Goal: Task Accomplishment & Management: Manage account settings

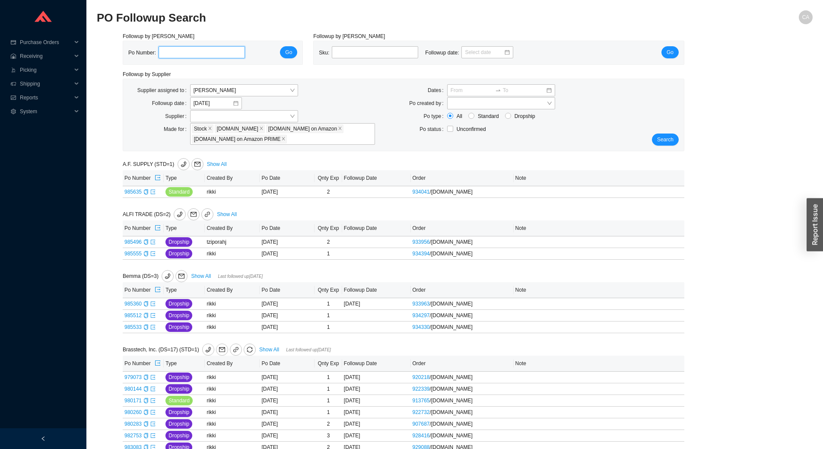
click at [161, 55] on input "tel" at bounding box center [202, 52] width 86 height 12
paste input "985535"
type input "985535"
click at [289, 52] on span "Go" at bounding box center [288, 52] width 7 height 9
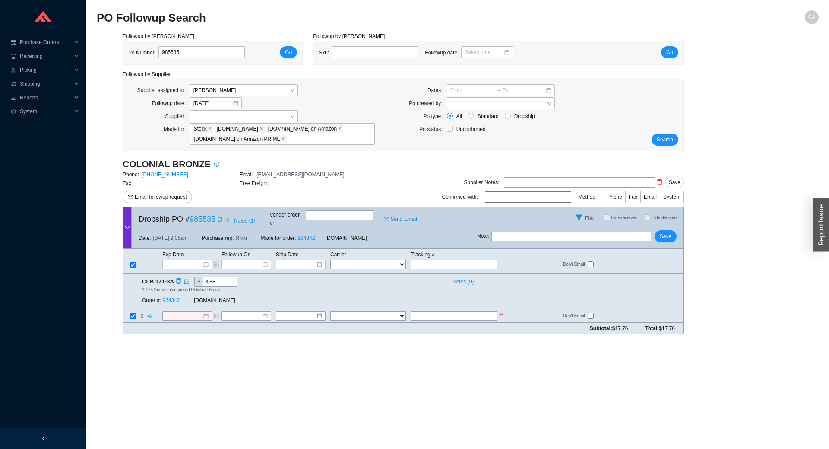
click at [184, 313] on td at bounding box center [191, 317] width 59 height 12
click at [189, 312] on input at bounding box center [183, 316] width 37 height 9
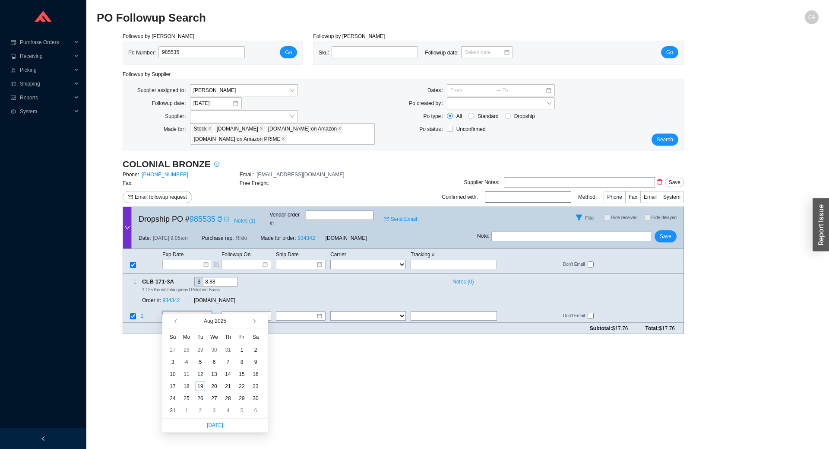
type input "8/2/2025"
click at [258, 321] on span "button" at bounding box center [262, 321] width 8 height 14
click at [254, 319] on button "button" at bounding box center [254, 321] width 8 height 14
type input "[DATE]"
click at [185, 372] on div "15" at bounding box center [187, 374] width 10 height 10
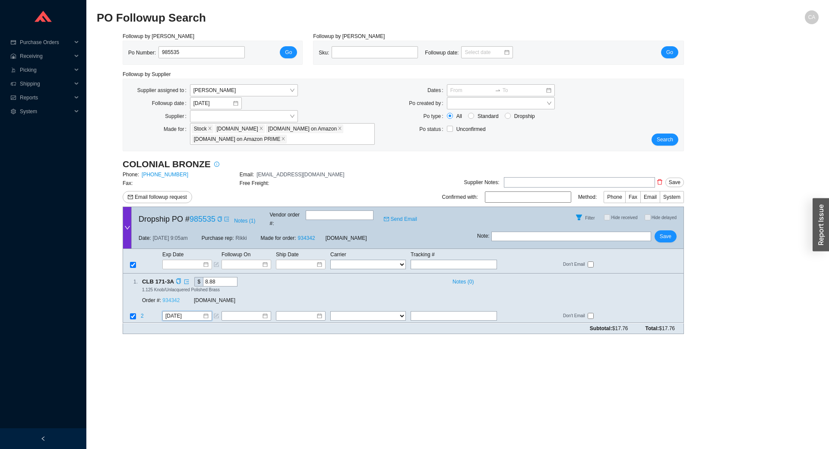
click at [170, 298] on link "934342" at bounding box center [170, 301] width 17 height 6
click at [673, 230] on button "Save" at bounding box center [666, 236] width 22 height 12
click at [182, 51] on input "985535" at bounding box center [202, 52] width 86 height 12
paste input "217"
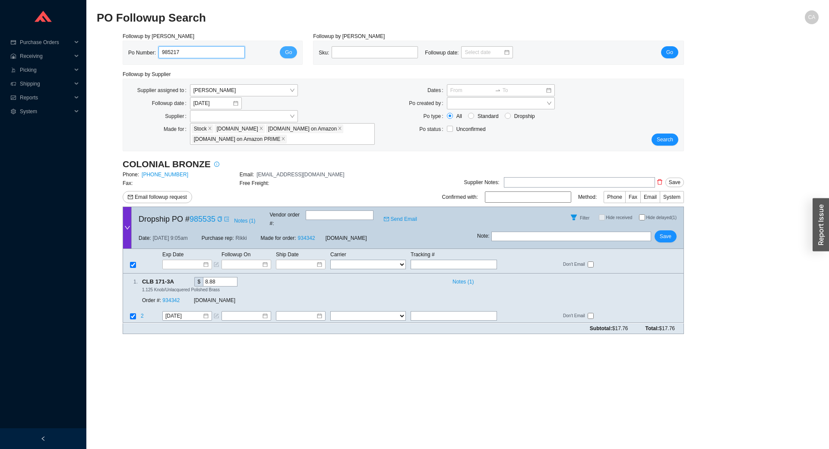
type input "985217"
click at [285, 48] on button "Go" at bounding box center [288, 52] width 17 height 12
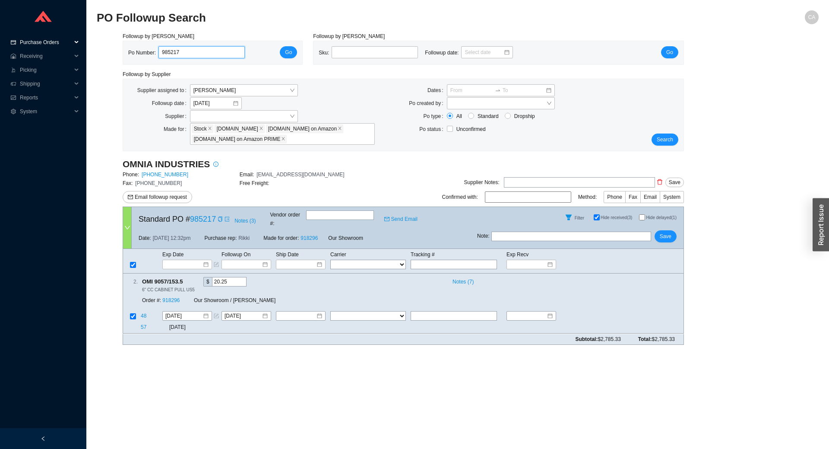
drag, startPoint x: 197, startPoint y: 51, endPoint x: 0, endPoint y: 47, distance: 197.0
click at [0, 47] on section "Purchase Orders .warehouse_svg__a{fill:none;stroke:currentColor;stroke-linecap:…" at bounding box center [414, 224] width 829 height 449
paste input "599"
type input "985599"
click at [289, 51] on span "Go" at bounding box center [288, 52] width 7 height 9
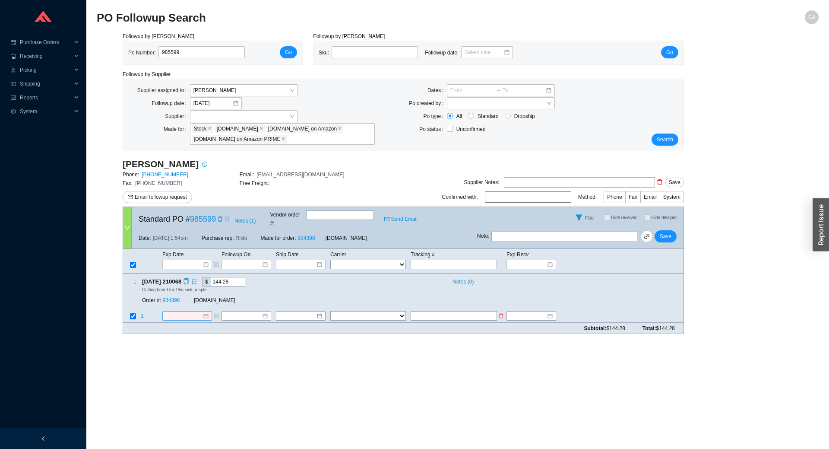
click at [187, 312] on input at bounding box center [183, 316] width 37 height 9
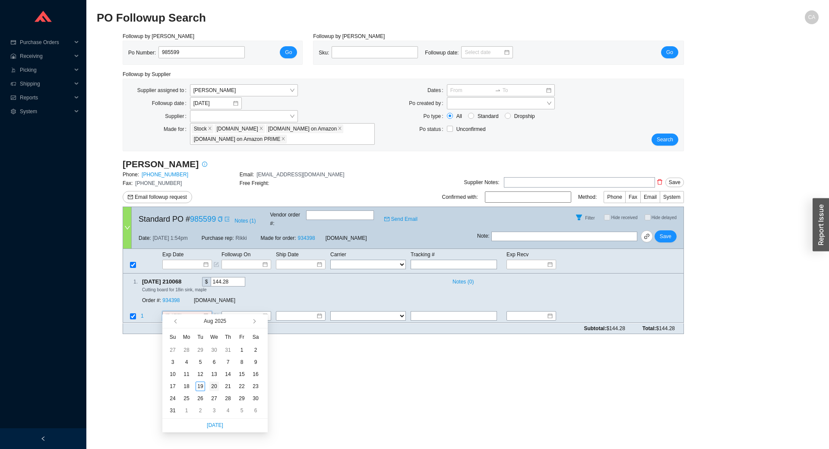
type input "8/20/2025"
click at [215, 388] on div "20" at bounding box center [214, 386] width 10 height 10
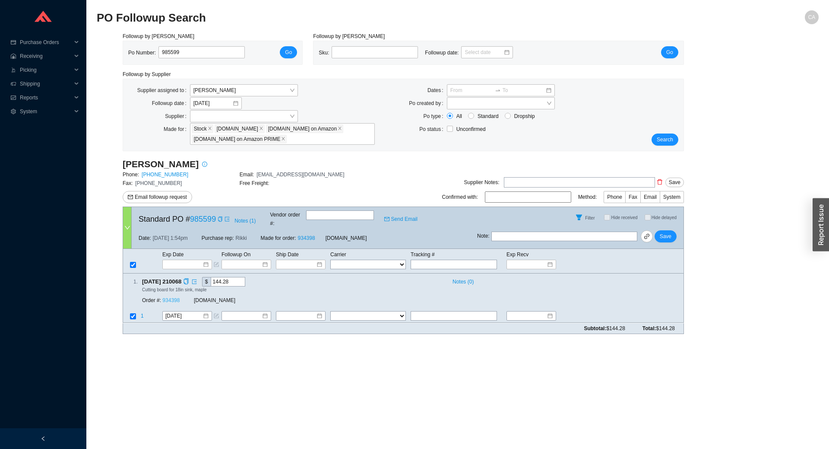
click at [171, 298] on link "934398" at bounding box center [170, 301] width 17 height 6
click at [669, 232] on span "Save" at bounding box center [666, 236] width 12 height 9
click at [666, 138] on span "Search" at bounding box center [665, 139] width 16 height 9
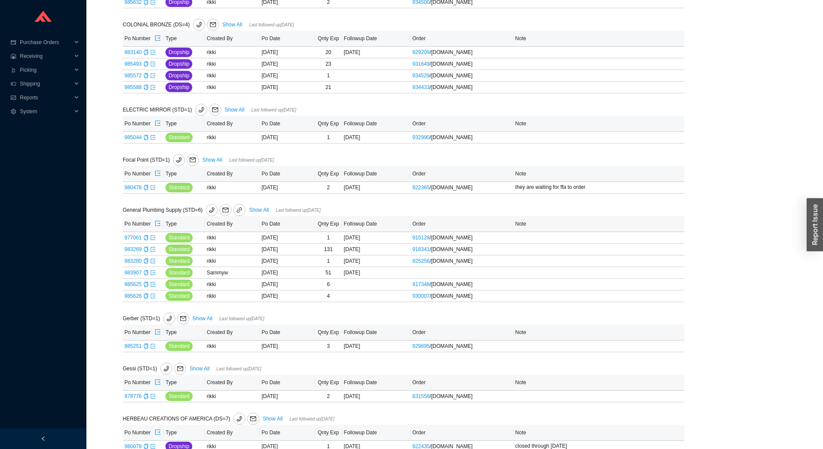
scroll to position [605, 0]
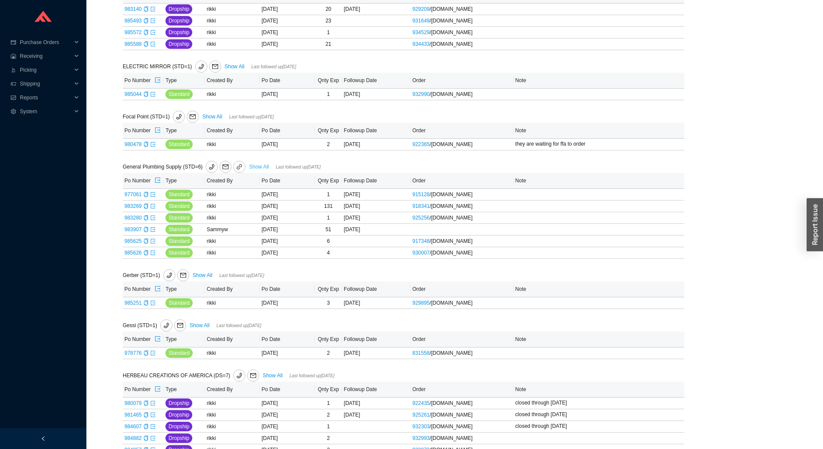
click at [265, 166] on link "Show All" at bounding box center [259, 167] width 20 height 6
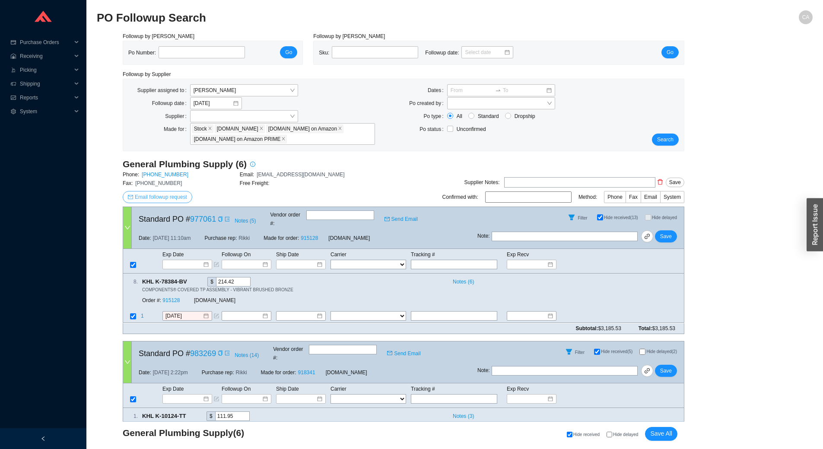
click at [169, 195] on span "Email followup request" at bounding box center [161, 197] width 52 height 9
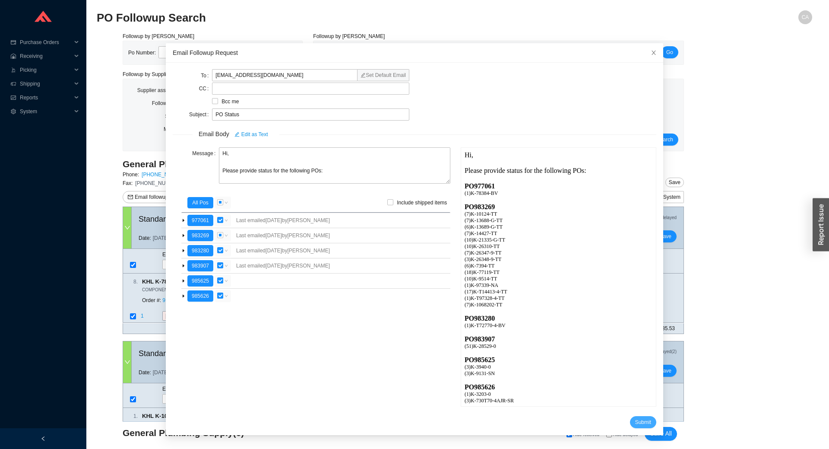
click at [635, 421] on span "Submit" at bounding box center [643, 422] width 16 height 9
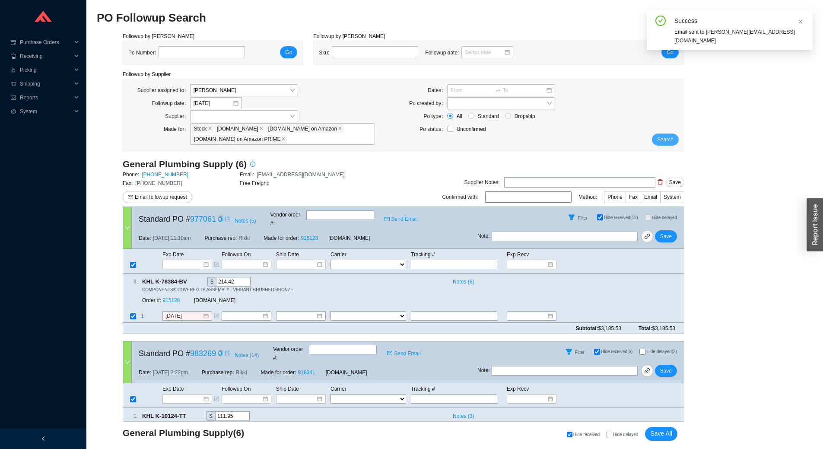
click at [669, 141] on span "Search" at bounding box center [665, 139] width 16 height 9
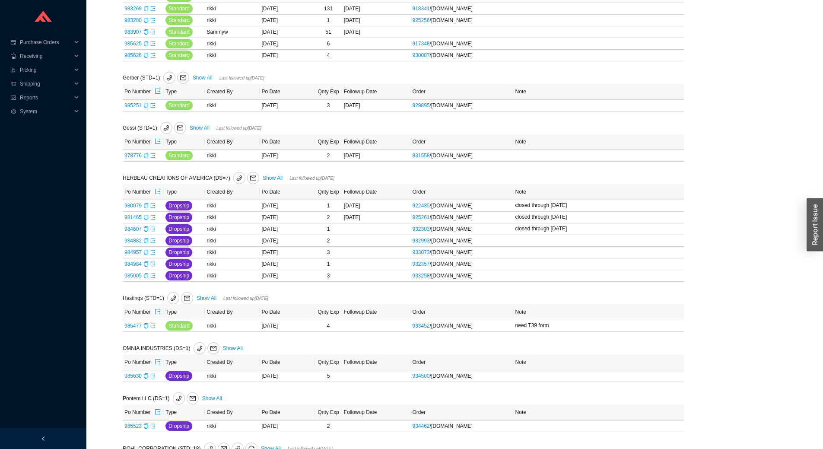
scroll to position [821, 0]
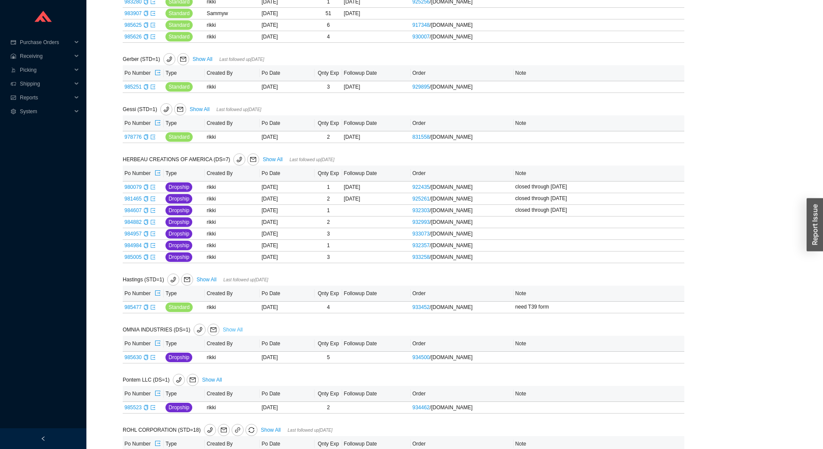
click at [230, 332] on link "Show All" at bounding box center [233, 330] width 20 height 6
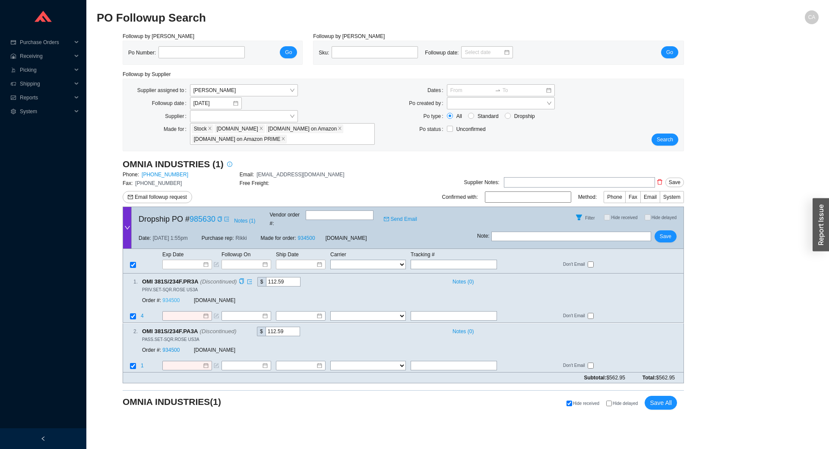
click at [176, 298] on link "934500" at bounding box center [170, 301] width 17 height 6
click at [174, 298] on link "934500" at bounding box center [170, 301] width 17 height 6
click at [174, 200] on span "Email followup request" at bounding box center [161, 197] width 52 height 9
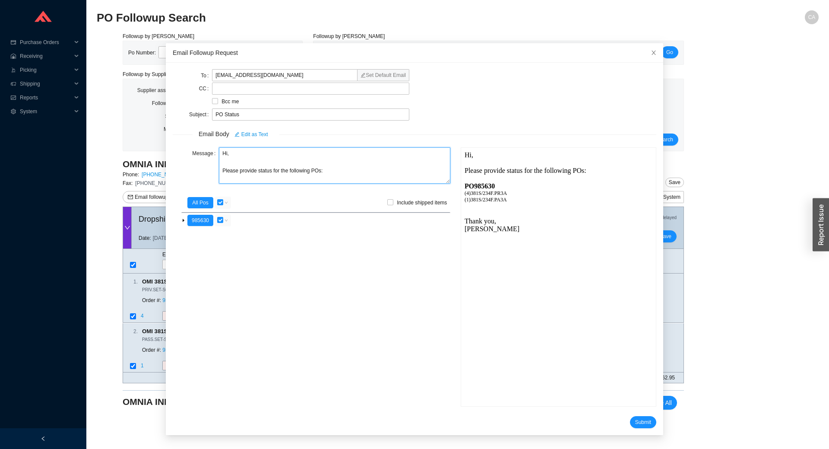
click at [353, 174] on textarea "Hi, Please provide status for the following POs:" at bounding box center [335, 165] width 232 height 36
drag, startPoint x: 311, startPoint y: 173, endPoint x: 179, endPoint y: 169, distance: 131.4
click at [179, 169] on div "Message Hi, Please provide status for the following POs:" at bounding box center [312, 166] width 278 height 38
drag, startPoint x: 254, startPoint y: 117, endPoint x: 222, endPoint y: 114, distance: 32.5
click at [222, 114] on input "PO Status" at bounding box center [310, 114] width 197 height 12
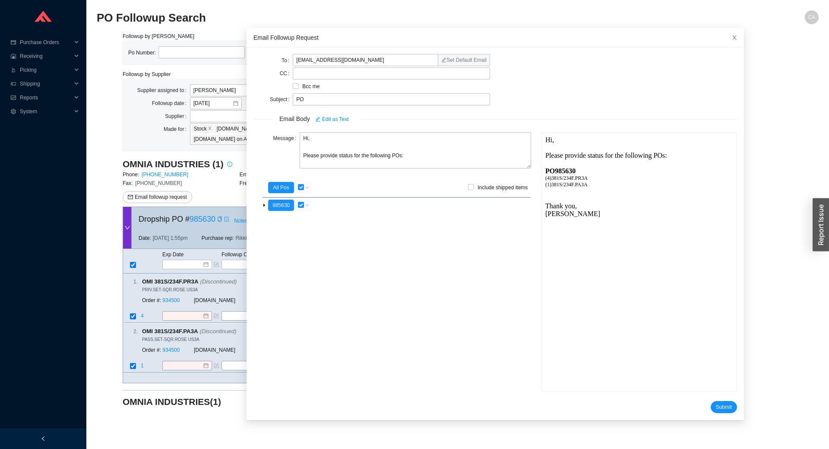
drag, startPoint x: 259, startPoint y: 57, endPoint x: 339, endPoint y: 42, distance: 82.2
click at [339, 42] on div "Email Followup Request" at bounding box center [496, 38] width 484 height 10
click at [327, 98] on input "PO" at bounding box center [391, 99] width 197 height 12
type input "PO 985630 Address Change Request"
drag, startPoint x: 394, startPoint y: 158, endPoint x: 317, endPoint y: 161, distance: 77.8
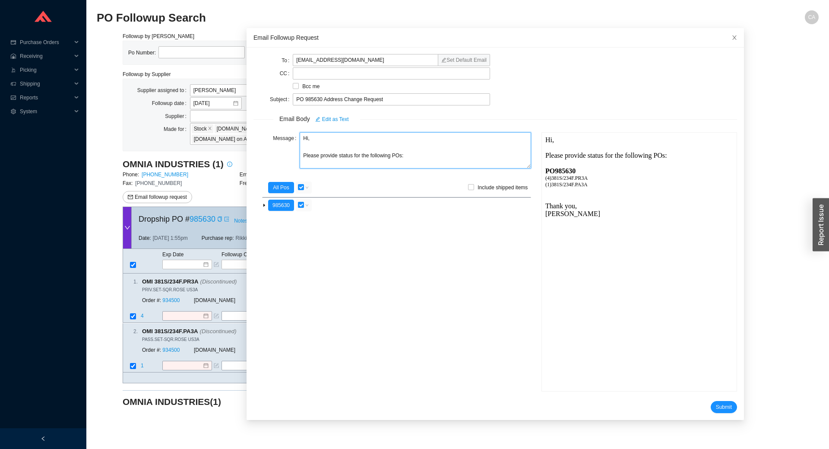
click at [317, 161] on textarea "Hi, Please provide status for the following POs:" at bounding box center [416, 150] width 232 height 36
click at [311, 160] on textarea "Hi, Please change the shipping address for po 985630 to the one below and confi…" at bounding box center [416, 150] width 232 height 36
paste textarea "Lori Altschuler 1601 3rd Avenue Apt #11K New York, NY 10128 214-906-0964"
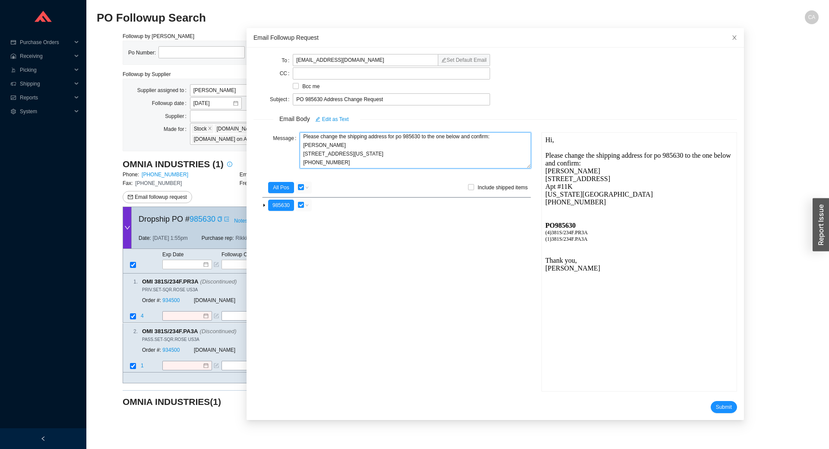
scroll to position [51, 0]
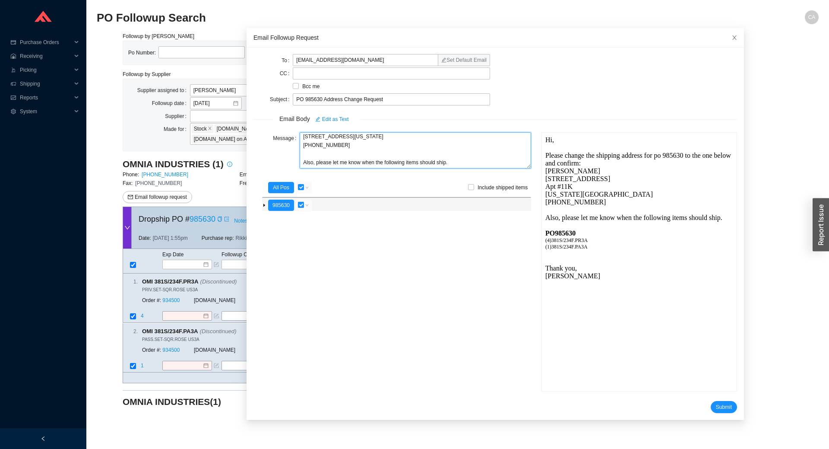
type textarea "Hi, Please change the shipping address for po 985630 to the one below and confi…"
click at [298, 206] on input "checkbox" at bounding box center [301, 205] width 6 height 6
checkbox input "false"
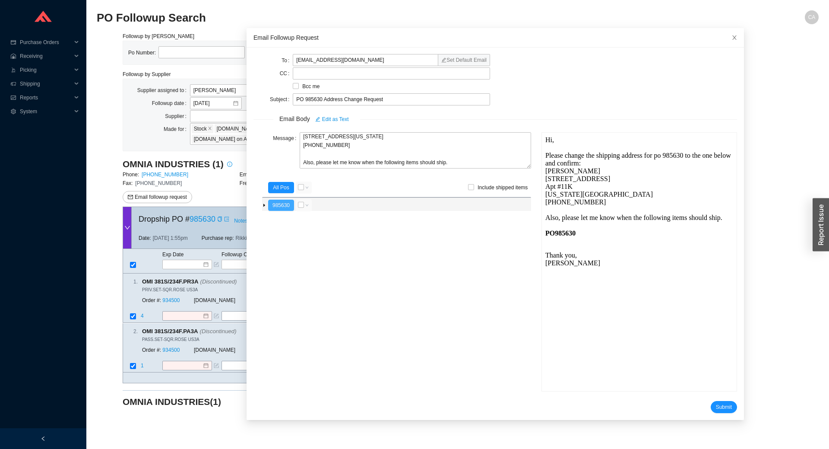
click at [277, 205] on button "985630" at bounding box center [281, 205] width 26 height 11
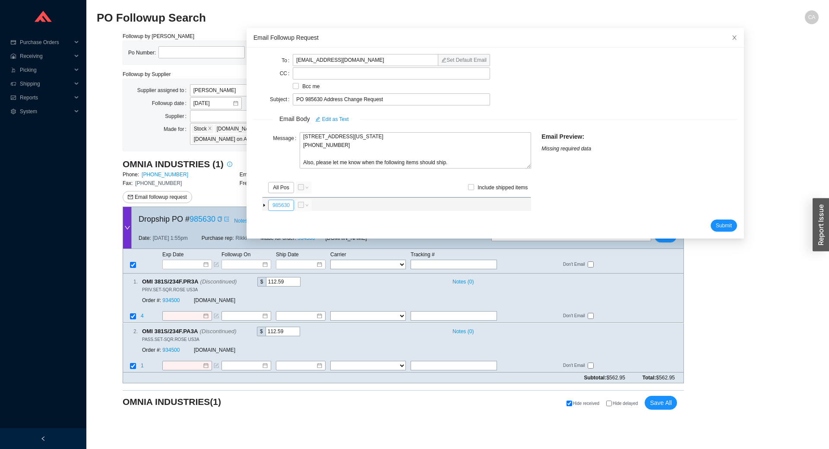
click at [277, 205] on button "985630" at bounding box center [281, 205] width 26 height 11
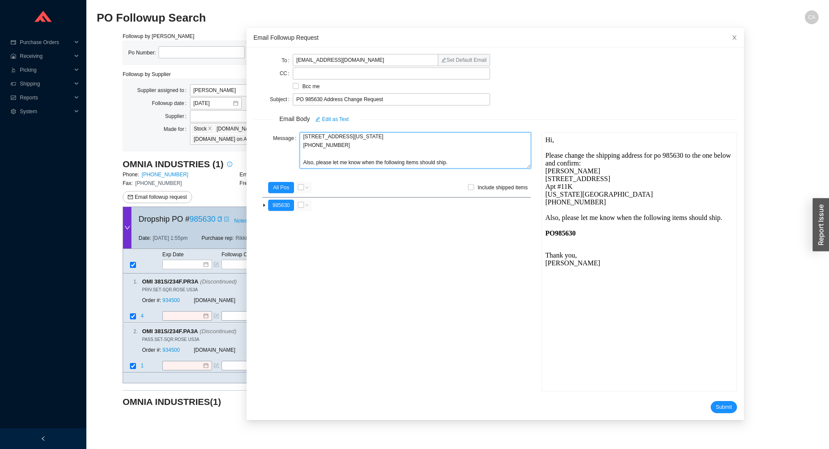
scroll to position [54, 0]
drag, startPoint x: 459, startPoint y: 166, endPoint x: 292, endPoint y: 164, distance: 167.2
click at [292, 164] on div "Message Hi, Please change the shipping address for po 985630 to the one below a…" at bounding box center [393, 151] width 278 height 38
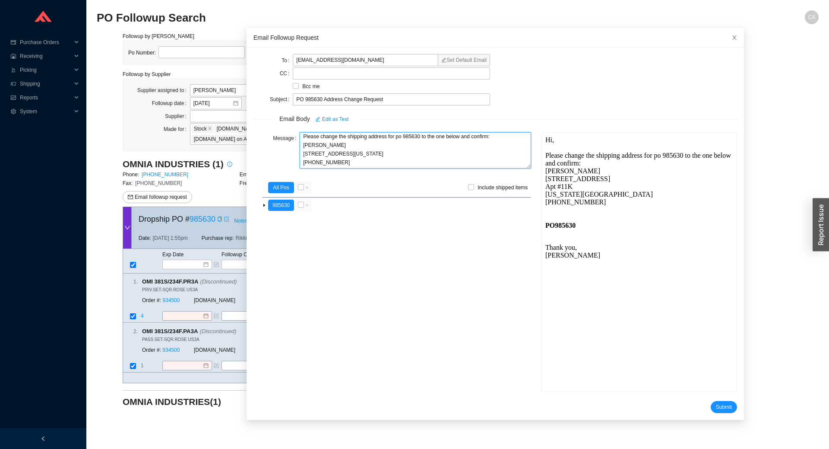
type textarea "Hi, Please change the shipping address for po 985630 to the one below and confi…"
click at [572, 226] on div "PO 985630" at bounding box center [639, 225] width 188 height 8
drag, startPoint x: 573, startPoint y: 225, endPoint x: 548, endPoint y: 227, distance: 25.5
click at [548, 227] on div "PO 985630" at bounding box center [639, 225] width 188 height 8
drag, startPoint x: 310, startPoint y: 157, endPoint x: 313, endPoint y: 165, distance: 8.3
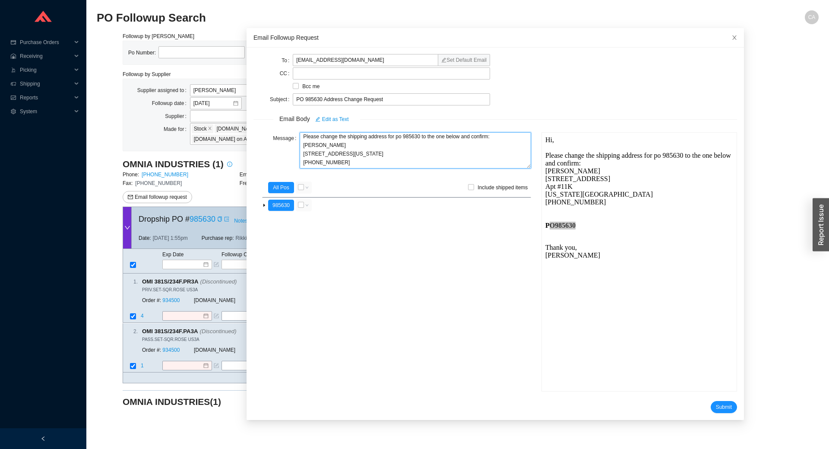
click at [313, 165] on textarea "Hi, Please change the shipping address for po 985630 to the one below and confi…" at bounding box center [416, 150] width 232 height 36
click at [313, 161] on textarea "Hi, Please change the shipping address for po 985630 to the one below and confi…" at bounding box center [416, 150] width 232 height 36
click at [301, 206] on input "checkbox" at bounding box center [301, 205] width 6 height 6
checkbox input "true"
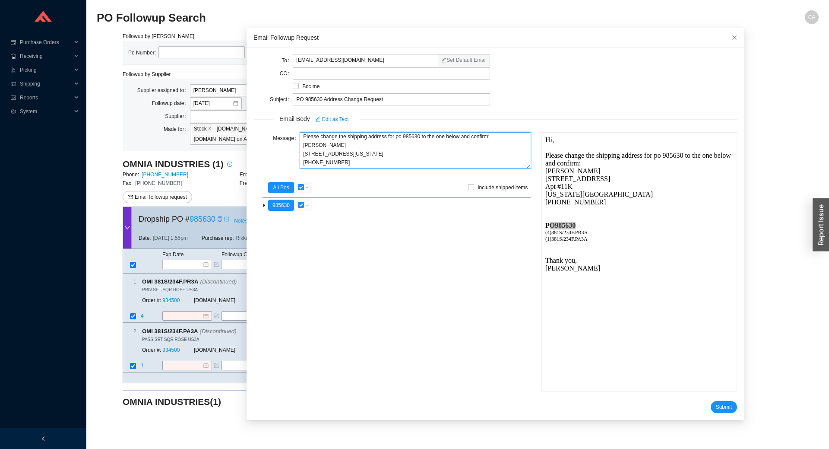
click at [324, 153] on textarea "Hi, Please change the shipping address for po 985630 to the one below and confi…" at bounding box center [416, 150] width 232 height 36
click at [325, 159] on textarea "Hi, Please change the shipping address for po 985630 to the one below and confi…" at bounding box center [416, 150] width 232 height 36
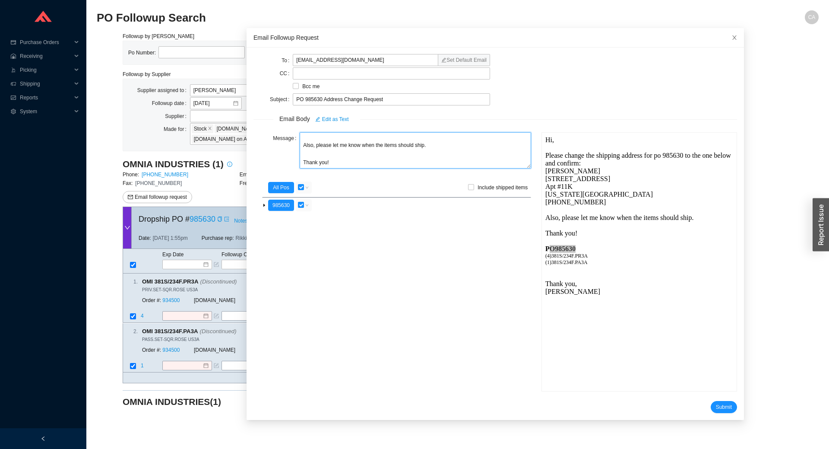
scroll to position [71, 0]
type textarea "Hi, Please change the shipping address for po 985630 to the one below and confi…"
click at [717, 406] on span "Submit" at bounding box center [724, 407] width 16 height 9
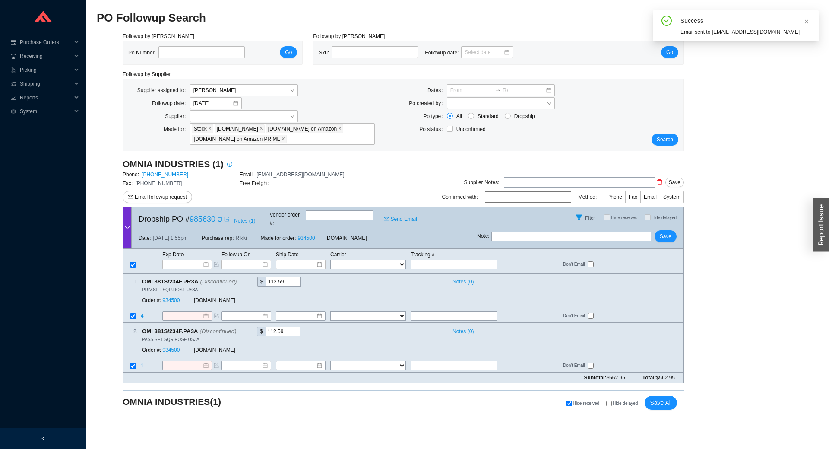
click at [556, 232] on input "text" at bounding box center [572, 237] width 160 height 10
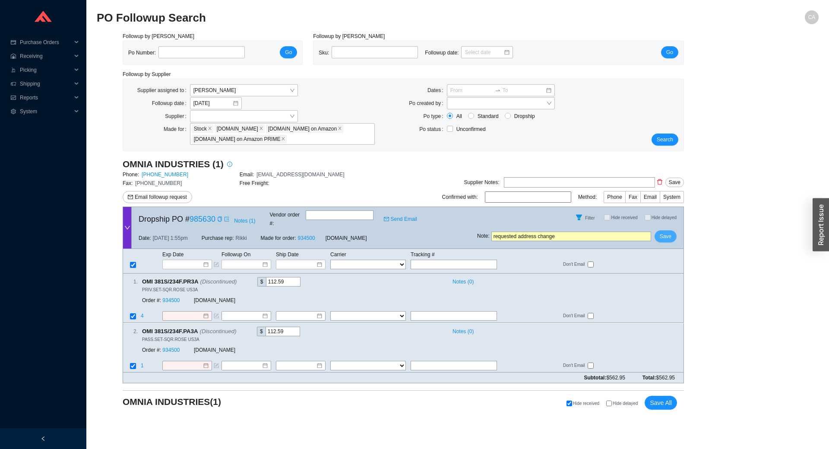
type input "requested address change"
click at [666, 232] on span "Save" at bounding box center [666, 236] width 12 height 9
click at [675, 233] on button "Save" at bounding box center [666, 236] width 22 height 12
click at [700, 208] on span "Yes" at bounding box center [697, 205] width 9 height 9
click at [181, 51] on input "tel" at bounding box center [202, 52] width 86 height 12
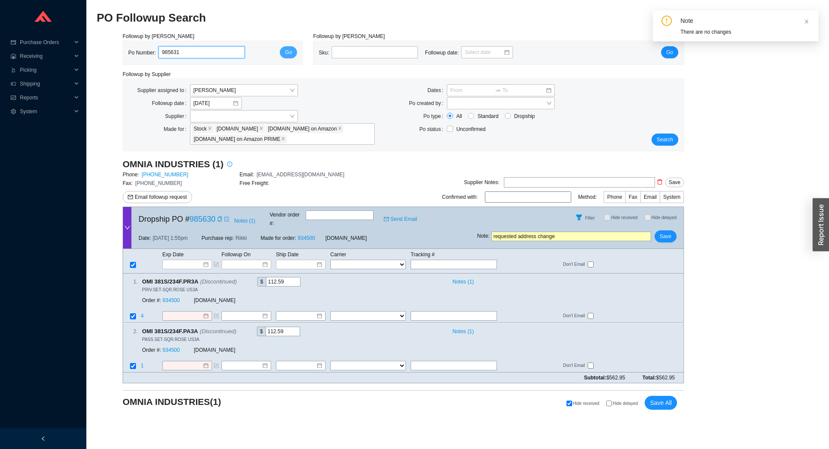
type input "985631"
click at [294, 54] on button "Go" at bounding box center [288, 52] width 17 height 12
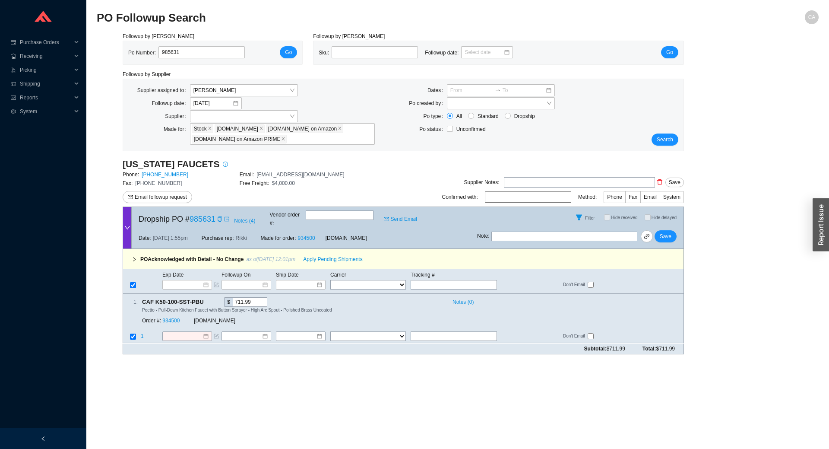
click at [521, 232] on input "text" at bounding box center [565, 237] width 146 height 10
type input "requested address change per [PERSON_NAME]"
click at [673, 230] on button "Save" at bounding box center [666, 236] width 22 height 12
drag, startPoint x: 192, startPoint y: 54, endPoint x: 176, endPoint y: 52, distance: 15.7
click at [176, 52] on input "985631" at bounding box center [202, 52] width 86 height 12
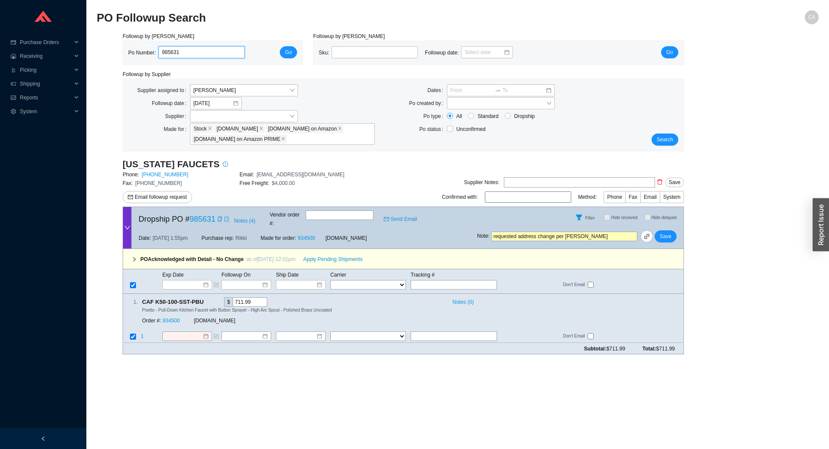
type input "985632"
click button "Go" at bounding box center [288, 52] width 17 height 12
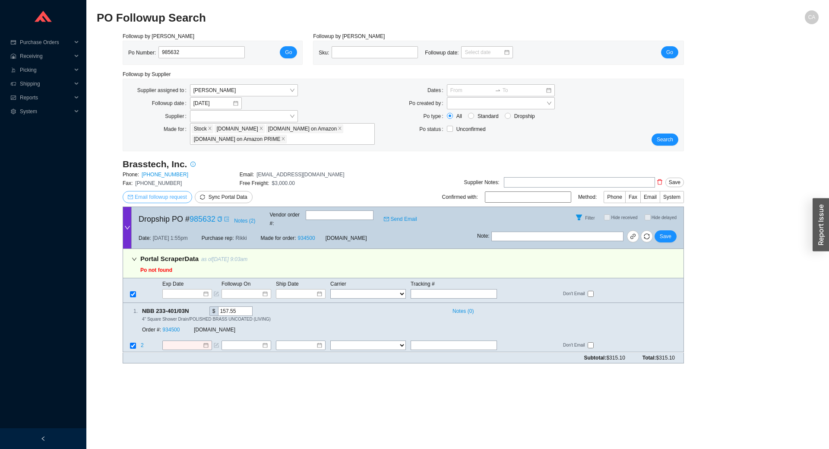
click at [154, 195] on span "Email followup request" at bounding box center [161, 197] width 52 height 9
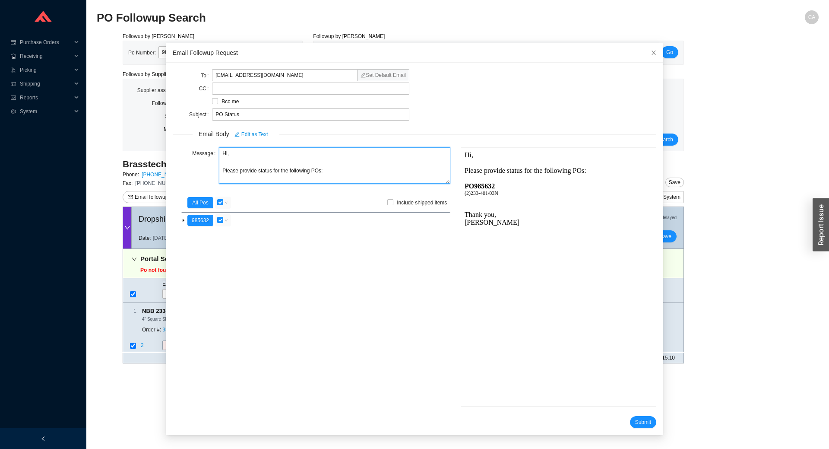
click at [225, 164] on textarea "Hi, Please provide status for the following POs:" at bounding box center [335, 165] width 232 height 36
drag, startPoint x: 237, startPoint y: 171, endPoint x: 267, endPoint y: 176, distance: 31.1
click at [267, 176] on textarea "Hi, Please provide status for the following POs:" at bounding box center [335, 165] width 232 height 36
click at [350, 172] on textarea "Hi, Please change the shipping address for the following POs:" at bounding box center [335, 165] width 232 height 36
click at [390, 168] on textarea "Hi, Please change the shipping address for the following PO and confirm:" at bounding box center [335, 165] width 232 height 36
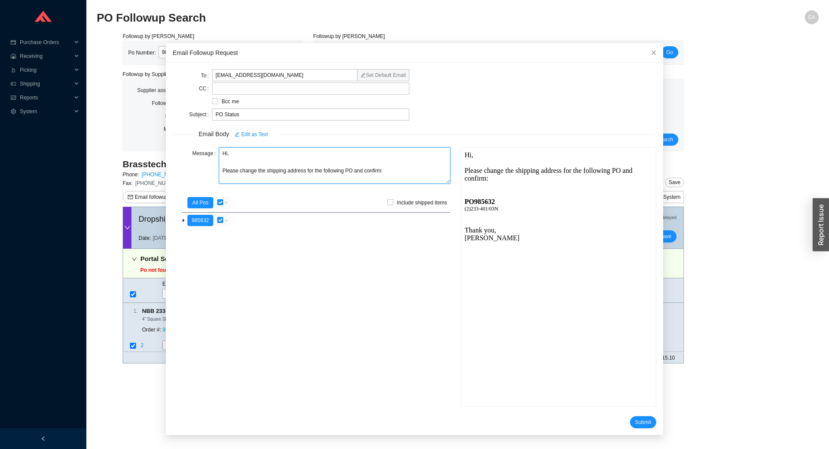
scroll to position [8, 0]
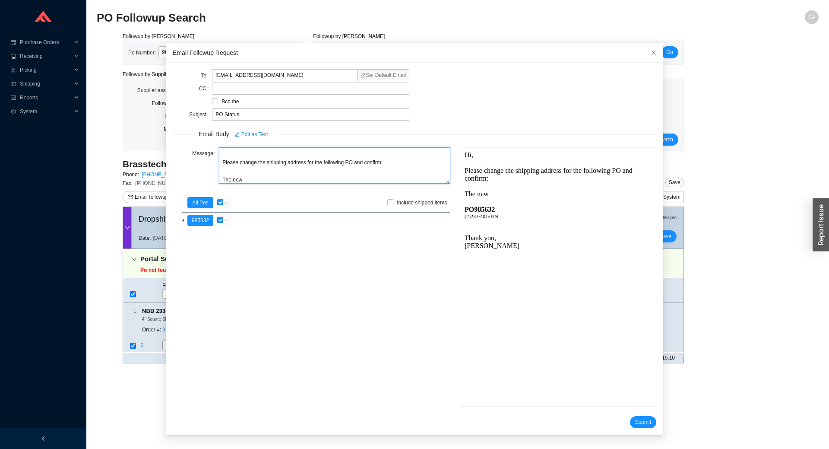
click at [387, 164] on textarea "Hi, Please change the shipping address for the following PO and confirm: The new" at bounding box center [335, 165] width 232 height 36
click at [334, 161] on textarea "Hi, Please change the shipping address for the following PO and confirm. The new" at bounding box center [335, 165] width 232 height 36
click at [328, 162] on textarea "Hi, Please change the shipping address for the PO and confirm. The new" at bounding box center [335, 165] width 232 height 36
drag, startPoint x: 254, startPoint y: 189, endPoint x: 254, endPoint y: 181, distance: 7.8
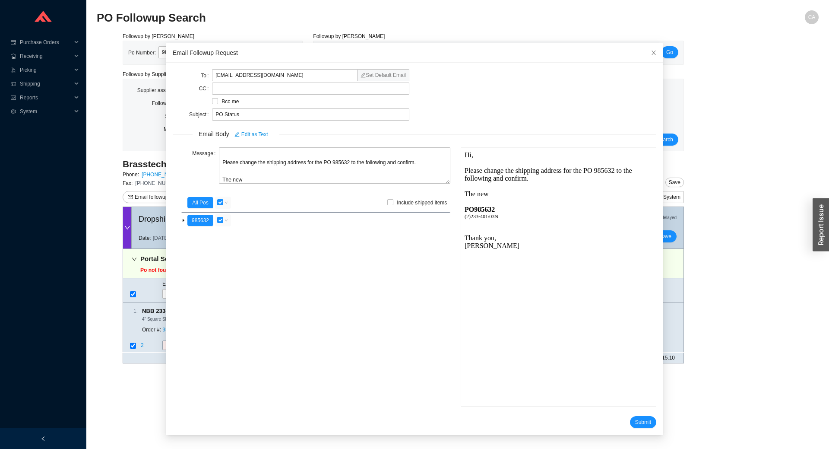
click at [254, 188] on div "Message Hi, Please change the shipping address for the PO 985632 to the followi…" at bounding box center [312, 278] width 288 height 262
click at [254, 181] on textarea "Hi, Please change the shipping address for the PO 985632 to the following and c…" at bounding box center [335, 165] width 232 height 36
click at [242, 178] on textarea "Hi, Please change the shipping address for the PO 985632 to the following and c…" at bounding box center [335, 165] width 232 height 36
paste textarea "Lori Altschuler 1601 3rd Avenue Apt #11K New York, NY 10128 214-906-0964"
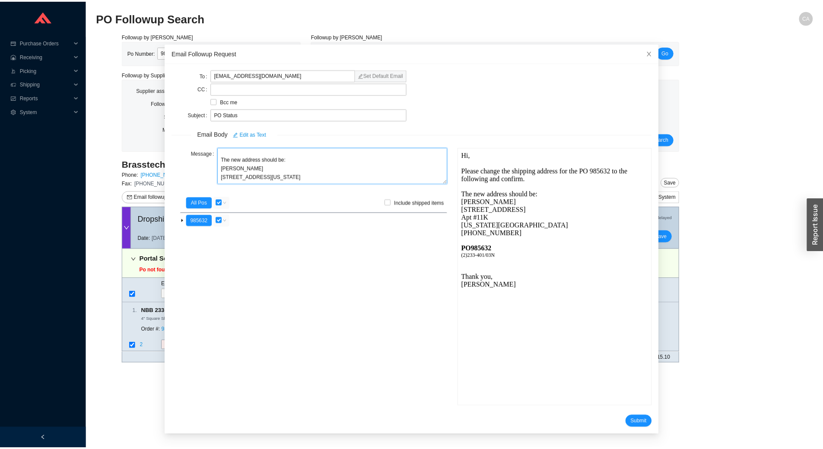
scroll to position [62, 0]
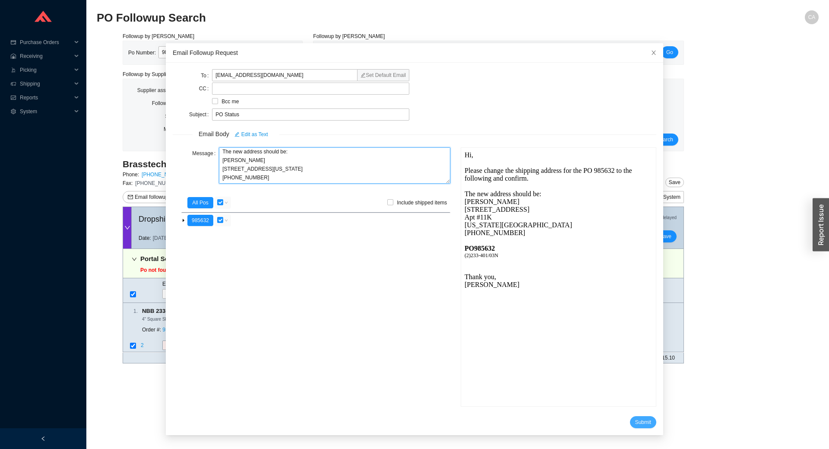
type textarea "Hi, Please change the shipping address for the PO 985632 to the following and c…"
click at [640, 423] on button "Submit" at bounding box center [643, 422] width 26 height 12
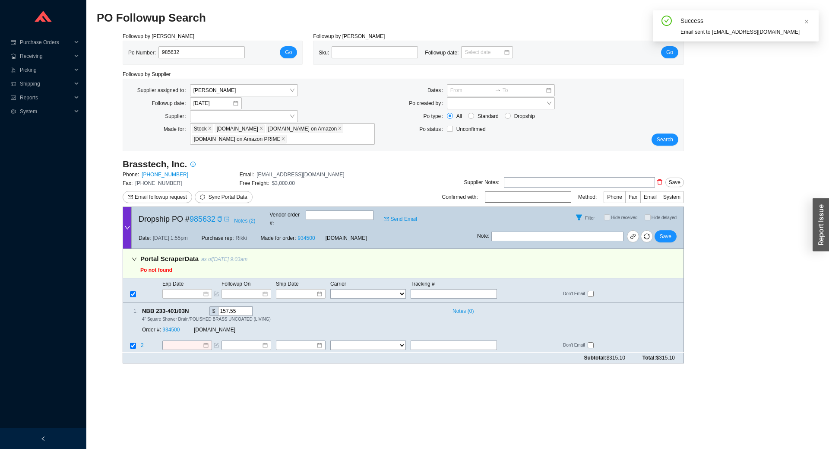
click at [539, 232] on input "text" at bounding box center [558, 237] width 132 height 10
type input "requested address change per [PERSON_NAME]"
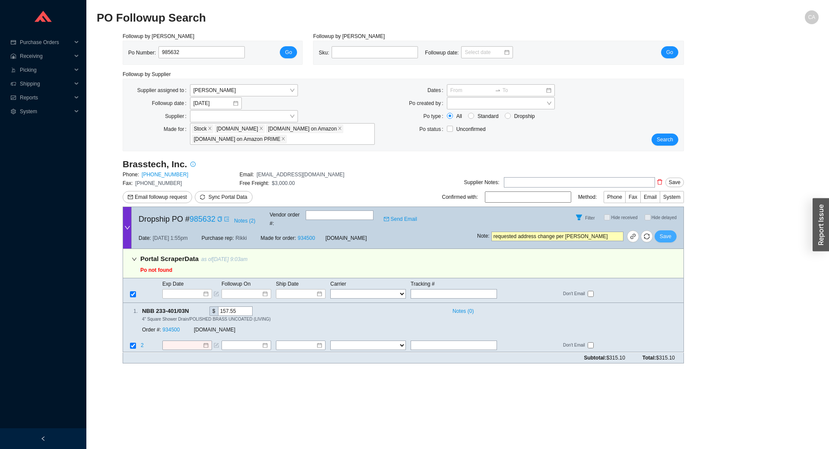
click at [663, 232] on span "Save" at bounding box center [666, 236] width 12 height 9
drag, startPoint x: 210, startPoint y: 55, endPoint x: 140, endPoint y: 51, distance: 70.9
click at [140, 51] on div "Po Number: 985632" at bounding box center [190, 52] width 124 height 13
paste input "2059"
type input "982059"
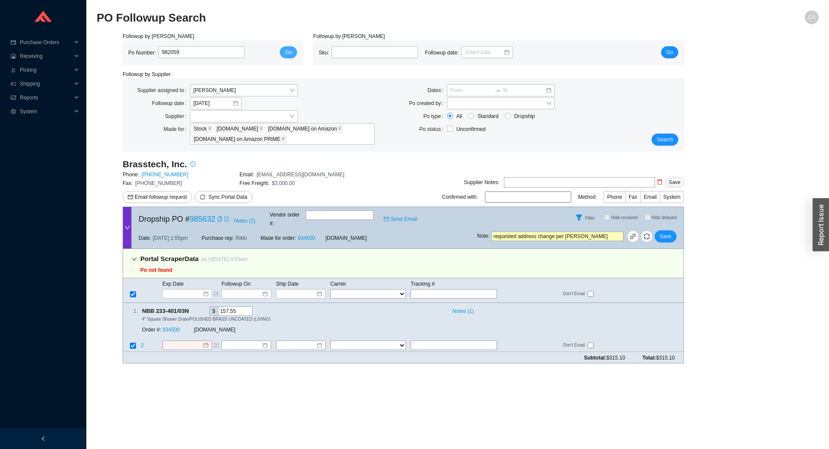
click at [286, 53] on span "Go" at bounding box center [288, 52] width 7 height 9
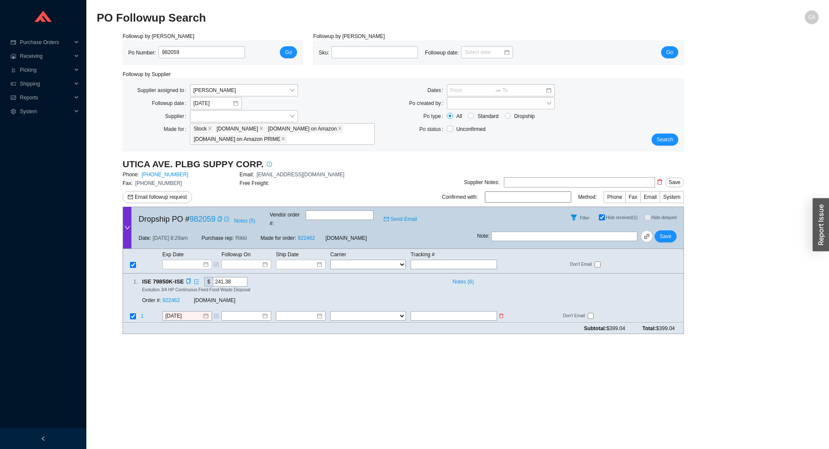
click at [437, 311] on input "text" at bounding box center [454, 316] width 86 height 10
paste input "392244012052"
type input "392244012052"
click at [385, 311] on select "FedEx UPS ---------------- 2 Day Transportation INC A&B Freight A. [PERSON_NAME…" at bounding box center [368, 316] width 76 height 10
select select "1"
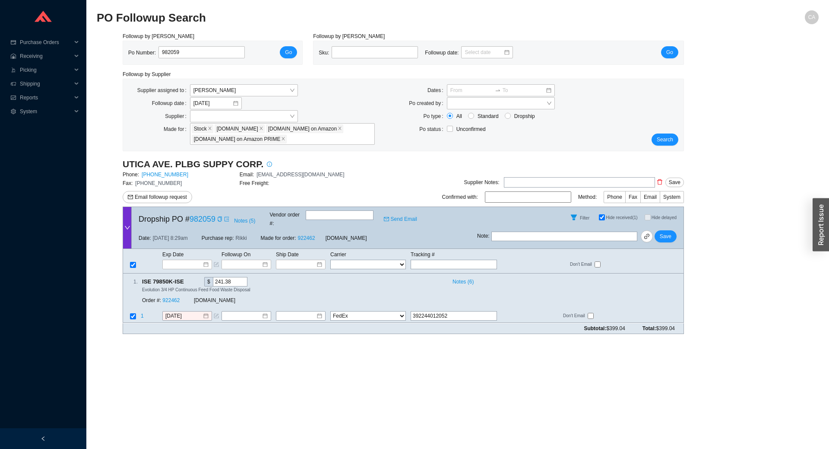
click at [330, 311] on select "FedEx UPS ---------------- 2 Day Transportation INC A&B Freight A. [PERSON_NAME…" at bounding box center [368, 316] width 76 height 10
click at [303, 312] on input at bounding box center [297, 316] width 37 height 9
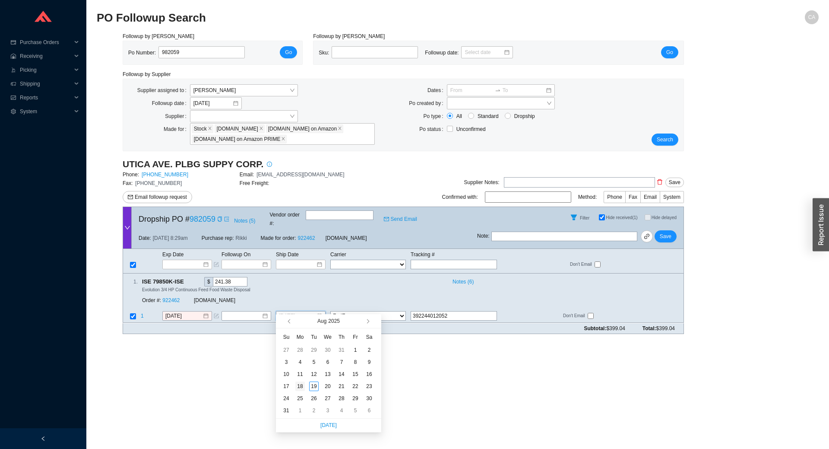
type input "[DATE]"
click at [302, 384] on div "18" at bounding box center [300, 386] width 10 height 10
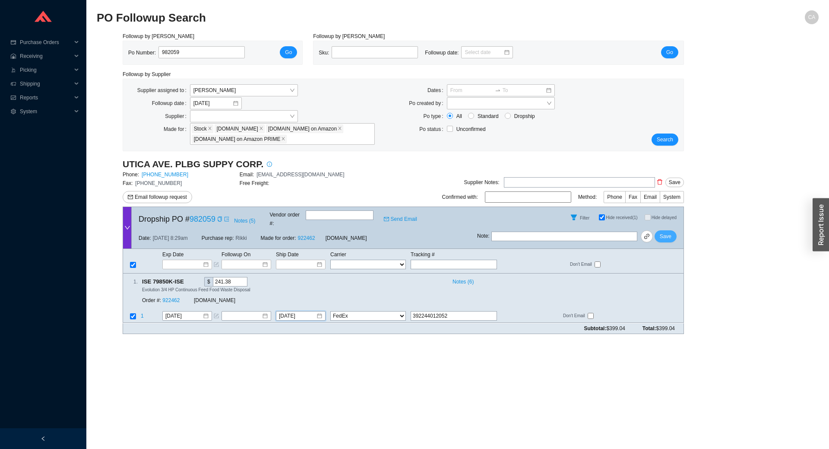
click at [671, 236] on button "Save" at bounding box center [666, 236] width 22 height 12
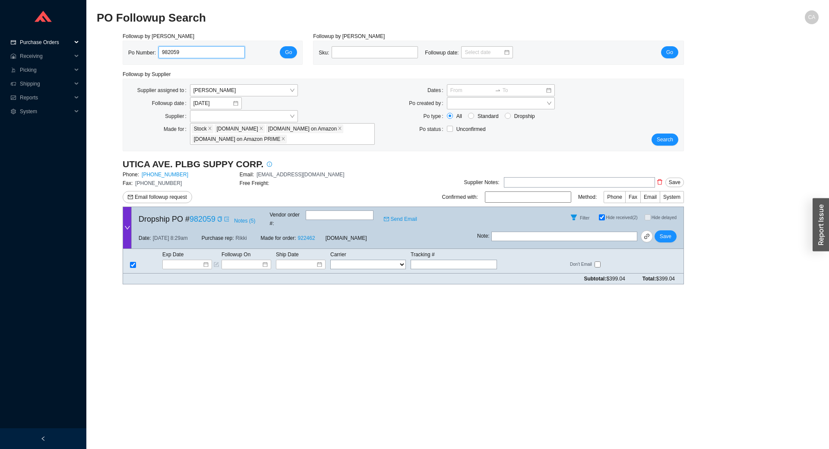
drag, startPoint x: 219, startPoint y: 52, endPoint x: 32, endPoint y: 38, distance: 186.7
click at [32, 38] on section "Purchase Orders .warehouse_svg__a{fill:none;stroke:currentColor;stroke-linecap:…" at bounding box center [414, 224] width 829 height 449
paste input "5313"
type input "985313"
click at [284, 49] on button "Go" at bounding box center [288, 52] width 17 height 12
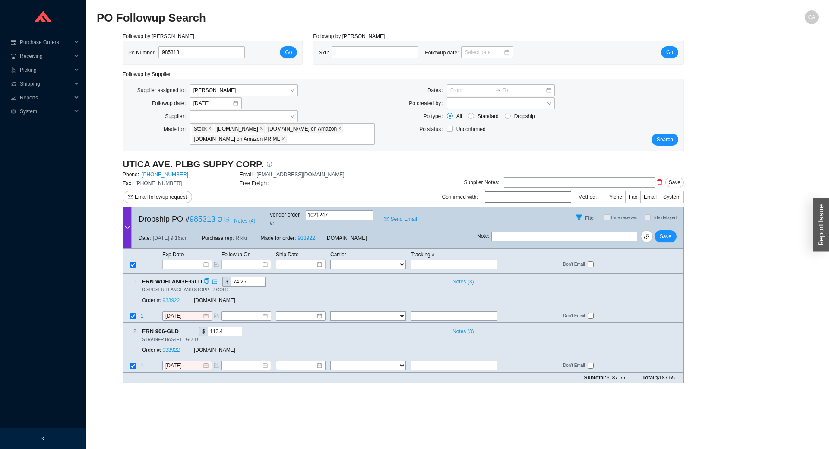
click at [175, 298] on link "933922" at bounding box center [170, 301] width 17 height 6
drag, startPoint x: 216, startPoint y: 56, endPoint x: 52, endPoint y: 49, distance: 164.3
click at [52, 49] on section "Purchase Orders .warehouse_svg__a{fill:none;stroke:currentColor;stroke-linecap:…" at bounding box center [414, 224] width 829 height 449
paste input "649"
type input "985649"
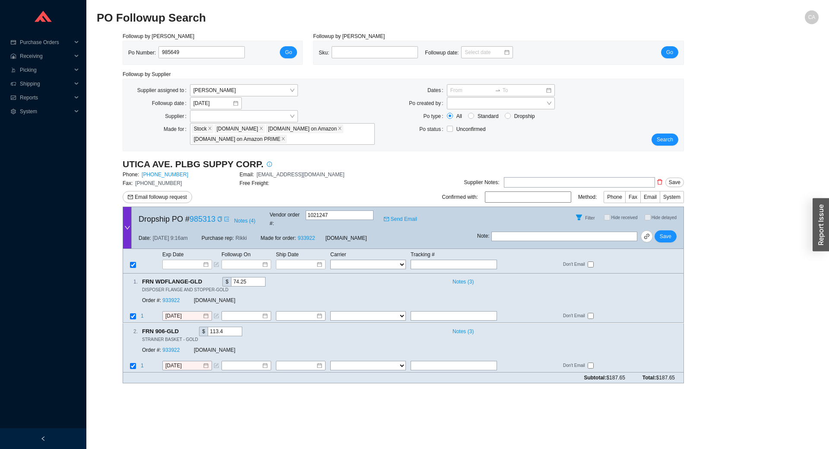
click at [298, 52] on div "Po Number: 985649 Go" at bounding box center [212, 52] width 179 height 23
click at [293, 52] on button "Go" at bounding box center [288, 52] width 17 height 12
click at [195, 260] on input at bounding box center [184, 264] width 37 height 9
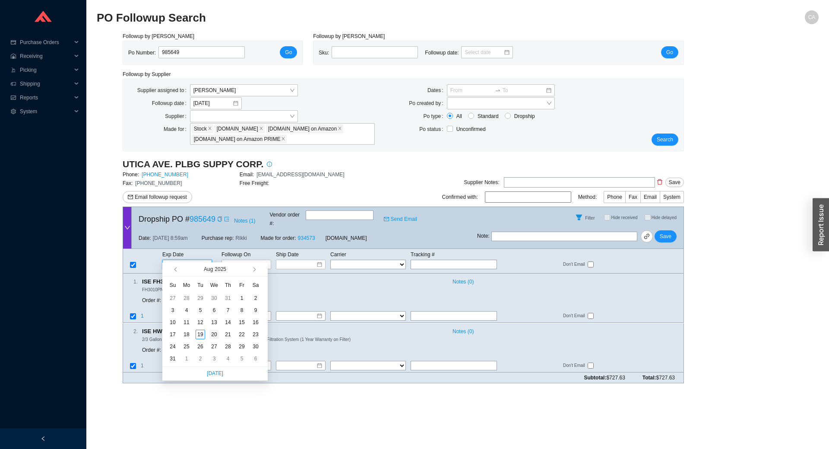
type input "8/20/2025"
click at [212, 337] on div "20" at bounding box center [214, 335] width 10 height 10
type input "8/20/2025"
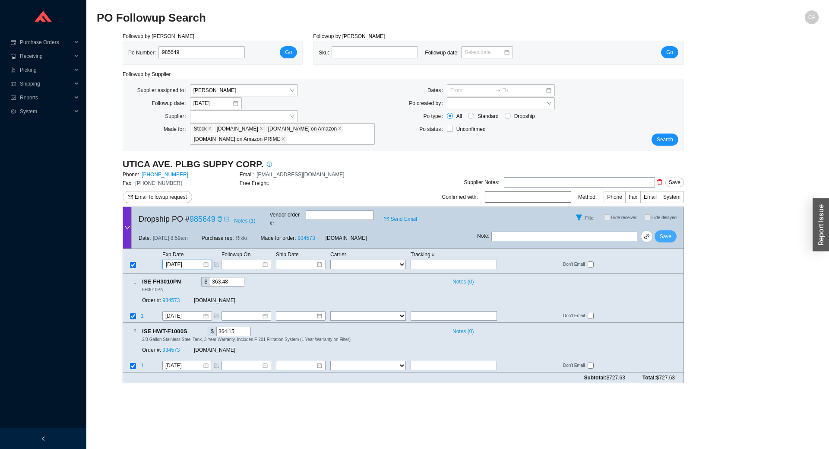
click at [663, 236] on button "Save" at bounding box center [666, 236] width 22 height 12
click at [668, 232] on span "Save" at bounding box center [666, 236] width 12 height 9
drag, startPoint x: 150, startPoint y: 50, endPoint x: 69, endPoint y: 40, distance: 81.4
click at [39, 38] on section "Purchase Orders .warehouse_svg__a{fill:none;stroke:currentColor;stroke-linecap:…" at bounding box center [414, 224] width 829 height 449
paste input "3907"
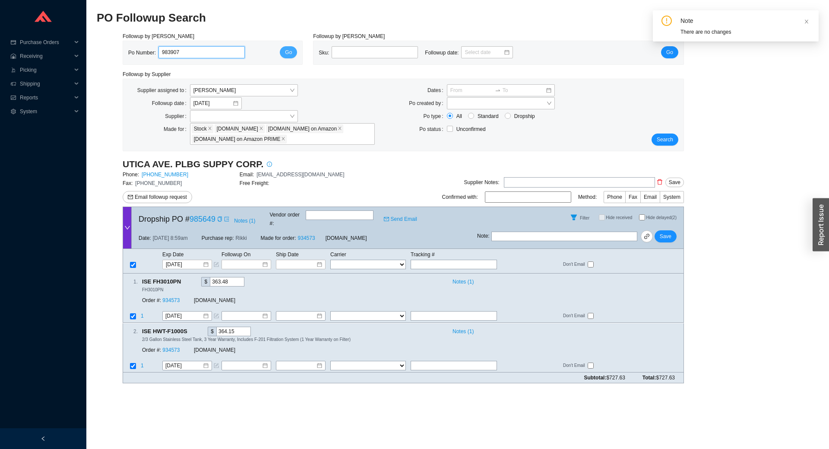
type input "983907"
click at [294, 55] on button "Go" at bounding box center [288, 52] width 17 height 12
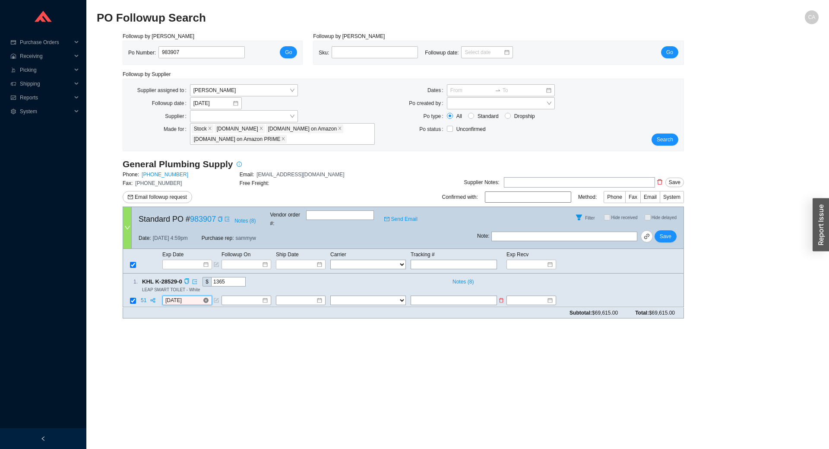
click at [196, 296] on input "[DATE]" at bounding box center [183, 300] width 37 height 9
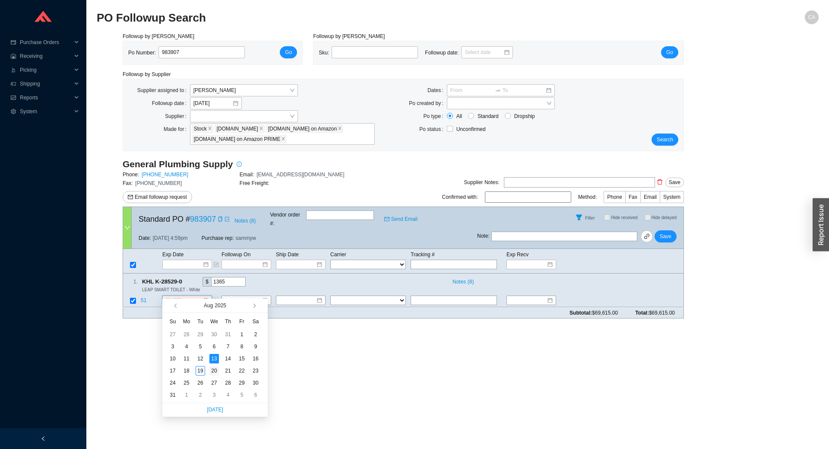
type input "8/20/2025"
click at [217, 371] on div "20" at bounding box center [214, 371] width 10 height 10
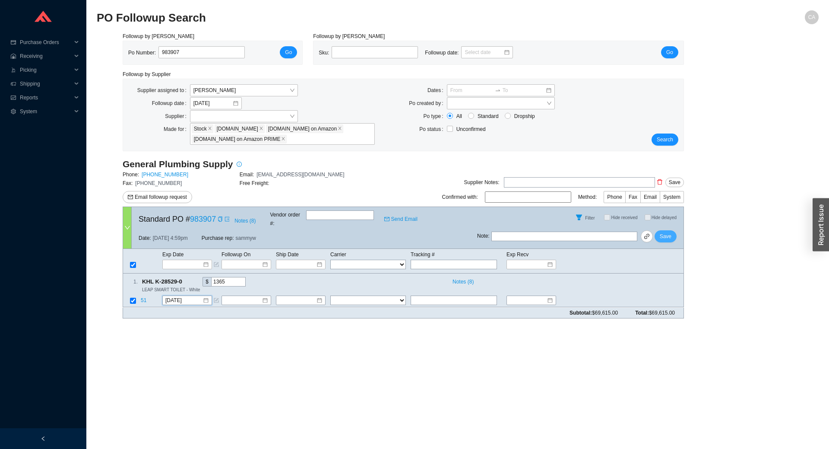
click at [667, 232] on span "Save" at bounding box center [666, 236] width 12 height 9
click at [156, 52] on div "983907" at bounding box center [204, 52] width 96 height 12
paste input "78082"
type input "978082"
click at [292, 51] on button "Go" at bounding box center [288, 52] width 17 height 12
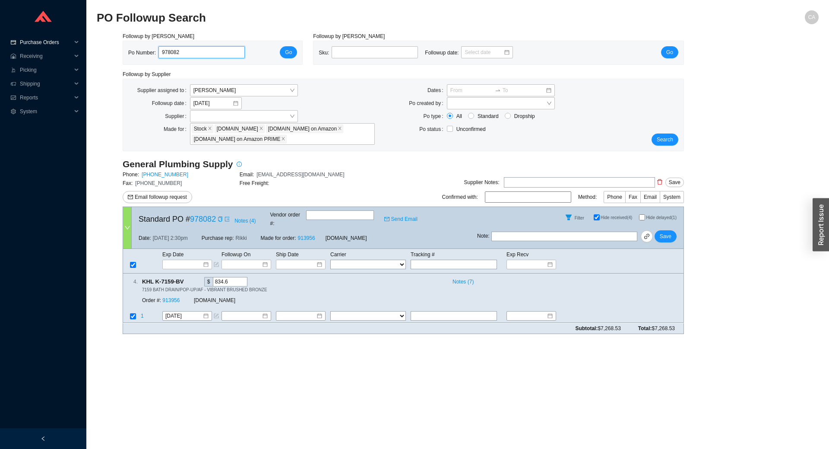
drag, startPoint x: 214, startPoint y: 48, endPoint x: 59, endPoint y: 44, distance: 155.1
click at [59, 44] on section "Purchase Orders .warehouse_svg__a{fill:none;stroke:currentColor;stroke-linecap:…" at bounding box center [414, 224] width 829 height 449
paste input "83907"
type input "983907"
click at [286, 54] on span "Go" at bounding box center [288, 52] width 7 height 9
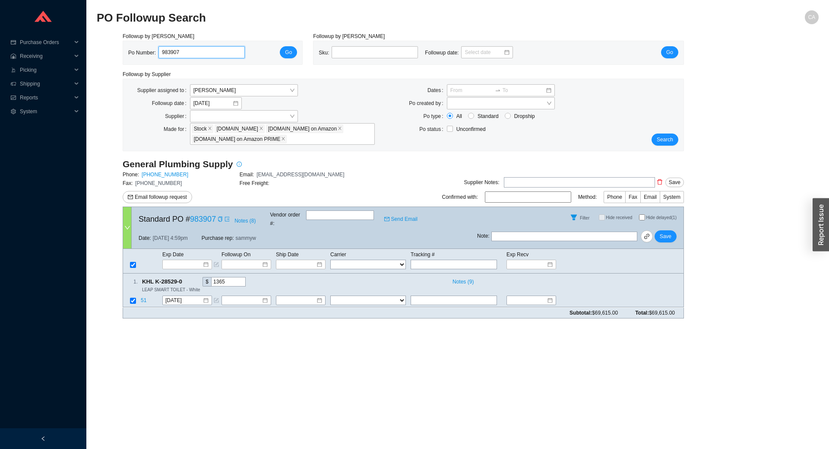
drag, startPoint x: 189, startPoint y: 47, endPoint x: 232, endPoint y: 53, distance: 43.6
click at [107, 48] on div "Followup by PO Po Number: 983907 Go Followup by Sku Sku: Followup date: Go Foll…" at bounding box center [458, 178] width 722 height 293
paste input "5052"
type input "985052"
click at [291, 53] on span "Go" at bounding box center [288, 52] width 7 height 9
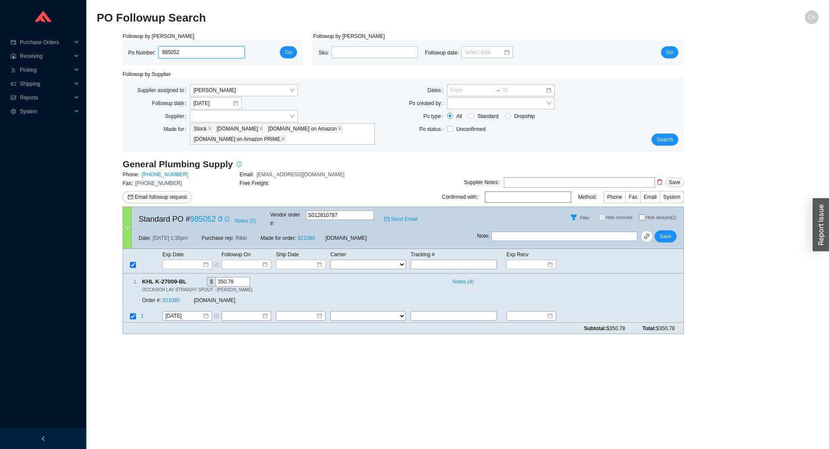
drag, startPoint x: 194, startPoint y: 55, endPoint x: 120, endPoint y: 56, distance: 74.3
click at [120, 56] on div "Followup by PO Po Number: 985052 Go" at bounding box center [212, 48] width 190 height 33
paste input "261"
type input "985261"
click at [286, 49] on span "Go" at bounding box center [288, 52] width 7 height 9
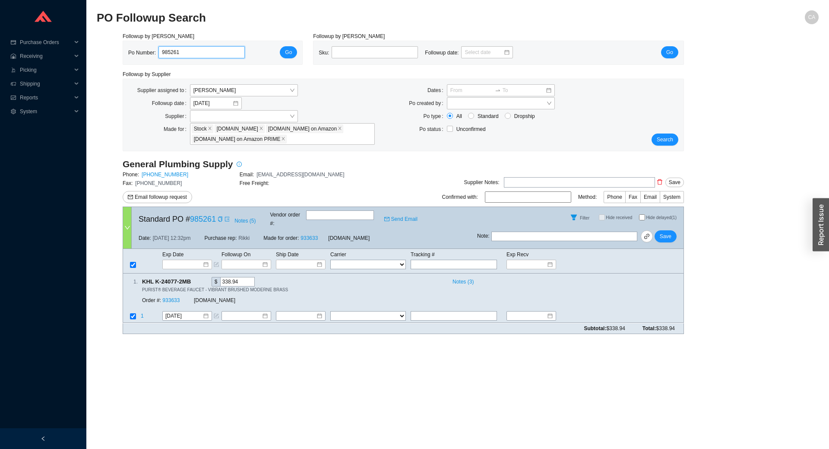
drag, startPoint x: 190, startPoint y: 50, endPoint x: 195, endPoint y: 47, distance: 6.0
click at [189, 50] on input "985261" at bounding box center [202, 52] width 86 height 12
drag, startPoint x: 195, startPoint y: 50, endPoint x: 34, endPoint y: 48, distance: 160.7
click at [34, 48] on section "Purchase Orders .warehouse_svg__a{fill:none;stroke:currentColor;stroke-linecap:…" at bounding box center [414, 224] width 829 height 449
paste input "76982"
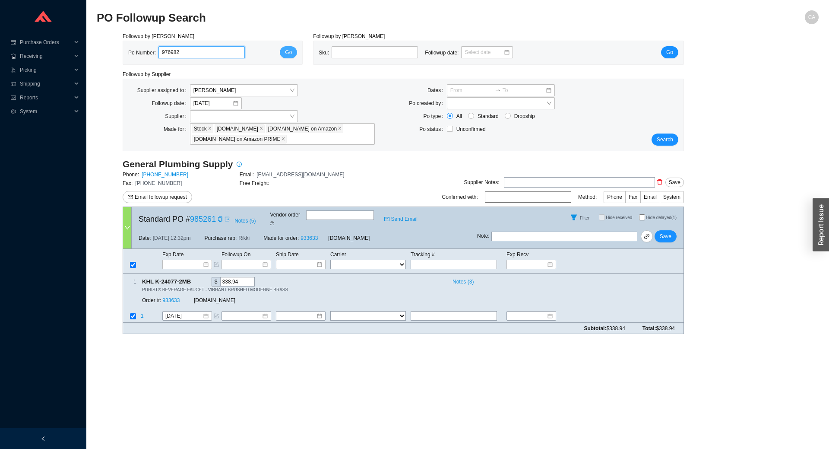
type input "976982"
click at [287, 51] on span "Go" at bounding box center [288, 52] width 7 height 9
click at [194, 312] on input "8/25/2025" at bounding box center [183, 316] width 37 height 9
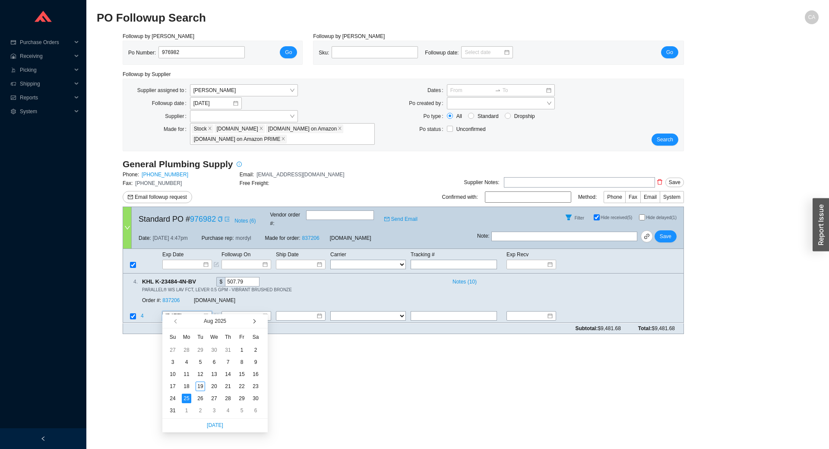
click at [254, 320] on span "button" at bounding box center [253, 321] width 4 height 4
type input "9/8/2025"
click at [184, 365] on div "8" at bounding box center [187, 362] width 10 height 10
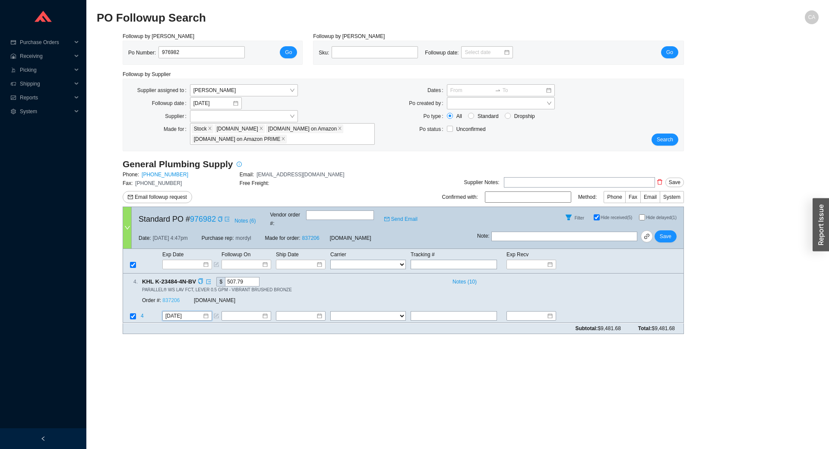
click at [175, 298] on link "837206" at bounding box center [170, 301] width 17 height 6
click at [664, 232] on span "Save" at bounding box center [666, 236] width 12 height 9
drag, startPoint x: 166, startPoint y: 56, endPoint x: 76, endPoint y: 53, distance: 90.8
click at [76, 53] on section "Purchase Orders .warehouse_svg__a{fill:none;stroke:currentColor;stroke-linecap:…" at bounding box center [414, 224] width 829 height 449
paste input "83623"
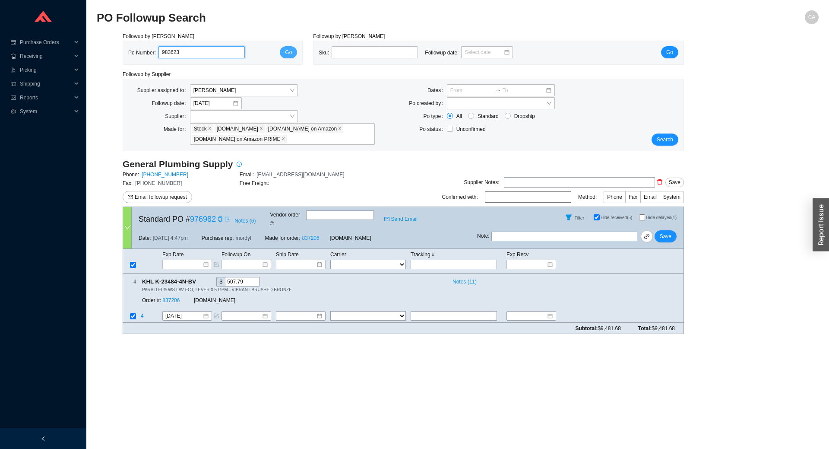
type input "983623"
click at [291, 51] on span "Go" at bounding box center [288, 52] width 7 height 9
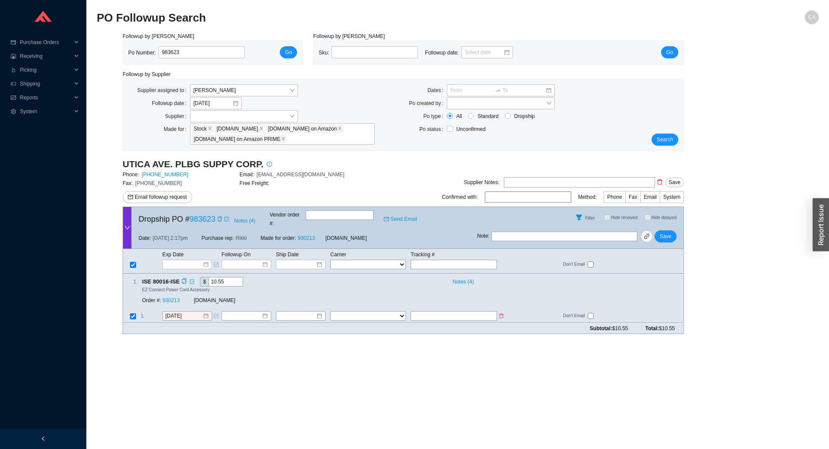
click at [435, 311] on input "text" at bounding box center [454, 316] width 86 height 10
paste input "392246164890"
type input "392246164890"
click at [365, 311] on select "FedEx UPS ---------------- 2 Day Transportation INC A&B Freight A. [PERSON_NAME…" at bounding box center [368, 316] width 76 height 10
select select "1"
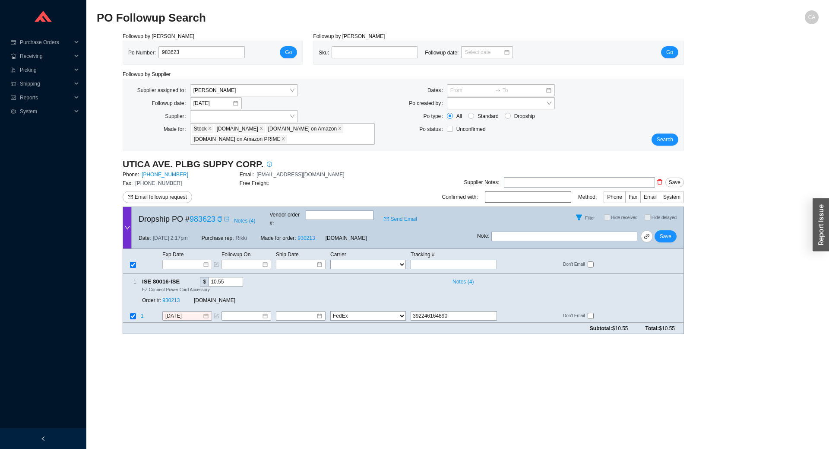
click at [330, 311] on select "FedEx UPS ---------------- 2 Day Transportation INC A&B Freight A. [PERSON_NAME…" at bounding box center [368, 316] width 76 height 10
click at [299, 312] on input at bounding box center [297, 316] width 37 height 9
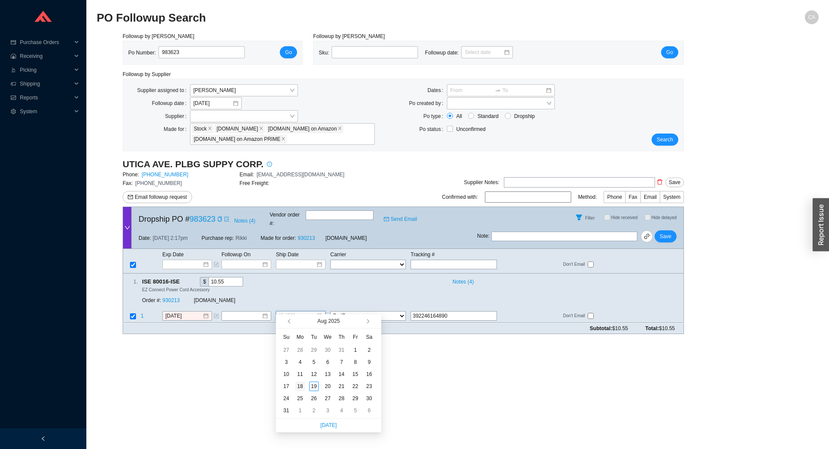
type input "[DATE]"
click at [303, 385] on div "18" at bounding box center [300, 386] width 10 height 10
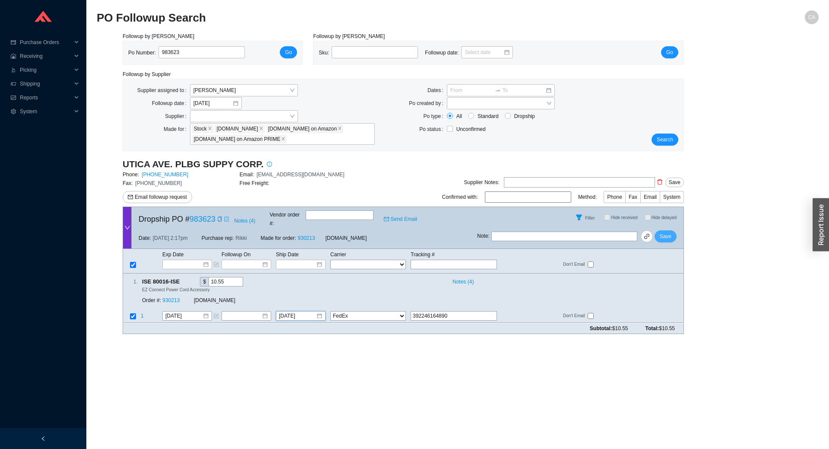
click at [664, 232] on span "Save" at bounding box center [666, 236] width 12 height 9
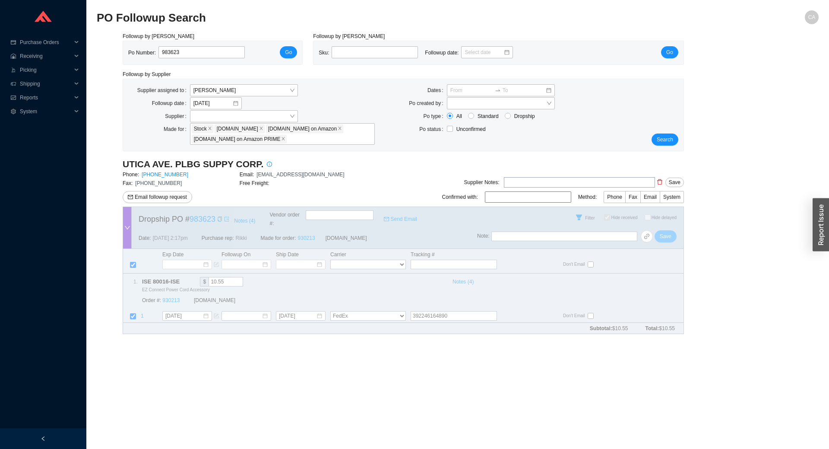
checkbox input "true"
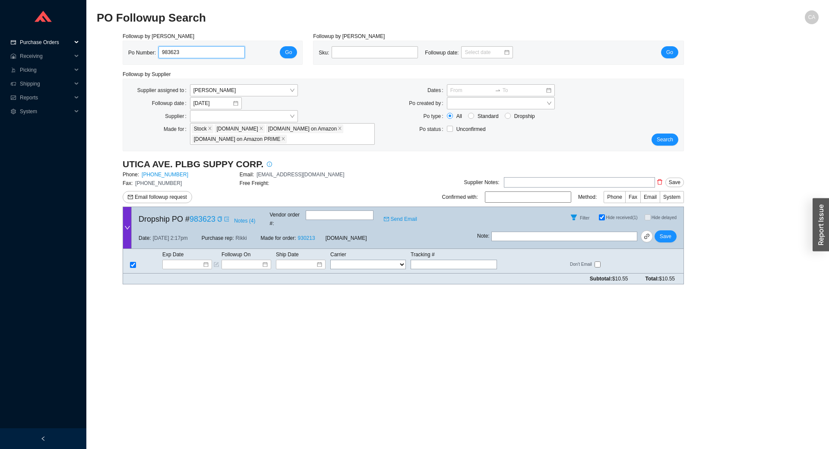
drag, startPoint x: 150, startPoint y: 50, endPoint x: 66, endPoint y: 47, distance: 84.3
click at [68, 48] on section "Purchase Orders .warehouse_svg__a{fill:none;stroke:currentColor;stroke-linecap:…" at bounding box center [414, 224] width 829 height 449
paste input "5242"
type input "985242"
click at [292, 49] on span "Go" at bounding box center [288, 52] width 7 height 9
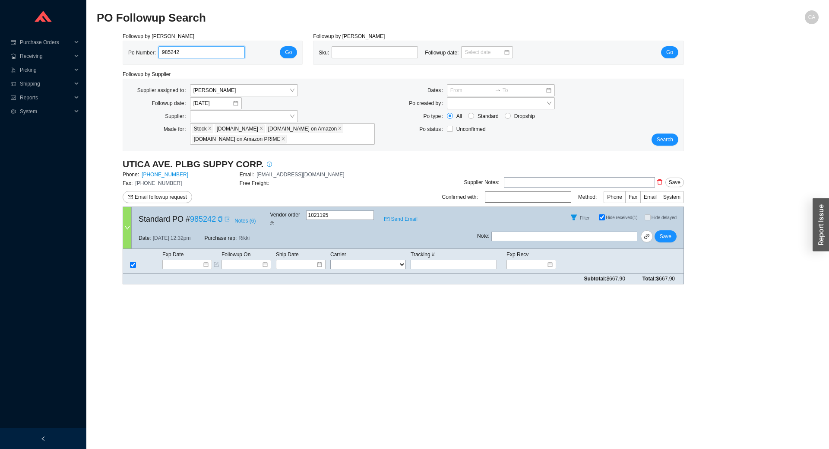
click at [188, 49] on input "985242" at bounding box center [202, 52] width 86 height 12
drag, startPoint x: 191, startPoint y: 53, endPoint x: 72, endPoint y: 47, distance: 119.4
click at [72, 47] on section "Purchase Orders .warehouse_svg__a{fill:none;stroke:currentColor;stroke-linecap:…" at bounding box center [414, 224] width 829 height 449
paste input "480"
type input "985480"
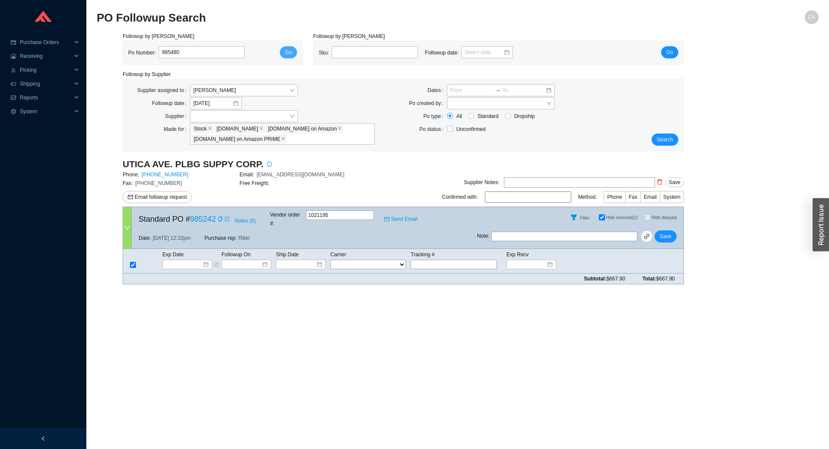
click at [286, 51] on span "Go" at bounding box center [288, 52] width 7 height 9
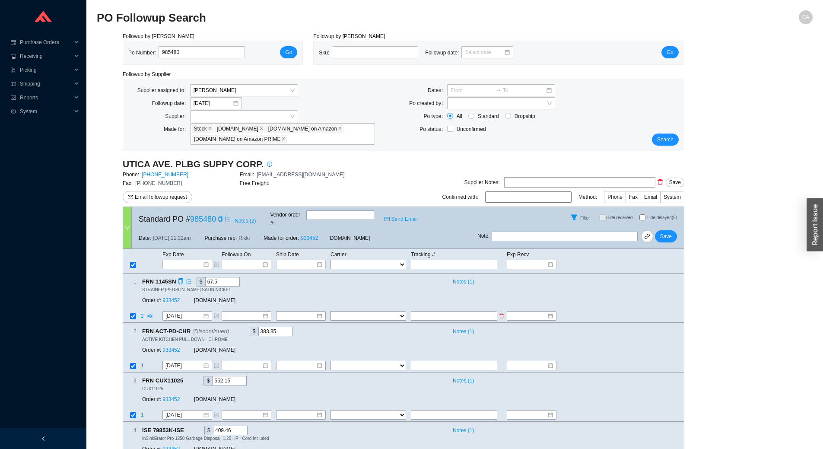
click at [612, 311] on td at bounding box center [623, 317] width 121 height 12
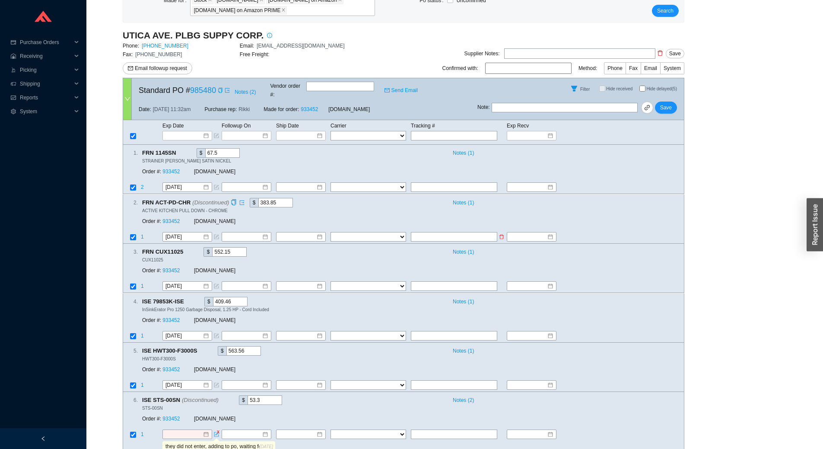
scroll to position [143, 0]
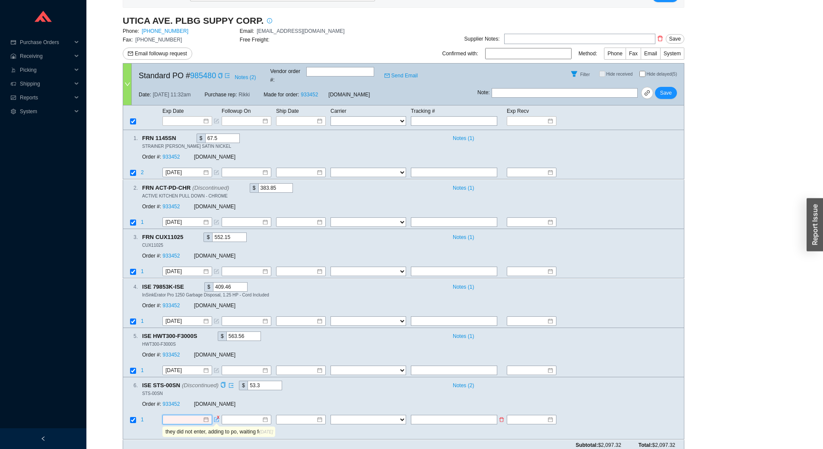
click at [188, 416] on input at bounding box center [183, 420] width 37 height 9
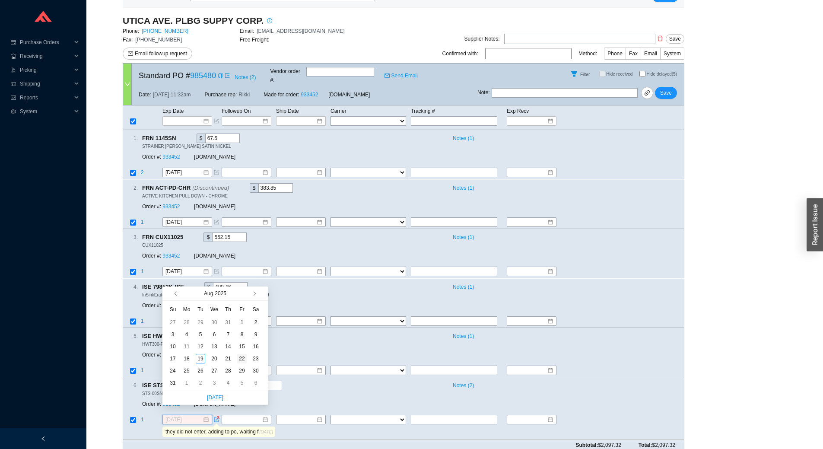
type input "8/22/2025"
click at [243, 359] on div "22" at bounding box center [242, 359] width 10 height 10
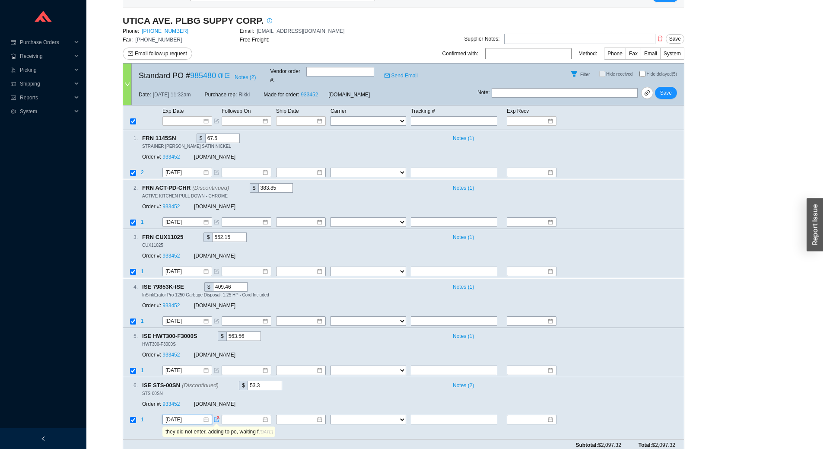
scroll to position [0, 0]
drag, startPoint x: 253, startPoint y: 423, endPoint x: 39, endPoint y: 419, distance: 214.3
click at [39, 419] on section "Purchase Orders .warehouse_svg__a{fill:none;stroke:currentColor;stroke-linecap:…" at bounding box center [411, 157] width 823 height 601
type input "."
click at [216, 417] on icon "form" at bounding box center [216, 419] width 5 height 5
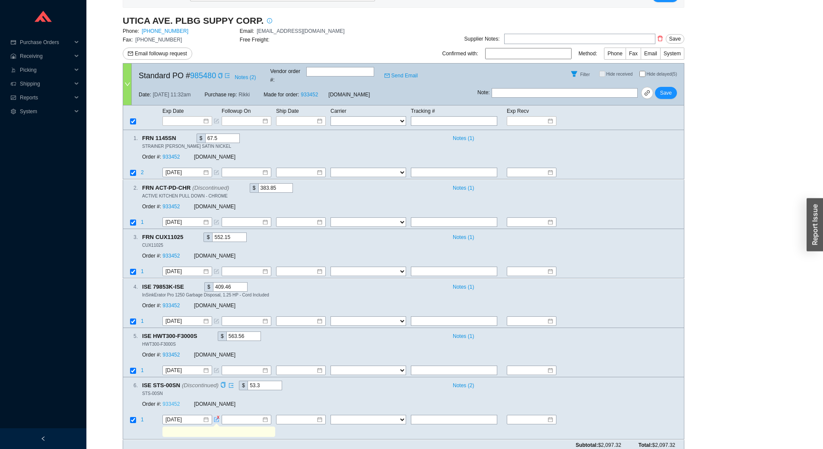
click at [173, 401] on link "933452" at bounding box center [170, 404] width 17 height 6
click at [663, 89] on span "Save" at bounding box center [666, 93] width 12 height 9
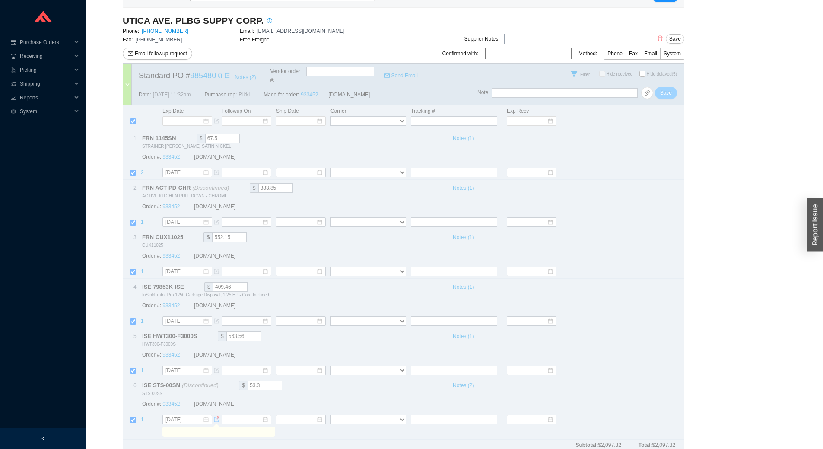
scroll to position [130, 0]
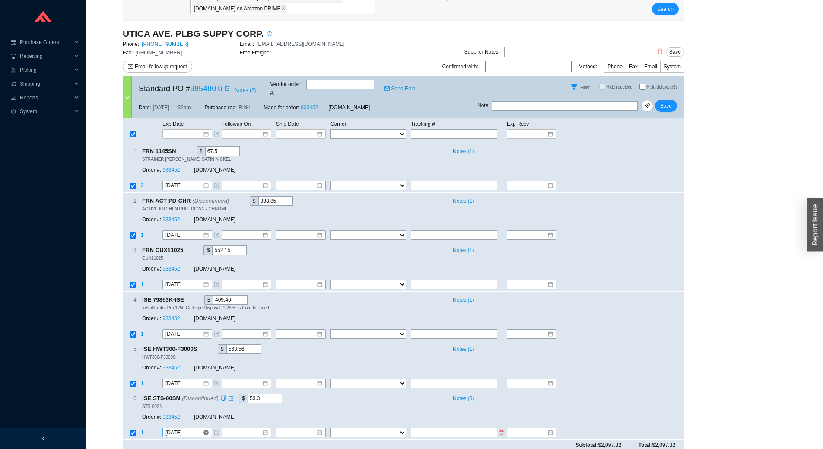
click at [190, 428] on input "8/22/2025" at bounding box center [183, 432] width 37 height 9
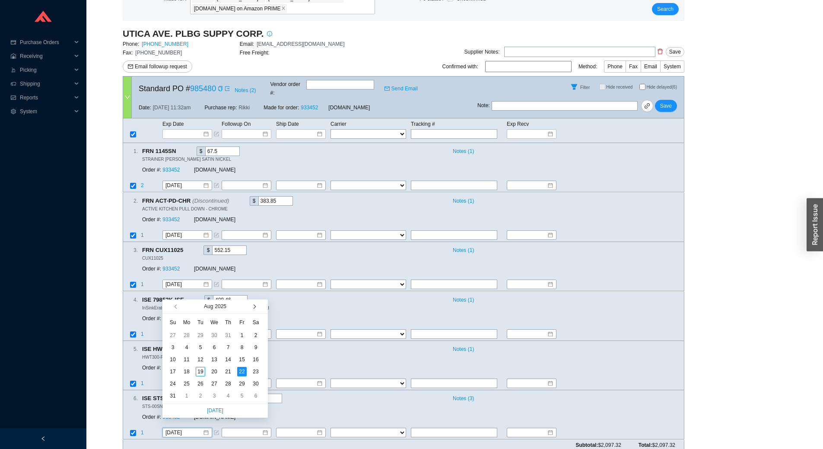
click at [254, 310] on button "button" at bounding box center [254, 306] width 8 height 14
type input "9/8/2025"
click at [186, 346] on div "8" at bounding box center [187, 348] width 10 height 10
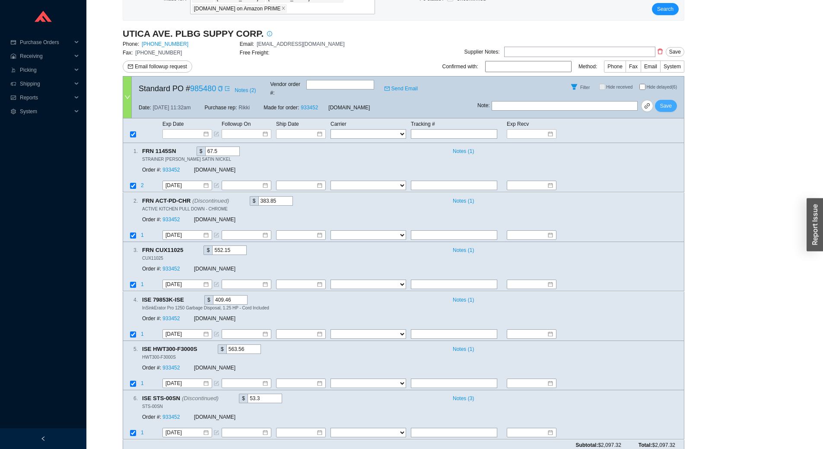
click at [662, 102] on span "Save" at bounding box center [666, 106] width 12 height 9
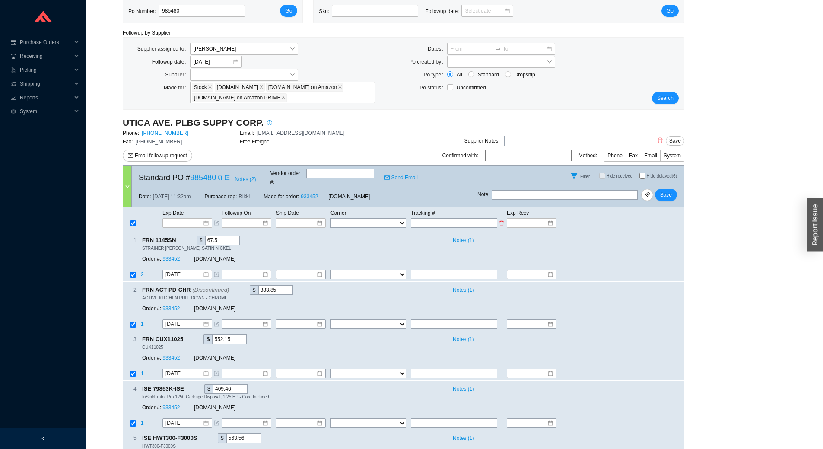
scroll to position [0, 0]
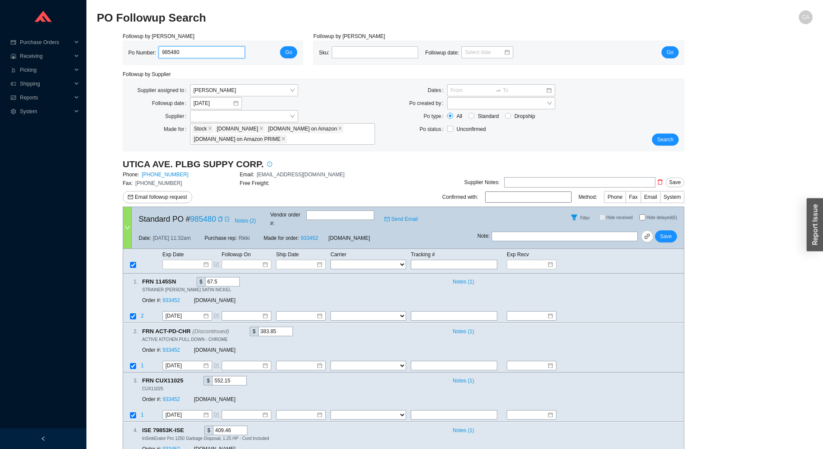
drag, startPoint x: 161, startPoint y: 52, endPoint x: 144, endPoint y: 51, distance: 16.9
click at [93, 42] on section "PO Followup Search CA Followup by PO Po Number: 985480 Go Followup by Sku Sku: …" at bounding box center [454, 294] width 736 height 588
paste input "63"
type input "985630"
click at [282, 48] on button "Go" at bounding box center [288, 52] width 17 height 12
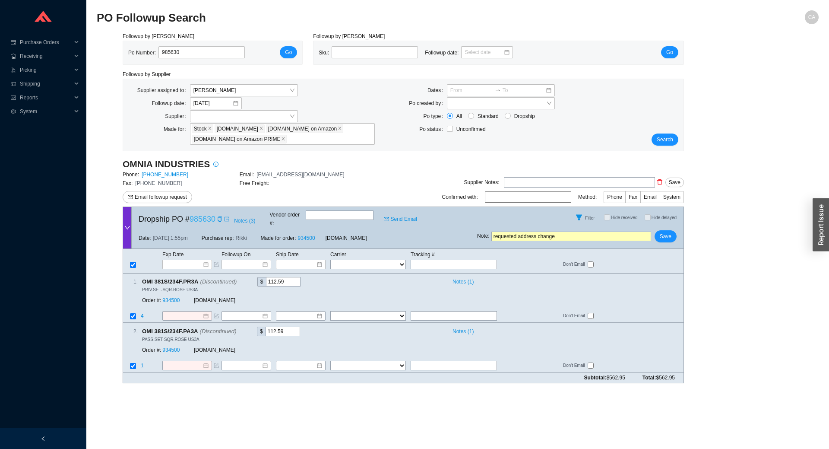
click at [209, 217] on link "985630" at bounding box center [203, 219] width 26 height 9
drag, startPoint x: 208, startPoint y: 53, endPoint x: 48, endPoint y: 53, distance: 160.2
click at [48, 53] on section "Purchase Orders .warehouse_svg__a{fill:none;stroke:currentColor;stroke-linecap:…" at bounding box center [414, 224] width 829 height 449
paste input "1116"
type input "981116"
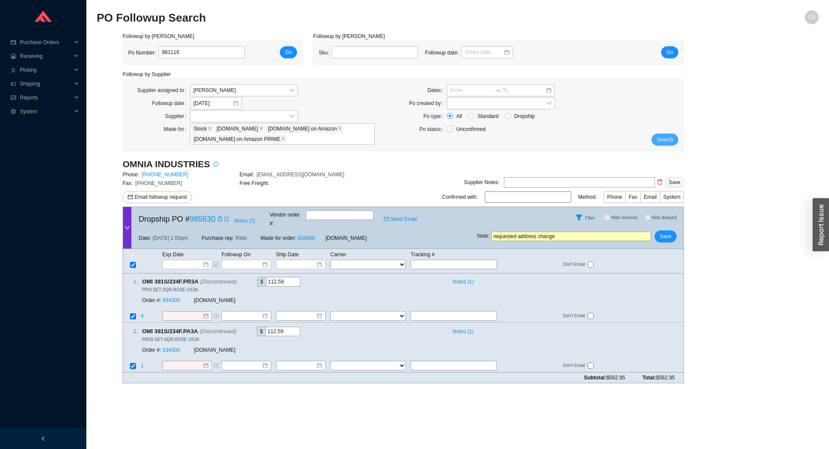
click at [673, 139] on span "Search" at bounding box center [665, 139] width 16 height 9
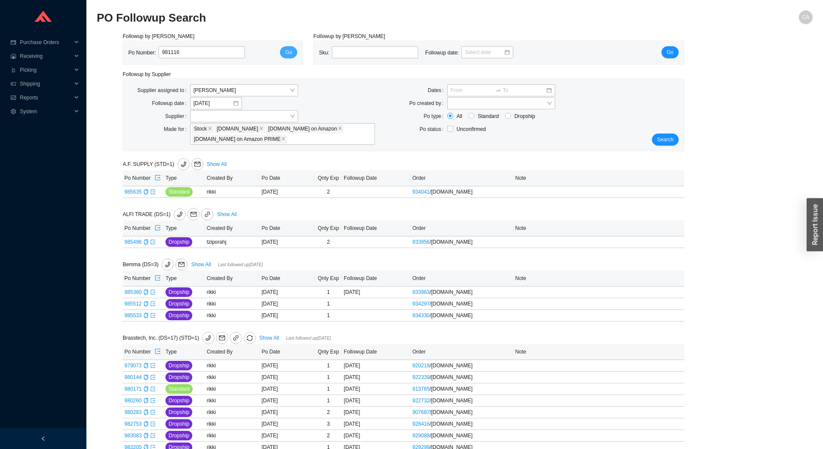
type input "981116"
click at [286, 51] on span "Go" at bounding box center [288, 52] width 7 height 9
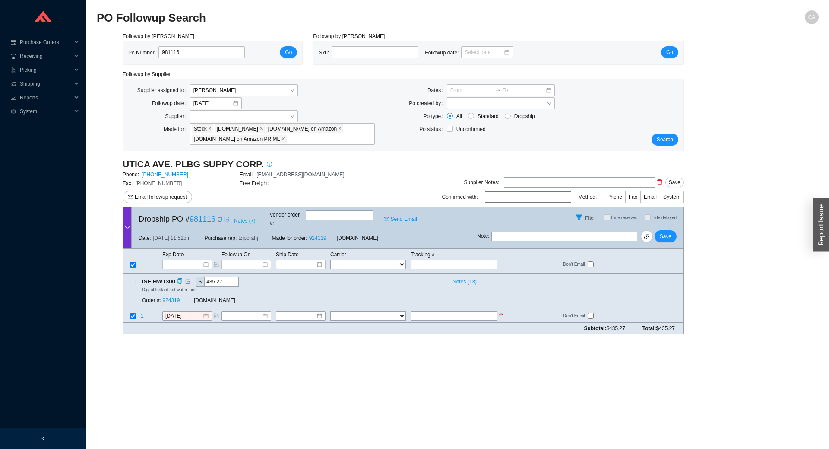
click at [466, 311] on input "text" at bounding box center [454, 316] width 86 height 10
paste input "392244012052"
type input "392244012052"
click at [374, 311] on select "FedEx UPS ---------------- 2 Day Transportation INC A&B Freight A. [PERSON_NAME…" at bounding box center [368, 316] width 76 height 10
select select "1"
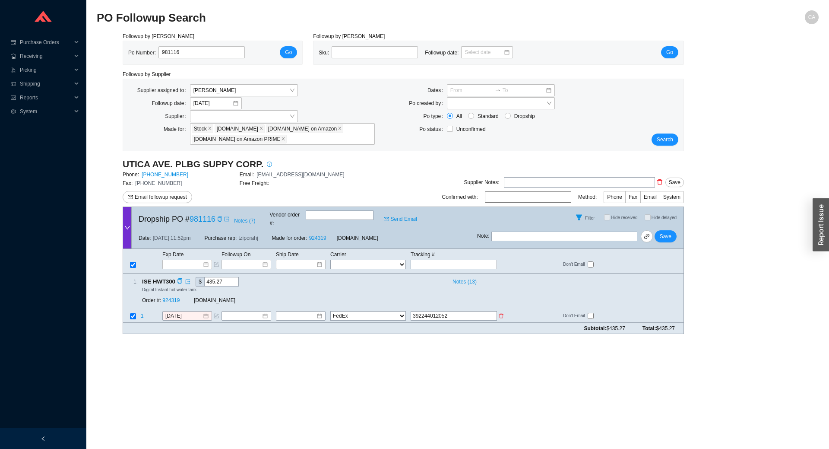
click at [330, 311] on select "FedEx UPS ---------------- 2 Day Transportation INC A&B Freight A. [PERSON_NAME…" at bounding box center [368, 316] width 76 height 10
click at [293, 312] on input at bounding box center [297, 316] width 37 height 9
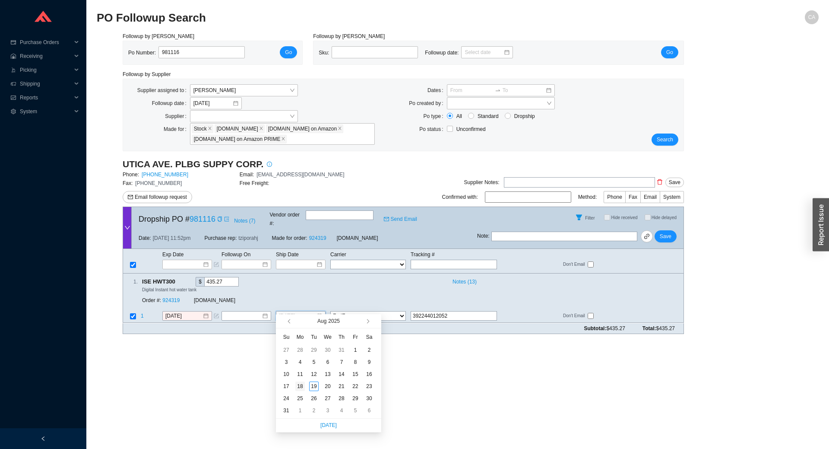
type input "[DATE]"
click at [301, 387] on div "18" at bounding box center [300, 386] width 10 height 10
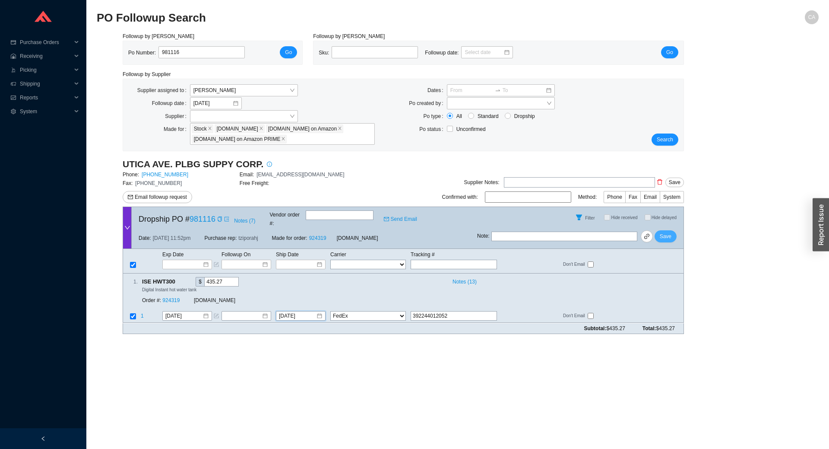
click at [669, 232] on span "Save" at bounding box center [666, 236] width 12 height 9
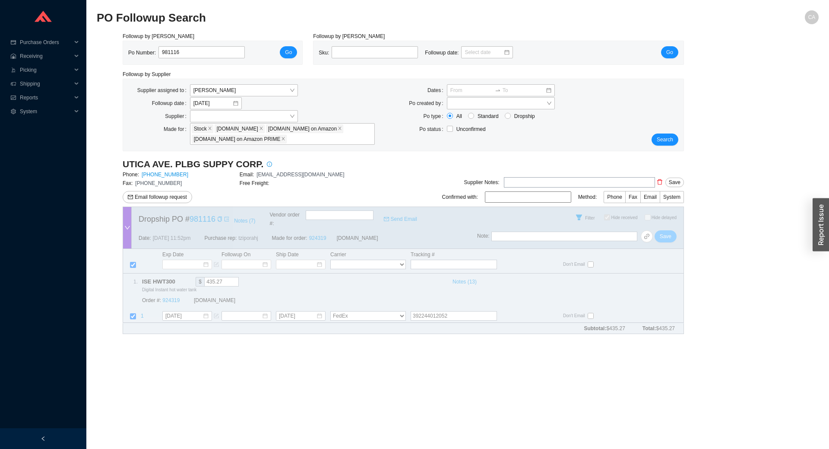
checkbox input "true"
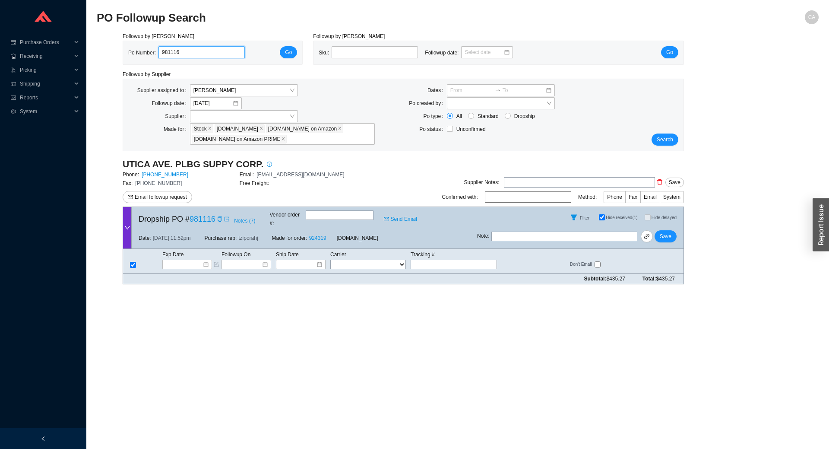
drag, startPoint x: 222, startPoint y: 55, endPoint x: 115, endPoint y: 88, distance: 112.2
click at [115, 88] on div "Followup by PO Po Number: 981116 Go Followup by Sku Sku: Followup date: Go Foll…" at bounding box center [458, 161] width 722 height 259
paste input "205"
type input "981205"
click at [296, 51] on button "Go" at bounding box center [288, 52] width 17 height 12
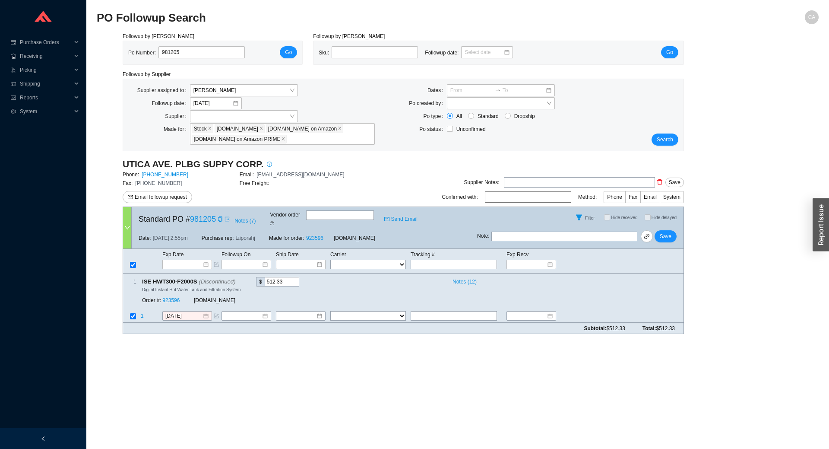
click at [293, 51] on button "Go" at bounding box center [288, 52] width 17 height 12
click at [190, 312] on input "[DATE]" at bounding box center [183, 316] width 37 height 9
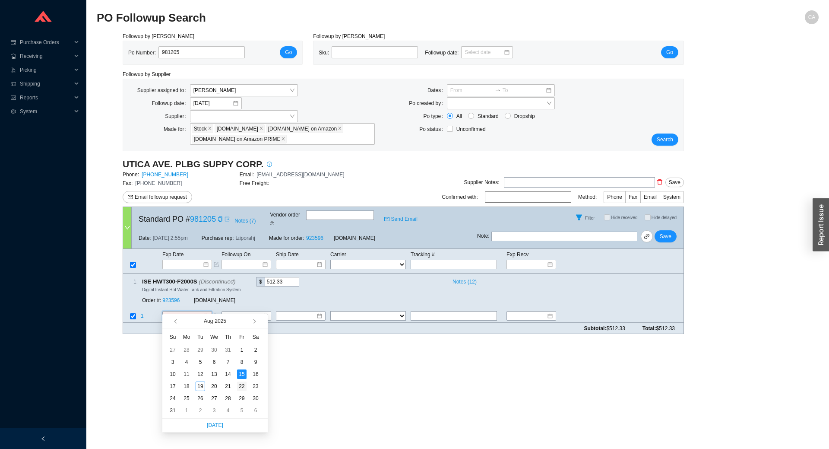
type input "8/22/2025"
click at [240, 384] on div "22" at bounding box center [242, 386] width 10 height 10
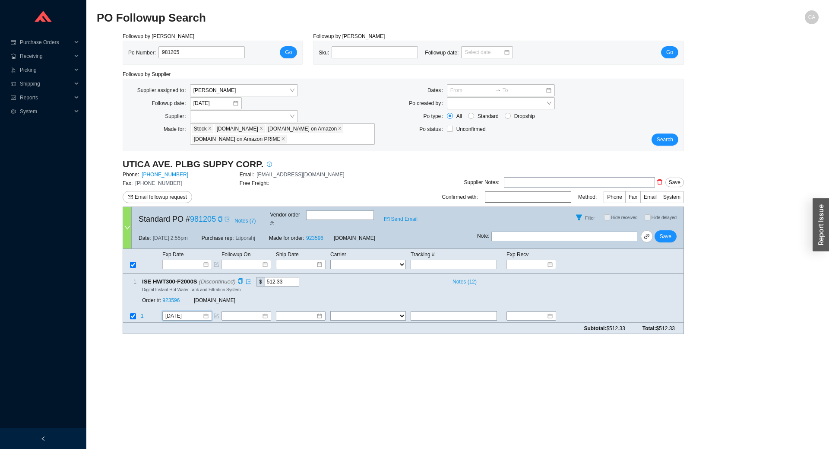
click at [173, 293] on div "Order #: 923596 QualityBath.com" at bounding box center [261, 301] width 238 height 16
click at [175, 298] on link "923596" at bounding box center [170, 301] width 17 height 6
click at [80, 62] on section "Purchase Orders .warehouse_svg__a{fill:none;stroke:currentColor;stroke-linecap:…" at bounding box center [414, 224] width 829 height 449
paste input "406"
type input "981406"
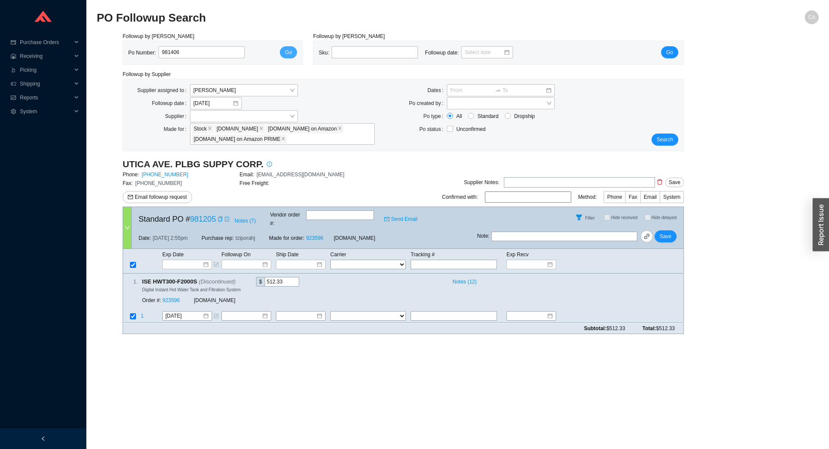
click at [281, 53] on button "Go" at bounding box center [288, 52] width 17 height 12
click at [665, 232] on span "Save" at bounding box center [666, 236] width 12 height 9
drag, startPoint x: 216, startPoint y: 52, endPoint x: 75, endPoint y: 59, distance: 141.0
click at [75, 59] on section "Purchase Orders .warehouse_svg__a{fill:none;stroke:currentColor;stroke-linecap:…" at bounding box center [414, 224] width 829 height 449
paste input "406"
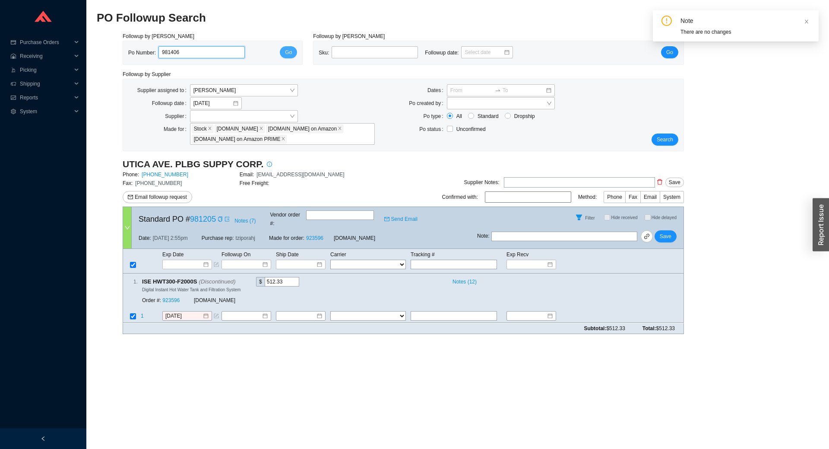
type input "981406"
click at [283, 48] on button "Go" at bounding box center [288, 52] width 17 height 12
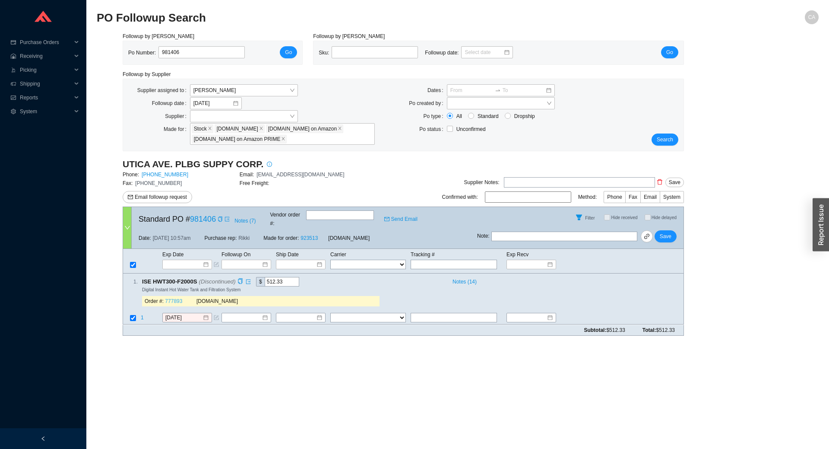
click at [178, 298] on link "777893" at bounding box center [173, 301] width 17 height 6
click at [194, 314] on input "[DATE]" at bounding box center [183, 318] width 37 height 9
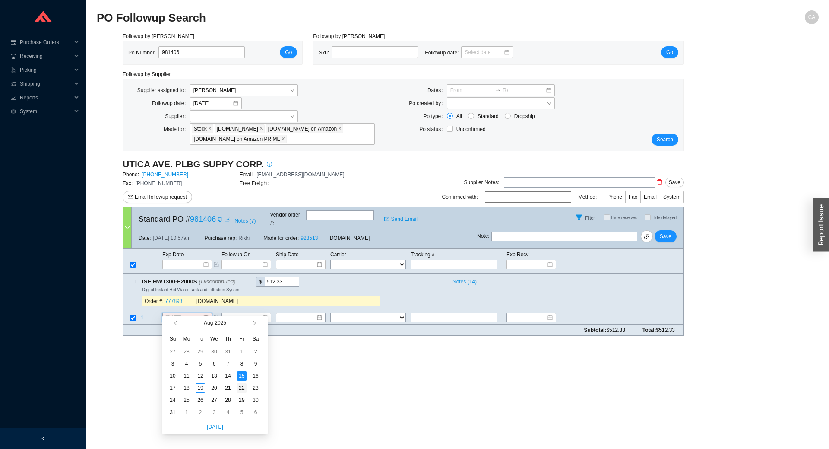
type input "8/22/2025"
click at [246, 388] on div "22" at bounding box center [242, 388] width 10 height 10
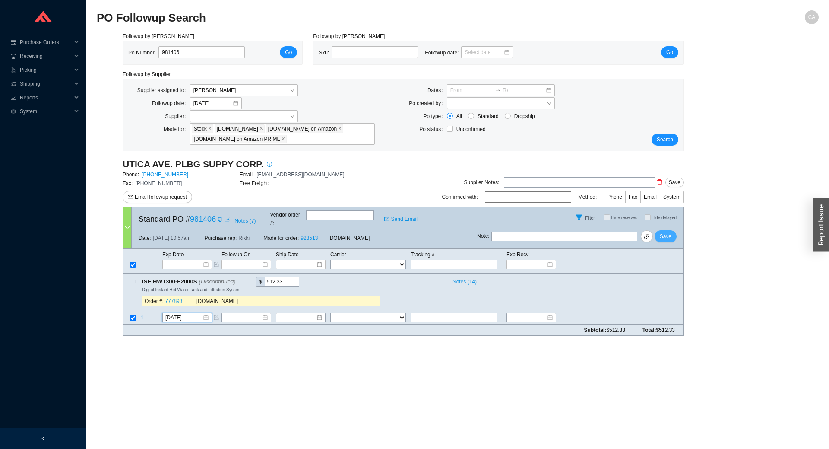
click at [675, 230] on button "Save" at bounding box center [666, 236] width 22 height 12
drag, startPoint x: 156, startPoint y: 51, endPoint x: 121, endPoint y: 48, distance: 35.6
click at [121, 48] on div "Followup by PO Po Number: 981406 Go" at bounding box center [212, 48] width 190 height 33
paste input "5675"
type input "985675"
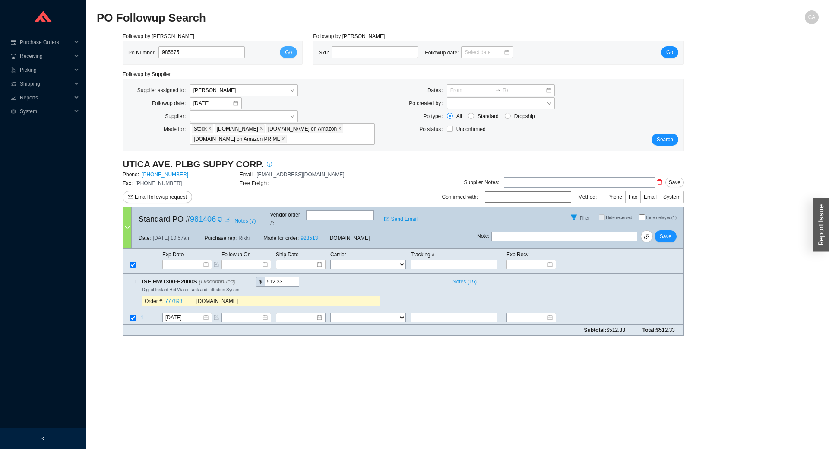
click at [285, 51] on button "Go" at bounding box center [288, 52] width 17 height 12
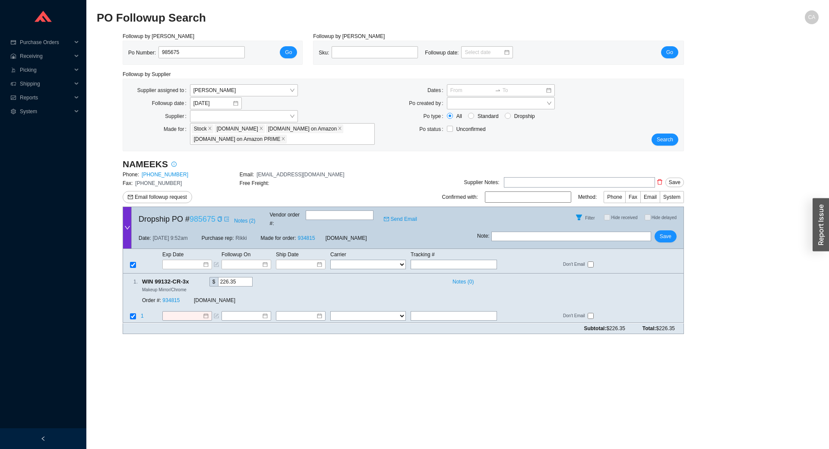
click at [205, 215] on link "985675" at bounding box center [203, 219] width 26 height 9
click at [558, 232] on input "text" at bounding box center [572, 237] width 160 height 10
type input "requested cancellation"
click at [667, 232] on span "Save" at bounding box center [666, 236] width 12 height 9
click at [207, 216] on link "985675" at bounding box center [203, 219] width 26 height 9
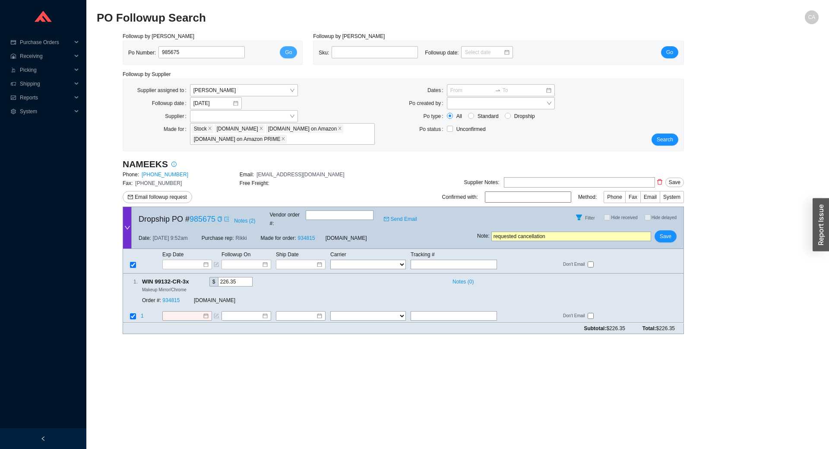
click at [286, 56] on span "Go" at bounding box center [288, 52] width 7 height 9
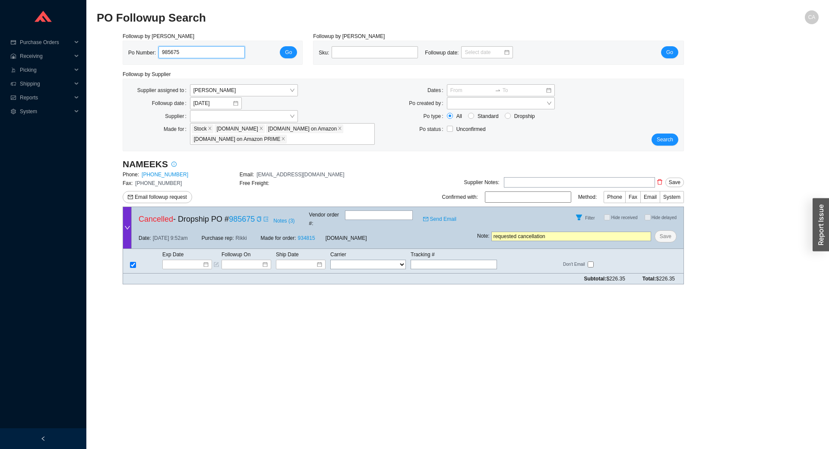
drag, startPoint x: 183, startPoint y: 52, endPoint x: 111, endPoint y: 54, distance: 72.6
click at [111, 50] on div "Followup by PO Po Number: 985675 Go Followup by Sku Sku: Followup date: Go Foll…" at bounding box center [458, 161] width 722 height 259
paste input "2059"
type input "982059"
click at [292, 51] on span "Go" at bounding box center [288, 52] width 7 height 9
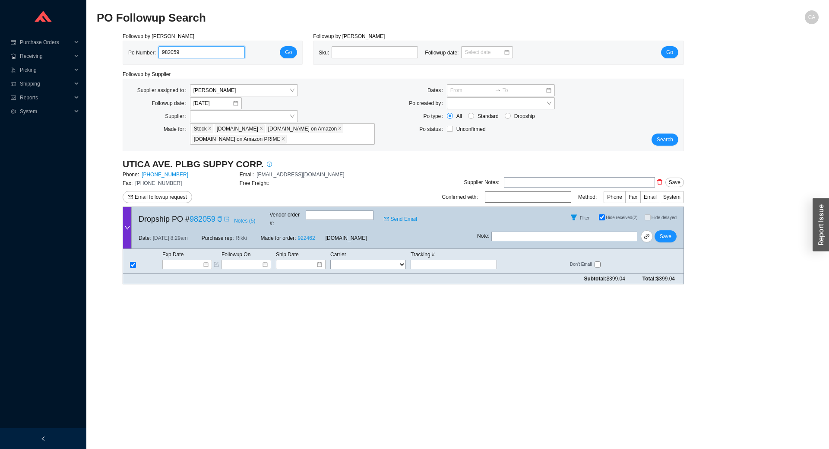
click at [218, 55] on input "982059" at bounding box center [202, 52] width 86 height 12
paste input "158"
type input "982158"
click at [290, 51] on span "Go" at bounding box center [288, 52] width 7 height 9
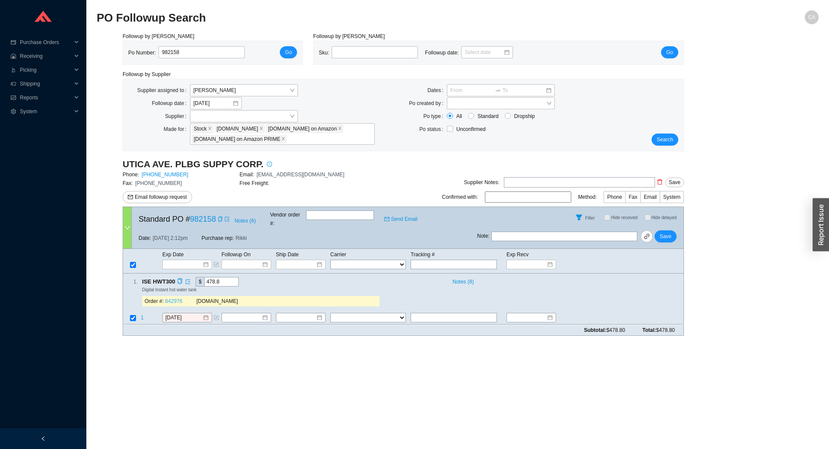
click at [175, 298] on link "842976" at bounding box center [173, 301] width 17 height 6
click at [194, 314] on input "[DATE]" at bounding box center [183, 318] width 37 height 9
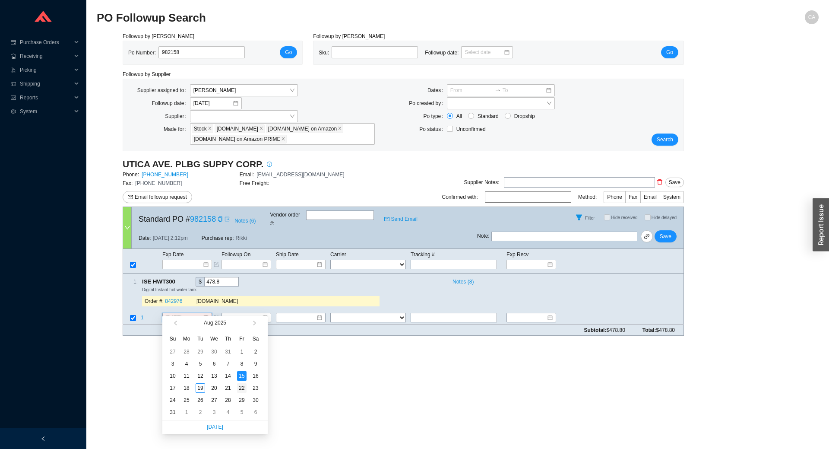
type input "8/22/2025"
click at [241, 387] on div "22" at bounding box center [242, 388] width 10 height 10
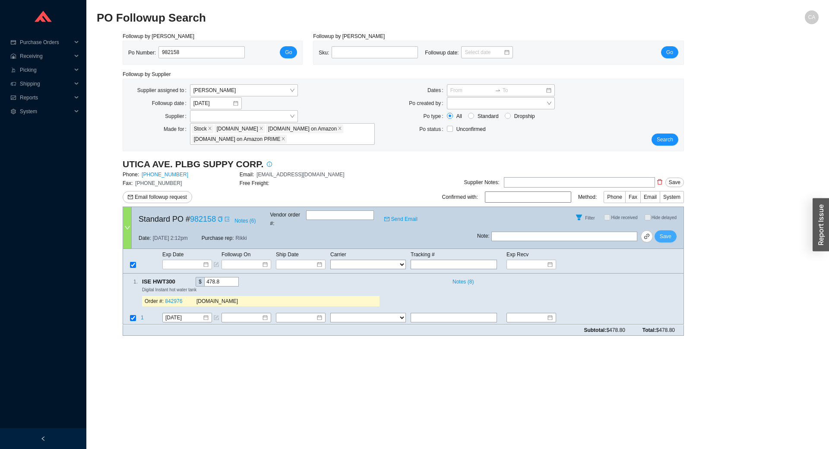
click at [676, 230] on button "Save" at bounding box center [666, 236] width 22 height 12
drag, startPoint x: 42, startPoint y: 59, endPoint x: 13, endPoint y: 59, distance: 28.9
click at [13, 59] on section "Purchase Orders .warehouse_svg__a{fill:none;stroke:currentColor;stroke-linecap:…" at bounding box center [414, 224] width 829 height 449
paste input "362"
type input "982362"
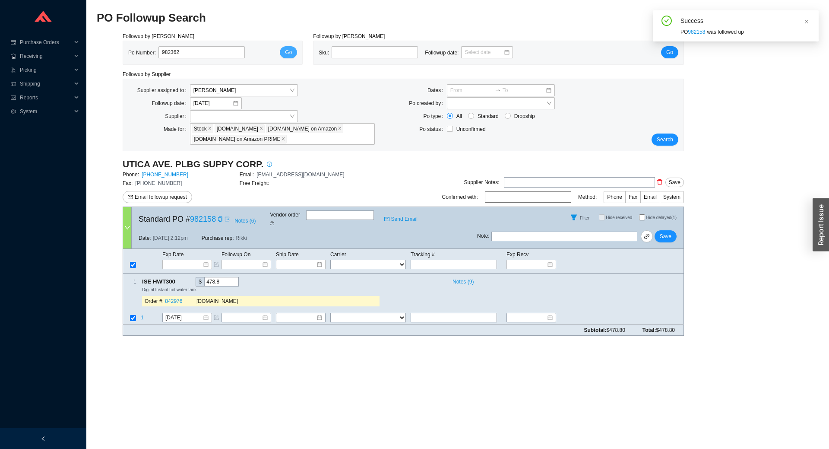
click at [292, 51] on button "Go" at bounding box center [288, 52] width 17 height 12
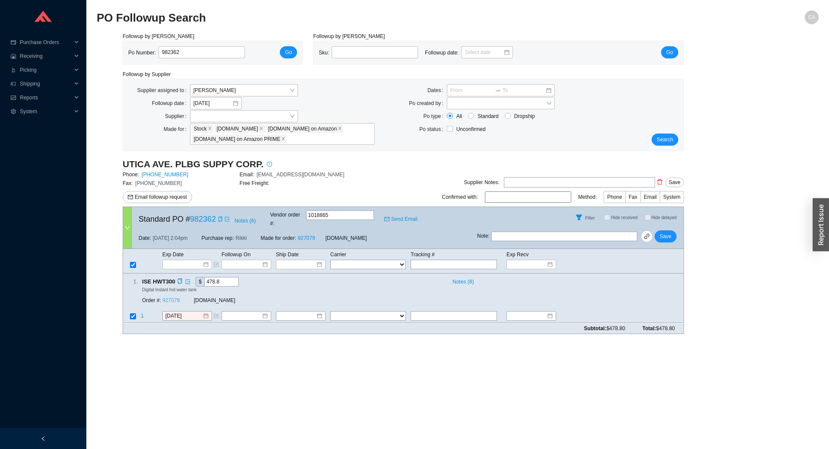
click at [175, 298] on link "927079" at bounding box center [170, 301] width 17 height 6
click at [192, 312] on input "[DATE]" at bounding box center [183, 316] width 37 height 9
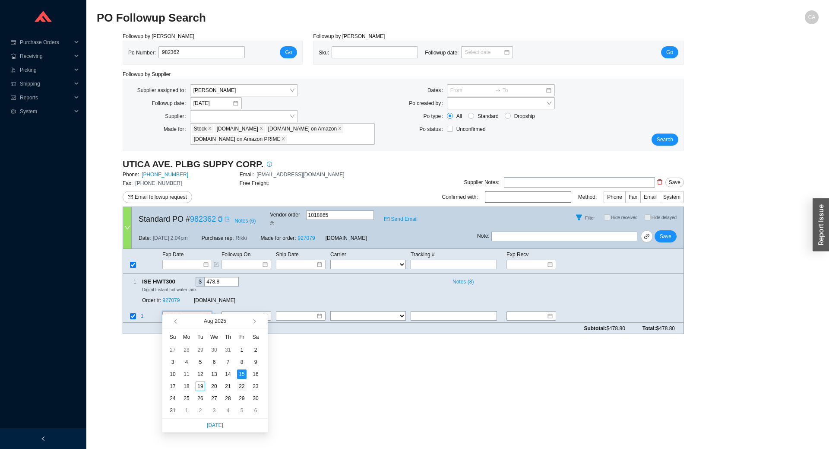
type input "8/22/2025"
click at [241, 386] on div "22" at bounding box center [242, 386] width 10 height 10
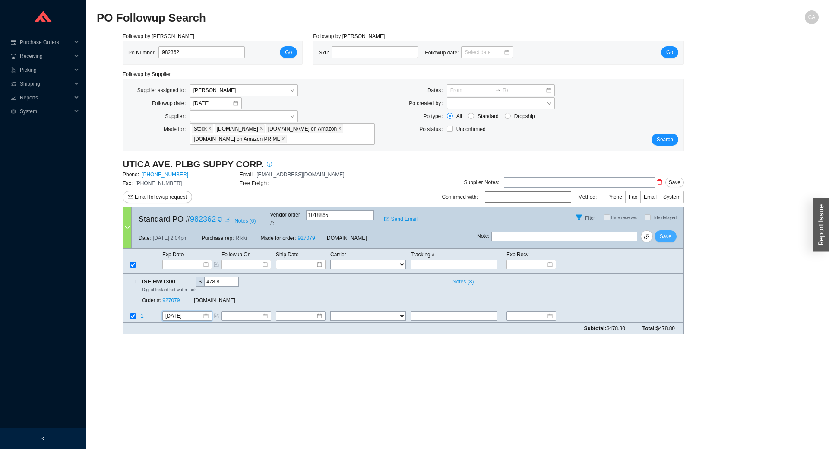
click at [675, 231] on button "Save" at bounding box center [666, 236] width 22 height 12
drag, startPoint x: 228, startPoint y: 51, endPoint x: 96, endPoint y: 59, distance: 131.5
click at [94, 59] on section "PO Followup Search CA Followup by PO Po Number: 982362 Go Followup by Sku Sku: …" at bounding box center [457, 224] width 743 height 449
paste input "3219"
type input "983219"
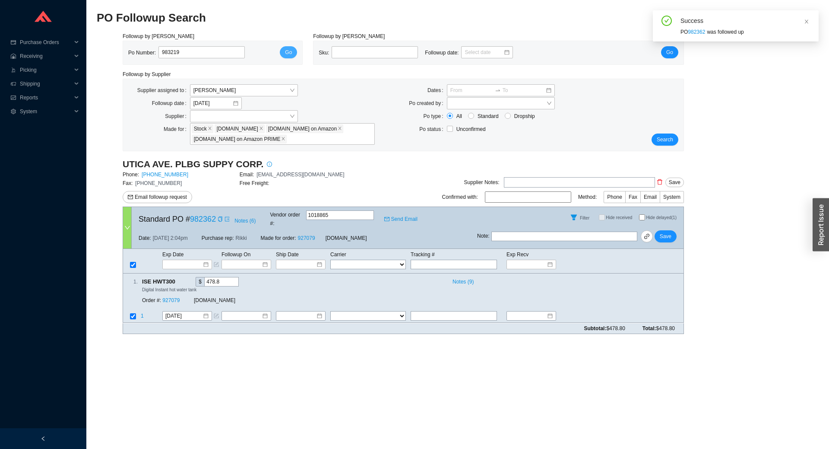
click at [282, 53] on button "Go" at bounding box center [288, 52] width 17 height 12
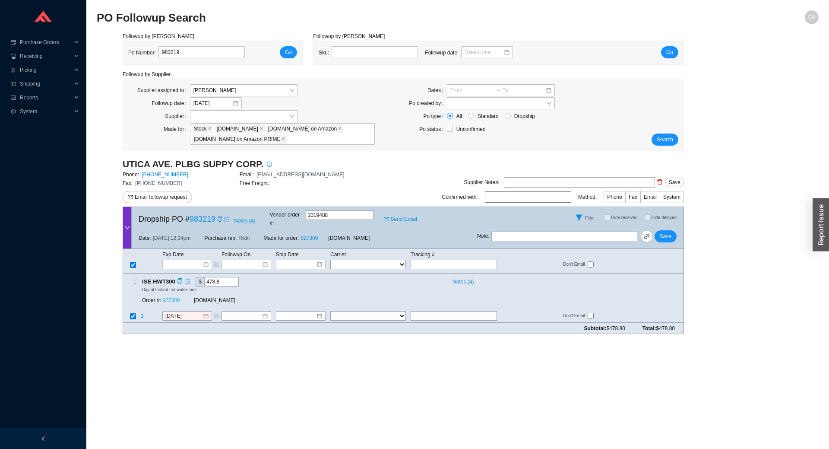
click at [175, 298] on link "927309" at bounding box center [170, 301] width 17 height 6
click at [187, 312] on input "[DATE]" at bounding box center [183, 316] width 37 height 9
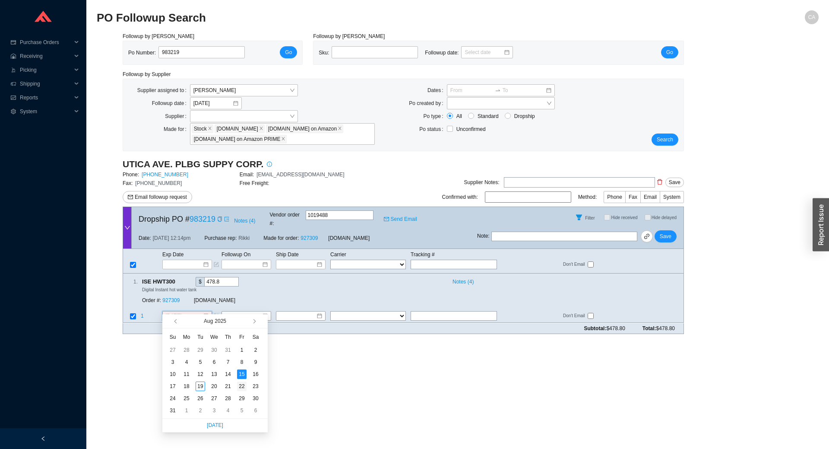
type input "8/22/2025"
click at [242, 388] on div "22" at bounding box center [242, 386] width 10 height 10
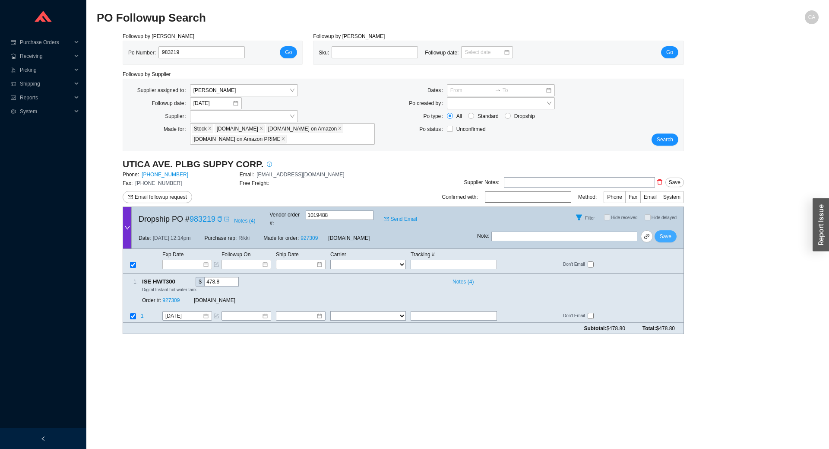
click at [670, 232] on span "Save" at bounding box center [666, 236] width 12 height 9
click at [672, 230] on button "Save" at bounding box center [666, 236] width 22 height 12
drag, startPoint x: 205, startPoint y: 51, endPoint x: 162, endPoint y: 49, distance: 43.2
click at [85, 45] on section "Purchase Orders .warehouse_svg__a{fill:none;stroke:currentColor;stroke-linecap:…" at bounding box center [414, 224] width 829 height 449
paste input "5492"
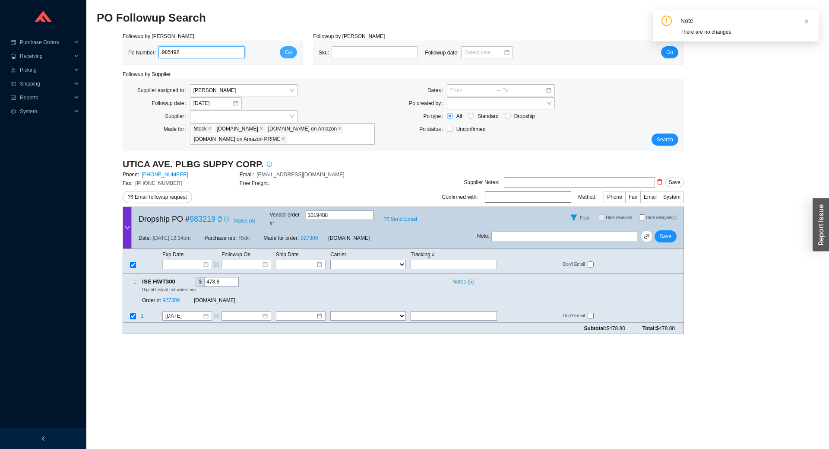
type input "985492"
click at [287, 50] on span "Go" at bounding box center [288, 52] width 7 height 9
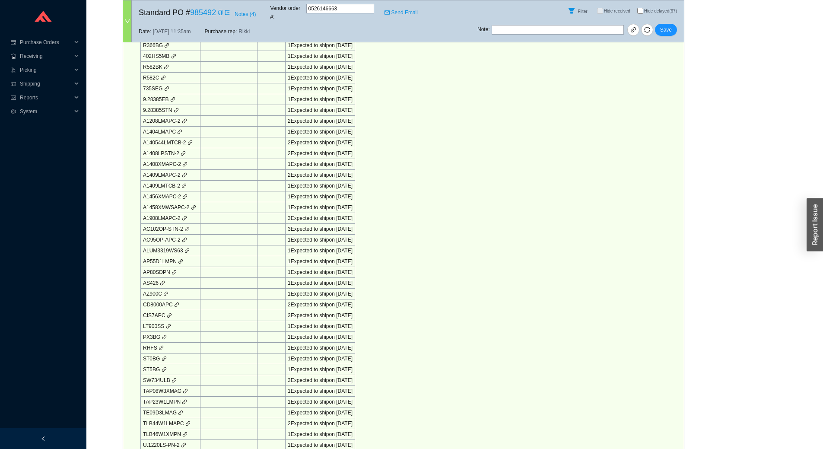
scroll to position [302, 0]
click at [486, 246] on div "Portal Scraper Data as of 8/19/25 10:13am Sku Shipment Tracking Allocated Pendi…" at bounding box center [404, 357] width 562 height 823
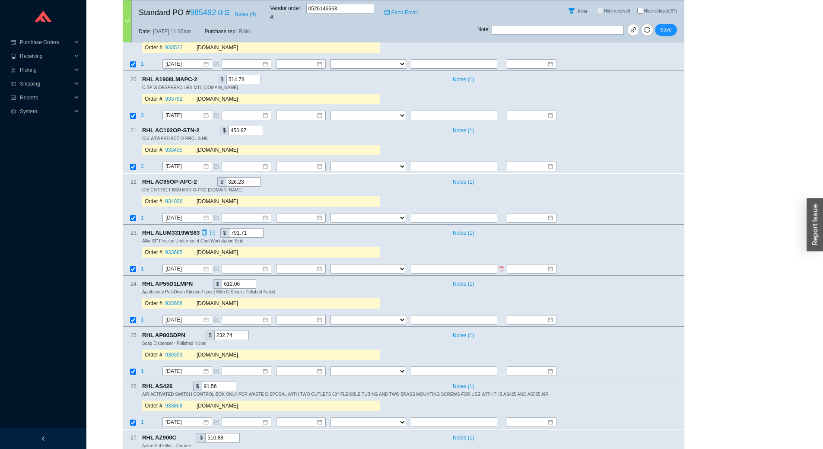
click at [135, 266] on input "checkbox" at bounding box center [133, 269] width 6 height 6
checkbox input "false"
click at [603, 246] on div "23 . RHL ALUM3319WS63 $ 791.71 Notes ( 1 ) Allia 33" Fireclay Undermount Chef/W…" at bounding box center [400, 244] width 554 height 33
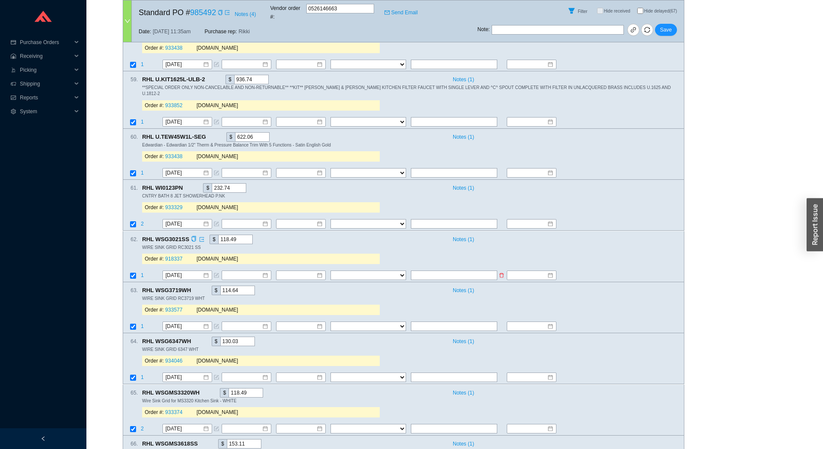
click at [130, 273] on input "checkbox" at bounding box center [133, 276] width 6 height 6
checkbox input "false"
click at [637, 251] on div "62 . RHL WSG3021SS $ 118.49 Notes ( 1 ) WIRE SINK GRID RC3021 SS Order #: 91833…" at bounding box center [400, 251] width 554 height 33
click at [133, 324] on input "checkbox" at bounding box center [133, 327] width 6 height 6
checkbox input "false"
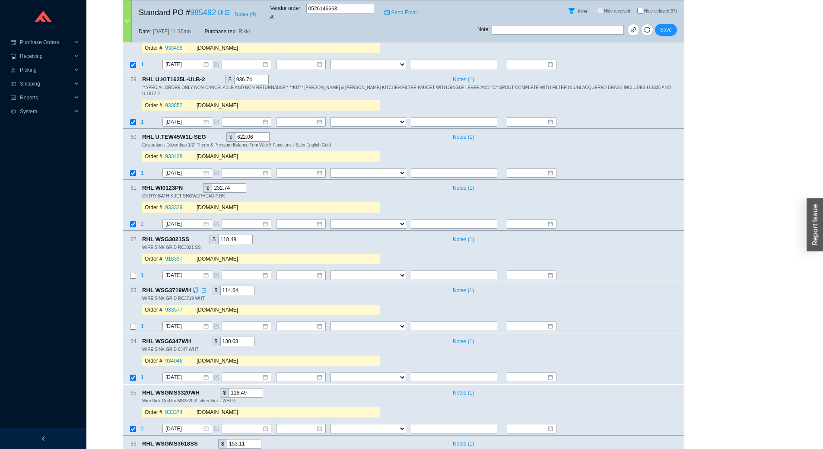
click at [653, 289] on div "63 . RHL WSG3719WH $ 114.64 Notes ( 1 ) WIRE SINK GRID RC3719 WHT Order #: 9335…" at bounding box center [400, 302] width 554 height 33
click at [130, 375] on input "checkbox" at bounding box center [133, 378] width 6 height 6
checkbox input "false"
click at [429, 373] on input "text" at bounding box center [454, 378] width 86 height 10
paste input "0348090761"
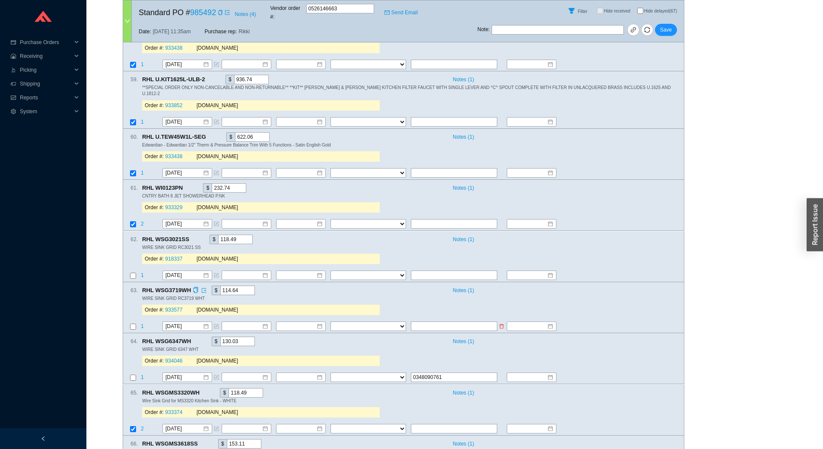
type input "0348090761"
click at [431, 321] on input "text" at bounding box center [454, 326] width 86 height 10
paste input "0348090761"
type input "0348090761"
click at [438, 270] on input "text" at bounding box center [454, 275] width 86 height 10
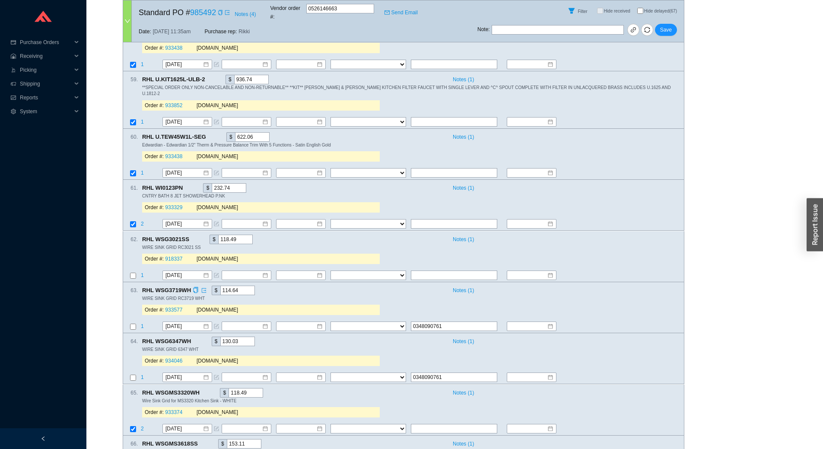
paste input "0348090761"
type input "0348090761"
click at [131, 273] on input "checkbox" at bounding box center [133, 276] width 6 height 6
checkbox input "true"
click at [131, 324] on input "checkbox" at bounding box center [133, 327] width 6 height 6
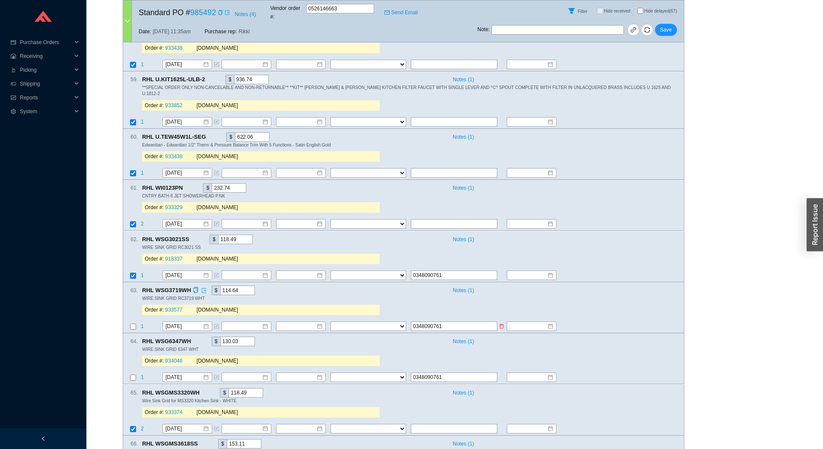
checkbox input "true"
click at [130, 375] on input "checkbox" at bounding box center [133, 378] width 6 height 6
checkbox input "true"
click at [371, 270] on select "FedEx UPS ---------------- 2 Day Transportation INC A&B Freight A. [PERSON_NAME…" at bounding box center [368, 275] width 76 height 10
select select "10"
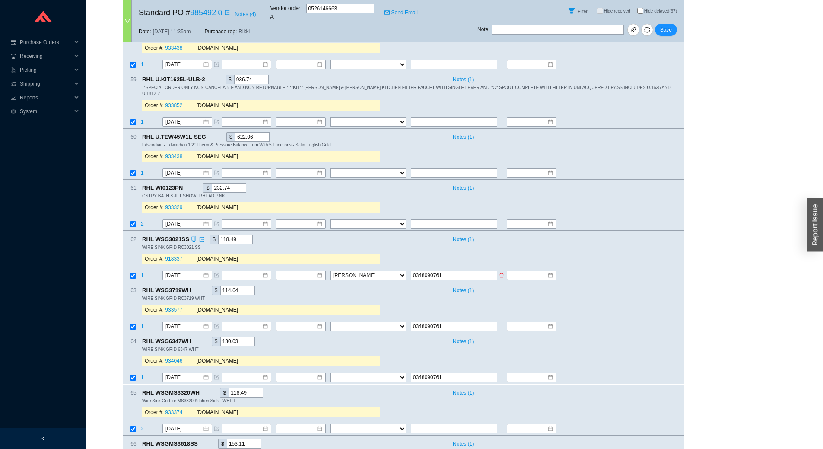
click at [330, 270] on select "FedEx UPS ---------------- 2 Day Transportation INC A&B Freight A. [PERSON_NAME…" at bounding box center [368, 275] width 76 height 10
click at [358, 321] on select "FedEx UPS ---------------- 2 Day Transportation INC A&B Freight A. [PERSON_NAME…" at bounding box center [368, 326] width 76 height 10
select select "10"
click at [357, 321] on select "FedEx UPS ---------------- 2 Day Transportation INC A&B Freight A. [PERSON_NAME…" at bounding box center [368, 326] width 76 height 10
click at [353, 373] on select "FedEx UPS ---------------- 2 Day Transportation INC A&B Freight A. [PERSON_NAME…" at bounding box center [368, 378] width 76 height 10
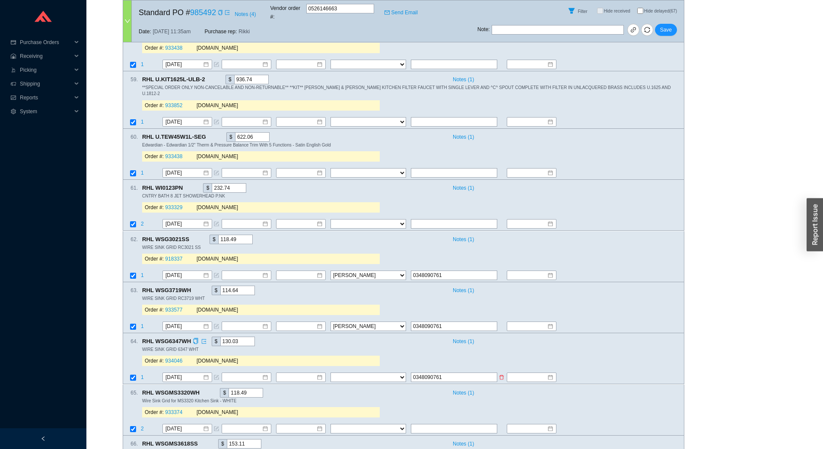
select select "10"
click at [353, 373] on select "FedEx UPS ---------------- 2 Day Transportation INC A&B Freight A. [PERSON_NAME…" at bounding box center [368, 378] width 76 height 10
click at [298, 271] on input at bounding box center [297, 275] width 37 height 9
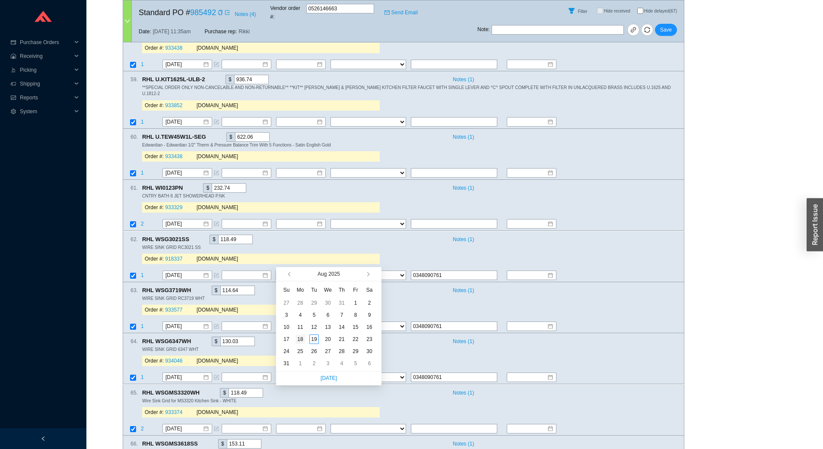
type input "[DATE]"
click at [298, 339] on div "18" at bounding box center [300, 339] width 10 height 10
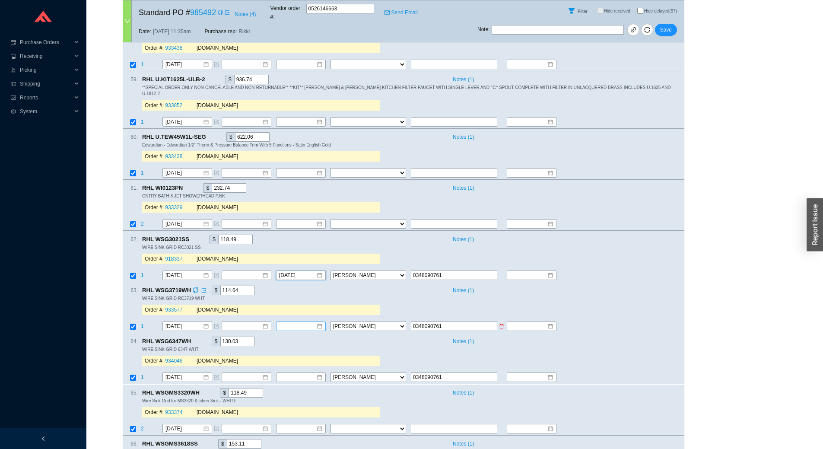
click at [296, 322] on input at bounding box center [297, 326] width 37 height 9
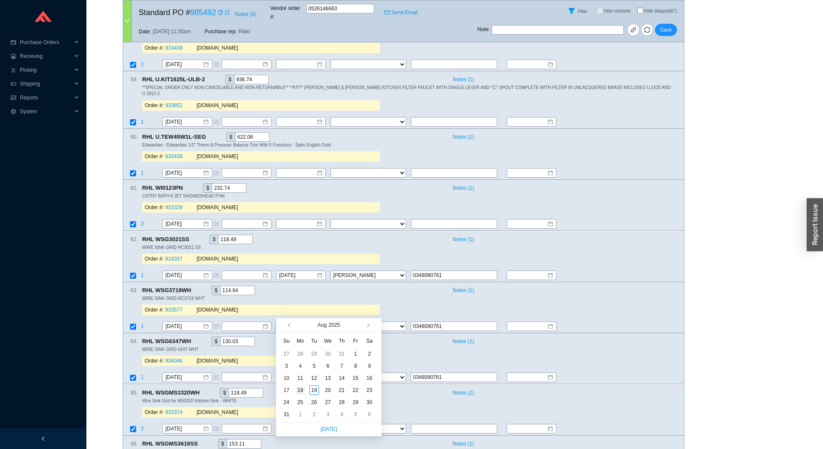
type input "[DATE]"
click at [298, 388] on div "18" at bounding box center [300, 390] width 10 height 10
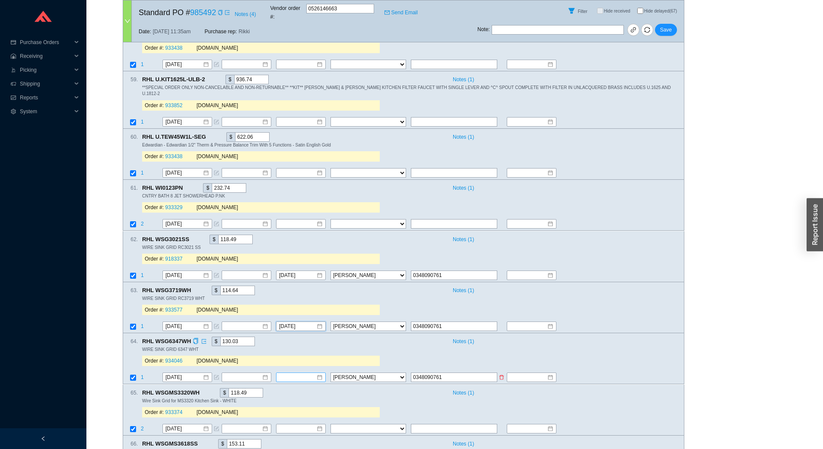
click at [304, 373] on input at bounding box center [297, 377] width 37 height 9
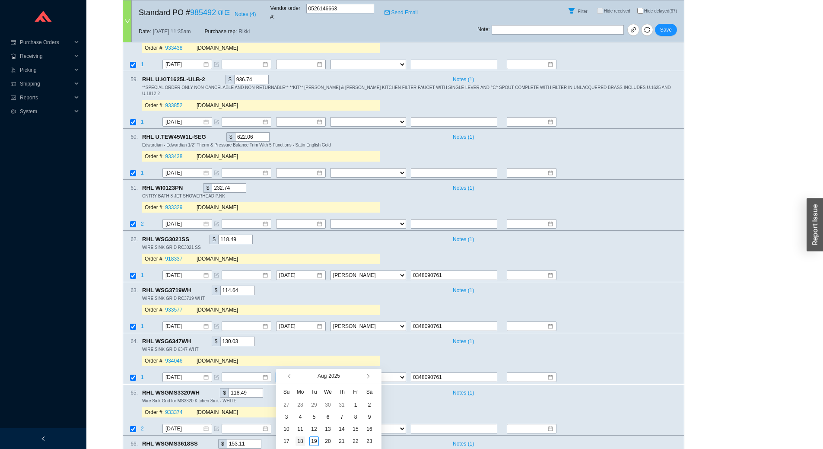
type input "[DATE]"
click at [300, 442] on div "18" at bounding box center [300, 441] width 10 height 10
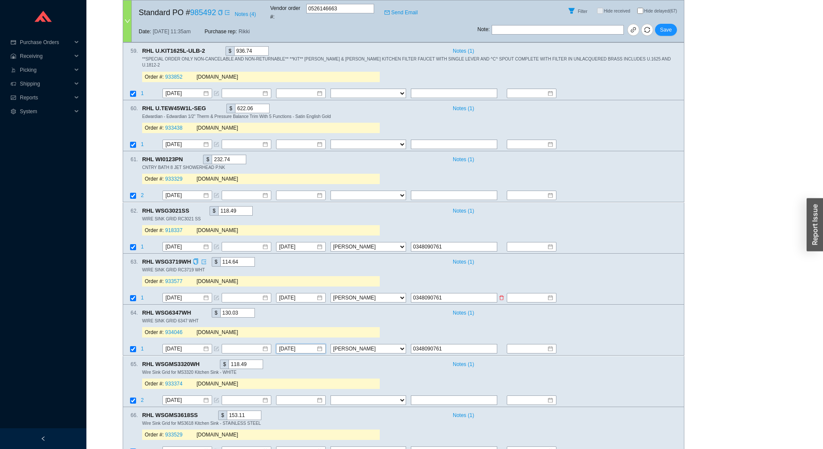
scroll to position [4043, 0]
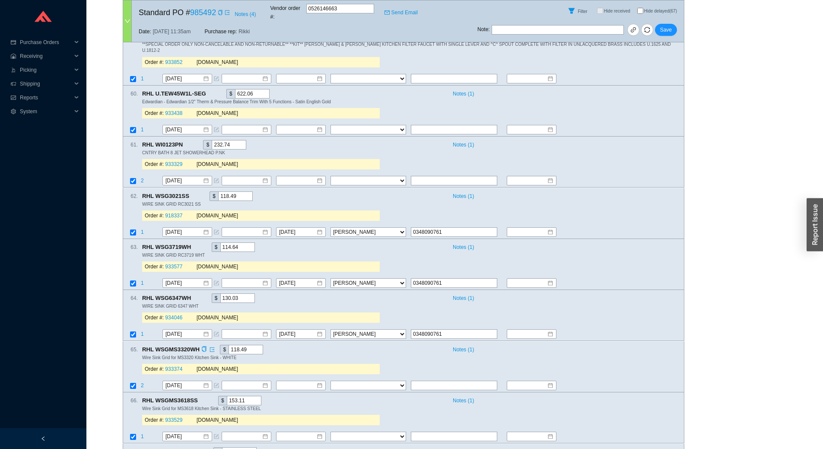
click at [595, 341] on div "65 . RHL WSGMS3320WH $ 118.49 Notes ( 1 ) Wire Sink Grid for MS3320 Kitchen Sin…" at bounding box center [404, 366] width 562 height 51
drag, startPoint x: 450, startPoint y: 317, endPoint x: 384, endPoint y: 321, distance: 65.8
click at [384, 329] on tr "1 8/19/2025 8/18/2025 FedEx UPS ---------------- 2 Day Transportation INC A&B F…" at bounding box center [403, 335] width 561 height 12
click at [440, 381] on input "text" at bounding box center [454, 386] width 86 height 10
paste input "0348090761"
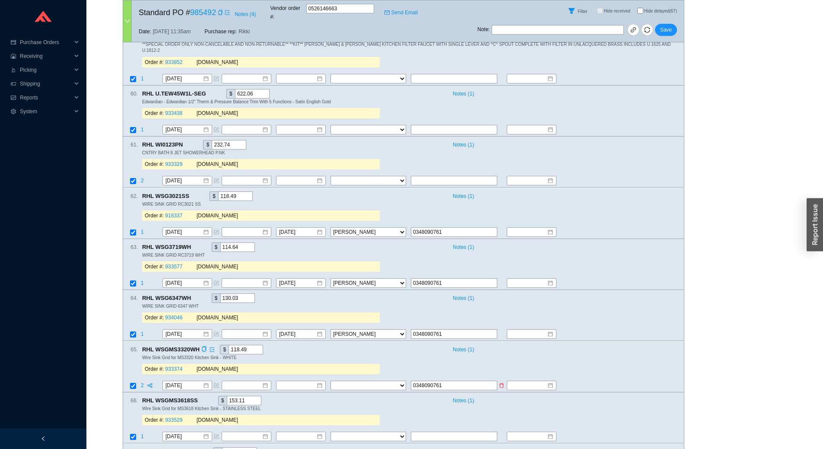
type input "0348090761"
click at [376, 381] on select "FedEx UPS ---------------- 2 Day Transportation INC A&B Freight A. [PERSON_NAME…" at bounding box center [368, 386] width 76 height 10
select select "10"
click at [376, 381] on select "FedEx UPS ---------------- 2 Day Transportation INC A&B Freight A. [PERSON_NAME…" at bounding box center [368, 386] width 76 height 10
click at [301, 381] on input at bounding box center [297, 385] width 37 height 9
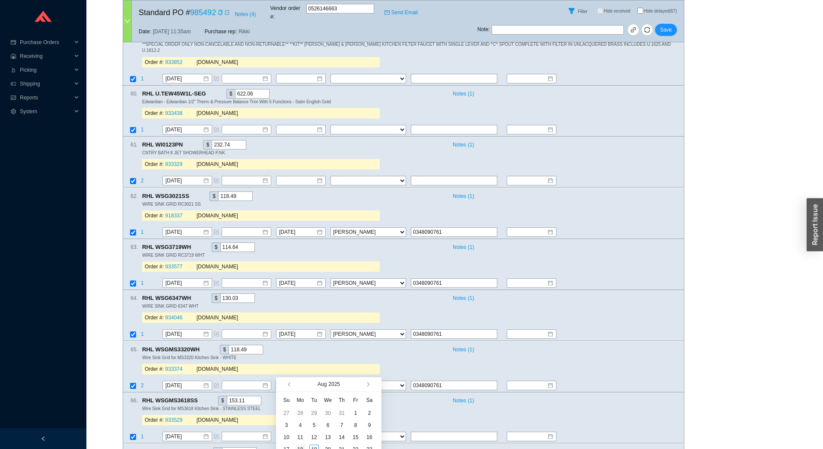
type input "[DATE]"
click at [302, 445] on div "18" at bounding box center [300, 449] width 10 height 10
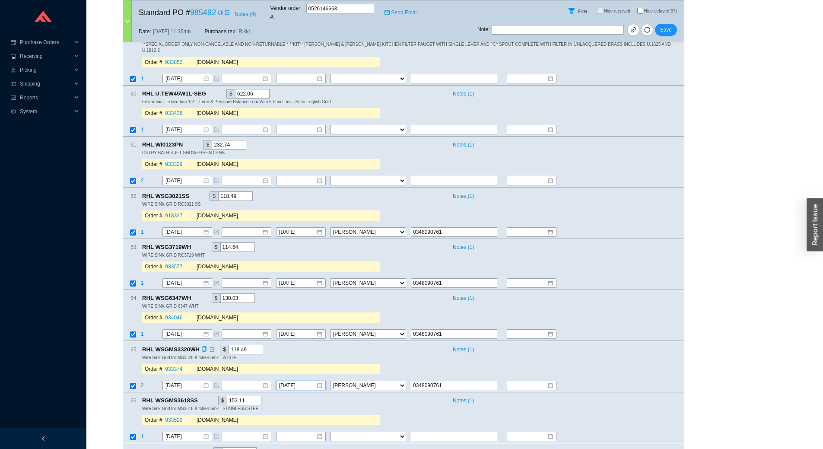
click at [650, 347] on div "65 . RHL WSGMS3320WH $ 118.49 Notes ( 1 ) Wire Sink Grid for MS3320 Kitchen Sin…" at bounding box center [400, 361] width 554 height 33
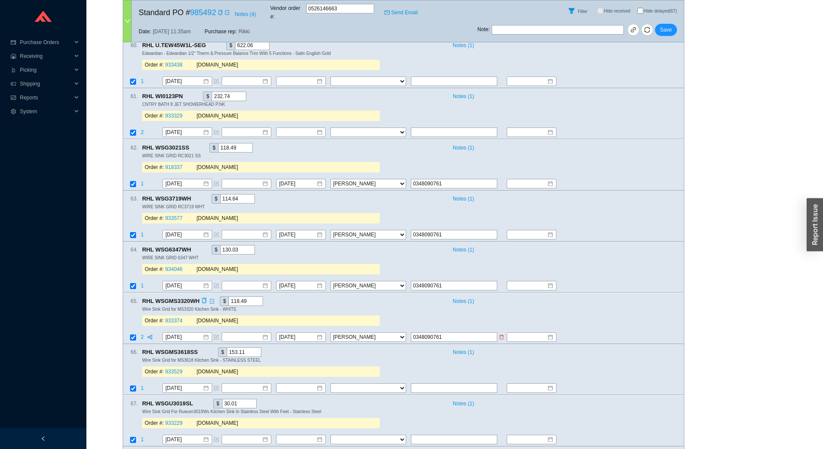
scroll to position [4092, 0]
drag, startPoint x: 456, startPoint y: 319, endPoint x: 386, endPoint y: 324, distance: 70.6
click at [386, 331] on tr "2 8/19/2025 8/18/2025 FedEx UPS ---------------- 2 Day Transportation INC A&B F…" at bounding box center [403, 337] width 561 height 12
click at [421, 383] on input "text" at bounding box center [454, 388] width 86 height 10
paste input "0348090761"
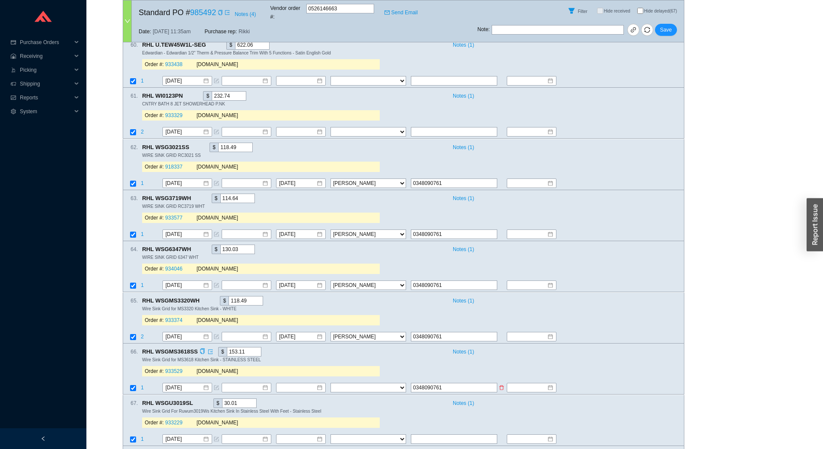
type input "0348090761"
click at [367, 383] on select "FedEx UPS ---------------- 2 Day Transportation INC A&B Freight A. [PERSON_NAME…" at bounding box center [368, 388] width 76 height 10
select select "10"
click at [330, 383] on select "FedEx UPS ---------------- 2 Day Transportation INC A&B Freight A. [PERSON_NAME…" at bounding box center [368, 388] width 76 height 10
click at [304, 384] on input at bounding box center [297, 388] width 37 height 9
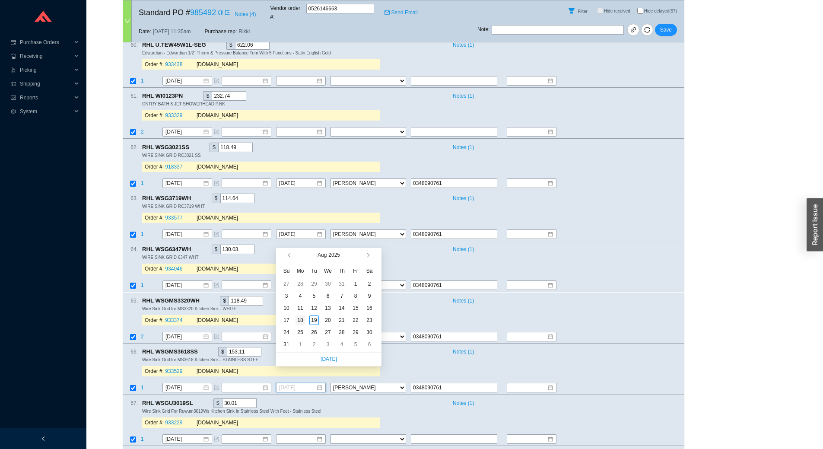
type input "[DATE]"
click at [304, 321] on div "18" at bounding box center [300, 320] width 10 height 10
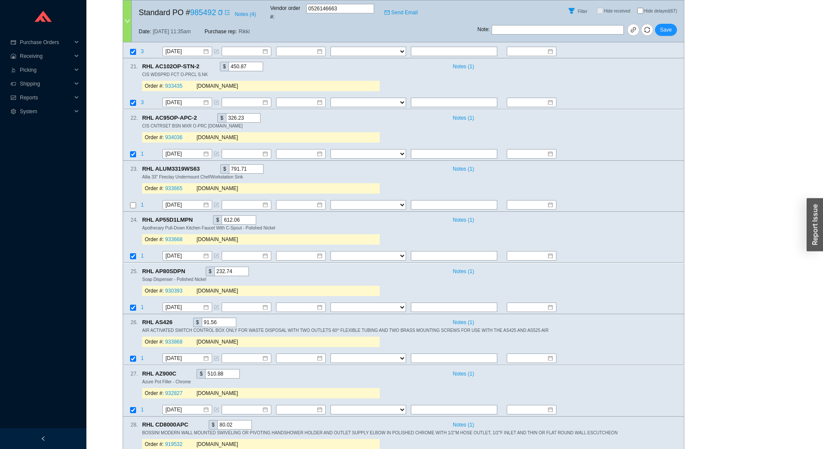
scroll to position [1975, 0]
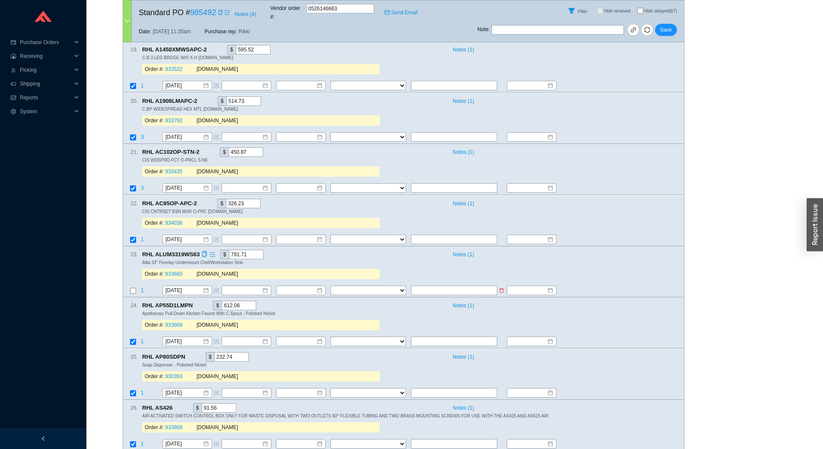
click at [484, 286] on input "text" at bounding box center [454, 291] width 86 height 10
paste input "0348090761"
type input "0348090761"
click at [342, 286] on select "FedEx UPS ---------------- 2 Day Transportation INC A&B Freight A. [PERSON_NAME…" at bounding box center [368, 291] width 76 height 10
select select "10"
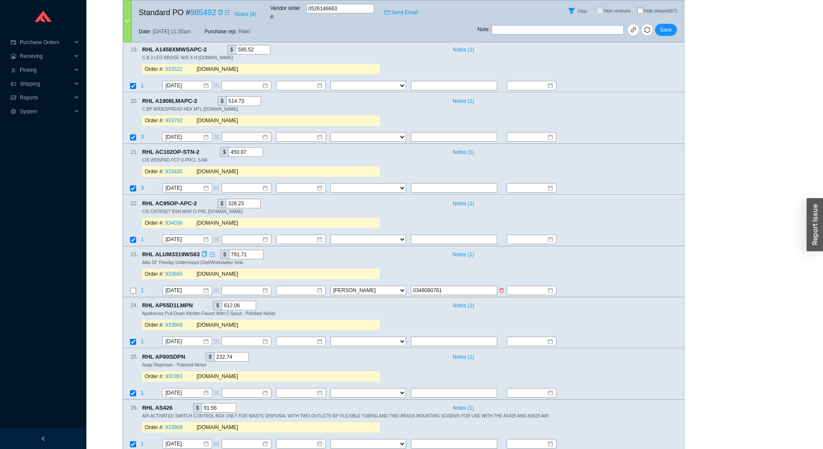
click at [330, 286] on select "FedEx UPS ---------------- 2 Day Transportation INC A&B Freight A. [PERSON_NAME…" at bounding box center [368, 291] width 76 height 10
click at [301, 286] on input at bounding box center [297, 290] width 37 height 9
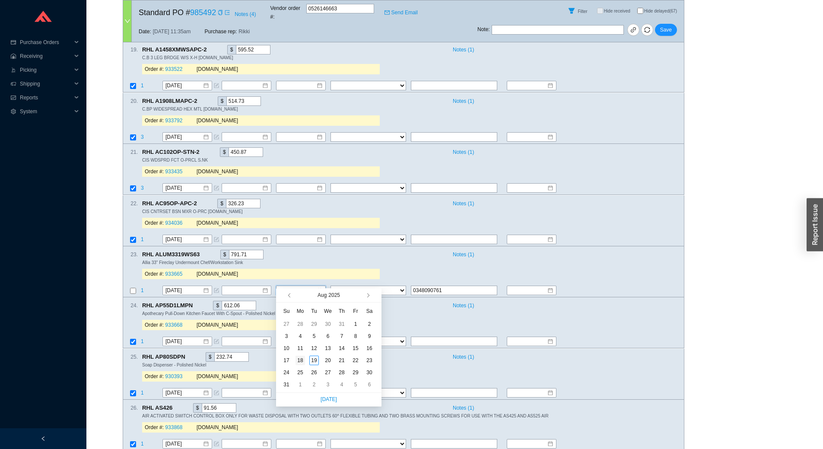
type input "[DATE]"
click at [298, 359] on div "18" at bounding box center [300, 360] width 10 height 10
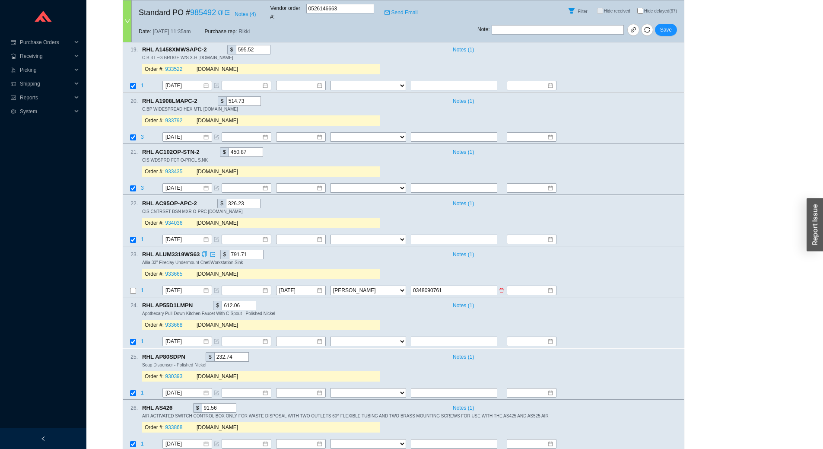
click at [134, 288] on input "checkbox" at bounding box center [133, 291] width 6 height 6
checkbox input "true"
click at [669, 25] on span "Save" at bounding box center [666, 29] width 12 height 9
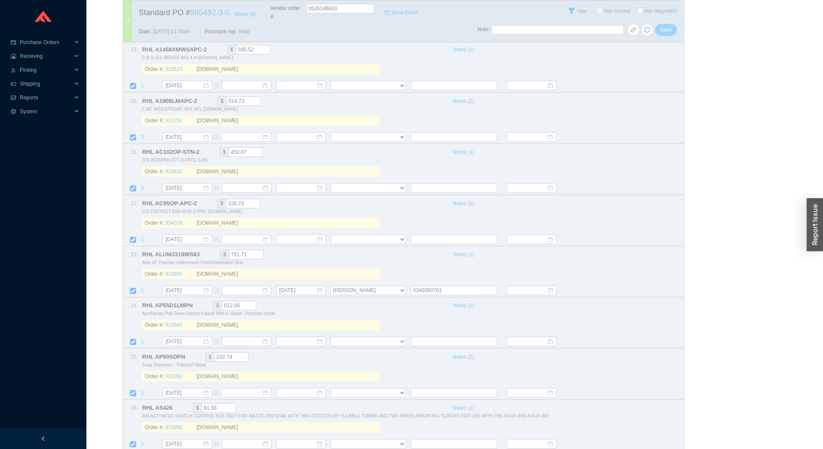
select select "10"
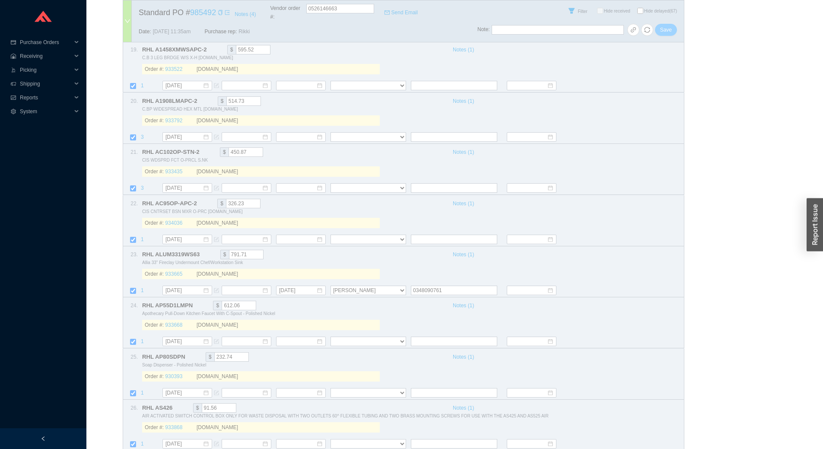
select select "10"
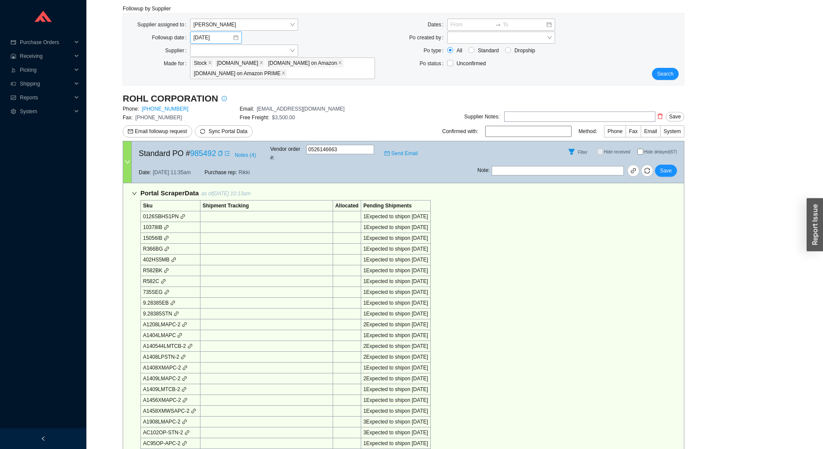
scroll to position [0, 0]
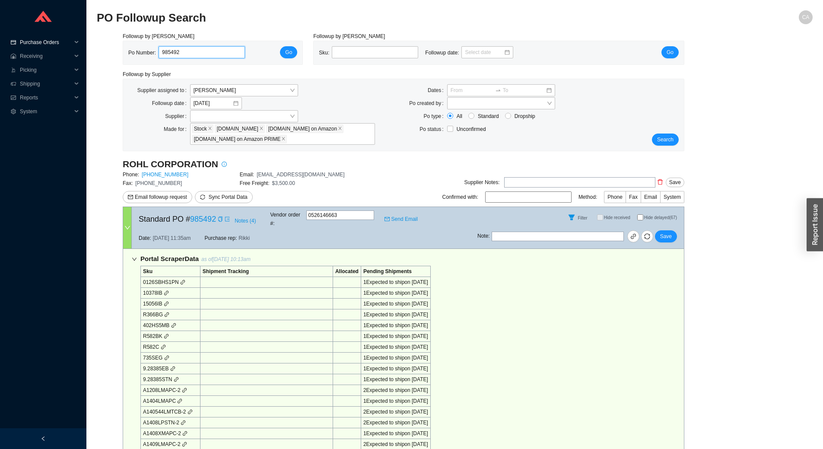
drag, startPoint x: 193, startPoint y: 54, endPoint x: 46, endPoint y: 39, distance: 147.6
paste input "57"
type input "985572"
click at [289, 54] on span "Go" at bounding box center [288, 52] width 7 height 9
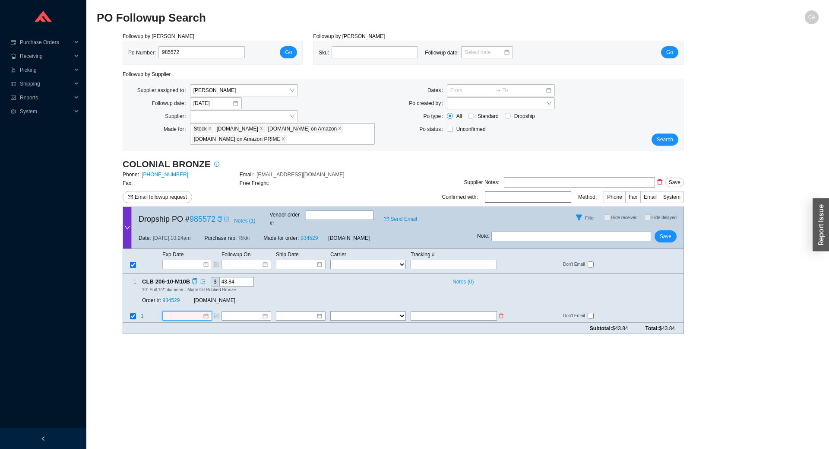
click at [196, 312] on input at bounding box center [183, 316] width 37 height 9
type input "[DATE]"
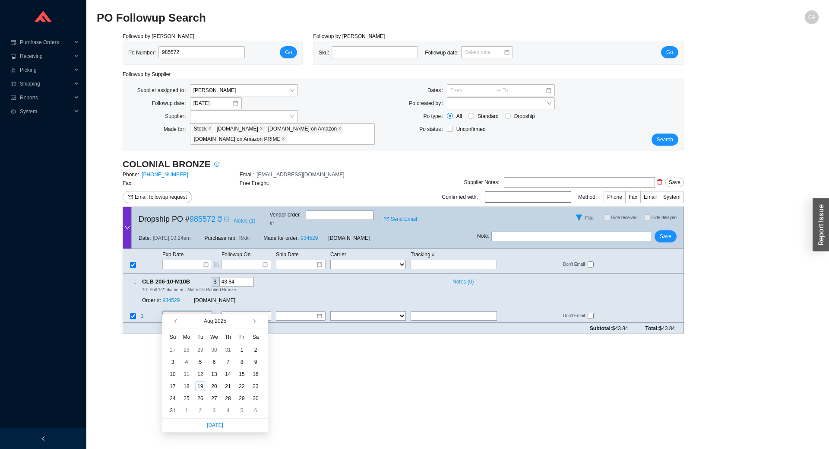
type input "[DATE]"
click at [252, 320] on button "button" at bounding box center [254, 321] width 8 height 14
type input "[DATE]"
click at [201, 374] on div "16" at bounding box center [201, 374] width 10 height 10
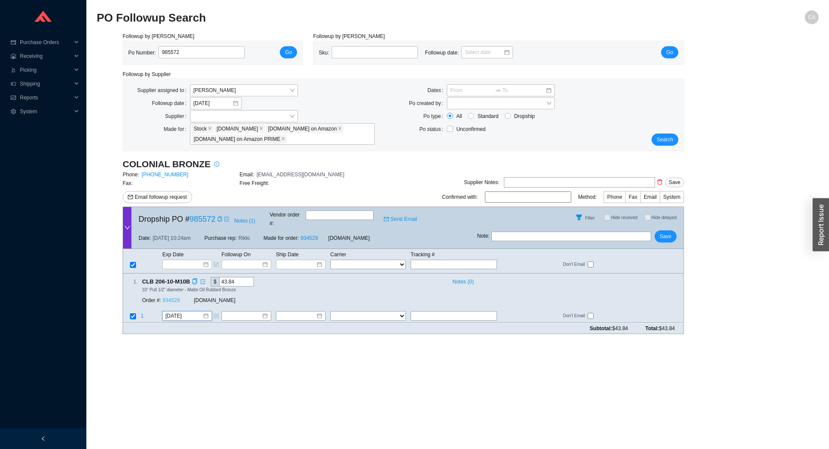
click at [178, 298] on link "934529" at bounding box center [170, 301] width 17 height 6
click at [672, 230] on button "Save" at bounding box center [666, 236] width 22 height 12
drag, startPoint x: 177, startPoint y: 49, endPoint x: 114, endPoint y: 58, distance: 63.7
click at [114, 58] on div "Followup by PO Po Number: 985572 Go Followup by Sku Sku: Followup date: Go Foll…" at bounding box center [458, 186] width 722 height 309
paste input "648"
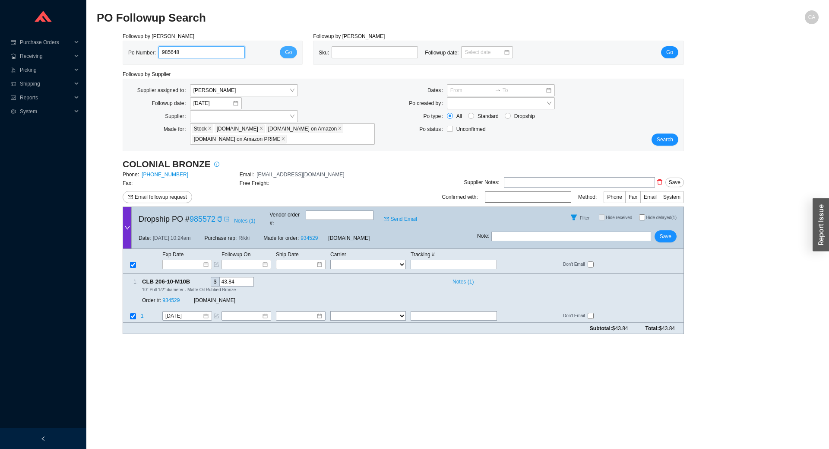
type input "985648"
click at [291, 50] on span "Go" at bounding box center [288, 52] width 7 height 9
click at [150, 314] on icon "partition" at bounding box center [150, 316] width 5 height 4
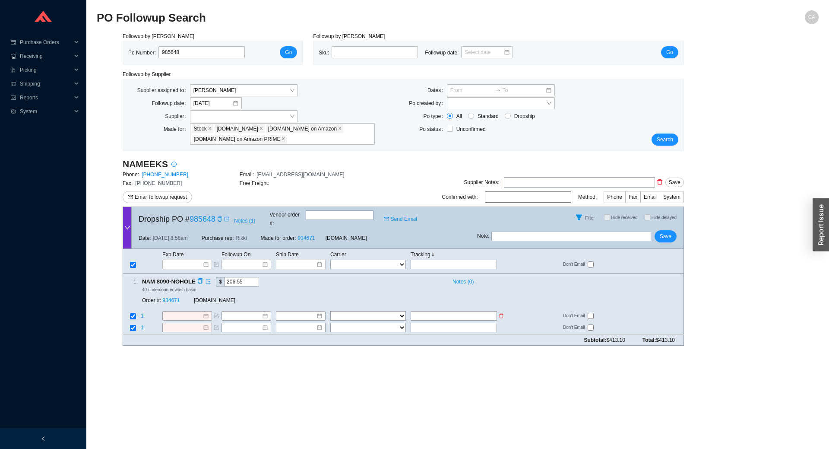
click at [473, 311] on input "text" at bounding box center [454, 316] width 86 height 10
paste input "458230765490"
type input "458230765490"
click at [444, 324] on input "text" at bounding box center [454, 328] width 86 height 10
paste input "458230765505"
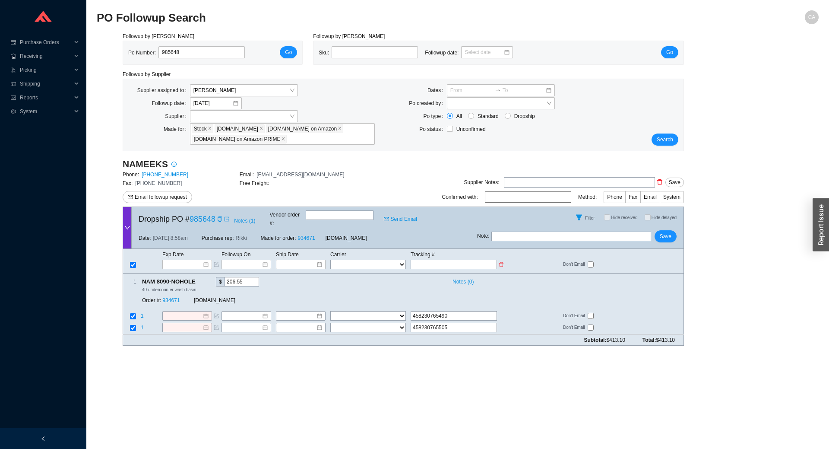
type input "458230765505"
click at [359, 260] on select "FedEx UPS ---------------- 2 Day Transportation INC A&B Freight A. [PERSON_NAME…" at bounding box center [368, 265] width 76 height 10
select select "1"
click at [330, 260] on select "FedEx UPS ---------------- 2 Day Transportation INC A&B Freight A. [PERSON_NAME…" at bounding box center [368, 265] width 76 height 10
select select "1"
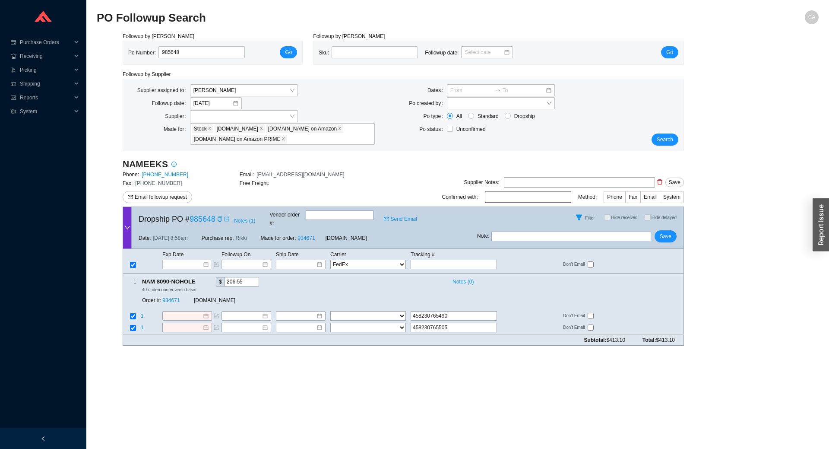
select select "1"
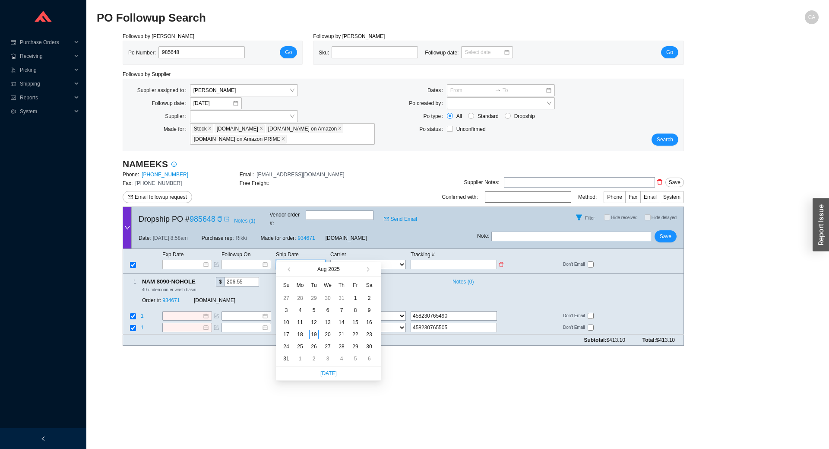
click at [305, 260] on input at bounding box center [297, 264] width 37 height 9
type input "[DATE]"
click at [312, 333] on div "19" at bounding box center [314, 335] width 10 height 10
type input "[DATE]"
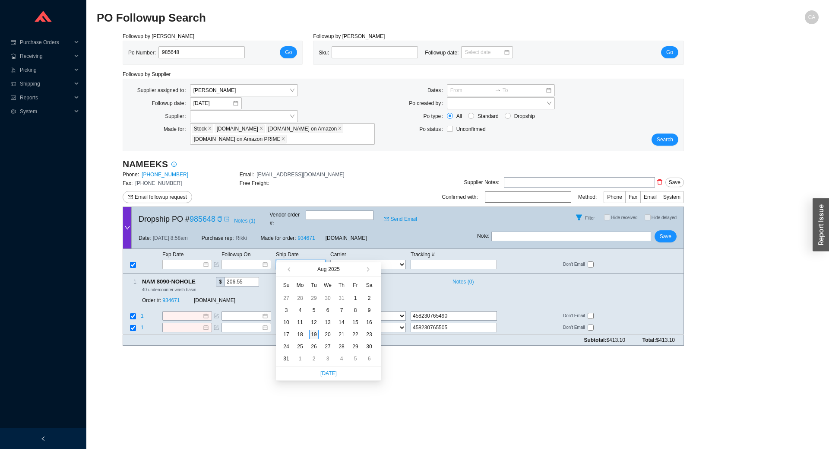
type input "[DATE]"
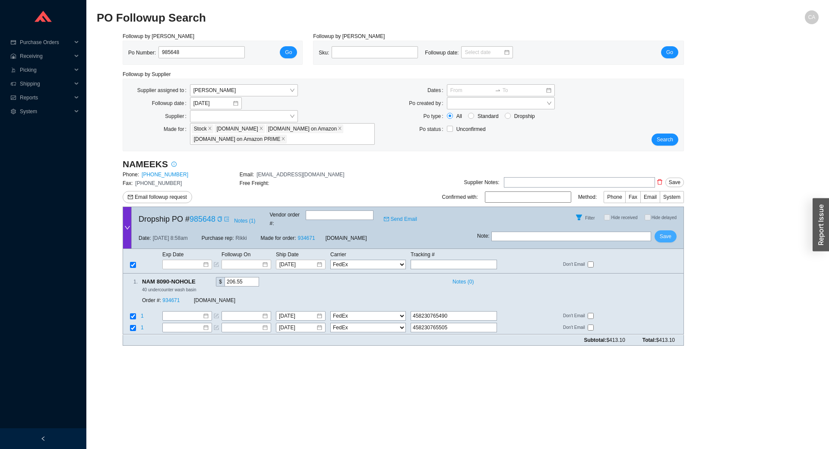
click at [669, 232] on span "Save" at bounding box center [666, 236] width 12 height 9
checkbox input "true"
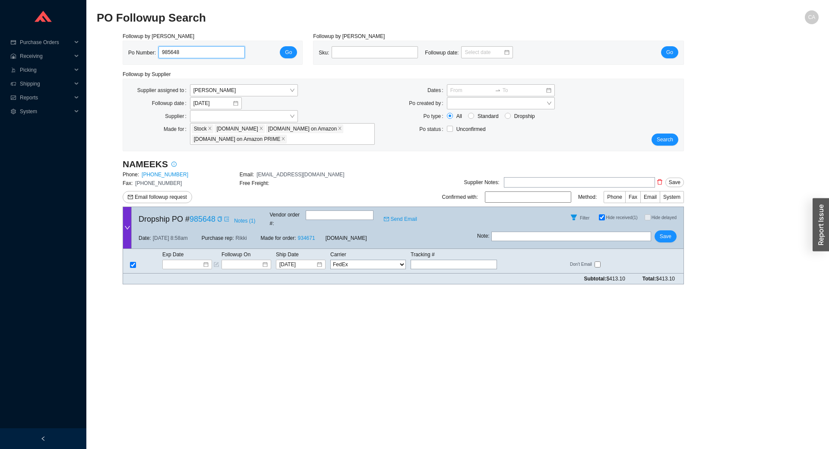
drag, startPoint x: 209, startPoint y: 51, endPoint x: 98, endPoint y: 48, distance: 111.5
click at [94, 48] on section "PO Followup Search CA Followup by PO Po Number: 985648 Go Followup by Sku Sku: …" at bounding box center [457, 224] width 743 height 449
paste input "3081"
type input "983081"
click at [284, 55] on button "Go" at bounding box center [288, 52] width 17 height 12
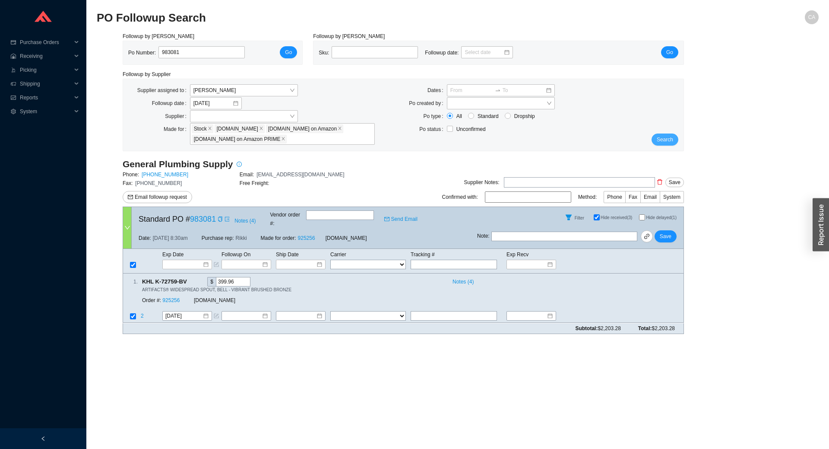
drag, startPoint x: 666, startPoint y: 141, endPoint x: 260, endPoint y: 6, distance: 428.9
click at [666, 141] on span "Search" at bounding box center [665, 139] width 16 height 9
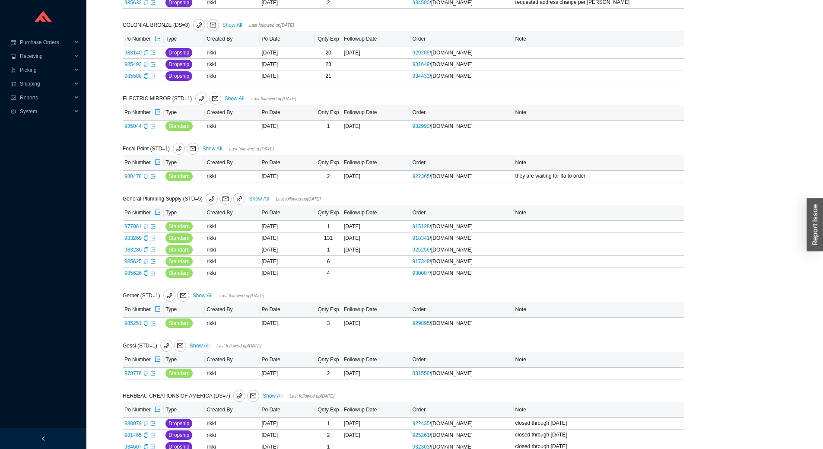
scroll to position [605, 0]
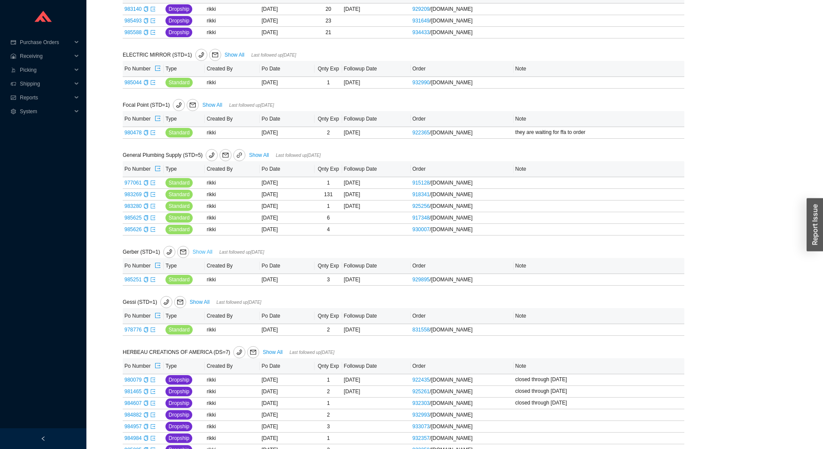
click at [204, 253] on link "Show All" at bounding box center [203, 252] width 20 height 6
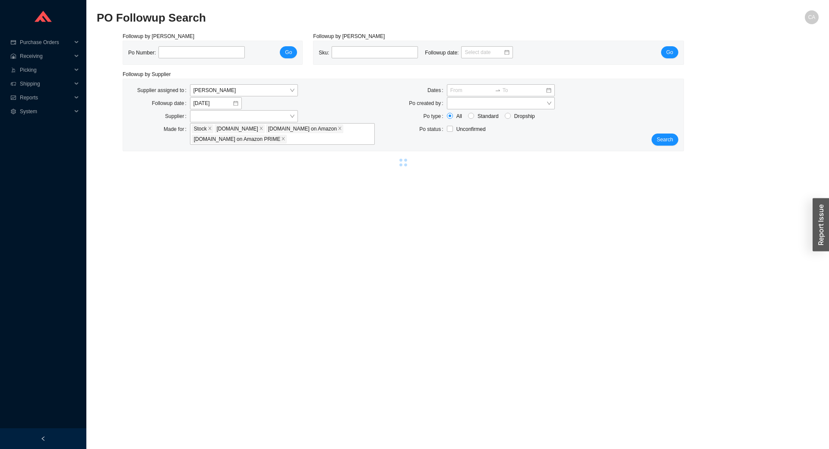
select select "2"
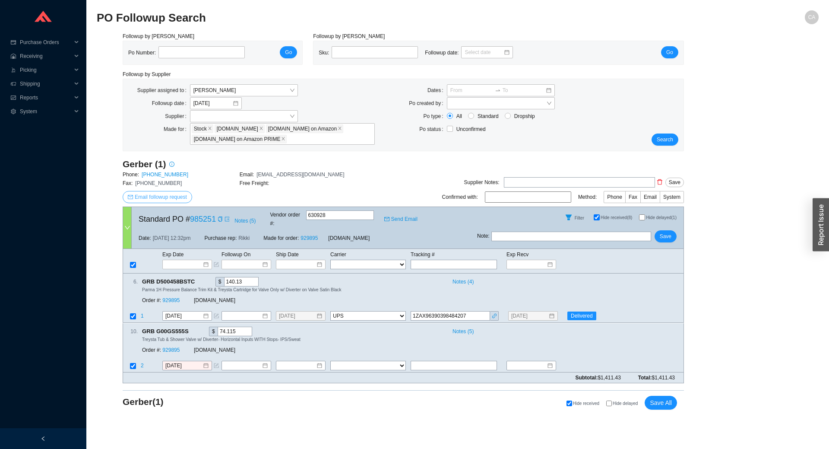
click at [170, 197] on span "Email followup request" at bounding box center [161, 197] width 52 height 9
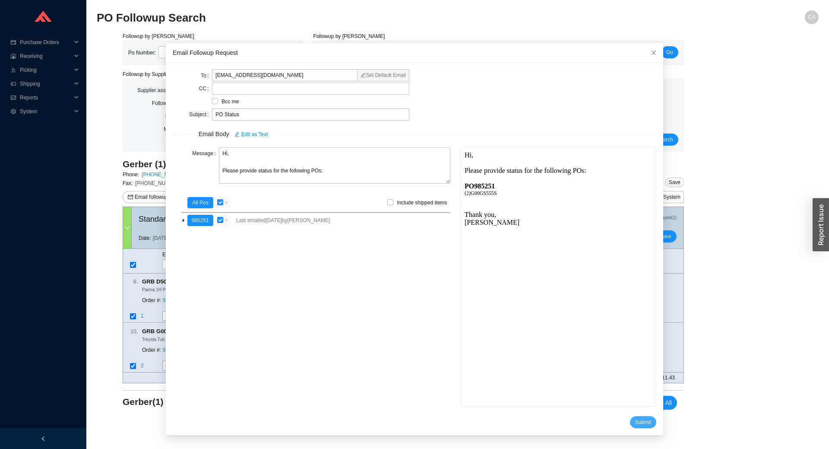
click at [635, 422] on span "Submit" at bounding box center [643, 422] width 16 height 9
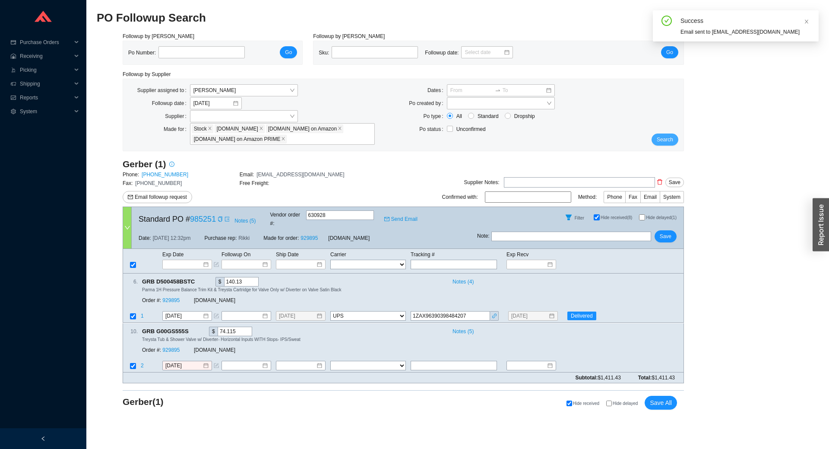
click at [666, 133] on div "Search" at bounding box center [660, 114] width 47 height 61
click at [667, 143] on span "Search" at bounding box center [665, 139] width 16 height 9
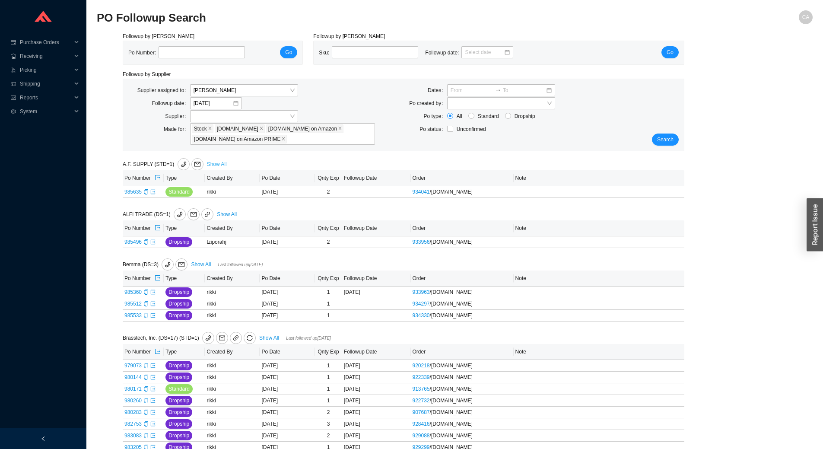
click at [211, 166] on link "Show All" at bounding box center [217, 164] width 20 height 6
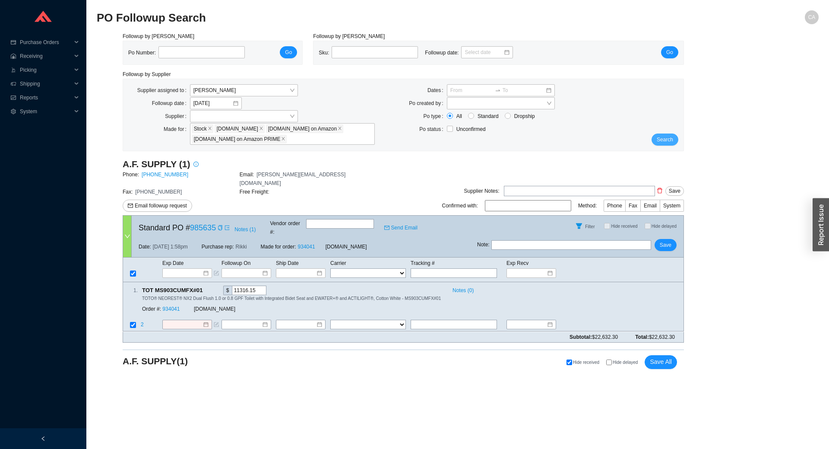
click at [665, 134] on button "Search" at bounding box center [665, 139] width 27 height 12
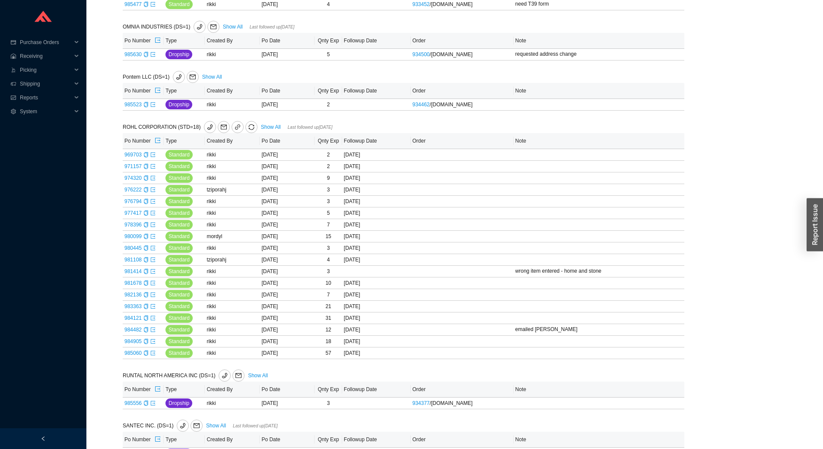
scroll to position [1283, 0]
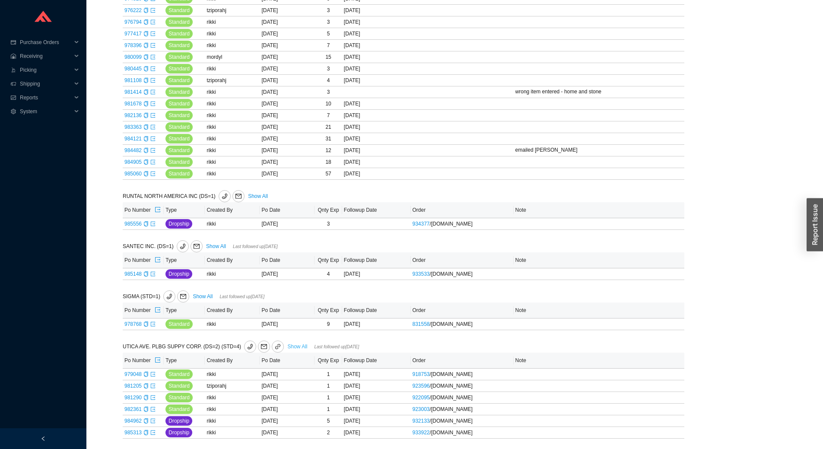
click at [288, 345] on link "Show All" at bounding box center [297, 346] width 20 height 6
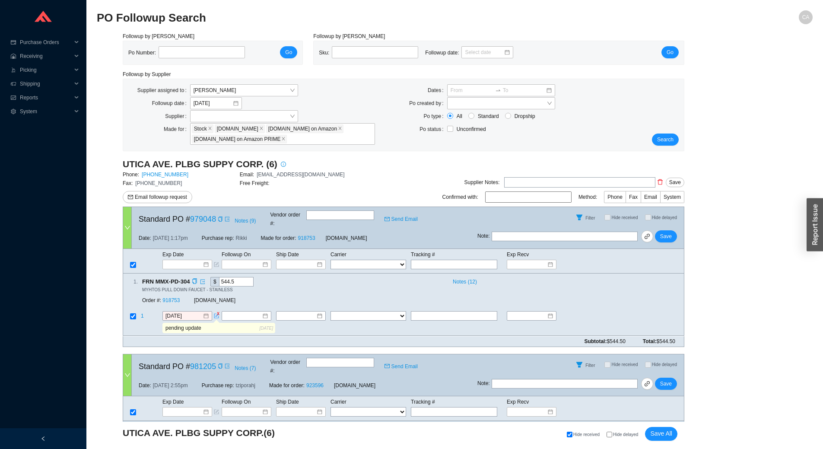
scroll to position [43, 0]
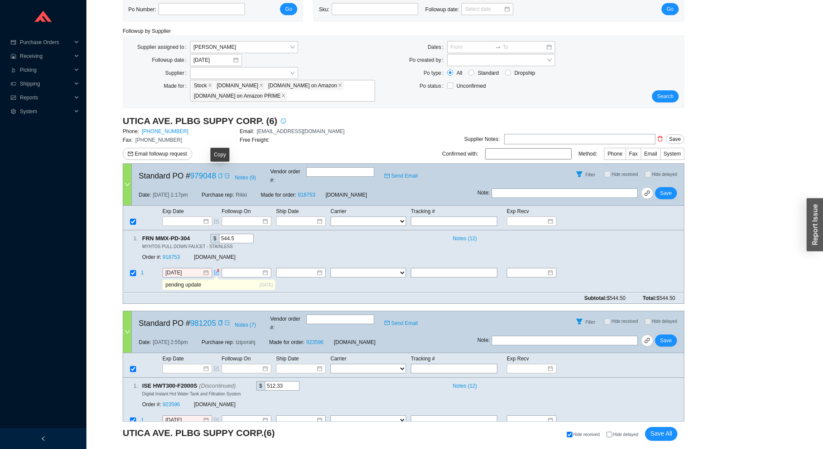
click at [218, 175] on icon "copy" at bounding box center [220, 175] width 4 height 5
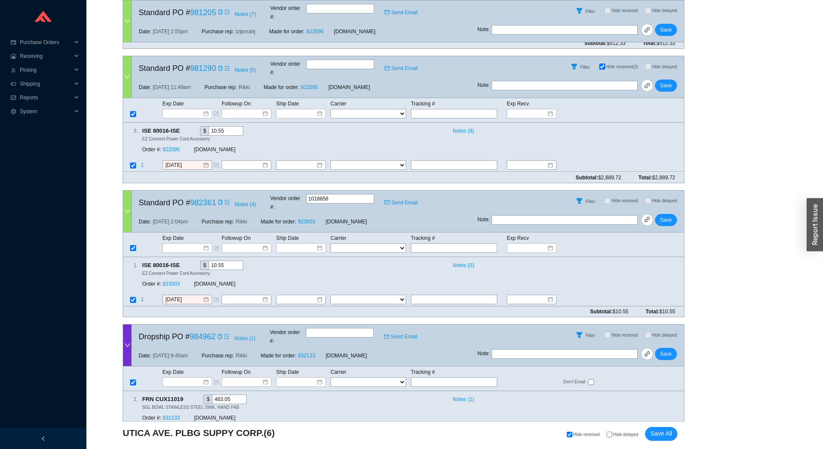
scroll to position [475, 0]
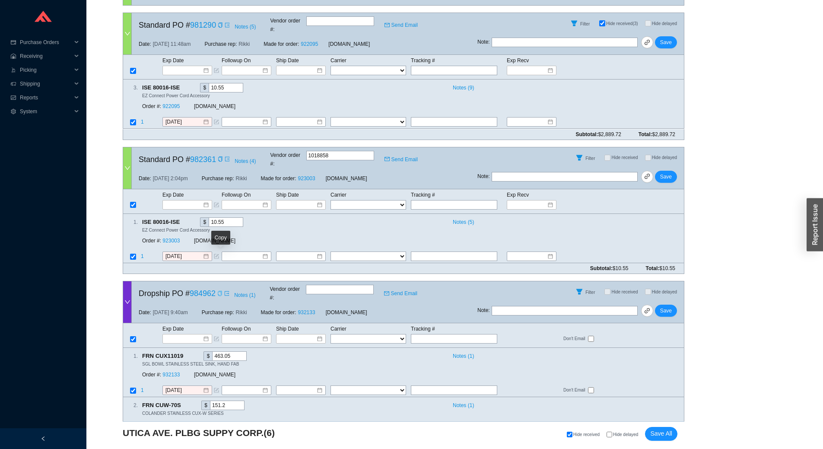
click at [221, 291] on icon "copy" at bounding box center [219, 293] width 5 height 5
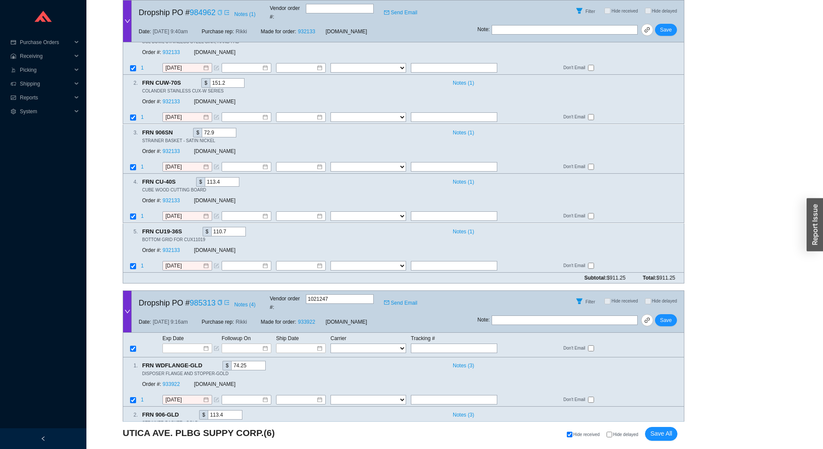
scroll to position [798, 0]
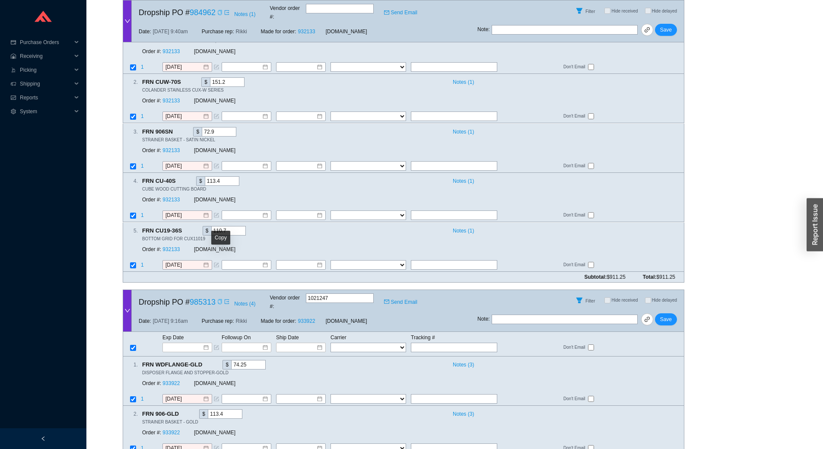
click at [219, 299] on icon "copy" at bounding box center [220, 301] width 4 height 5
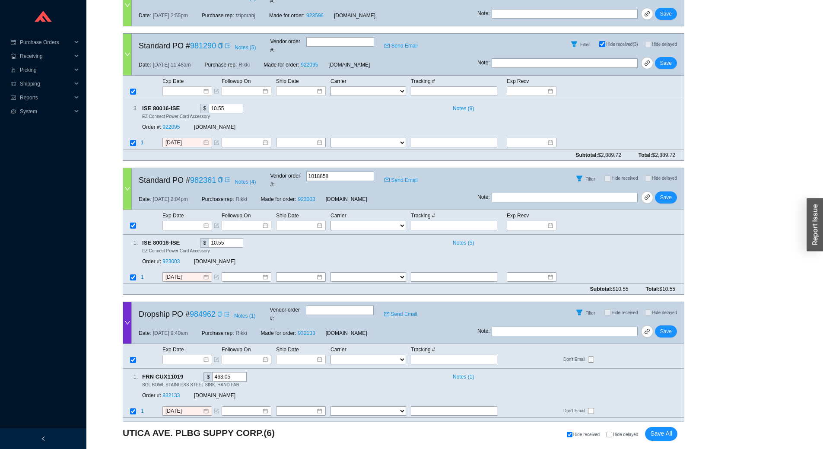
scroll to position [453, 0]
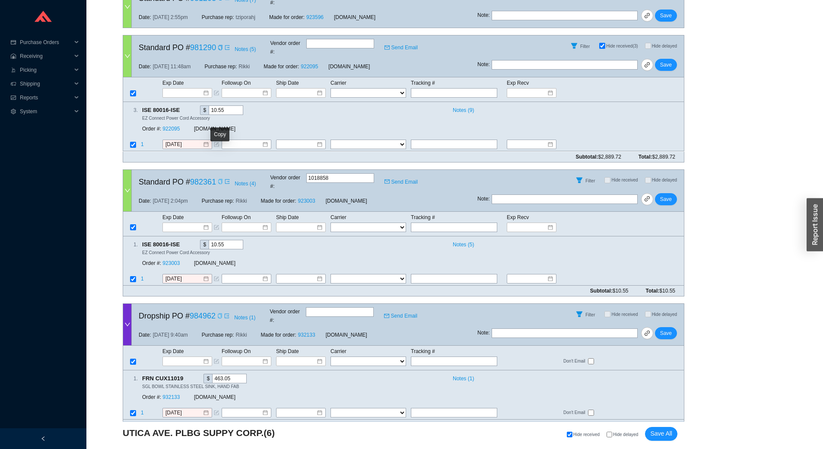
click at [219, 179] on icon "copy" at bounding box center [220, 181] width 5 height 5
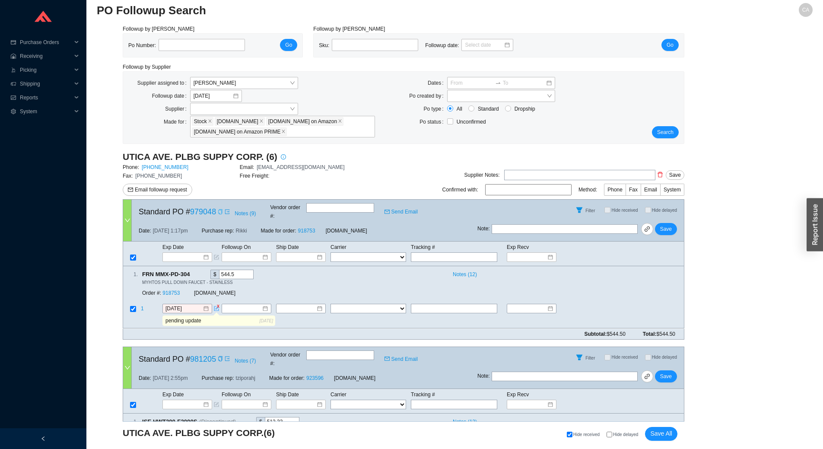
scroll to position [0, 0]
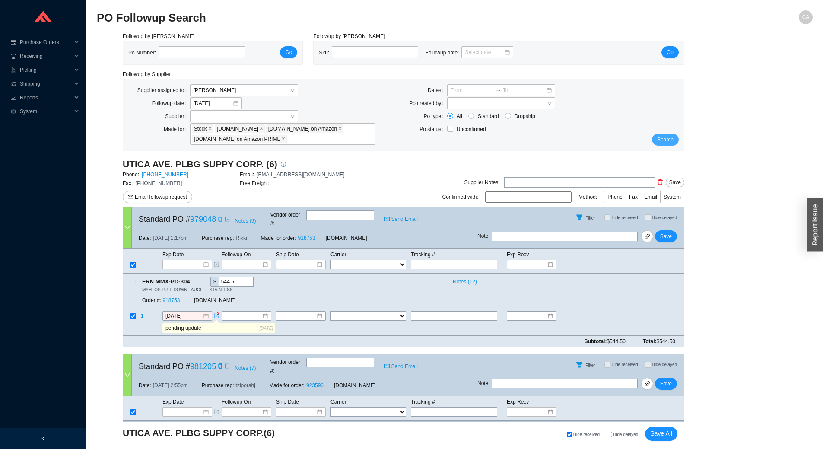
click at [665, 140] on span "Search" at bounding box center [665, 139] width 16 height 9
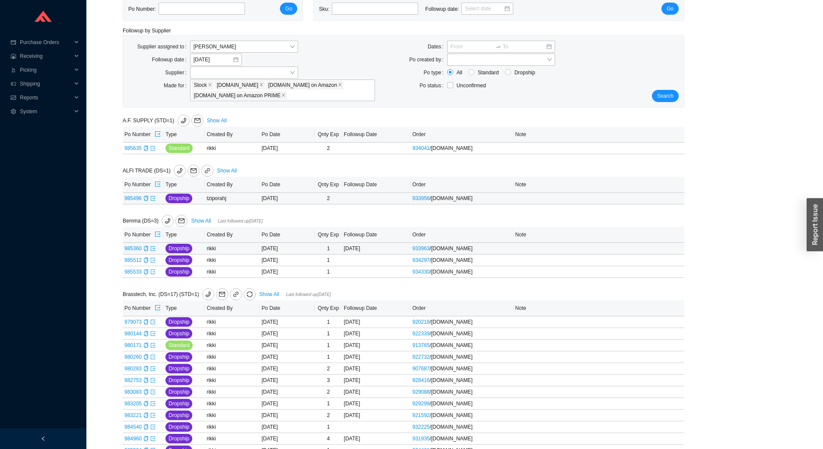
scroll to position [86, 0]
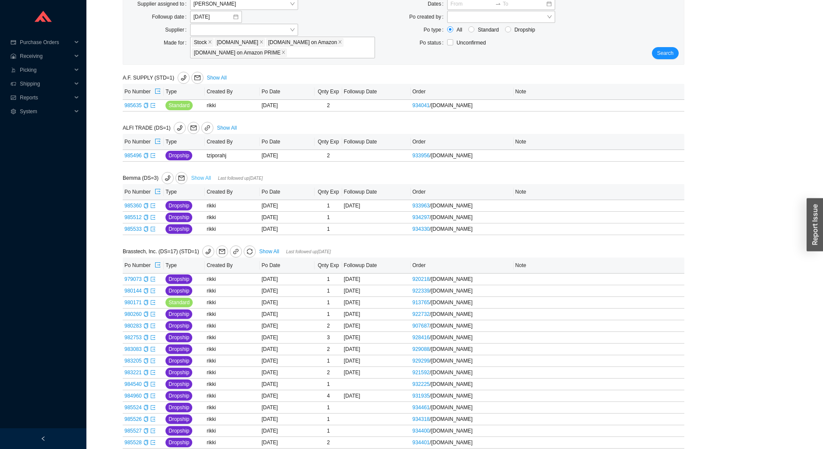
click at [199, 178] on link "Show All" at bounding box center [201, 178] width 20 height 6
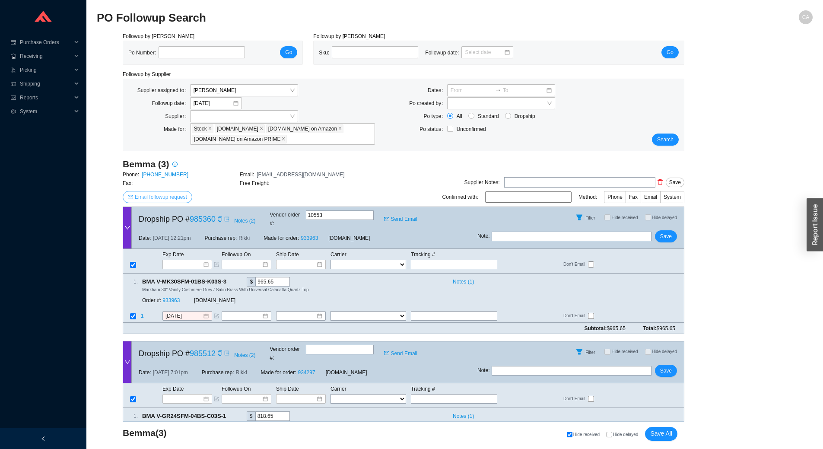
click at [178, 202] on button "Email followup request" at bounding box center [158, 197] width 70 height 12
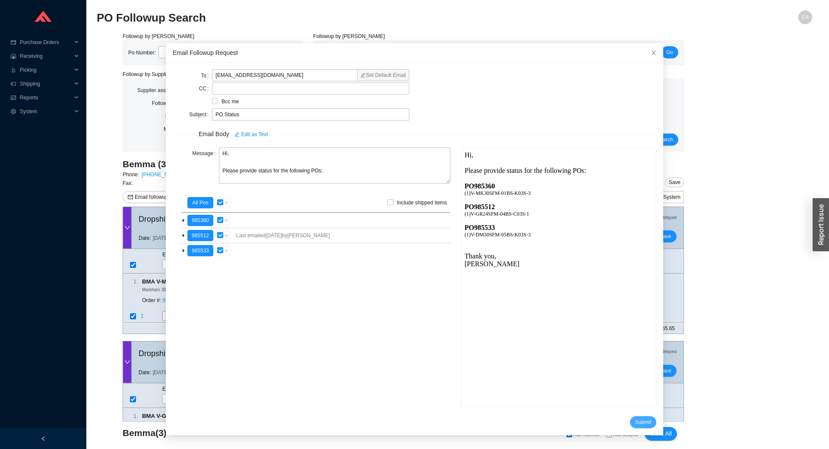
click at [635, 421] on span "Submit" at bounding box center [643, 422] width 16 height 9
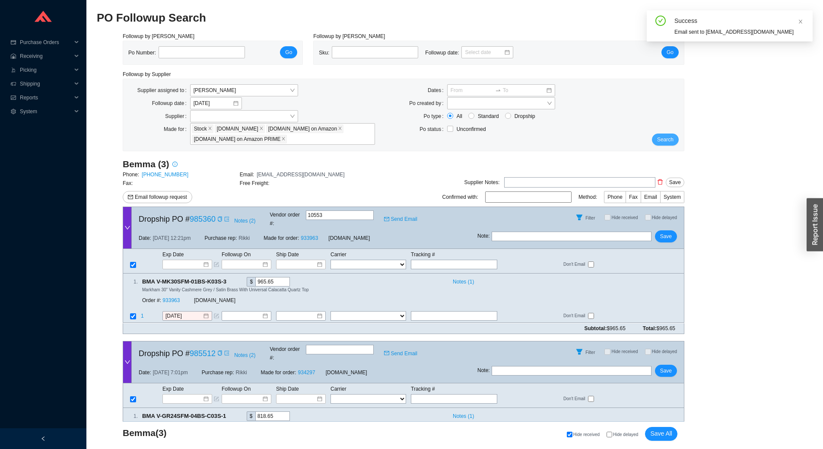
click at [669, 141] on span "Search" at bounding box center [665, 139] width 16 height 9
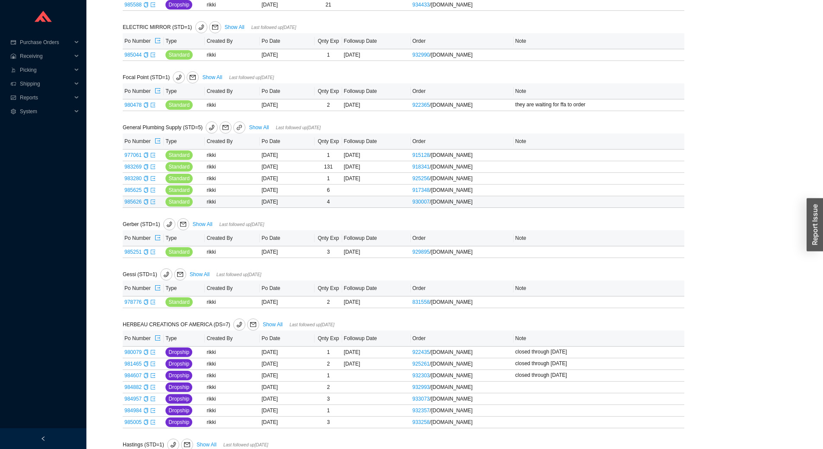
scroll to position [648, 0]
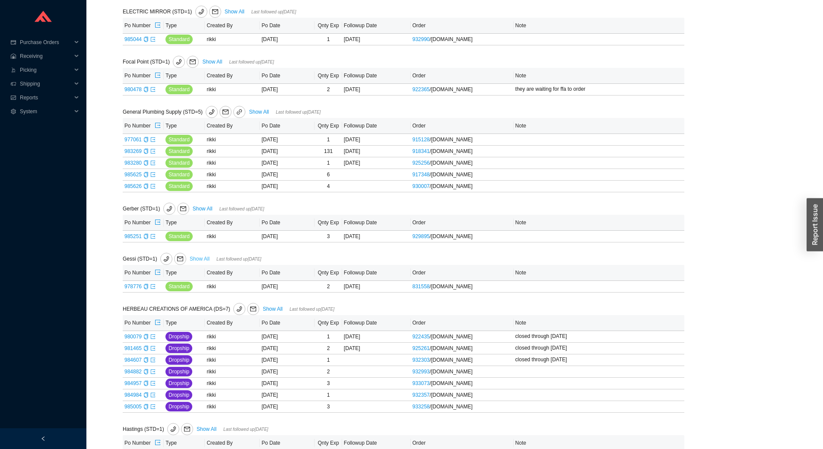
click at [197, 257] on link "Show All" at bounding box center [200, 259] width 20 height 6
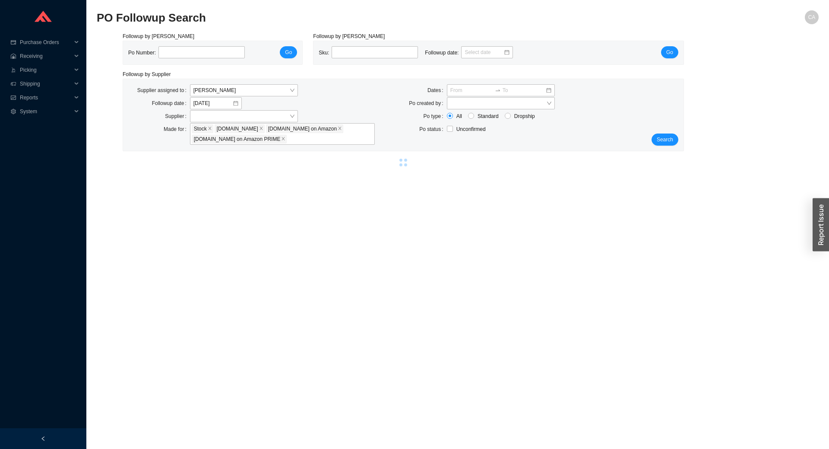
select select "1"
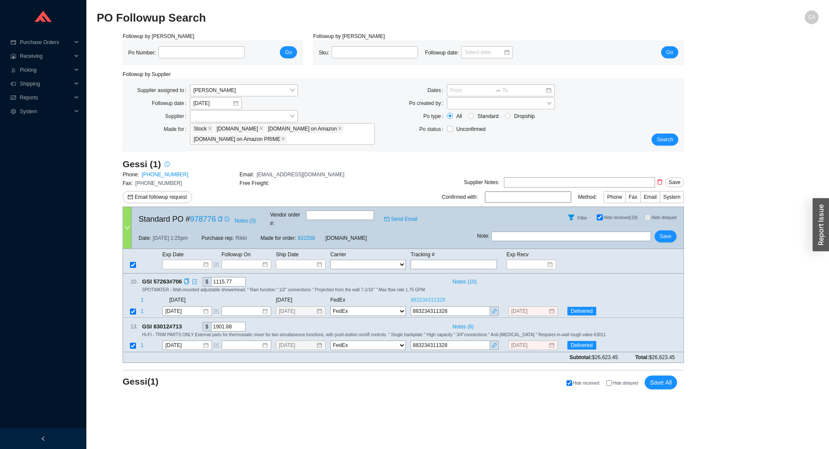
click at [438, 297] on link "883234311328" at bounding box center [428, 300] width 35 height 6
drag, startPoint x: 459, startPoint y: 301, endPoint x: 370, endPoint y: 295, distance: 89.6
click at [347, 295] on tbody "1 8/11/2025 8/1/2025 FedEx 883234311328 1 8/11/2025 8/1/2025 FedEx UPS --------…" at bounding box center [403, 306] width 561 height 22
click at [219, 219] on icon "copy" at bounding box center [220, 218] width 5 height 5
click at [522, 232] on input "text" at bounding box center [572, 237] width 160 height 10
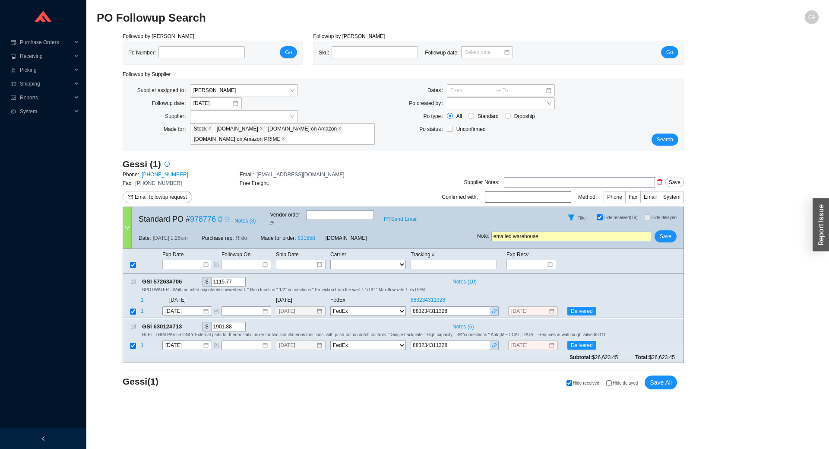
type input "emailed warehouse"
click at [187, 279] on icon "copy" at bounding box center [187, 282] width 6 height 6
click at [187, 323] on icon "copy" at bounding box center [187, 326] width 6 height 6
click at [187, 279] on icon "copy" at bounding box center [187, 282] width 6 height 6
click at [184, 322] on span "GSI 63012#713" at bounding box center [166, 327] width 48 height 10
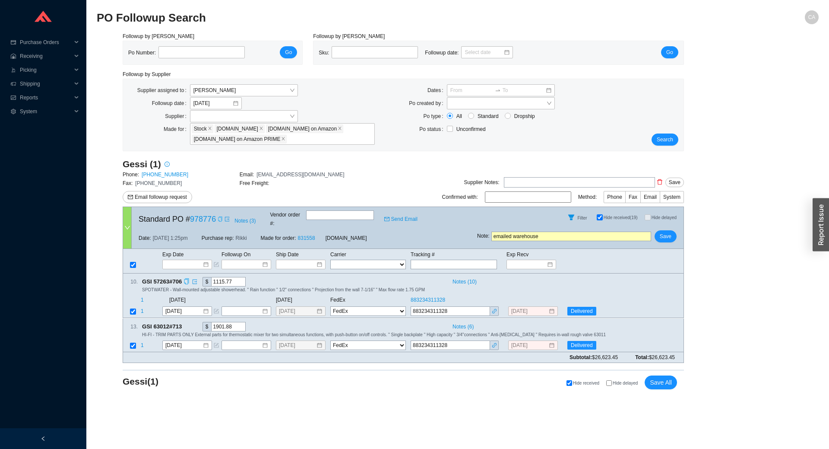
click at [186, 323] on icon "copy" at bounding box center [187, 326] width 6 height 6
click at [670, 232] on span "Save" at bounding box center [666, 236] width 12 height 9
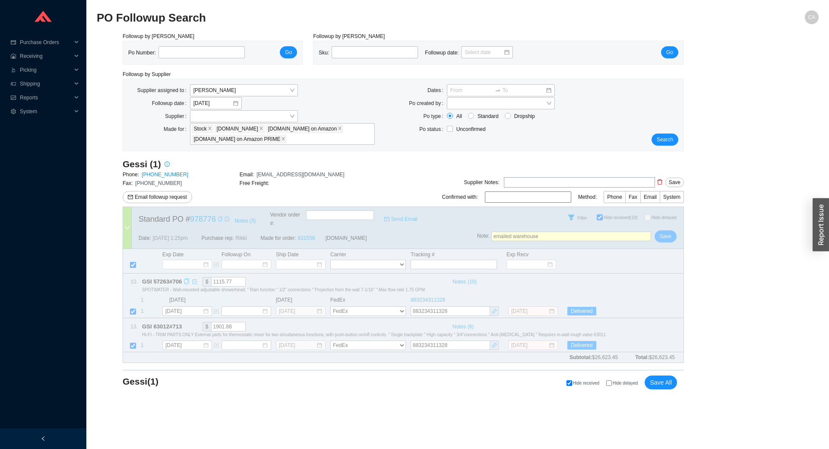
select select "1"
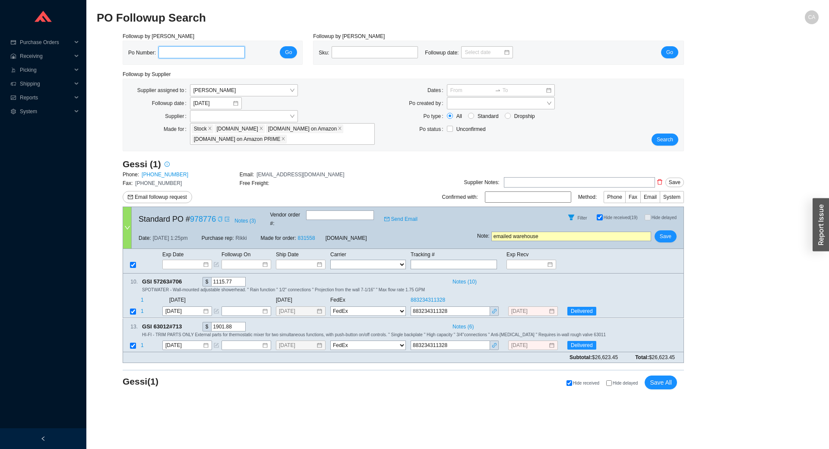
click at [194, 48] on input "tel" at bounding box center [202, 52] width 86 height 12
paste input "985360"
type input "985360"
click at [289, 51] on span "Go" at bounding box center [288, 52] width 7 height 9
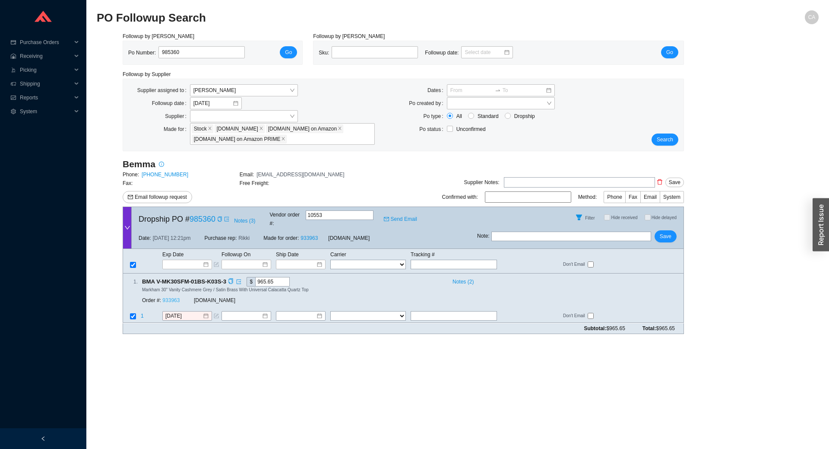
click at [172, 298] on link "933963" at bounding box center [170, 301] width 17 height 6
drag, startPoint x: 108, startPoint y: 53, endPoint x: 70, endPoint y: 49, distance: 39.1
click at [66, 52] on section "Purchase Orders .warehouse_svg__a{fill:none;stroke:currentColor;stroke-linecap:…" at bounding box center [414, 224] width 829 height 449
paste input "16"
type input "985316"
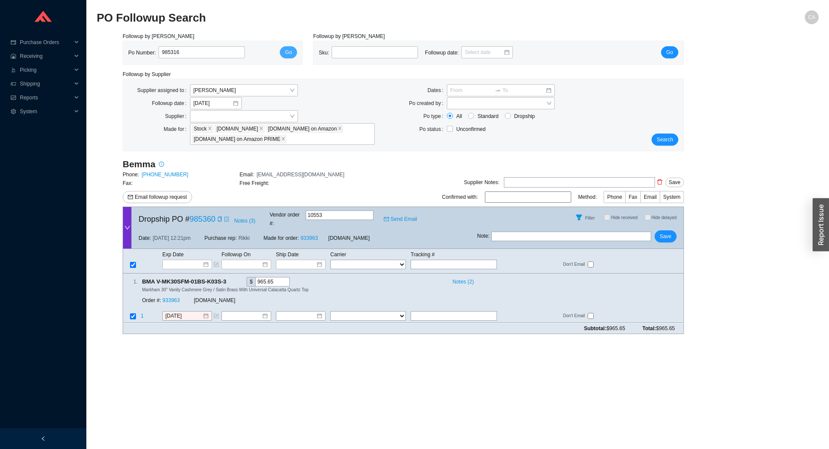
click at [285, 51] on button "Go" at bounding box center [288, 52] width 17 height 12
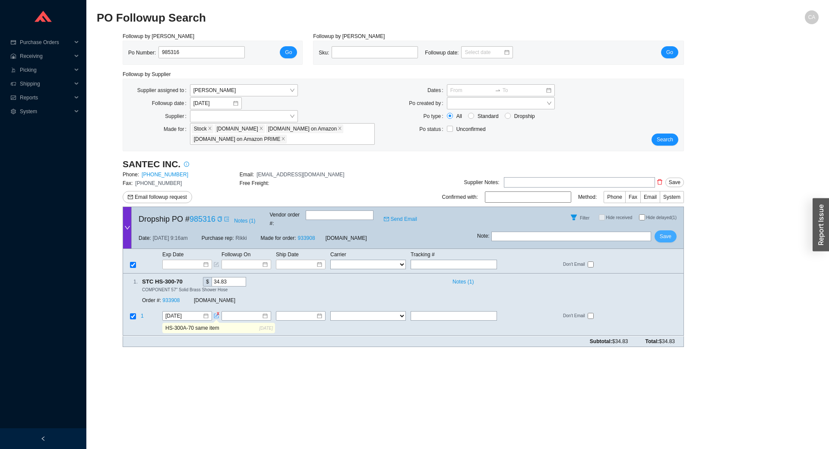
click at [673, 230] on button "Save" at bounding box center [666, 236] width 22 height 12
click at [661, 139] on span "Search" at bounding box center [665, 139] width 16 height 9
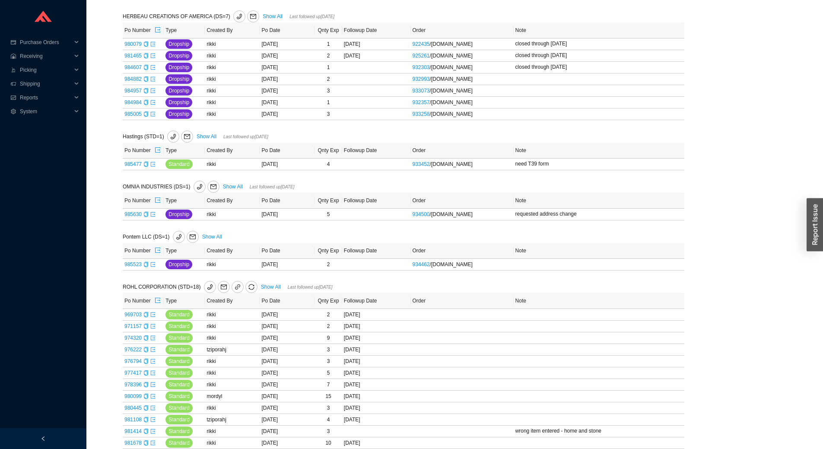
scroll to position [926, 0]
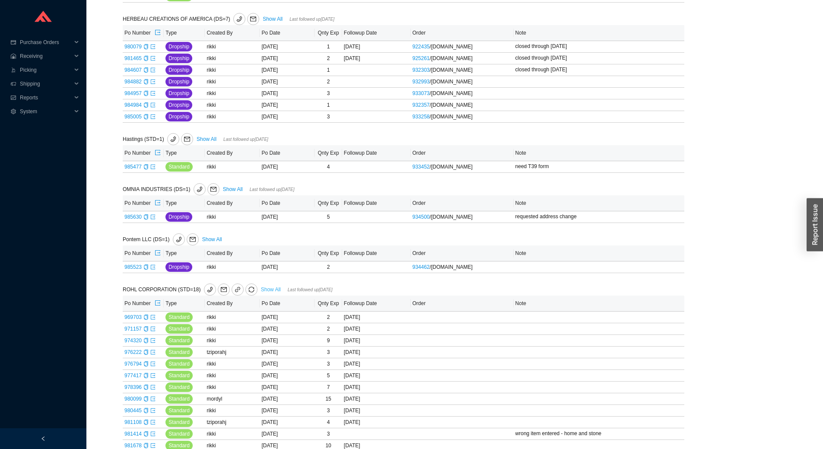
click at [262, 291] on link "Show All" at bounding box center [271, 289] width 20 height 6
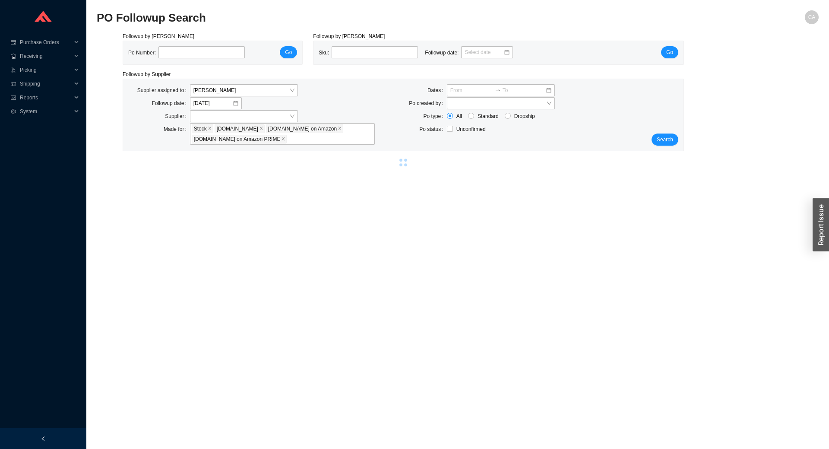
select select "2"
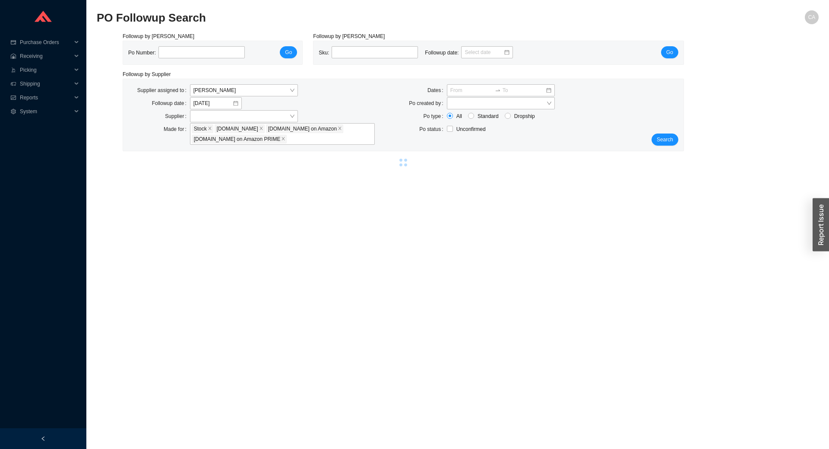
select select "2"
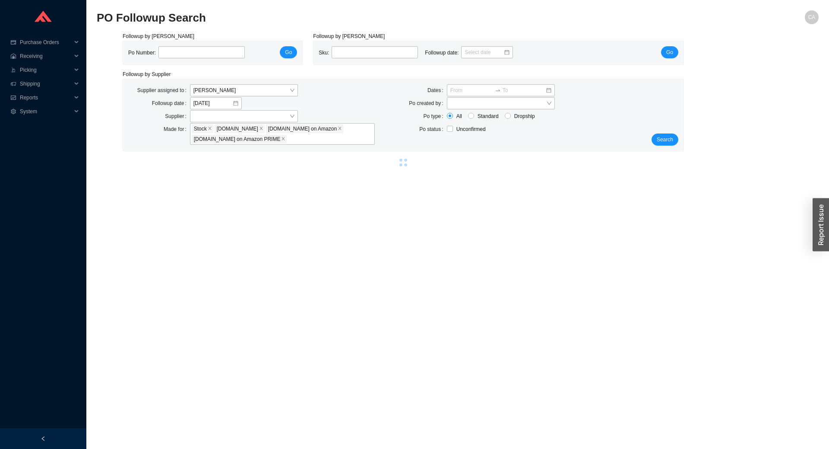
select select "2"
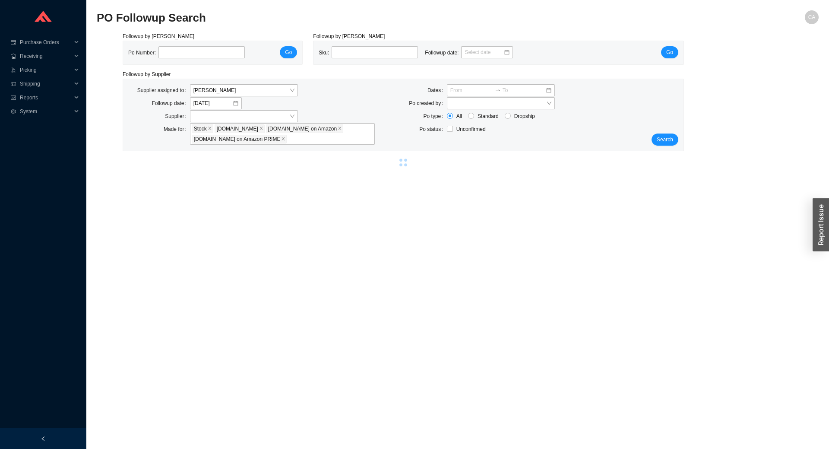
select select "2"
select select "5"
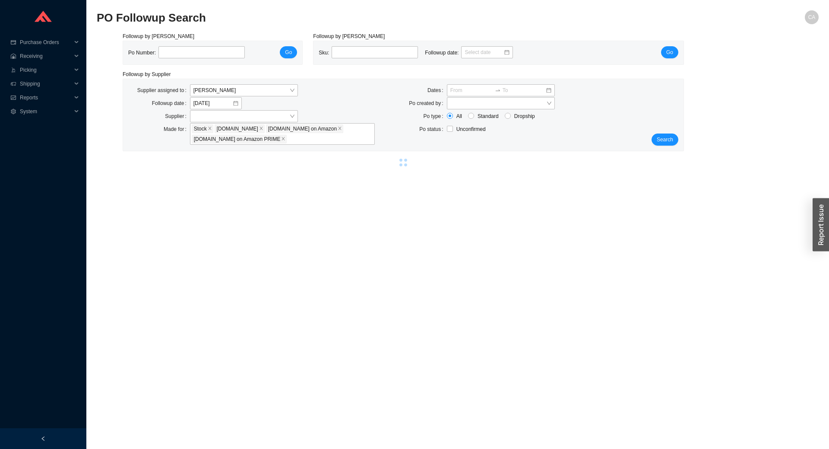
select select "2"
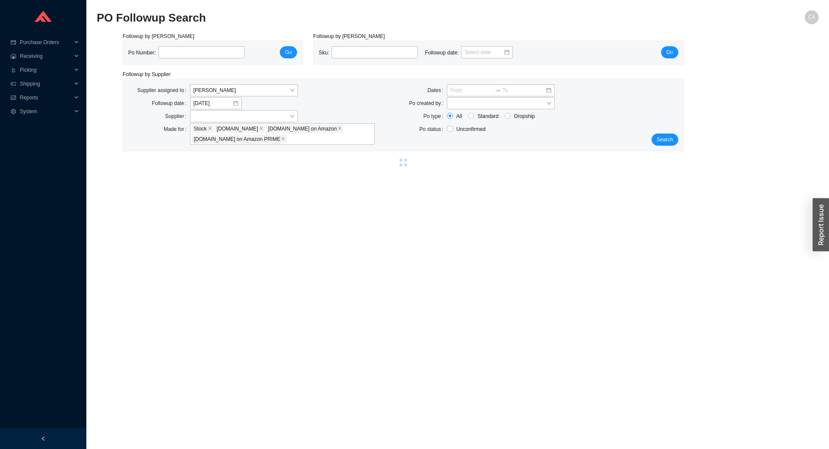
select select "2"
select select "10"
select select "2"
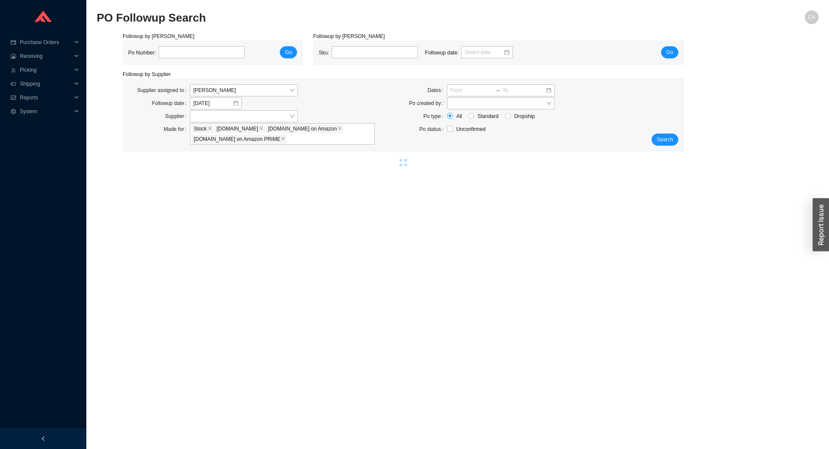
select select "2"
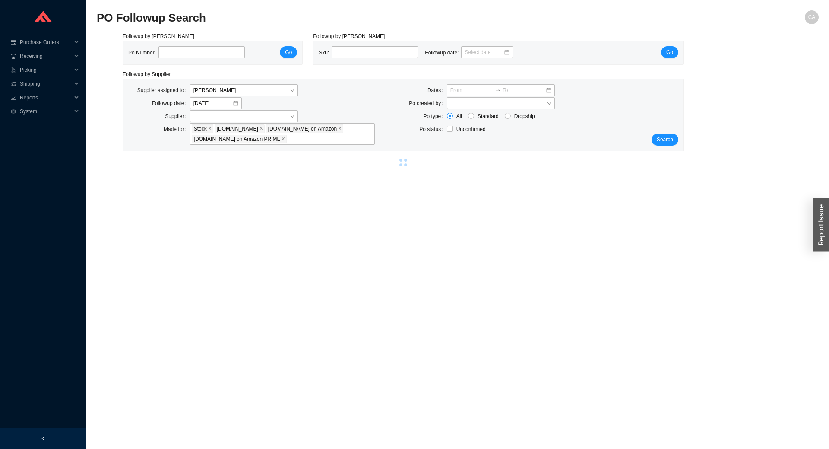
select select "2"
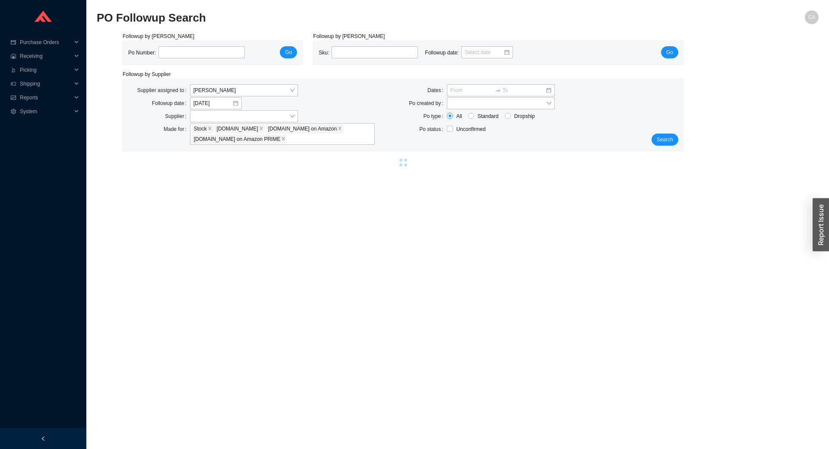
select select "2"
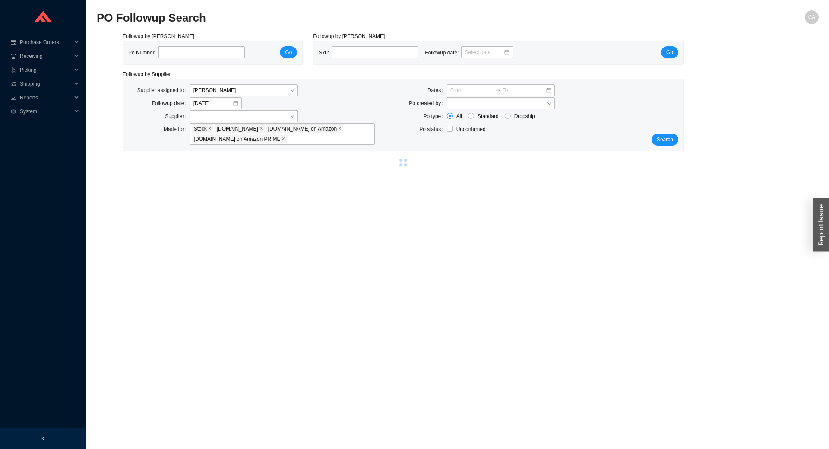
select select "2"
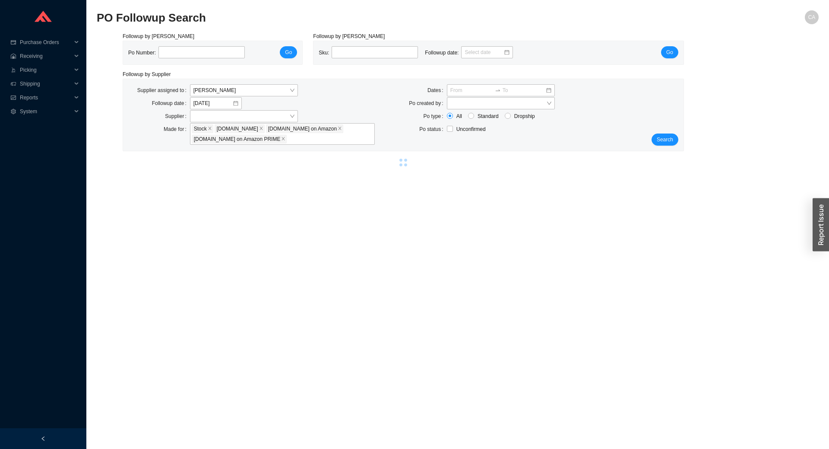
select select "2"
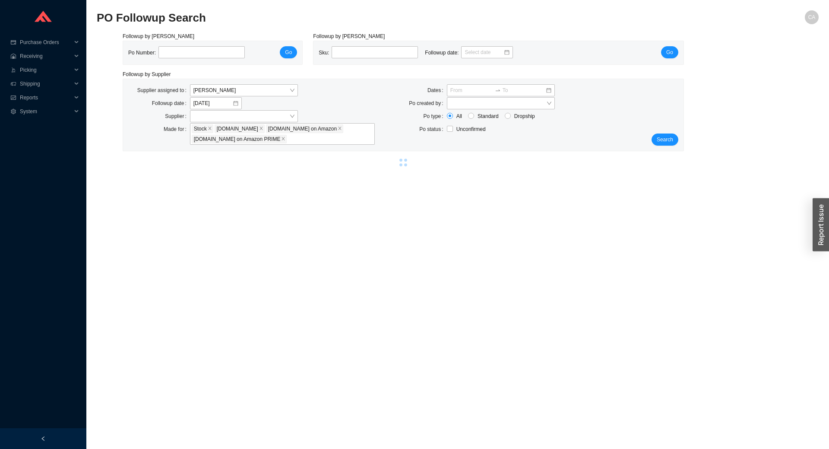
select select "2"
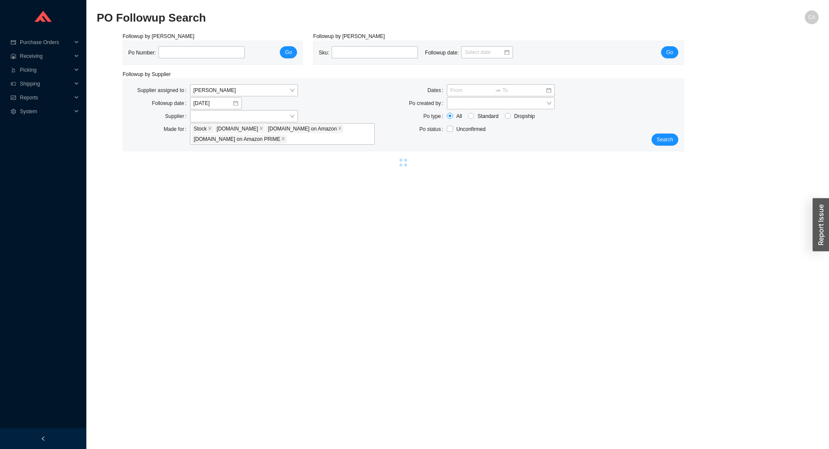
select select "2"
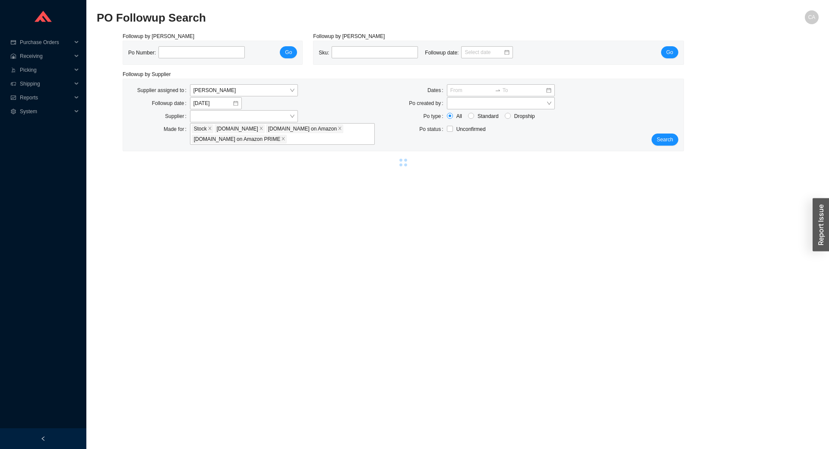
select select "2"
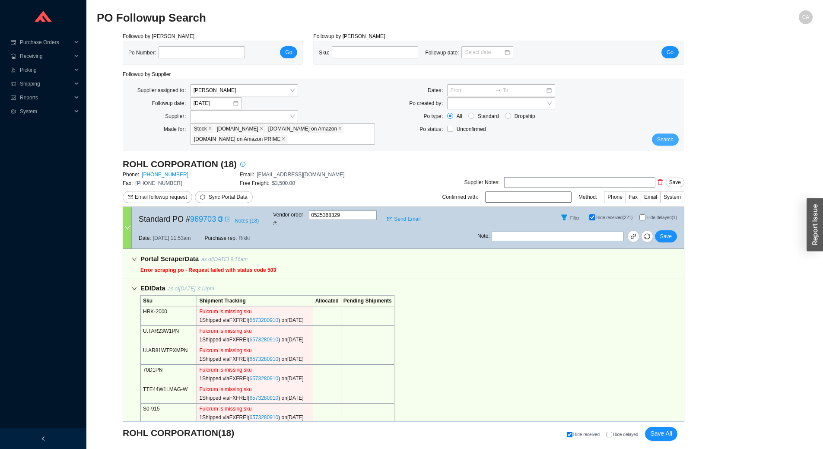
click at [665, 140] on span "Search" at bounding box center [665, 139] width 16 height 9
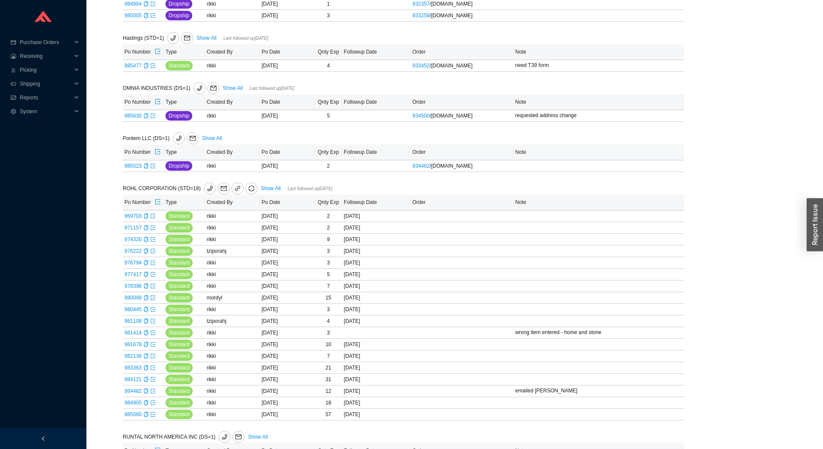
scroll to position [1014, 0]
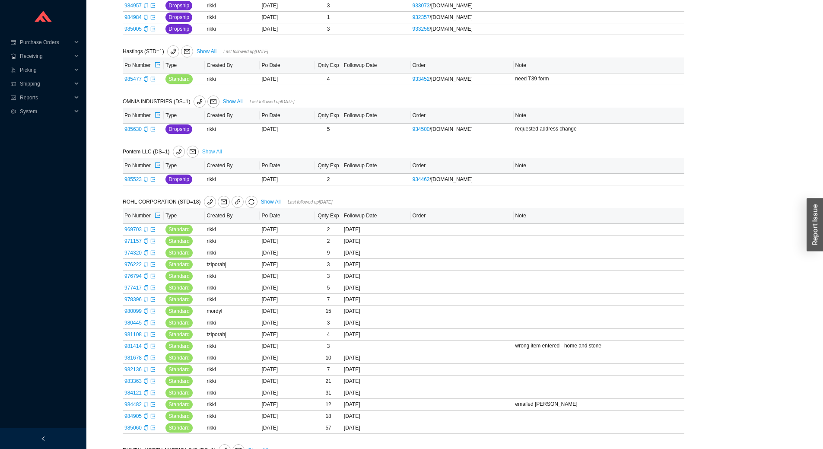
click at [213, 155] on link "Show All" at bounding box center [212, 152] width 20 height 6
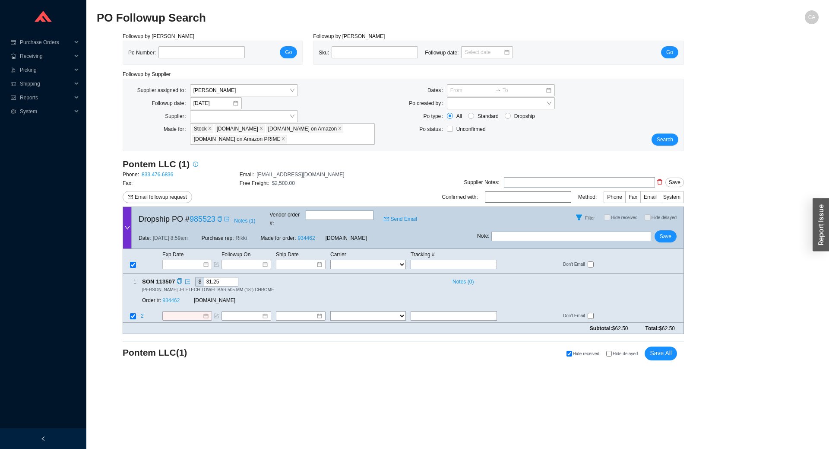
click at [168, 298] on link "934462" at bounding box center [170, 301] width 17 height 6
click at [559, 232] on input "text" at bounding box center [572, 237] width 160 height 10
click at [587, 232] on input "description does not match item" at bounding box center [572, 237] width 160 height 10
type input "description does not match item, waiting for cust to confirm"
click at [673, 230] on button "Save" at bounding box center [666, 236] width 22 height 12
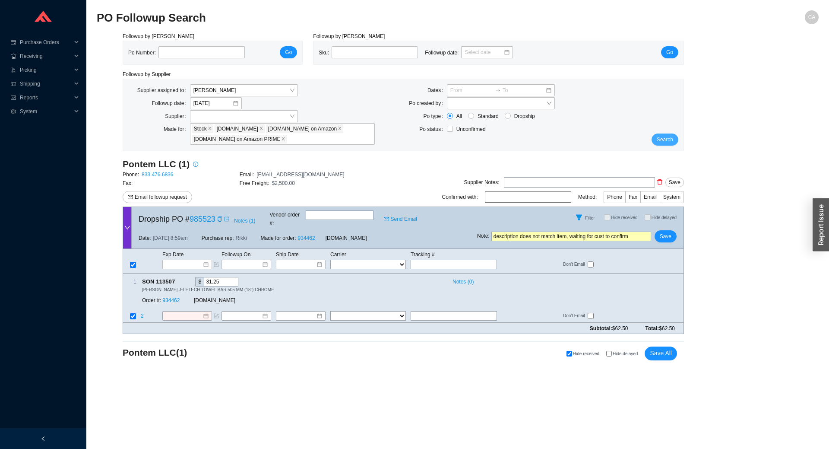
click at [668, 138] on span "Search" at bounding box center [665, 139] width 16 height 9
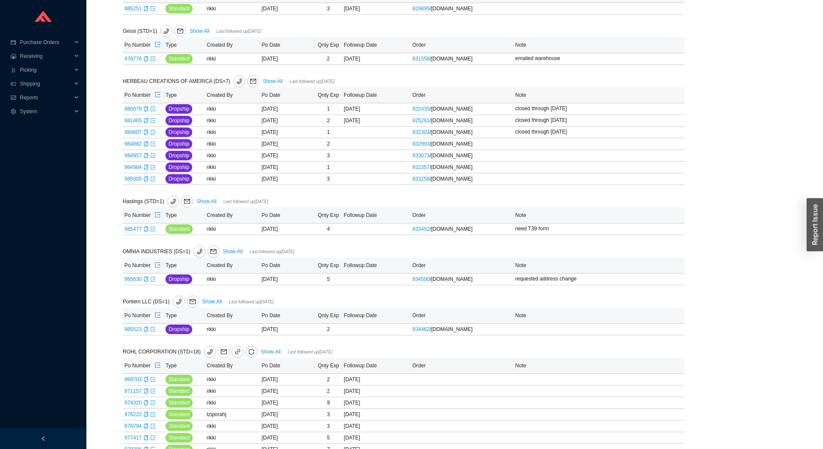
scroll to position [907, 0]
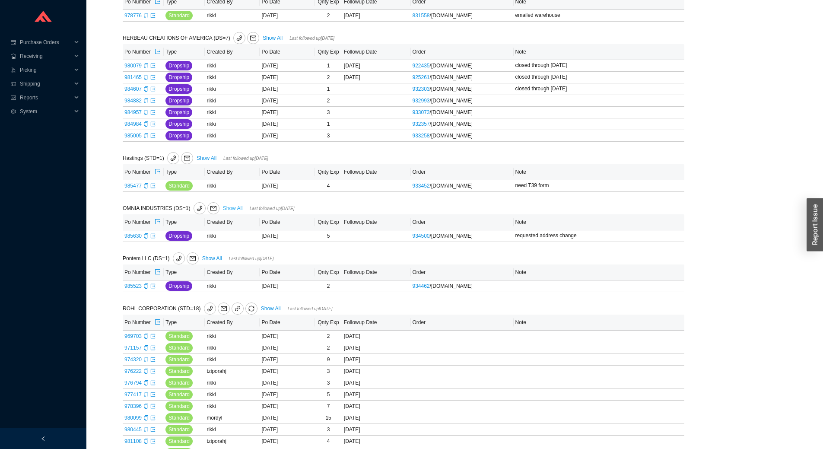
click at [232, 209] on link "Show All" at bounding box center [233, 208] width 20 height 6
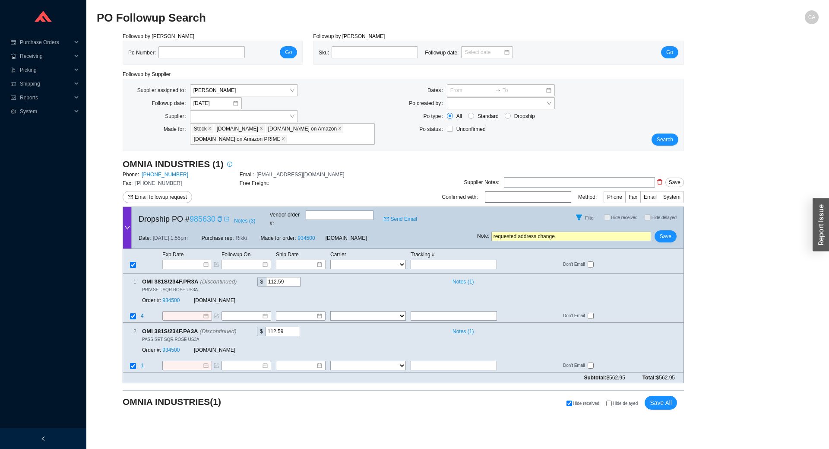
click at [202, 219] on link "985630" at bounding box center [203, 219] width 26 height 9
click at [201, 215] on link "985630" at bounding box center [203, 219] width 26 height 9
click at [196, 260] on input at bounding box center [184, 264] width 37 height 9
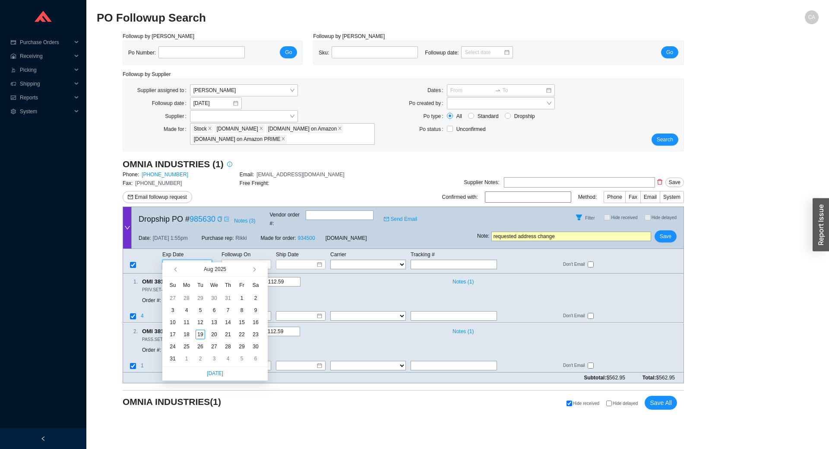
type input "8/20/2025"
click at [213, 335] on div "20" at bounding box center [214, 335] width 10 height 10
type input "8/20/2025"
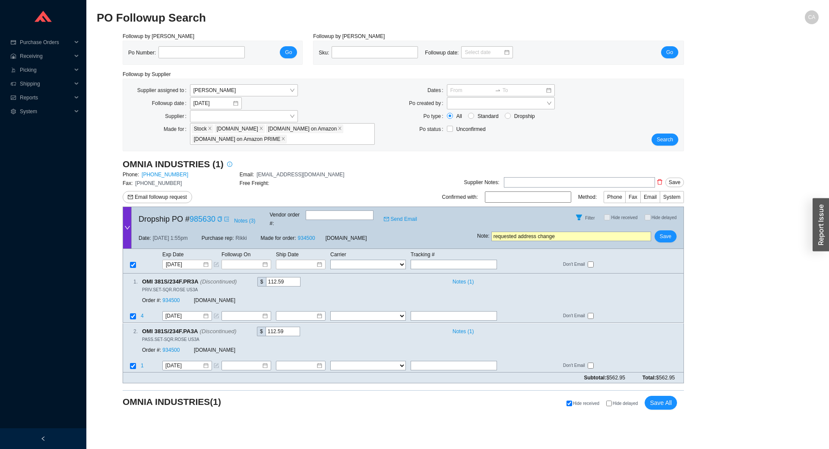
drag, startPoint x: 445, startPoint y: 222, endPoint x: 365, endPoint y: 221, distance: 79.9
click at [369, 223] on div "Dropship PO # 985630 Notes ( 3 ) Vendor order # : Send Email Filter Hide receiv…" at bounding box center [404, 227] width 562 height 42
click at [673, 230] on button "Save" at bounding box center [666, 236] width 22 height 12
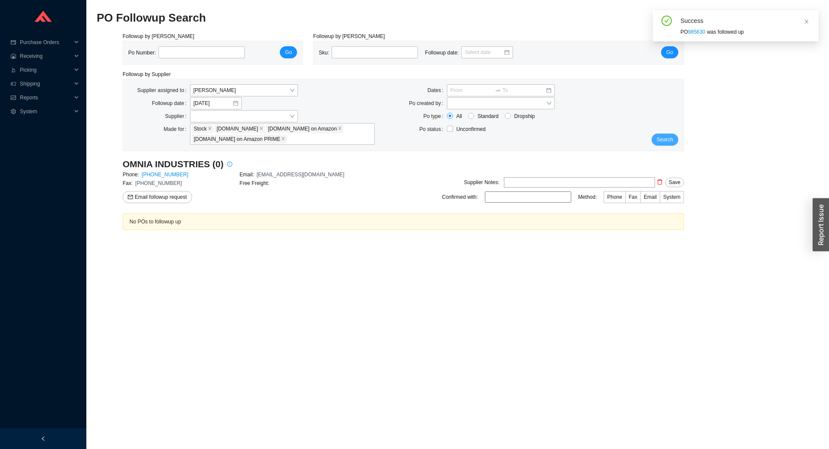
click at [656, 137] on button "Search" at bounding box center [665, 139] width 27 height 12
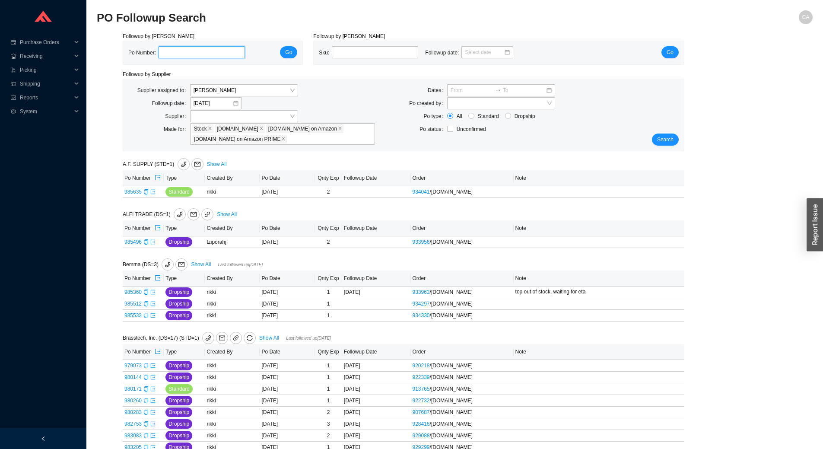
click at [171, 48] on input "tel" at bounding box center [202, 52] width 86 height 12
paste input "985360"
type input "985360"
click at [288, 47] on button "Go" at bounding box center [288, 52] width 17 height 12
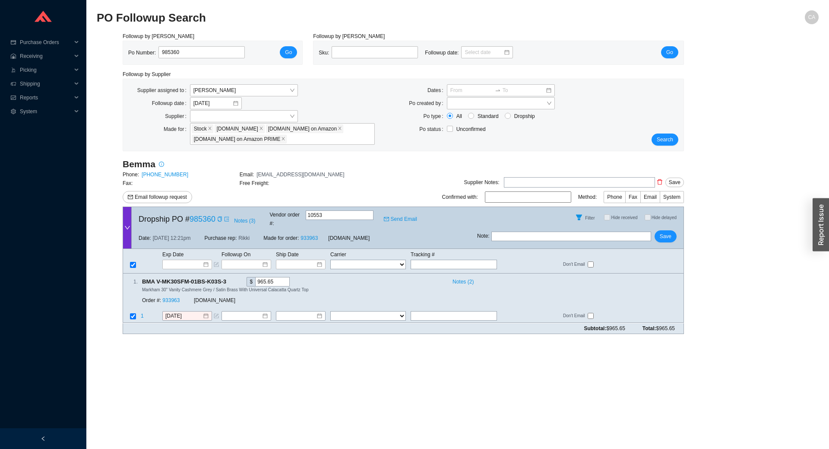
type input "top out of stock, waiting for eta"
click at [591, 232] on input "top out of stock, waiting for eta" at bounding box center [572, 237] width 160 height 10
click at [192, 312] on input "[DATE]" at bounding box center [183, 316] width 37 height 9
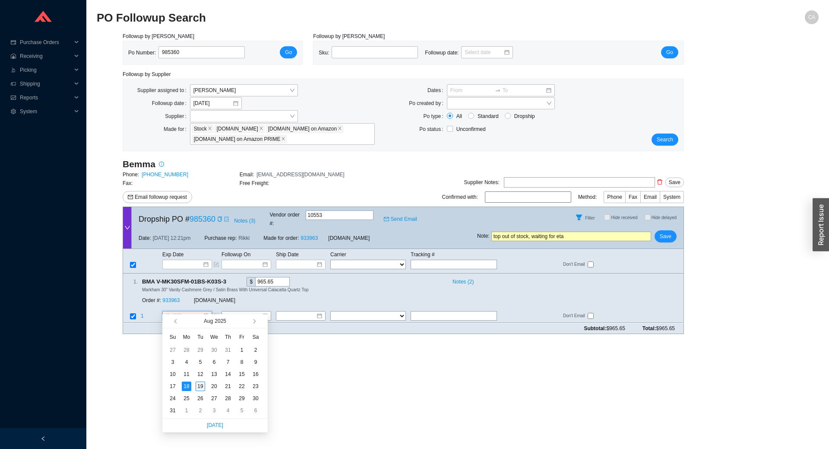
type input "[DATE]"
click at [202, 386] on div "19" at bounding box center [201, 386] width 10 height 10
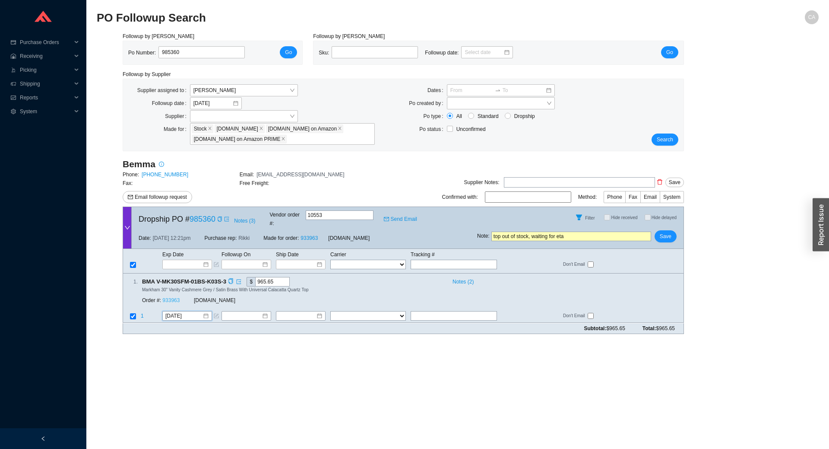
click at [166, 298] on link "933963" at bounding box center [170, 301] width 17 height 6
click at [670, 232] on span "Save" at bounding box center [666, 236] width 12 height 9
click at [701, 209] on span "Yes" at bounding box center [697, 205] width 9 height 9
drag, startPoint x: 582, startPoint y: 232, endPoint x: 347, endPoint y: 235, distance: 234.6
click at [347, 235] on div "Dropship PO # 985360 Notes ( 3 ) Vendor order # : 10553 Send Email Filter Hide …" at bounding box center [404, 227] width 562 height 42
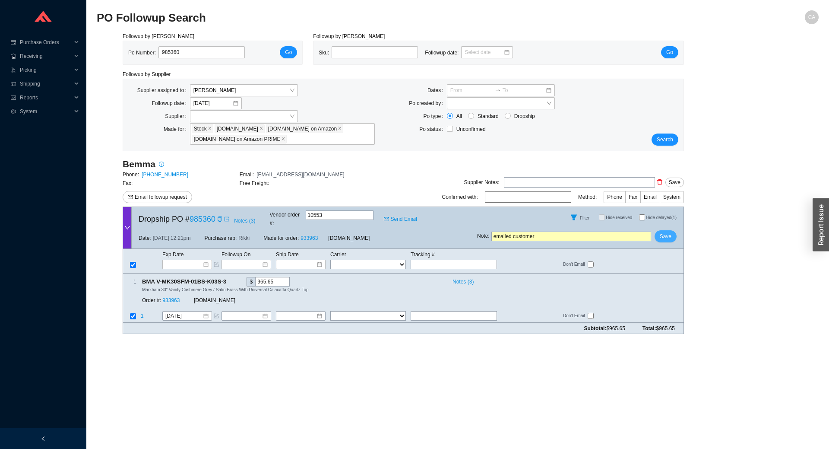
click at [672, 230] on button "Save" at bounding box center [666, 236] width 22 height 12
click at [664, 141] on span "Search" at bounding box center [665, 139] width 16 height 9
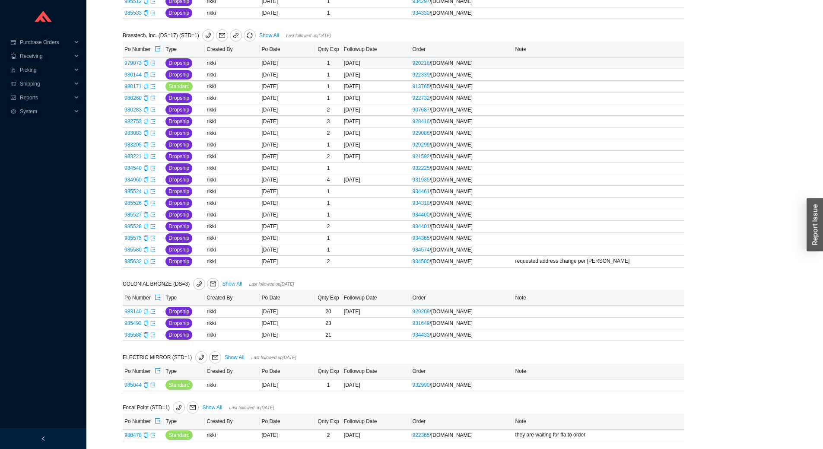
scroll to position [216, 0]
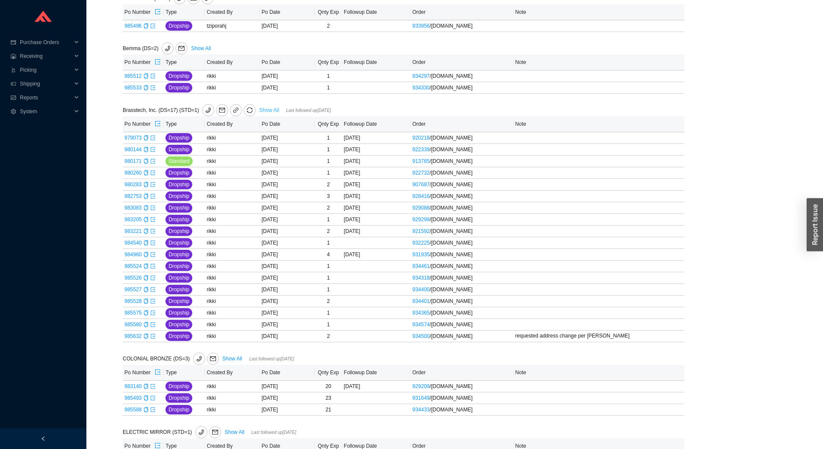
click at [270, 108] on link "Show All" at bounding box center [269, 110] width 20 height 6
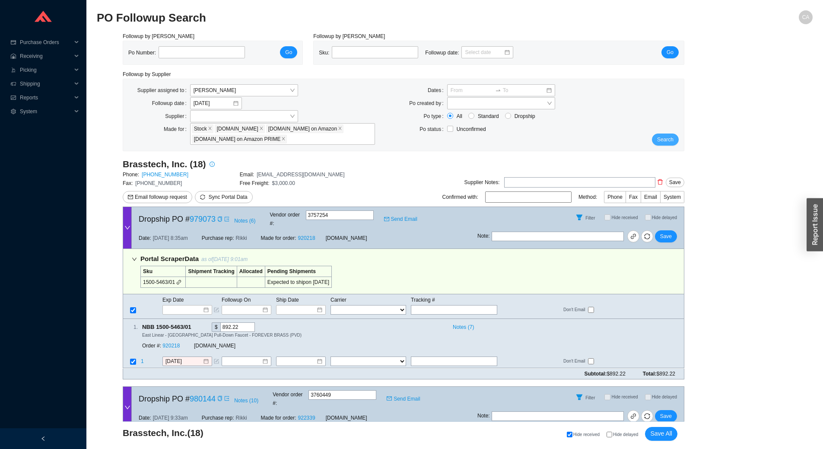
click at [671, 139] on span "Search" at bounding box center [665, 139] width 16 height 9
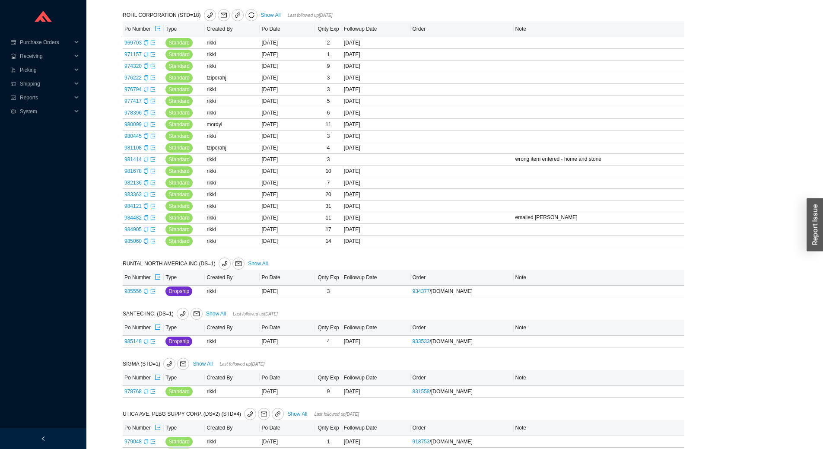
scroll to position [1211, 0]
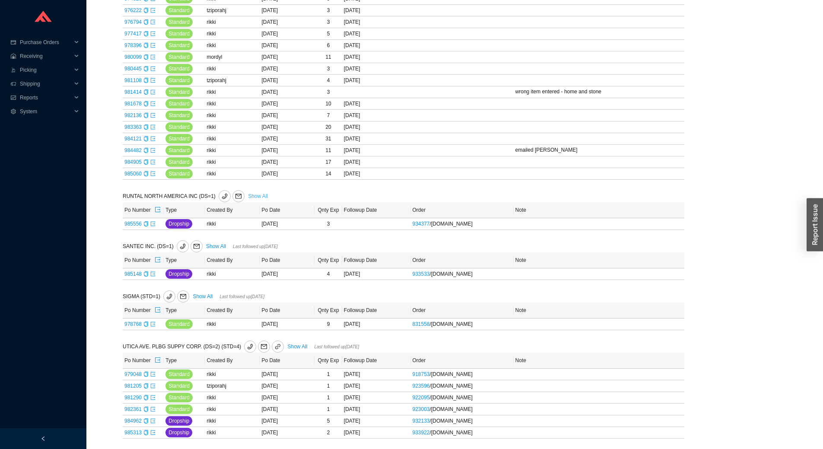
click at [264, 195] on link "Show All" at bounding box center [258, 196] width 20 height 6
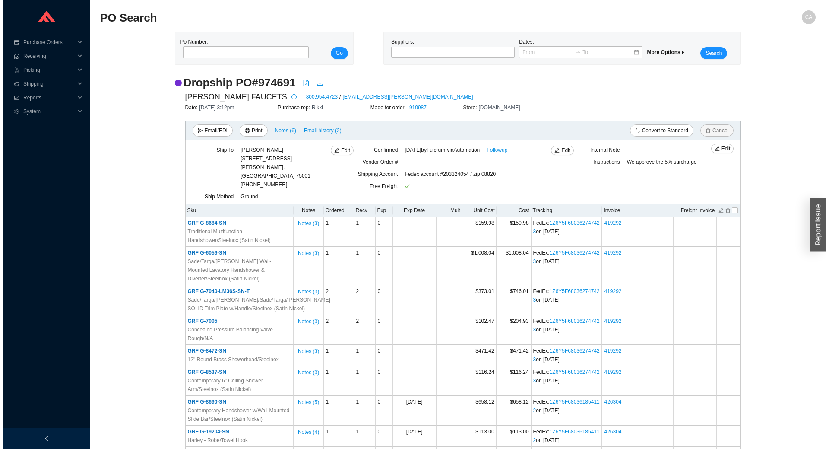
scroll to position [108, 0]
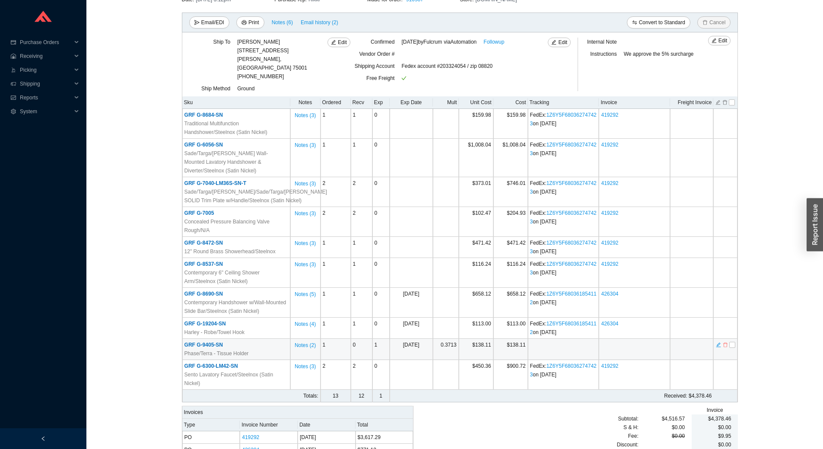
click at [725, 342] on icon "delete" at bounding box center [725, 345] width 5 height 6
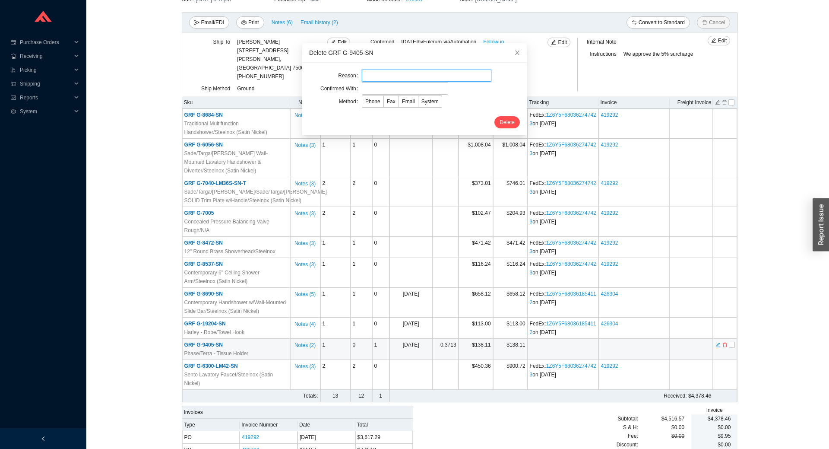
click at [400, 79] on input "text" at bounding box center [427, 76] width 130 height 12
type input "Cancellation"
click at [398, 88] on input "text" at bounding box center [405, 88] width 86 height 12
type input "Confirmation"
click at [402, 100] on span "Email" at bounding box center [408, 101] width 13 height 6
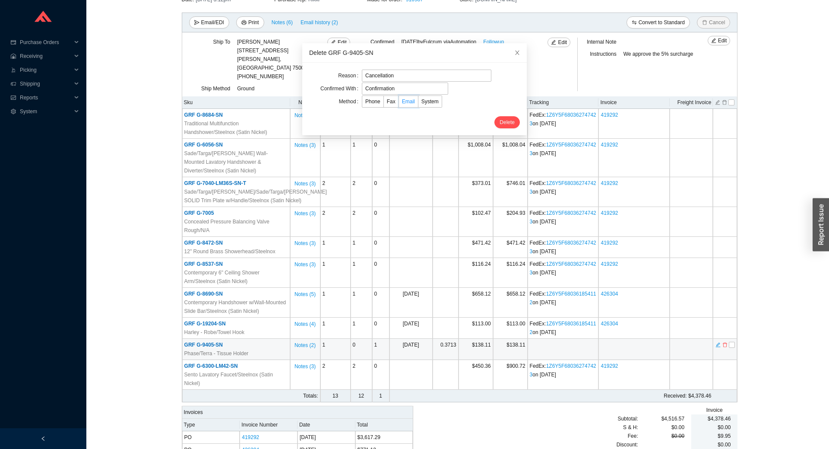
click at [399, 103] on input "Email" at bounding box center [399, 103] width 0 height 0
click at [505, 125] on span "Delete" at bounding box center [507, 122] width 15 height 9
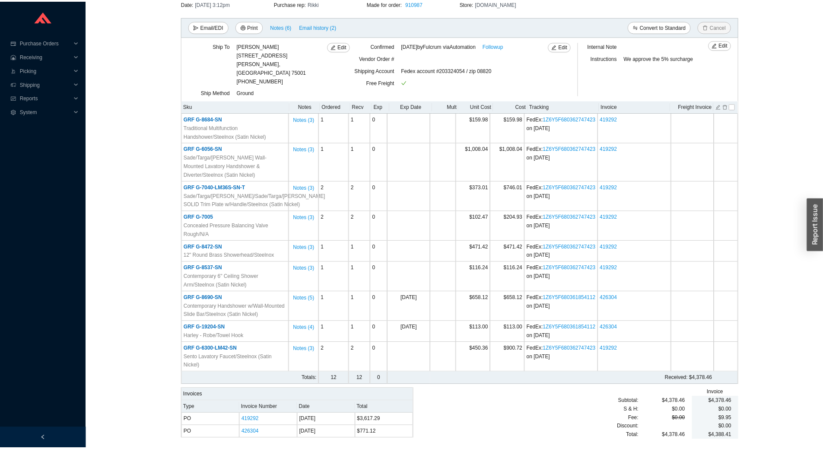
scroll to position [0, 0]
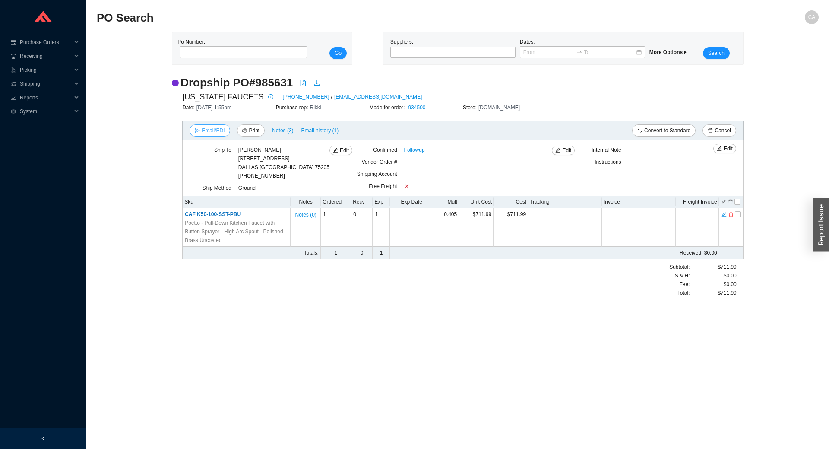
click at [212, 132] on span "Email/EDI" at bounding box center [213, 130] width 23 height 9
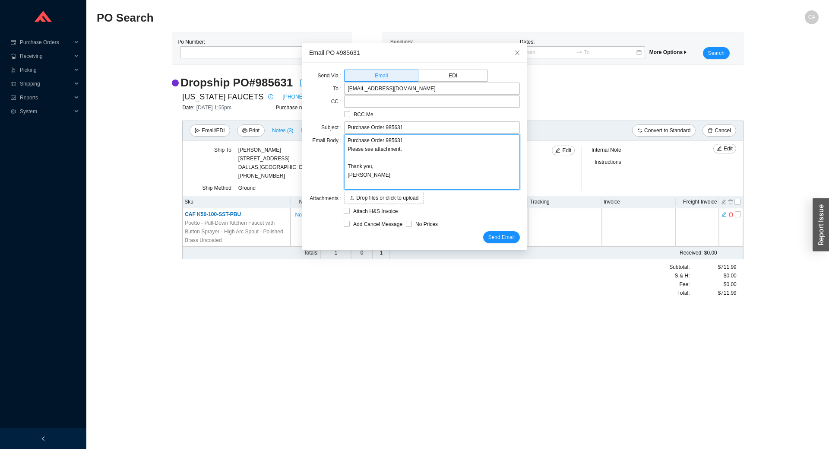
click at [344, 140] on textarea "Purchase Order 985631 Please see attachment. Thank you, Chaya" at bounding box center [432, 161] width 176 height 55
click at [515, 53] on icon "close" at bounding box center [517, 53] width 4 height 4
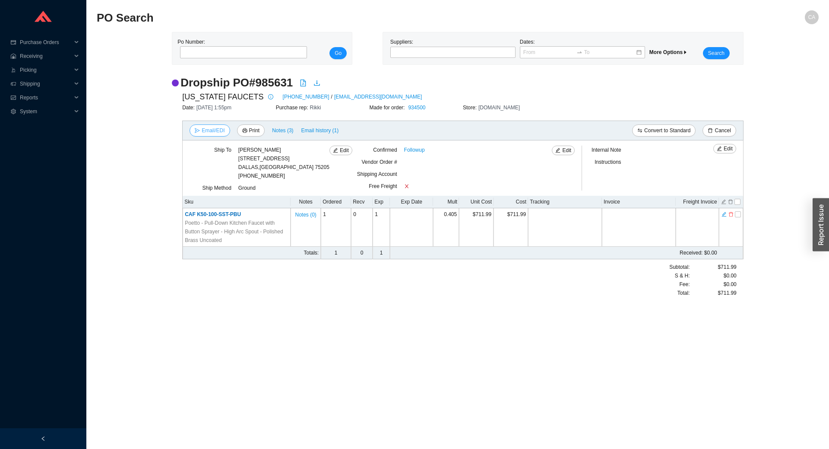
click at [204, 131] on span "Email/EDI" at bounding box center [213, 130] width 23 height 9
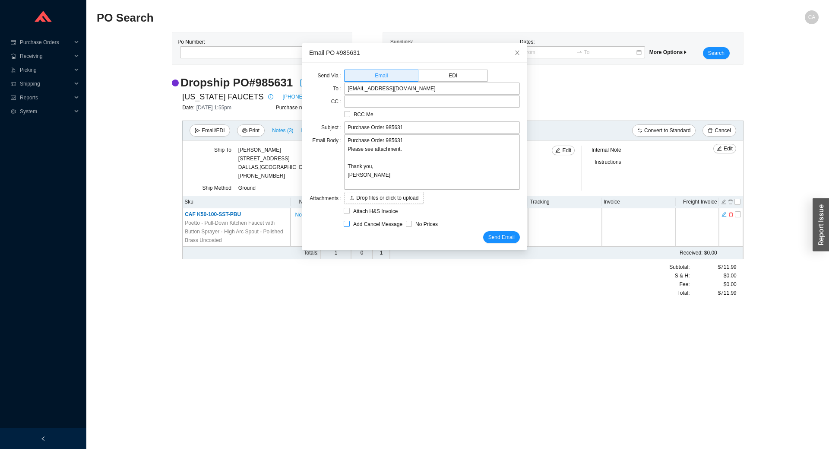
click at [355, 225] on span "Add Cancel Message" at bounding box center [378, 224] width 56 height 9
click at [350, 225] on input "Add Cancel Message" at bounding box center [347, 224] width 6 height 6
checkbox input "true"
type input "Purchase Order 985631 - PLEASE CANCEL"
type textarea "Please cancel and confirm via email. Thank you, Chaya"
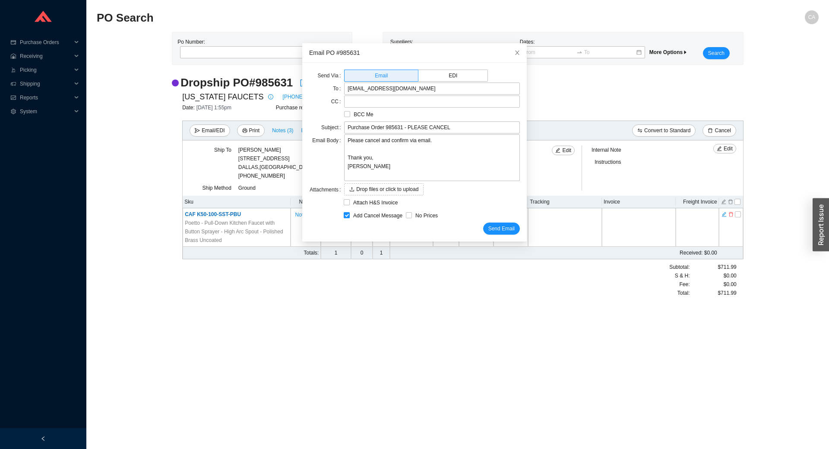
click at [350, 218] on span "Add Cancel Message" at bounding box center [378, 215] width 56 height 9
click at [350, 218] on input "Add Cancel Message" at bounding box center [347, 215] width 6 height 6
checkbox input "false"
type input "Purchase Order 985631"
type textarea "Purchase Order 985631 Please see attachment. Thank you, Chaya"
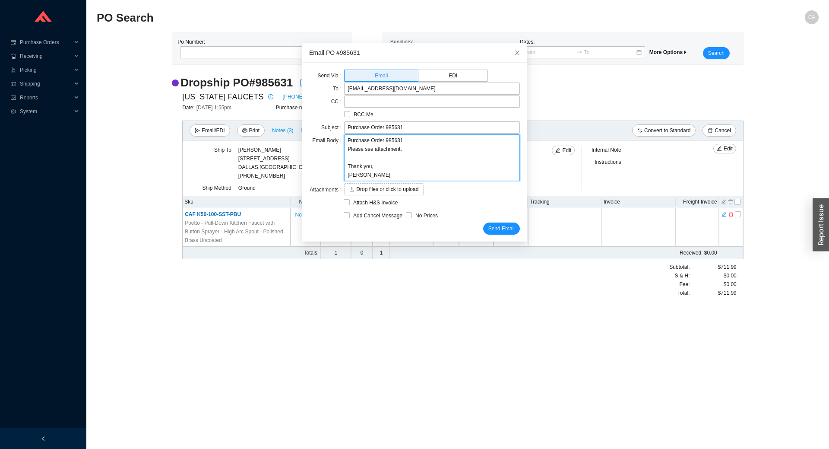
drag, startPoint x: 397, startPoint y: 149, endPoint x: 331, endPoint y: 137, distance: 67.0
click at [331, 137] on div "Email Body Purchase Order 985631 Please see attachment. Thank you, Chaya" at bounding box center [414, 158] width 211 height 48
click at [344, 128] on input "Purchase Order 985631" at bounding box center [432, 127] width 176 height 12
click at [438, 130] on input "Regarding Purchase Order 985631" at bounding box center [432, 127] width 176 height 12
type input "Regarding Purchase Order 985631 Address"
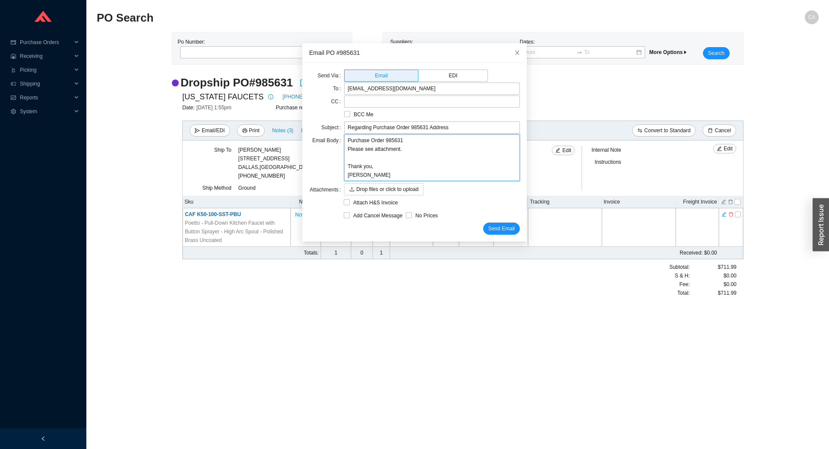
click at [358, 141] on textarea "Purchase Order 985631 Please see attachment. Thank you, Chaya" at bounding box center [432, 157] width 176 height 47
drag, startPoint x: 344, startPoint y: 139, endPoint x: 423, endPoint y: 151, distance: 80.0
click at [423, 151] on textarea "Purchase Order 985631 Please see attachment. Thank you, Chaya" at bounding box center [432, 157] width 176 height 47
type textarea "P Thank you, Chaya"
type textarea "Pl Thank you, Chaya"
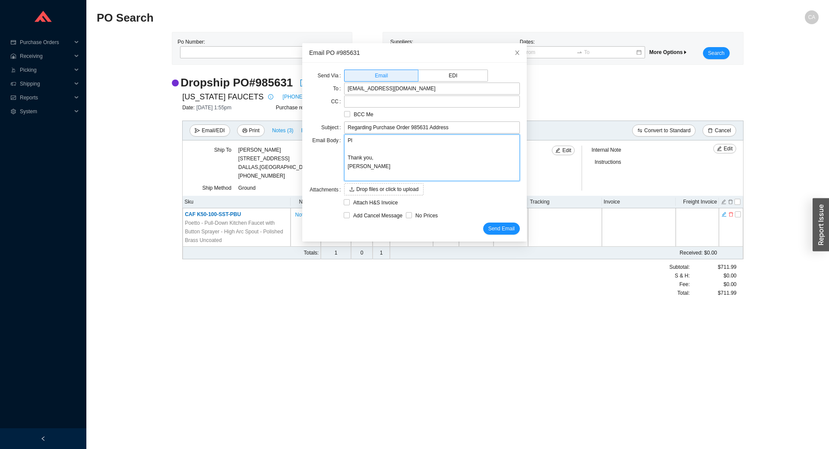
type textarea "Ple Thank you, Chaya"
type textarea "Plea Thank you, Chaya"
type textarea "Pleas Thank you, Chaya"
type textarea "Please Thank you, Chaya"
type textarea "Please u Thank you, Chaya"
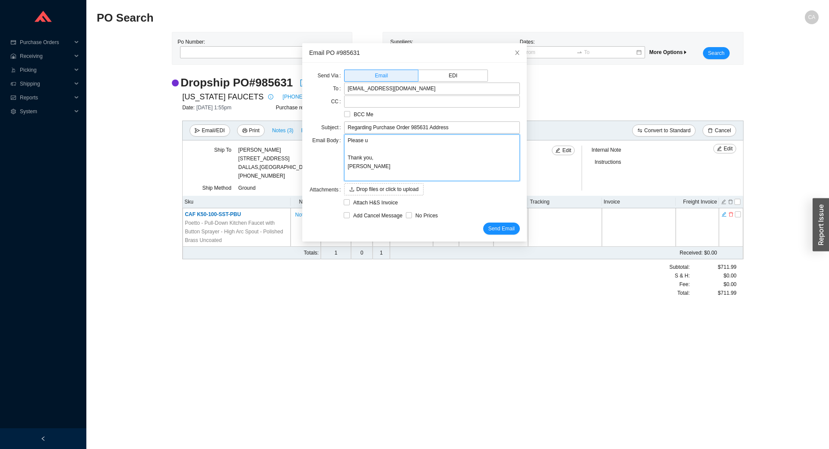
type textarea "Please up Thank you, Chaya"
type textarea "Please upd Thank you, Chaya"
type textarea "Please upda Thank you, Chaya"
type textarea "Please update Thank you, Chaya"
type textarea "Please update t Thank you, Chaya"
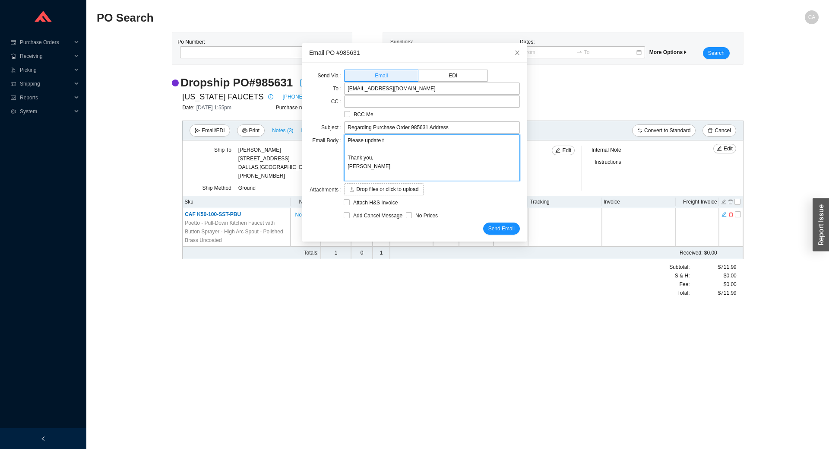
type textarea "Please update th Thank you, Chaya"
type textarea "Please update the Thank you, Chaya"
type textarea "Please update the s Thank you, Chaya"
type textarea "Please update the sh Thank you, Chaya"
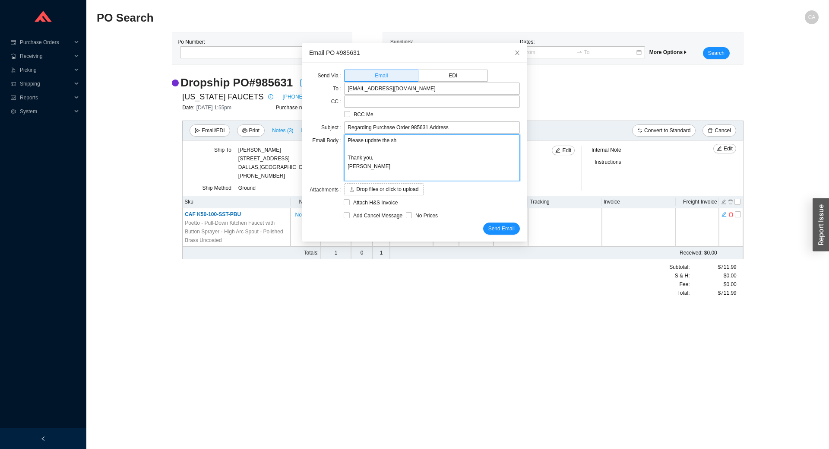
type textarea "Please update the shi Thank you, Chaya"
type textarea "Please update the ship Thank you, Chaya"
type textarea "Please update the shipp Thank you, Chaya"
type textarea "Please update the shippi Thank you, Chaya"
type textarea "Please update the shippin Thank you, Chaya"
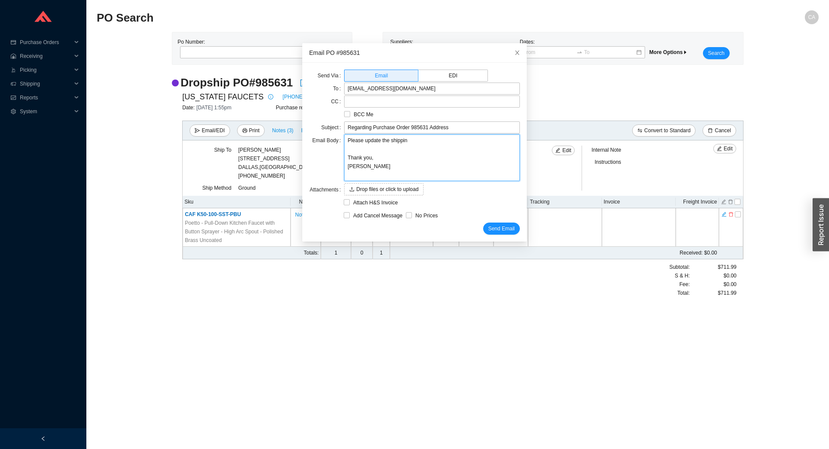
type textarea "Please update the shipping Thank you, Chaya"
type textarea "Please update the shipping a Thank you, Chaya"
type textarea "Please update the shipping ad Thank you, Chaya"
type textarea "Please update the shipping add Thank you, Chaya"
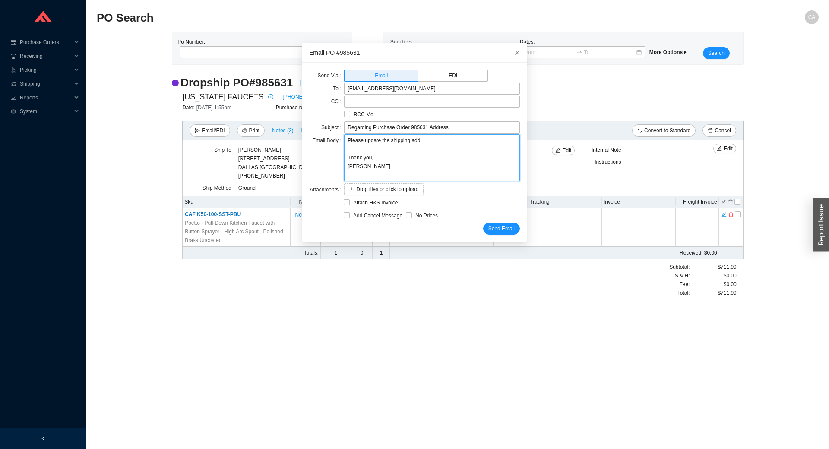
type textarea "Please update the shipping addr Thank you, Chaya"
type textarea "Please update the shipping addre Thank you, Chaya"
type textarea "Please update the shipping addres Thank you, Chaya"
type textarea "Please update the shipping address Thank you, Chaya"
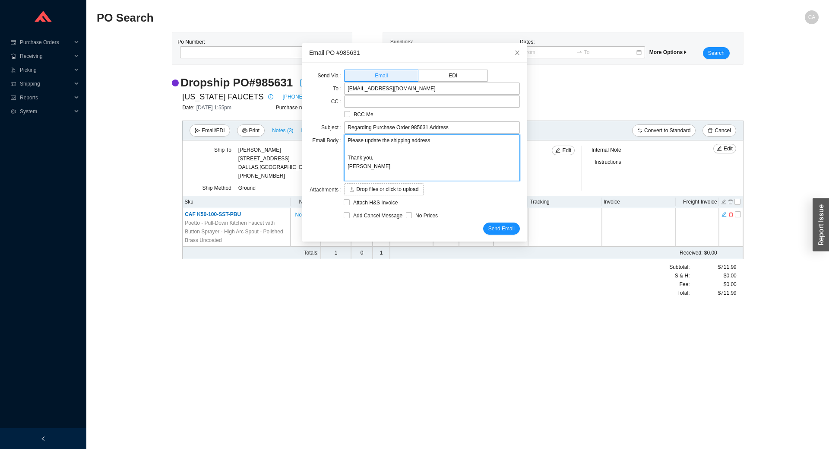
type textarea "Please update the shipping address o Thank you, Chaya"
type textarea "Please update the shipping address on Thank you, Chaya"
type textarea "Please update the shipping address on t Thank you, Chaya"
type textarea "Please update the shipping address on th Thank you, Chaya"
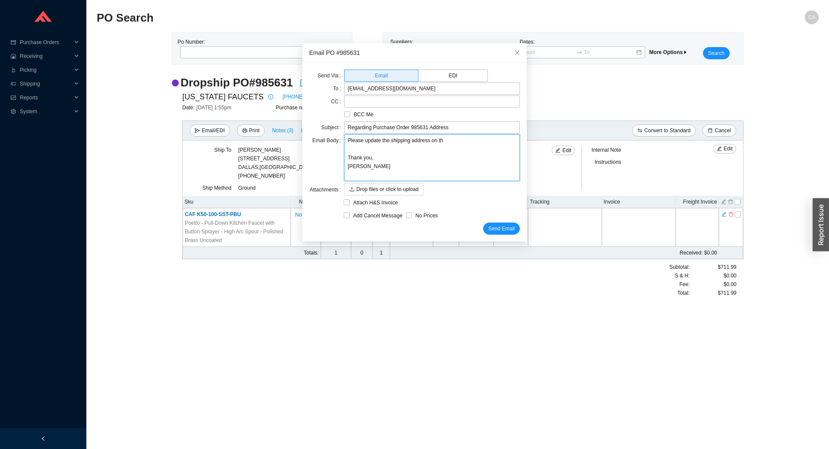
type textarea "Please update the shipping address on thi Thank you, Chaya"
type textarea "Please update the shipping address on this Thank you, Chaya"
type textarea "Please update the shipping address on this po Thank you, Chaya"
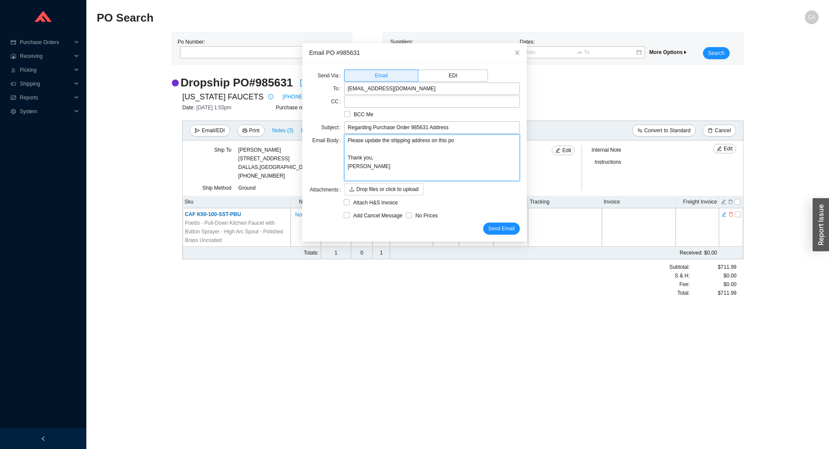
type textarea "Please update the shipping address on this po t Thank you, Chaya"
type textarea "Please update the shipping address on this po to Thank you, Chaya"
type textarea "Please update the shipping address on this po to: Thank you, Chaya"
click at [349, 143] on textarea "Please update the shipping address on this po to: Thank you, Chaya" at bounding box center [432, 157] width 176 height 47
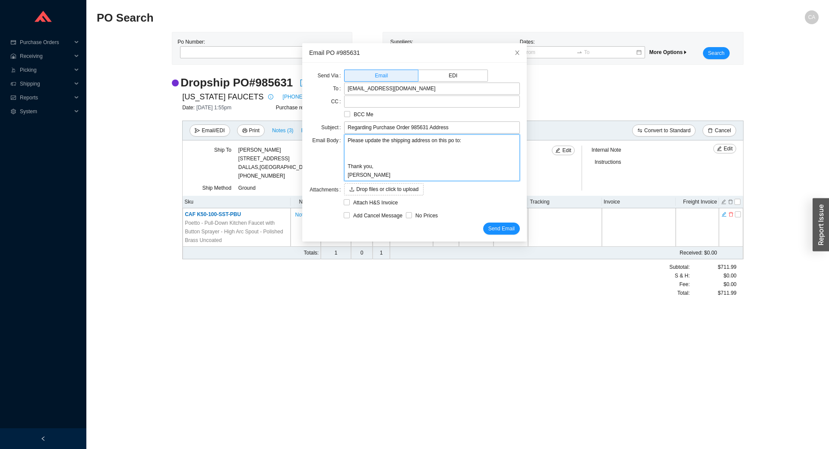
click at [351, 149] on textarea "Please update the shipping address on this po to: Thank you, Chaya" at bounding box center [432, 157] width 176 height 47
paste textarea "Lori Altschuler 1601 3rd Avenue Apt #11K New York, NY 10128 214-906-0964"
type textarea "Please update the shipping address on this po to: Lori Altschuler 1601 3rd Aven…"
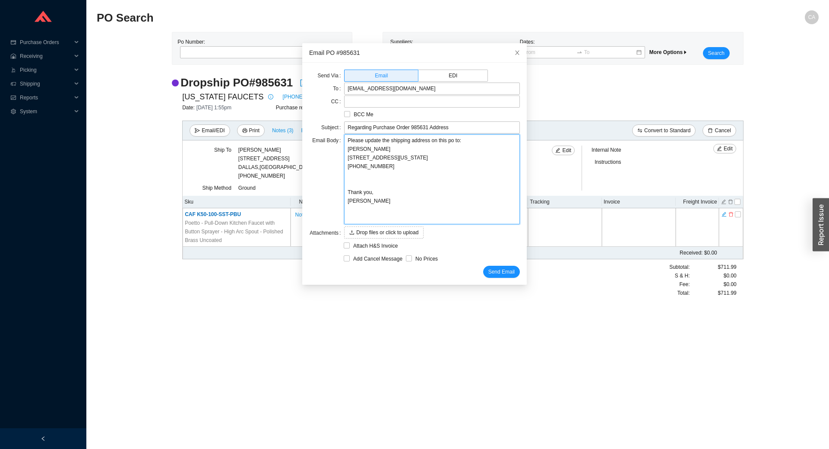
type textarea "Please update the shipping address on this po to: Lori Altschuler 1601 3rd Aven…"
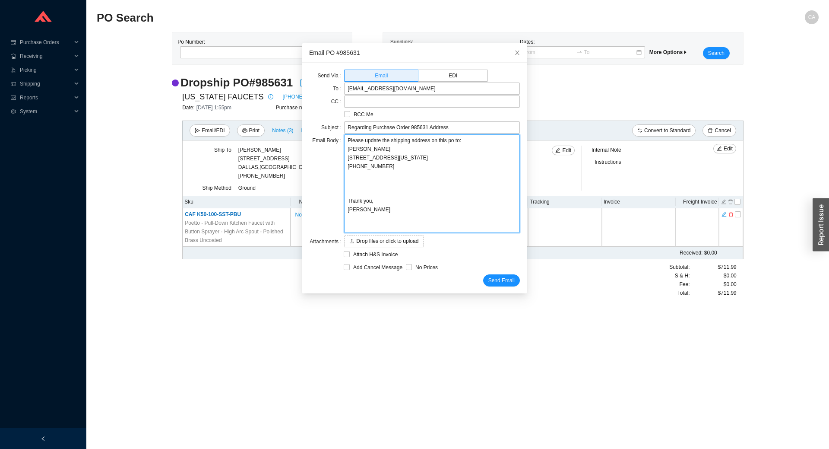
type textarea "Please update the shipping address on this po to: Lori Altschuler 1601 3rd Aven…"
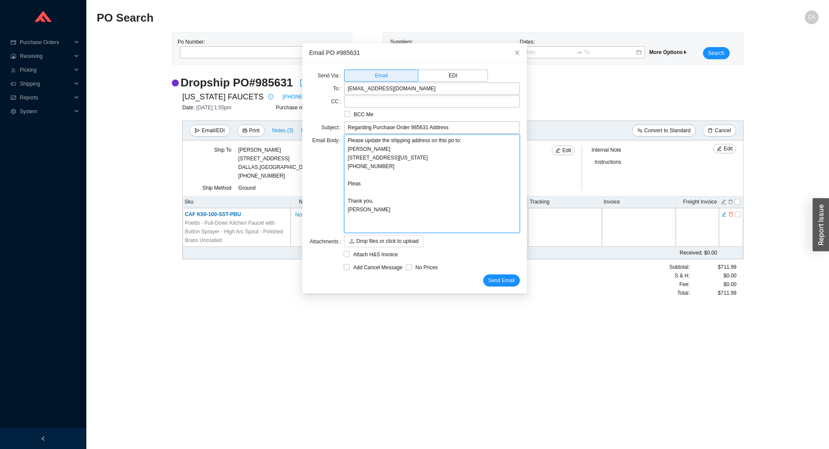
type textarea "Please update the shipping address on this po to: Lori Altschuler 1601 3rd Aven…"
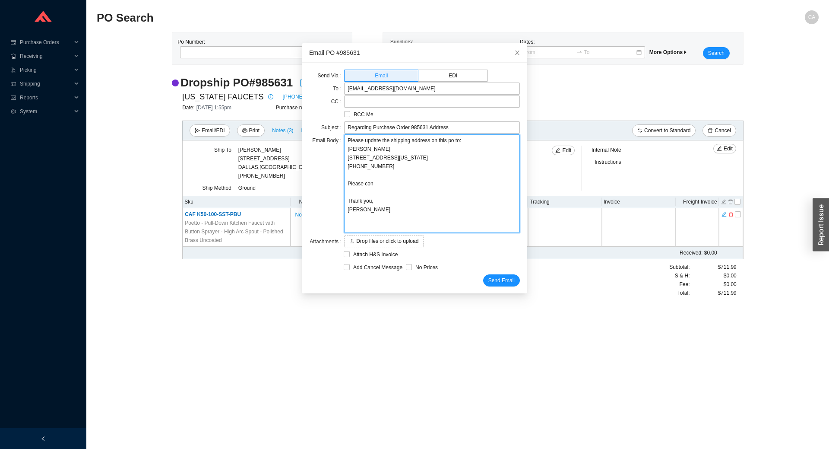
type textarea "Please update the shipping address on this po to: Lori Altschuler 1601 3rd Aven…"
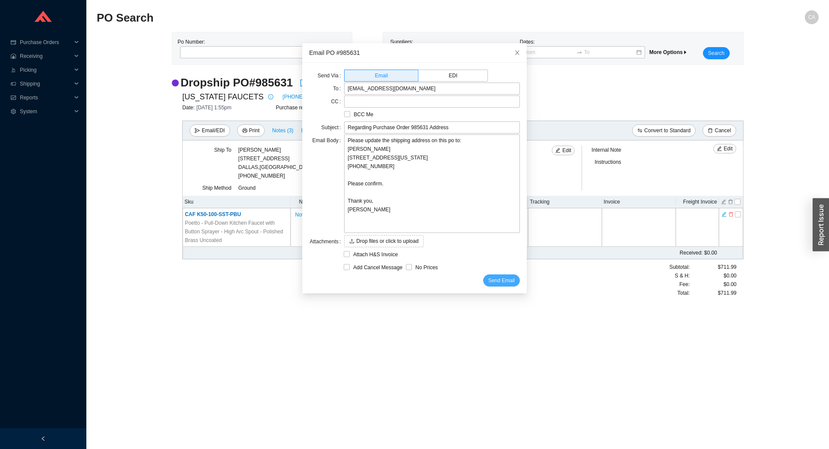
click at [492, 278] on span "Send Email" at bounding box center [502, 280] width 26 height 9
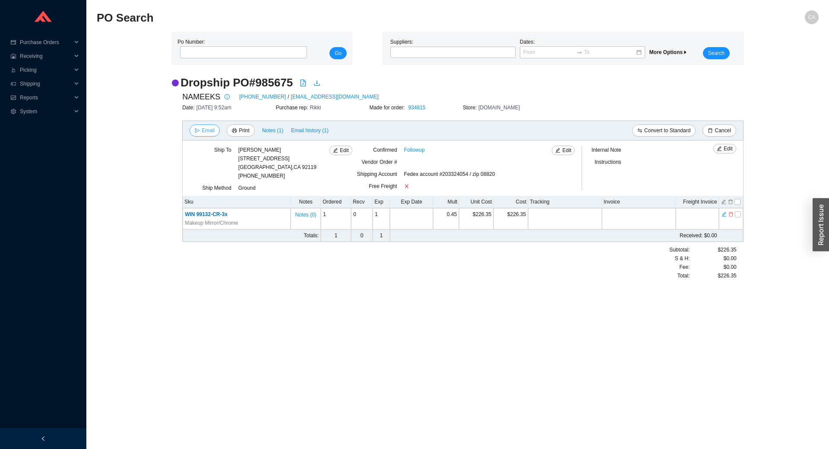
click at [211, 132] on span "Email" at bounding box center [208, 130] width 13 height 9
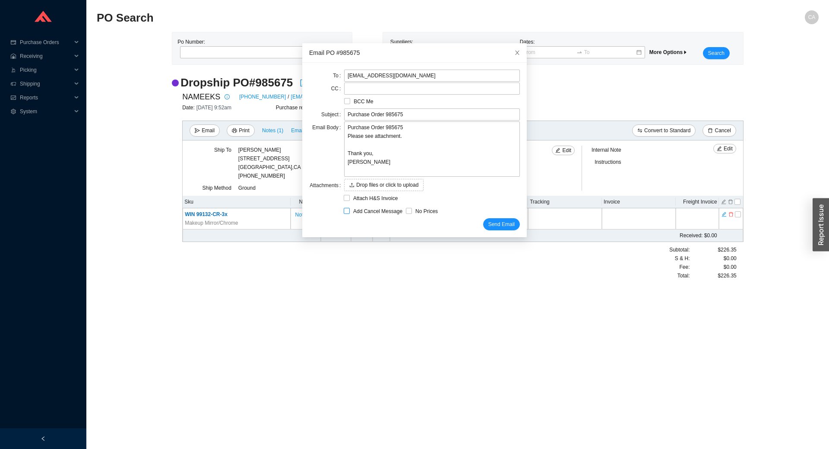
click at [350, 212] on span "Add Cancel Message" at bounding box center [378, 211] width 56 height 9
click at [347, 212] on input "Add Cancel Message" at bounding box center [347, 211] width 6 height 6
checkbox input "true"
type input "Purchase Order 985675 - PLEASE CANCEL"
type textarea "Please cancel and confirm via email. Thank you, Chaya"
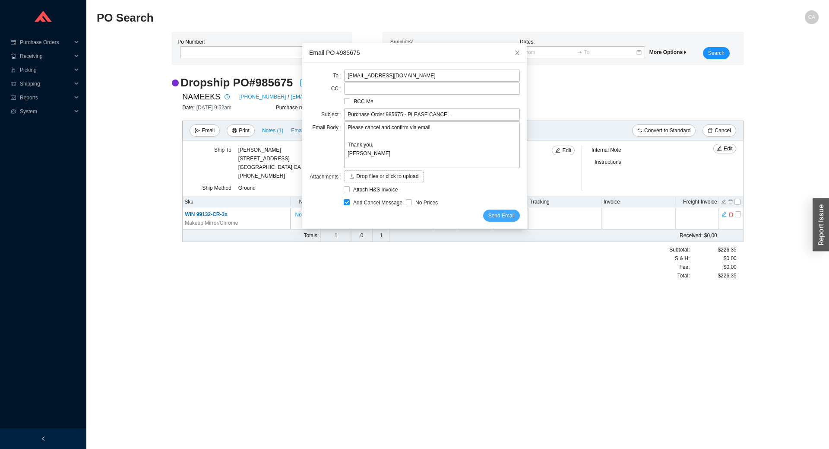
click at [495, 217] on span "Send Email" at bounding box center [502, 215] width 26 height 9
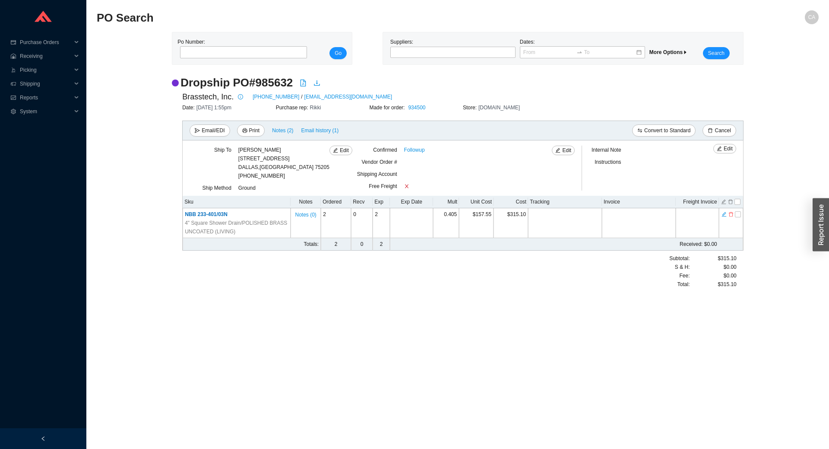
click at [278, 85] on h2 "Dropship PO # 985632" at bounding box center [237, 82] width 112 height 15
copy h2 "985632"
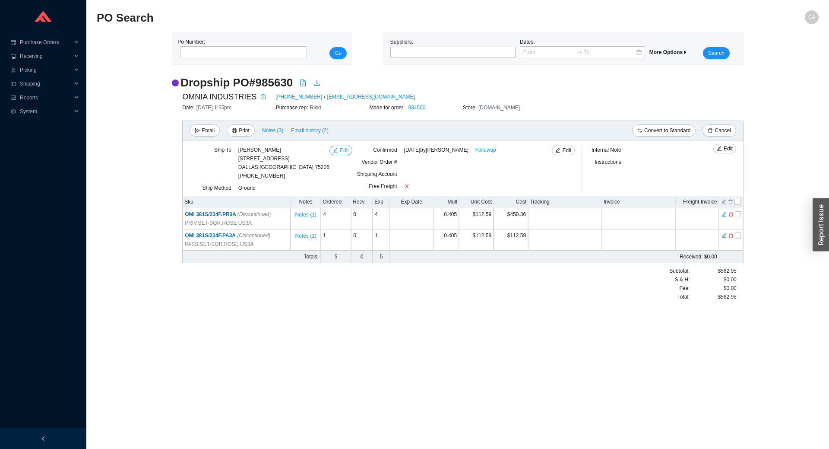
click at [340, 149] on span "Edit" at bounding box center [344, 150] width 9 height 9
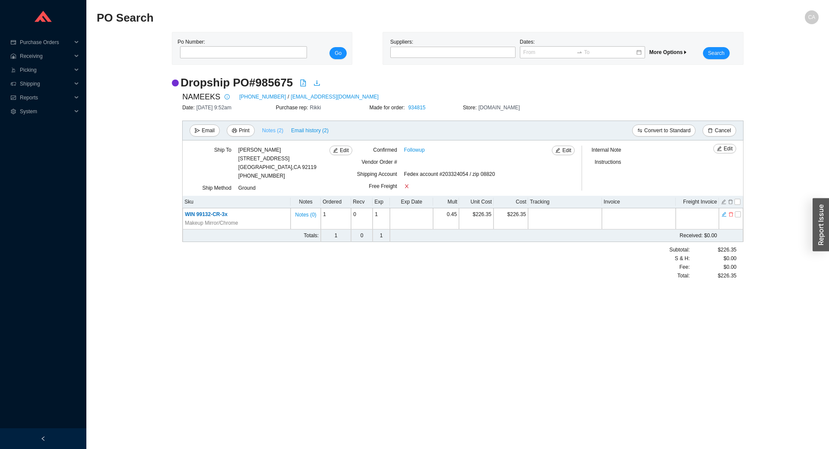
click at [279, 131] on span "Notes ( 2 )" at bounding box center [272, 130] width 21 height 9
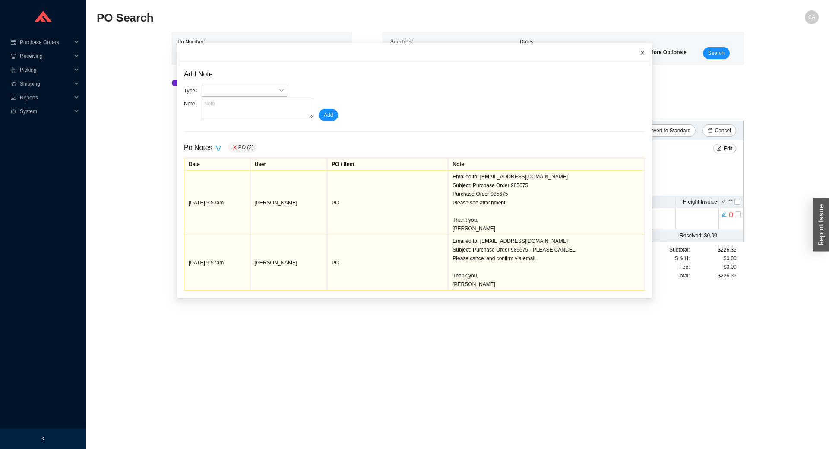
drag, startPoint x: 635, startPoint y: 49, endPoint x: 538, endPoint y: 57, distance: 97.5
click at [640, 50] on icon "close" at bounding box center [643, 53] width 6 height 6
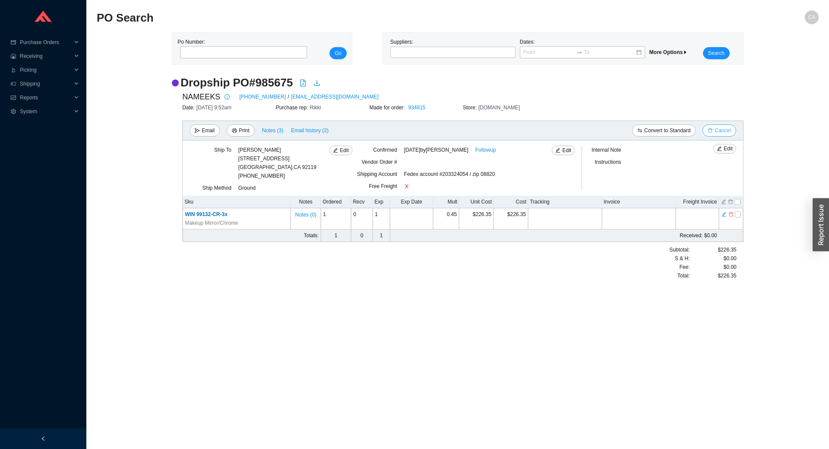
click at [720, 129] on span "Cancel" at bounding box center [723, 130] width 16 height 9
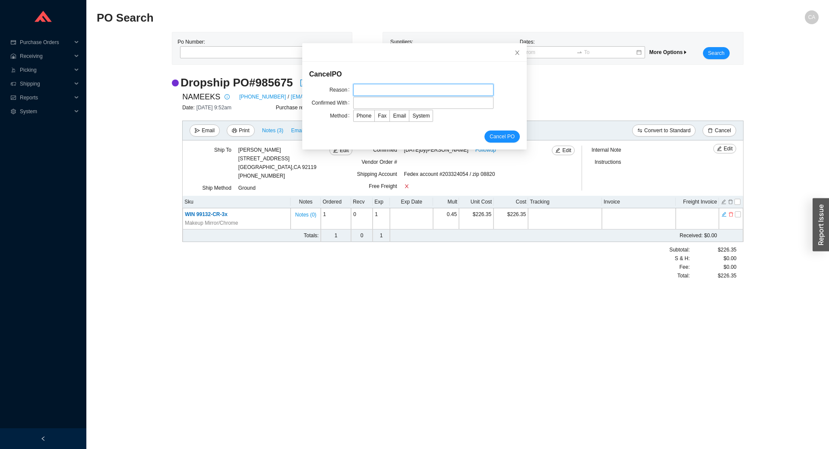
click at [377, 86] on input "text" at bounding box center [423, 90] width 140 height 12
type input "Cancellation"
click at [386, 101] on input "text" at bounding box center [423, 103] width 140 height 12
type input "Confirmation"
click at [397, 118] on span "Email" at bounding box center [399, 116] width 13 height 6
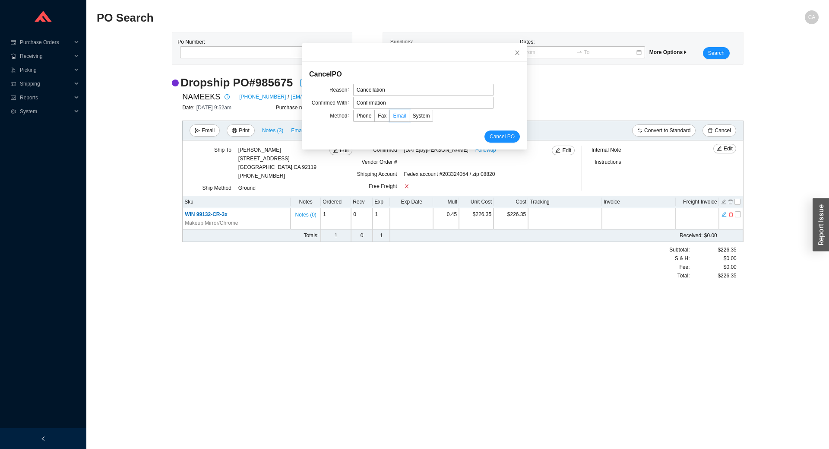
click at [390, 117] on input "Email" at bounding box center [390, 117] width 0 height 0
click at [495, 136] on span "Cancel PO" at bounding box center [502, 136] width 25 height 9
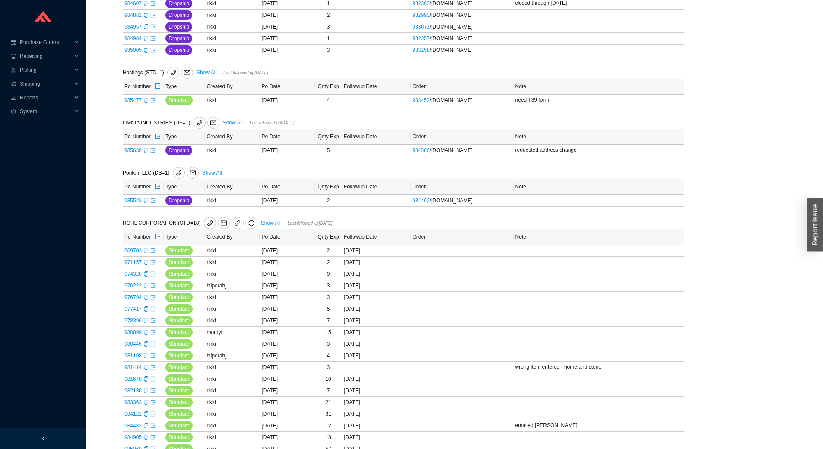
scroll to position [993, 0]
click at [265, 225] on link "Show All" at bounding box center [271, 222] width 20 height 6
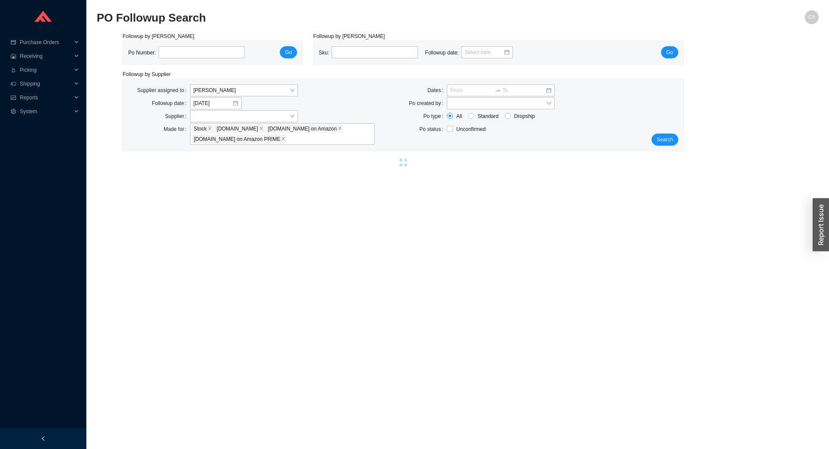
select select "2"
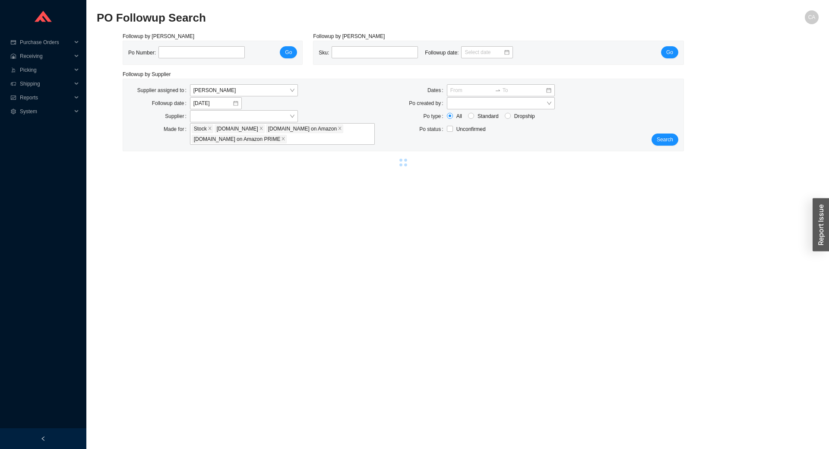
select select "2"
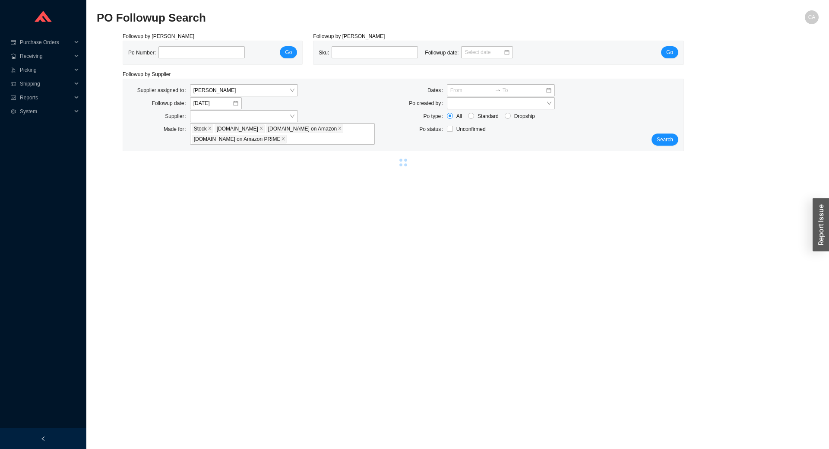
select select "2"
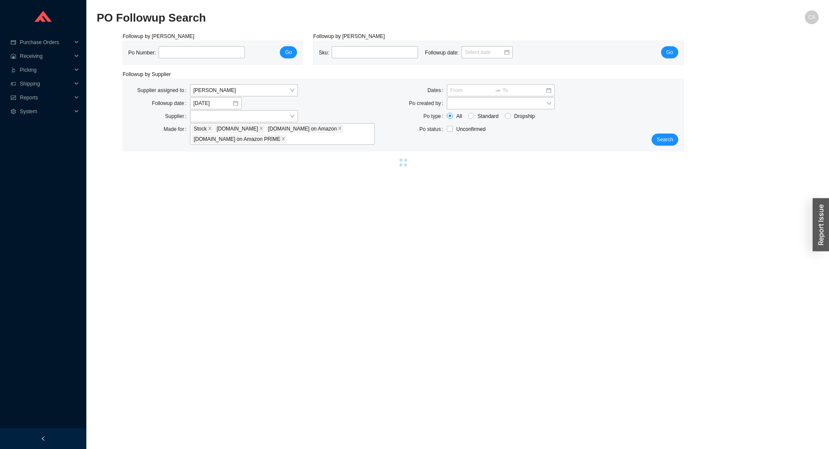
select select "2"
select select "5"
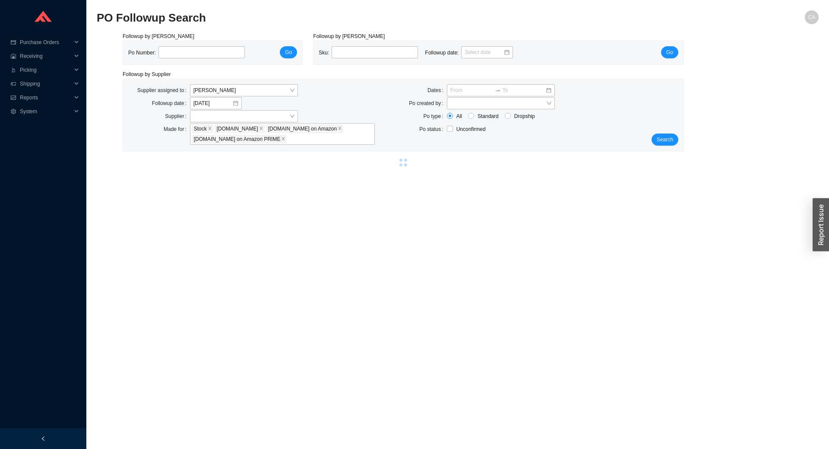
select select "2"
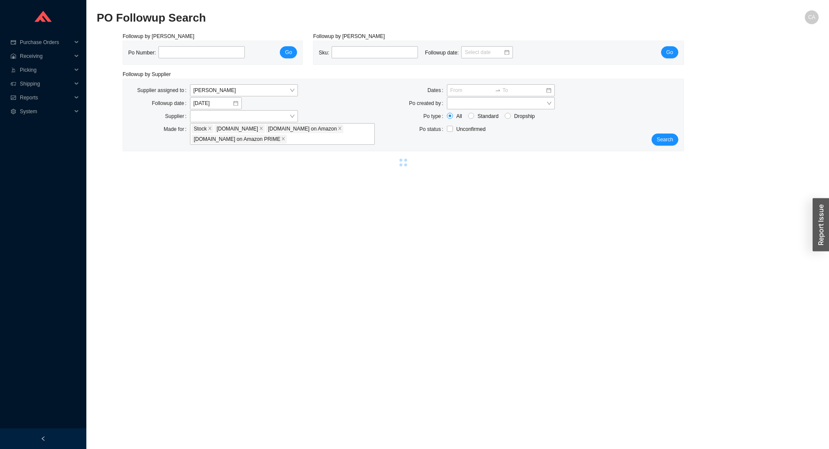
select select "2"
select select "10"
select select "2"
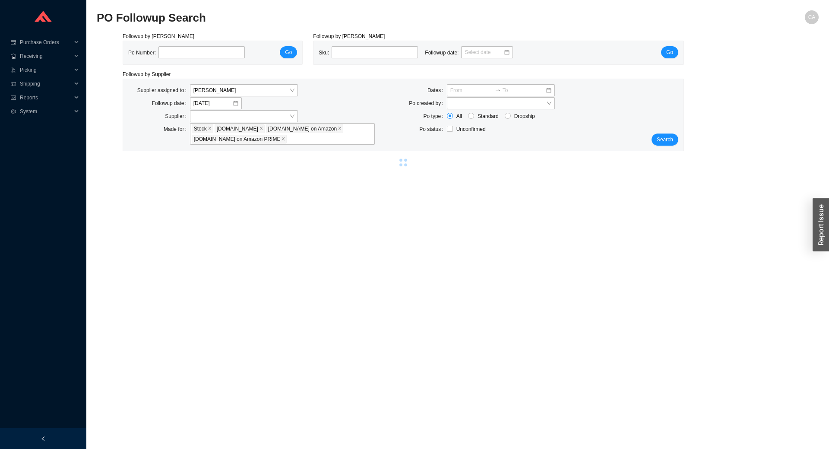
select select "2"
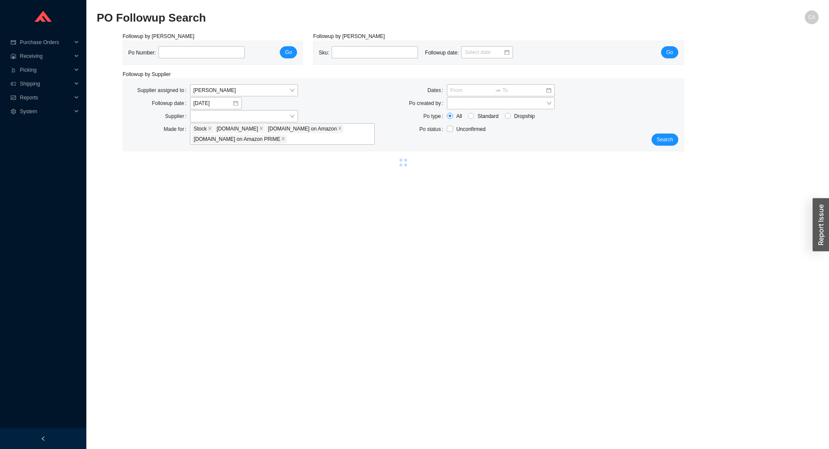
select select "2"
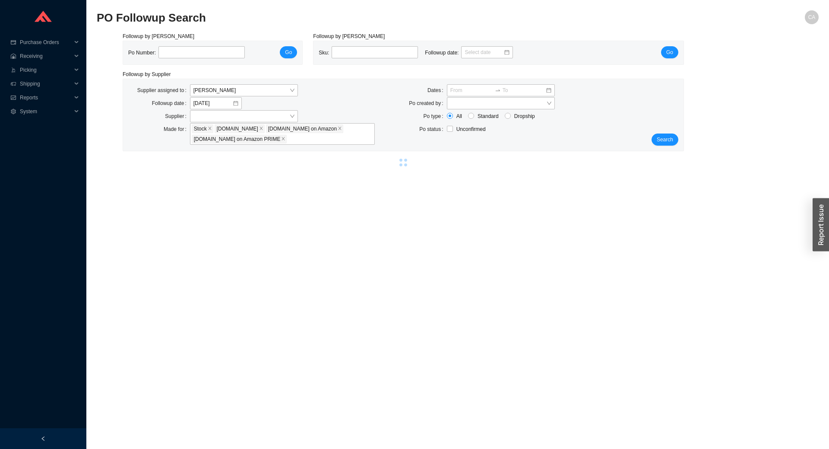
select select "2"
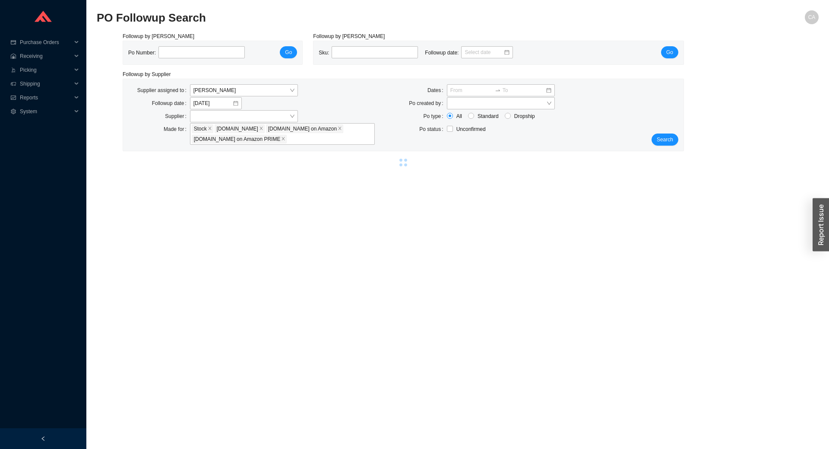
select select "2"
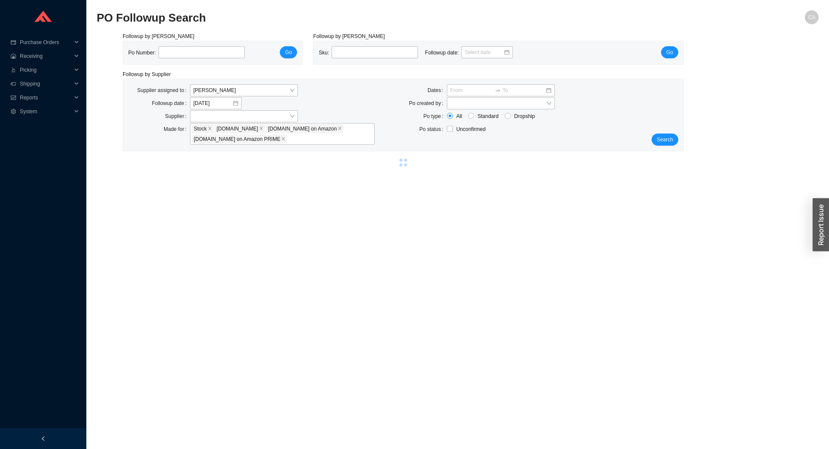
select select "2"
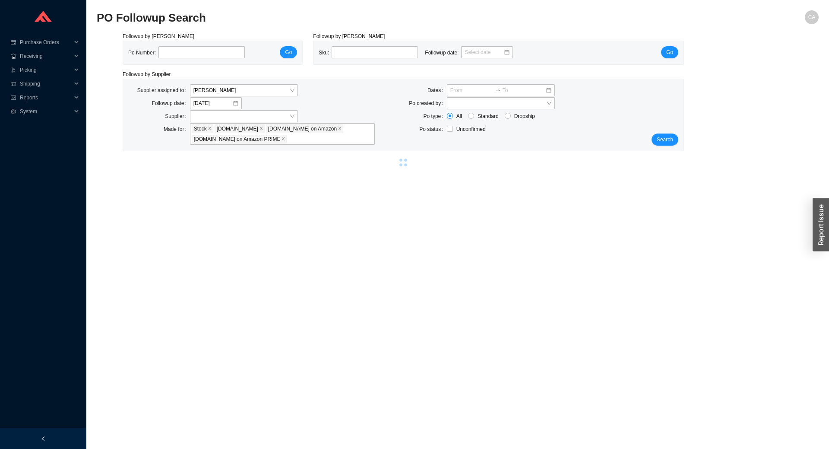
select select "2"
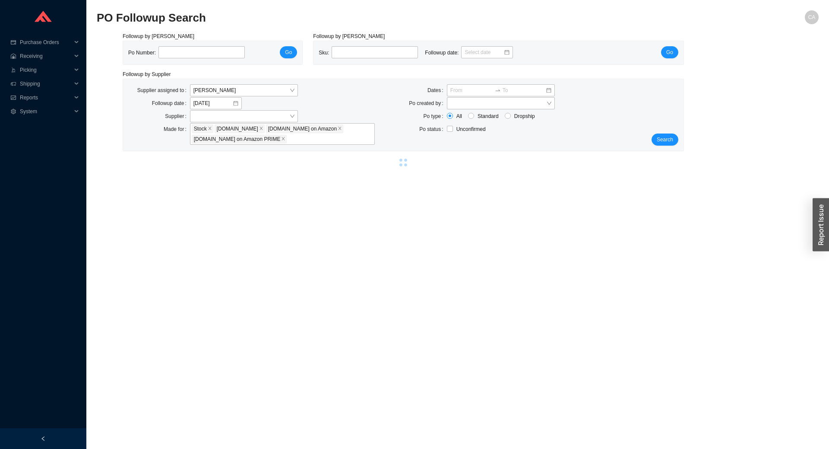
select select "2"
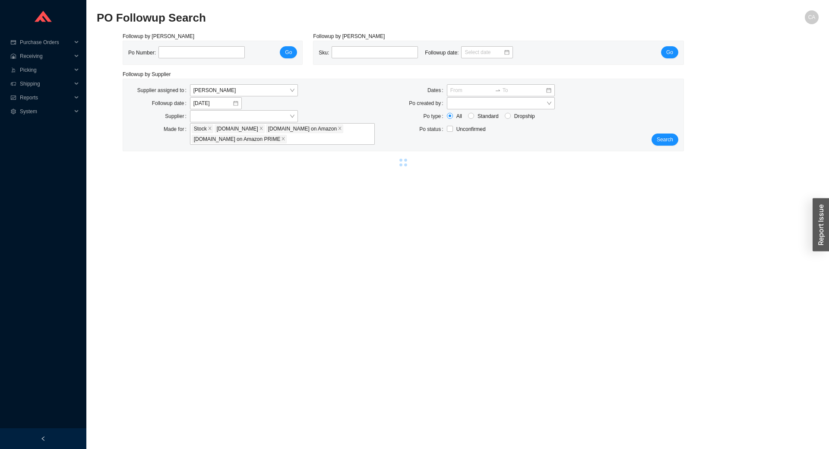
select select "2"
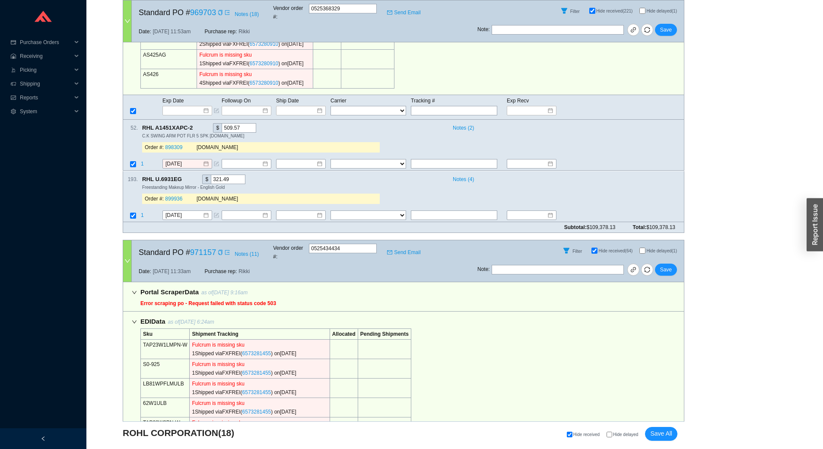
scroll to position [648, 0]
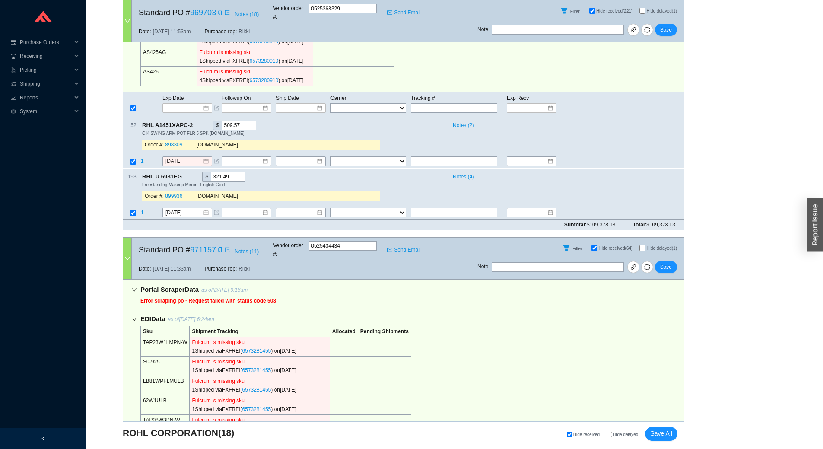
click at [615, 435] on span "Hide delayed" at bounding box center [625, 434] width 25 height 5
click at [612, 435] on input "Hide delayed" at bounding box center [609, 434] width 6 height 6
checkbox input "true"
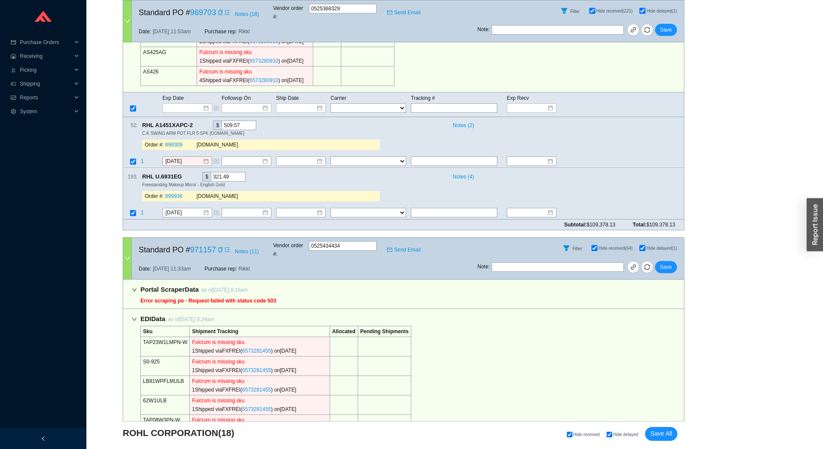
checkbox input "true"
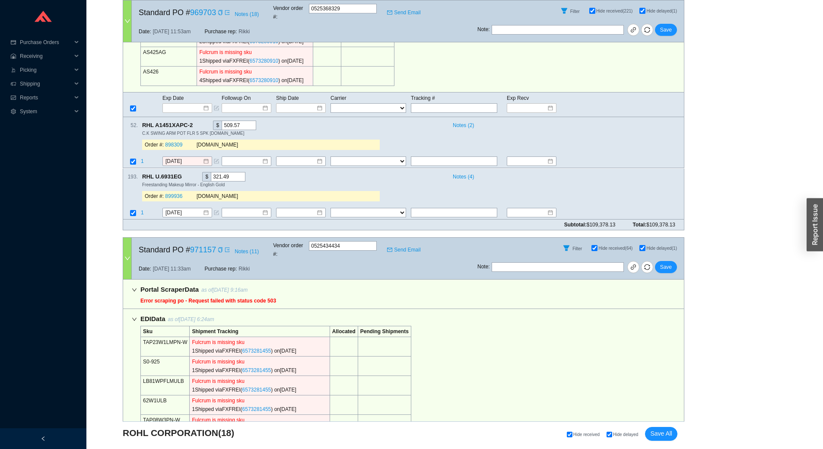
checkbox input "true"
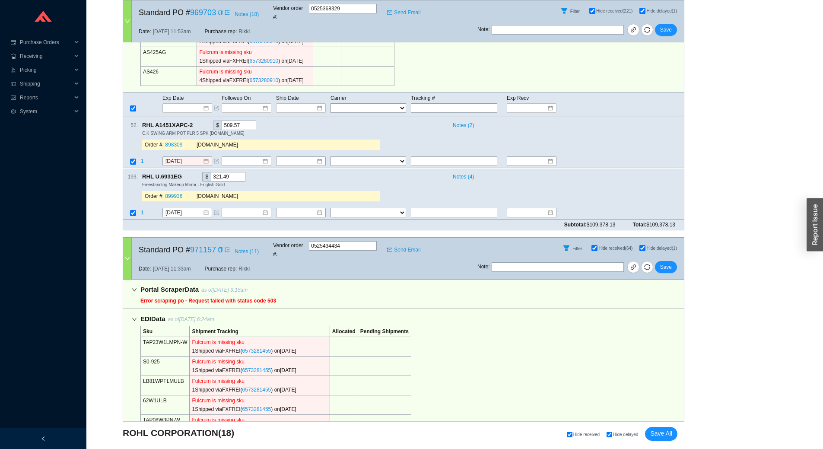
checkbox input "true"
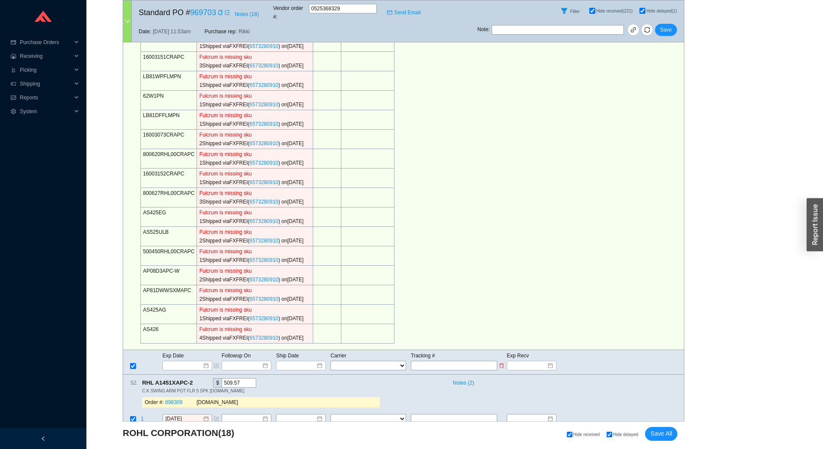
scroll to position [562, 0]
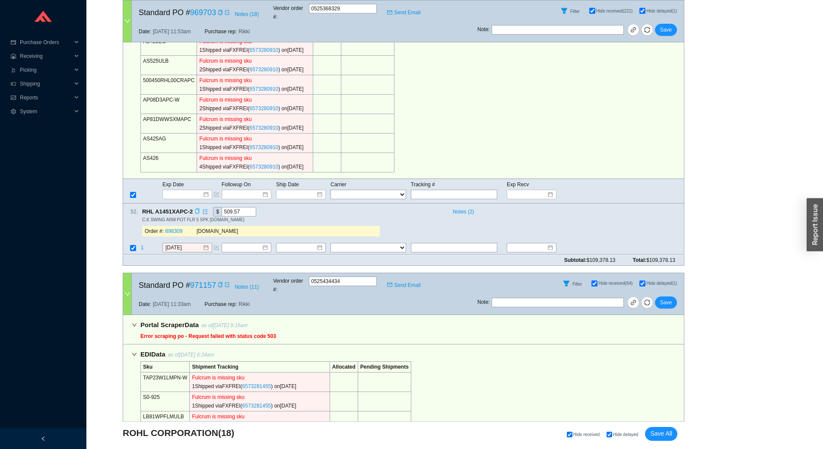
click at [195, 209] on icon "copy" at bounding box center [197, 212] width 6 height 6
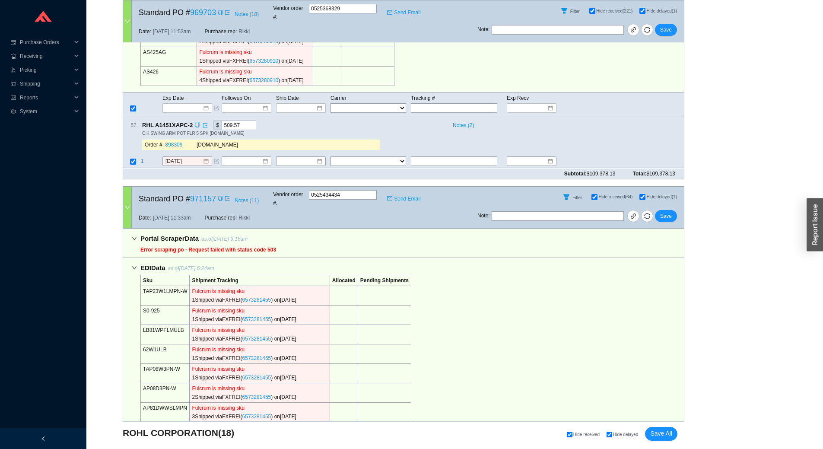
scroll to position [605, 0]
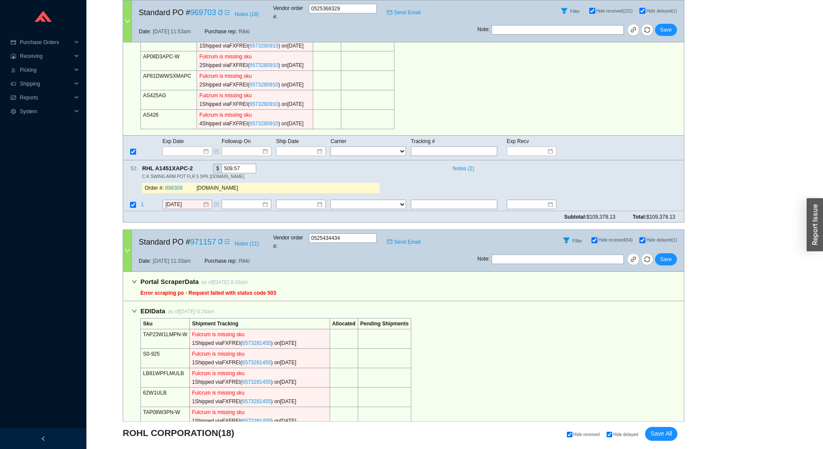
click at [196, 165] on icon "copy" at bounding box center [197, 168] width 4 height 6
click at [394, 173] on div "C.K SWING ARM POT FLR 5 SPK P.CR" at bounding box center [409, 176] width 535 height 6
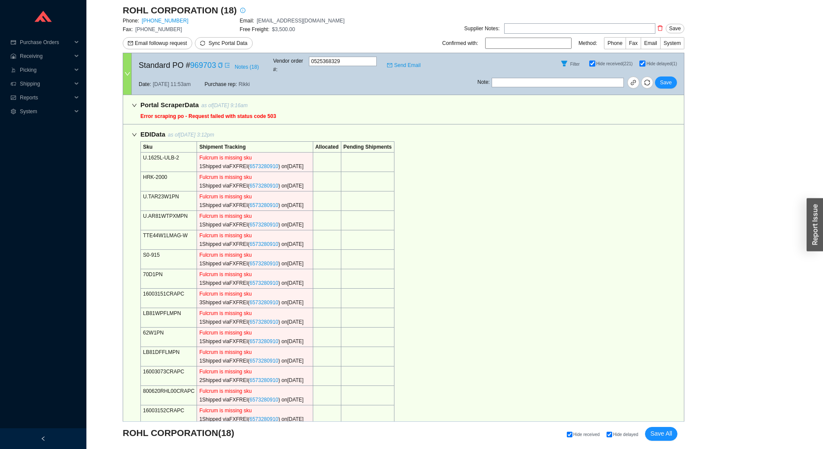
scroll to position [0, 0]
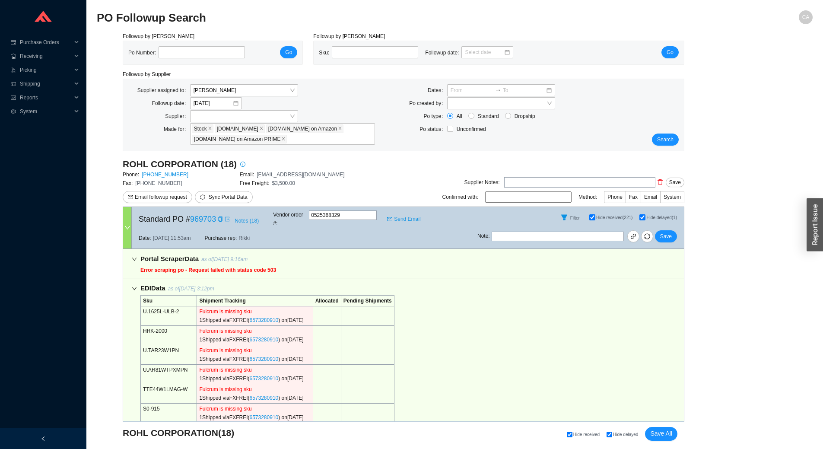
click at [135, 257] on icon "down" at bounding box center [134, 259] width 5 height 5
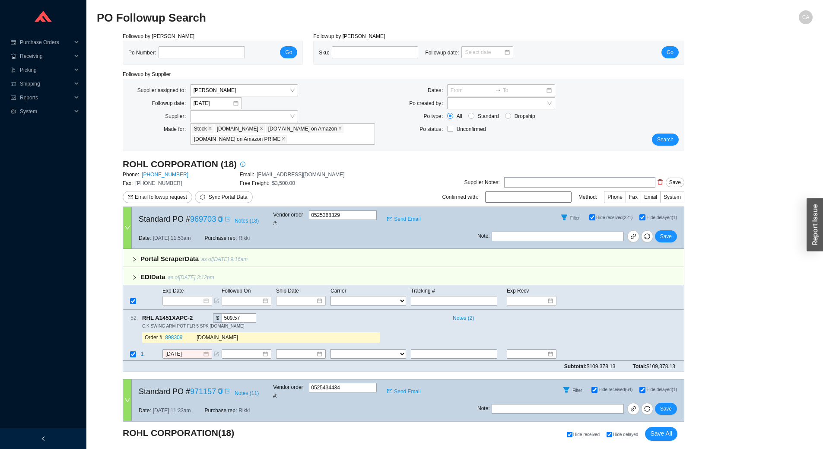
click at [135, 257] on icon "right" at bounding box center [134, 259] width 3 height 4
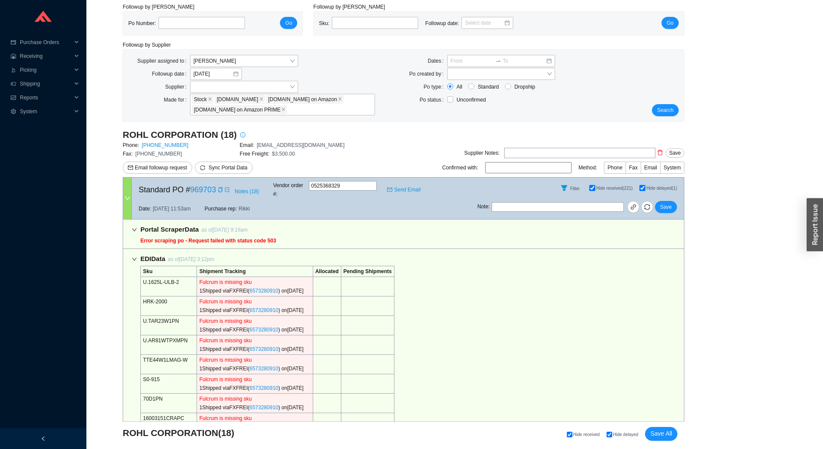
scroll to position [43, 0]
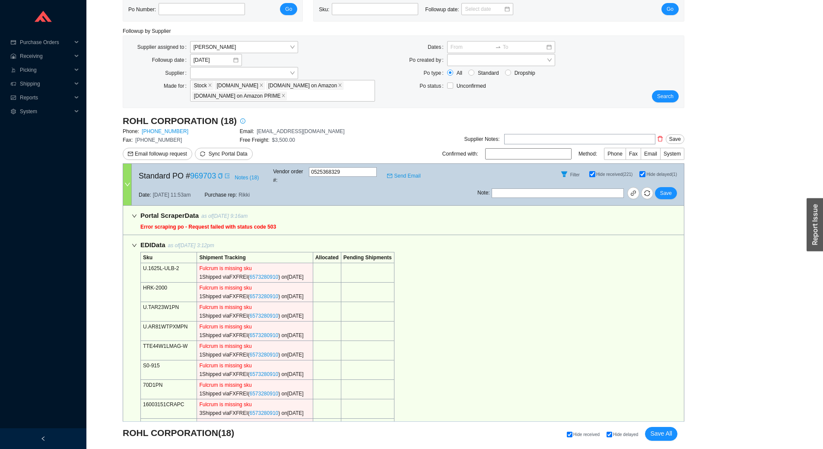
click at [815, 221] on div "button" at bounding box center [814, 224] width 16 height 53
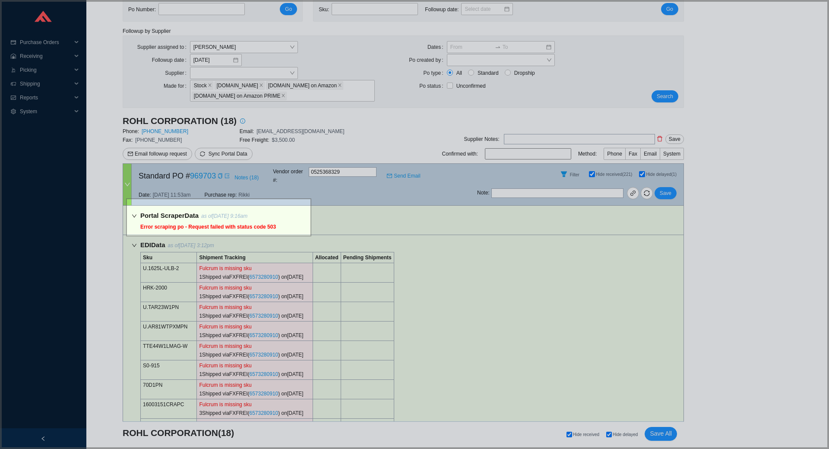
drag, startPoint x: 127, startPoint y: 199, endPoint x: 311, endPoint y: 236, distance: 188.1
click at [311, 236] on icon at bounding box center [414, 224] width 829 height 449
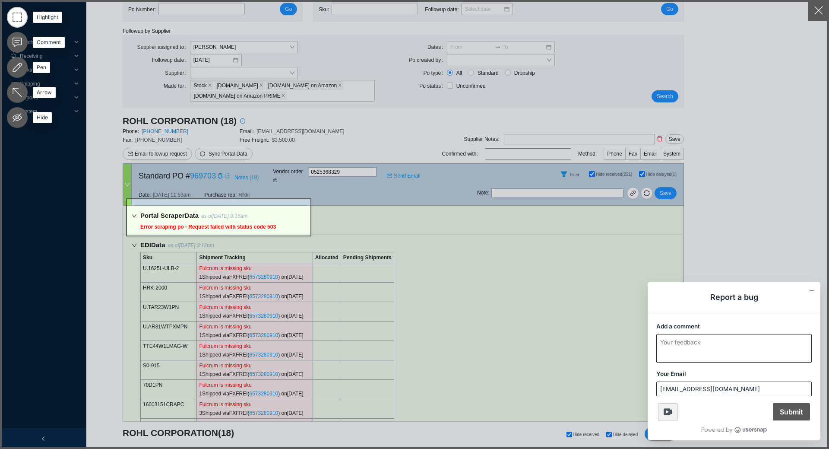
click at [699, 346] on textarea "Add a comment" at bounding box center [734, 348] width 155 height 28
type textarea "portal is not scraping"
click at [793, 414] on span "Submit" at bounding box center [791, 411] width 37 height 17
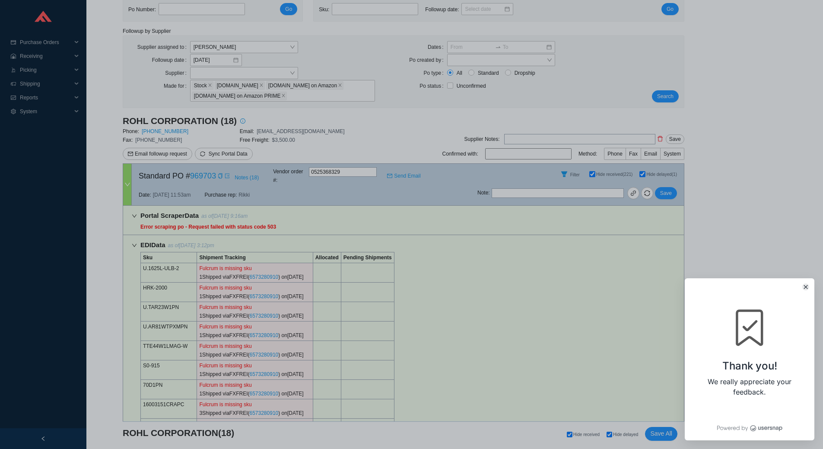
click at [806, 286] on icon "Close" at bounding box center [805, 286] width 3 height 3
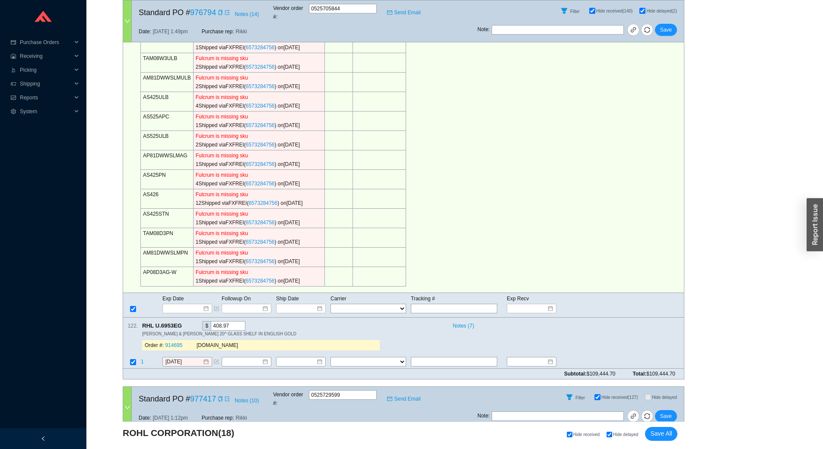
scroll to position [2948, 0]
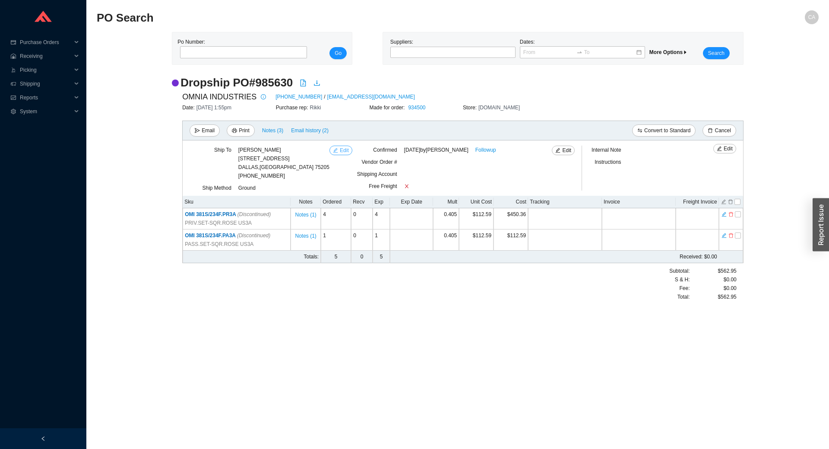
click at [346, 152] on span "Edit" at bounding box center [344, 150] width 9 height 9
click at [341, 148] on span "Edit" at bounding box center [344, 150] width 9 height 9
click at [338, 149] on icon "edit" at bounding box center [335, 150] width 5 height 5
click at [624, 405] on main "PO Search CA Po Number: Go Suppliers: Dates: More Options Search Dropship PO # …" at bounding box center [458, 229] width 722 height 438
click at [345, 146] on span "Edit" at bounding box center [344, 150] width 9 height 9
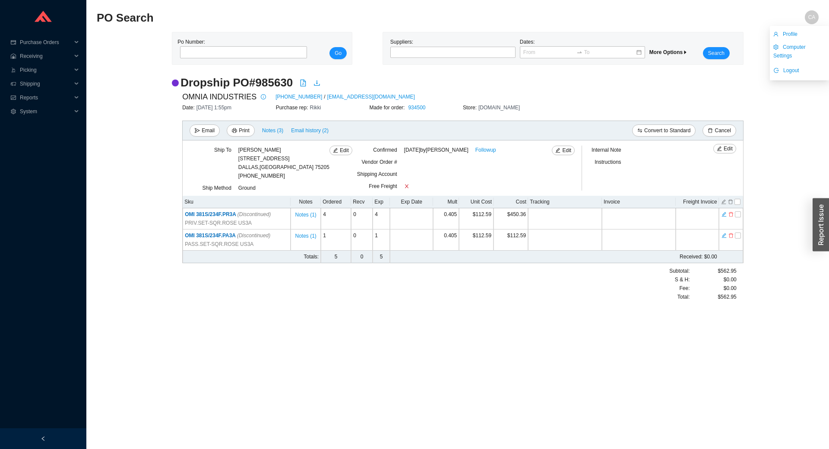
click at [812, 16] on span "CA" at bounding box center [812, 17] width 7 height 14
click at [795, 66] on span "Logout" at bounding box center [792, 70] width 16 height 9
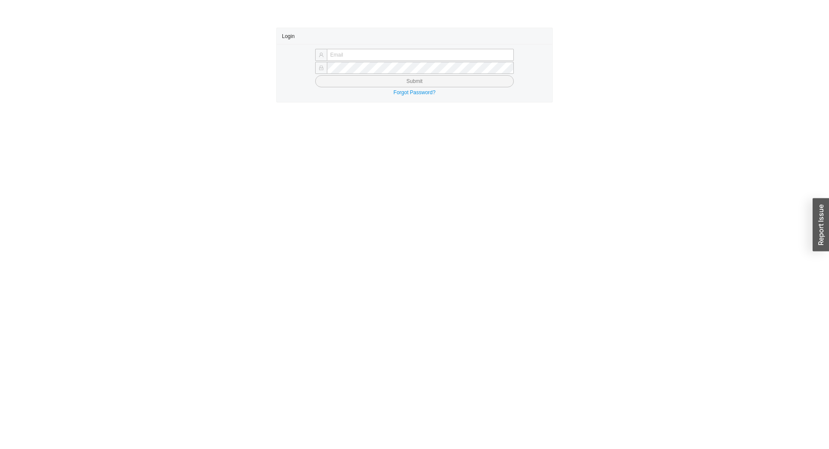
type input "[EMAIL_ADDRESS][DOMAIN_NAME]"
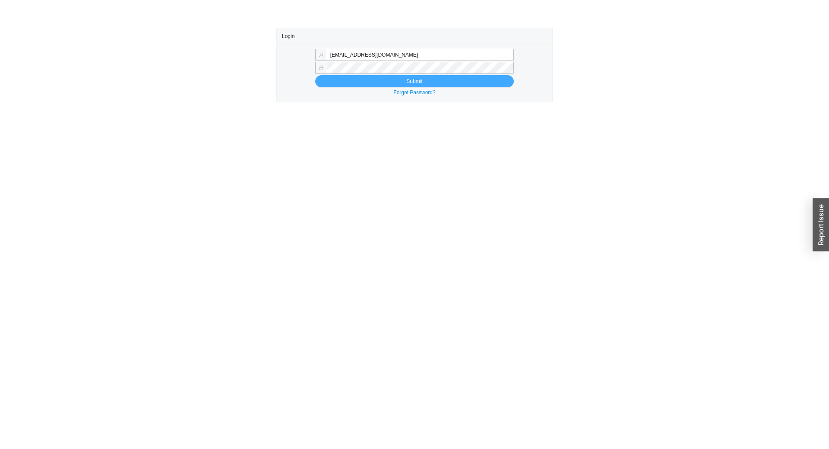
click at [394, 82] on button "Submit" at bounding box center [414, 81] width 199 height 12
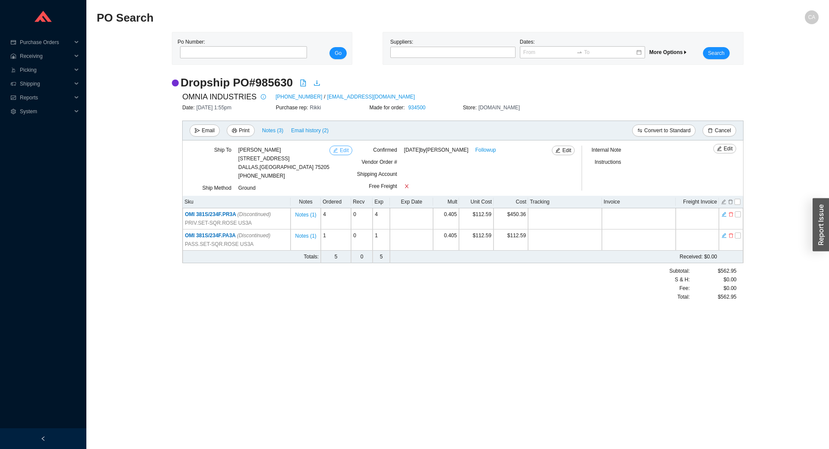
click at [343, 150] on span "Edit" at bounding box center [344, 150] width 9 height 9
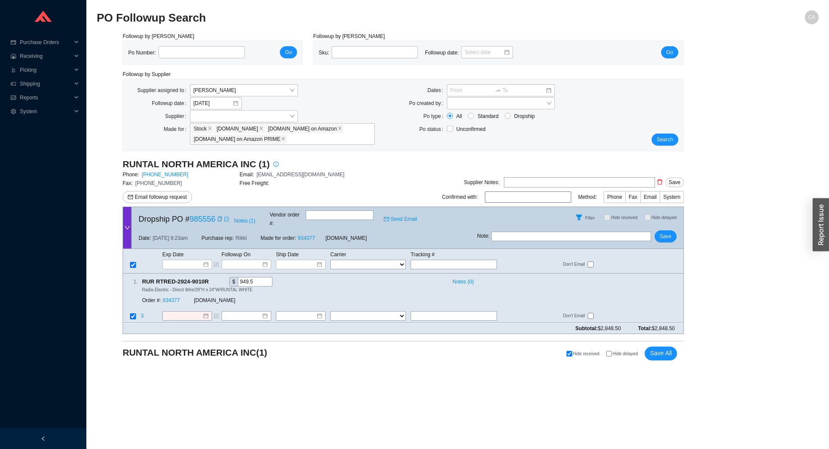
click at [327, 213] on input "text" at bounding box center [340, 215] width 68 height 10
type input "09869"
click at [189, 312] on input at bounding box center [183, 316] width 37 height 9
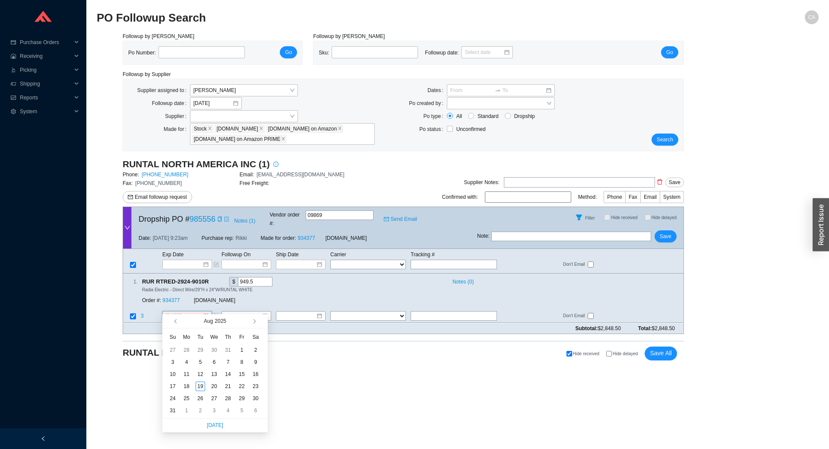
type input "[DATE]"
click at [254, 321] on span "button" at bounding box center [253, 321] width 4 height 4
click at [202, 374] on div "16" at bounding box center [201, 374] width 10 height 10
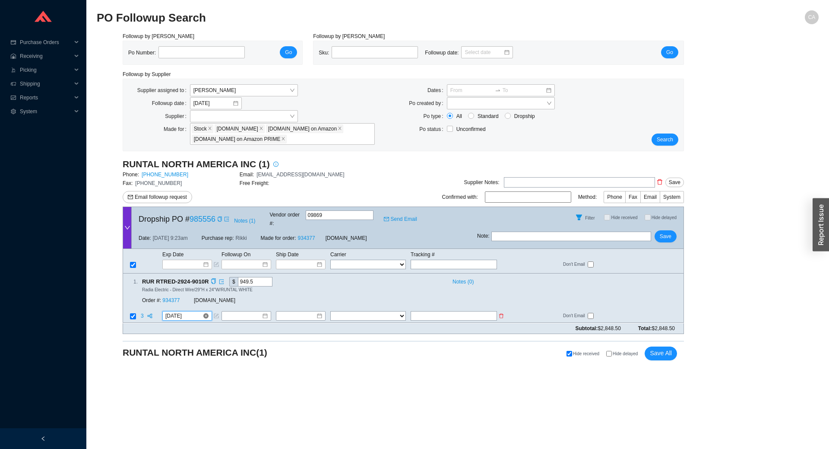
click at [196, 312] on input "[DATE]" at bounding box center [183, 316] width 37 height 9
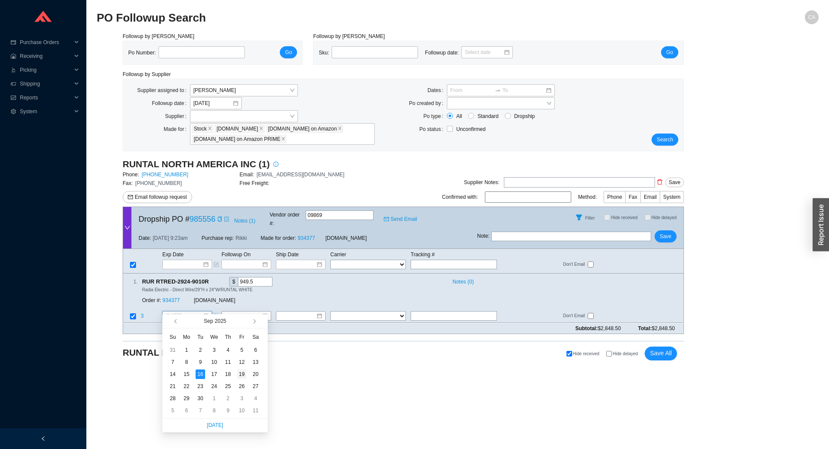
type input "[DATE]"
click at [241, 374] on div "19" at bounding box center [242, 374] width 10 height 10
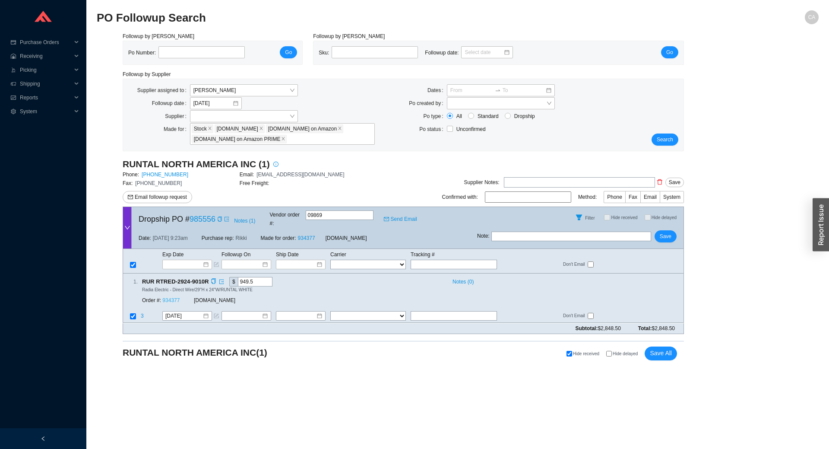
click at [172, 298] on link "934377" at bounding box center [170, 301] width 17 height 6
click at [667, 232] on span "Save" at bounding box center [666, 236] width 12 height 9
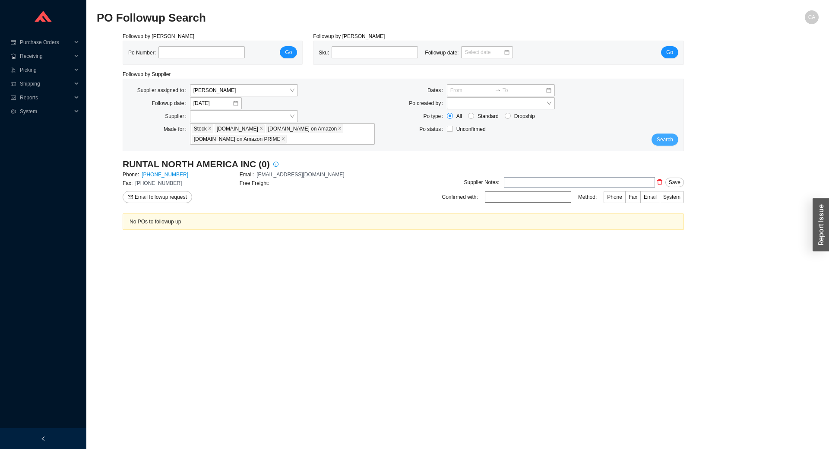
click at [665, 139] on span "Search" at bounding box center [665, 139] width 16 height 9
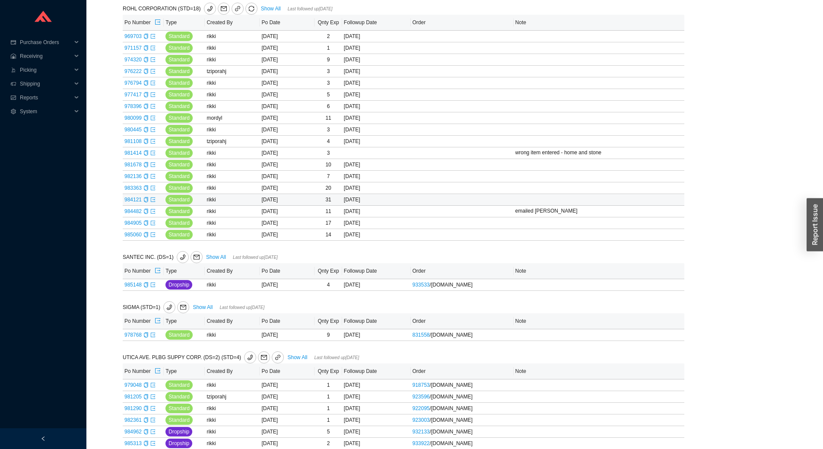
scroll to position [1161, 0]
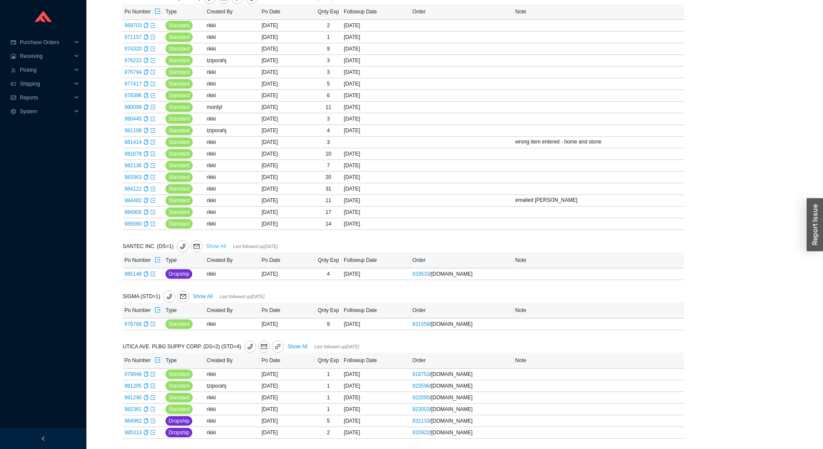
click at [213, 243] on link "Show All" at bounding box center [216, 246] width 20 height 6
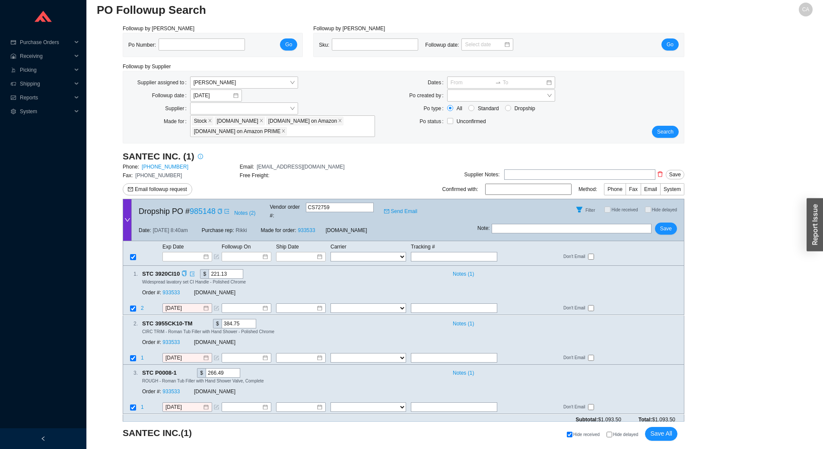
scroll to position [10, 0]
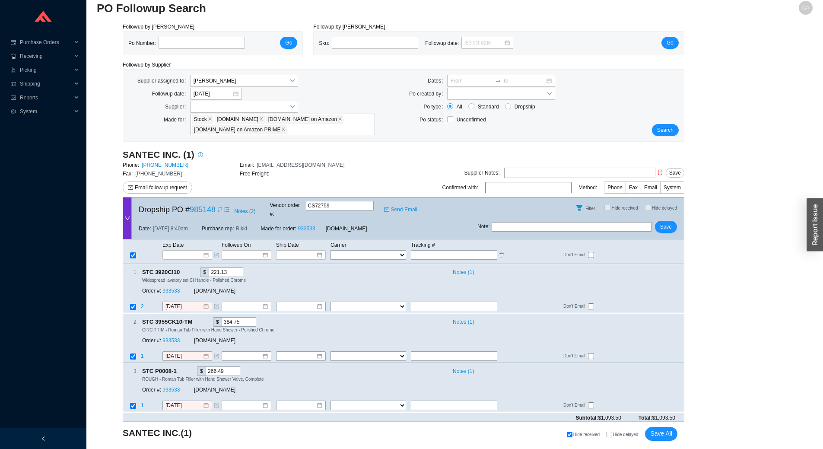
click at [439, 250] on input "text" at bounding box center [454, 255] width 86 height 10
click at [296, 251] on input at bounding box center [297, 255] width 37 height 9
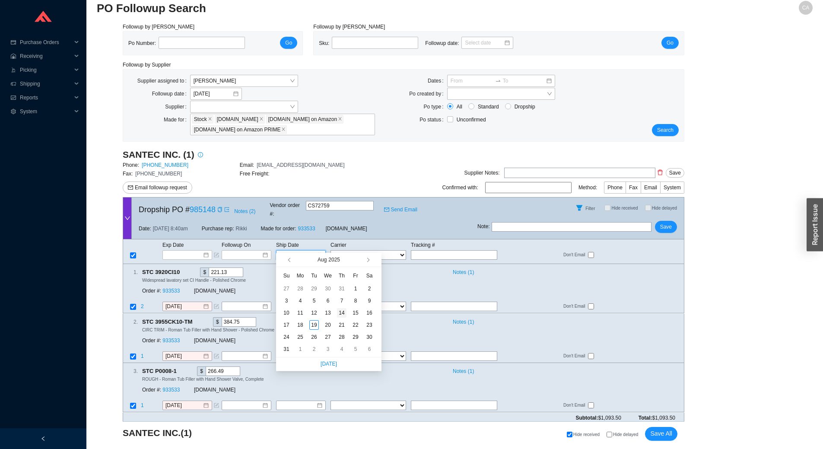
type input "[DATE]"
click at [342, 312] on div "14" at bounding box center [342, 313] width 10 height 10
type input "[DATE]"
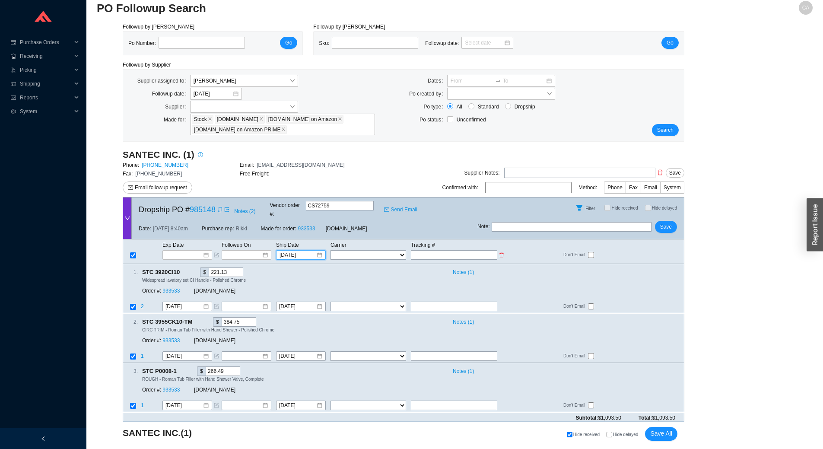
click at [438, 250] on input "text" at bounding box center [454, 255] width 86 height 10
type input "4"
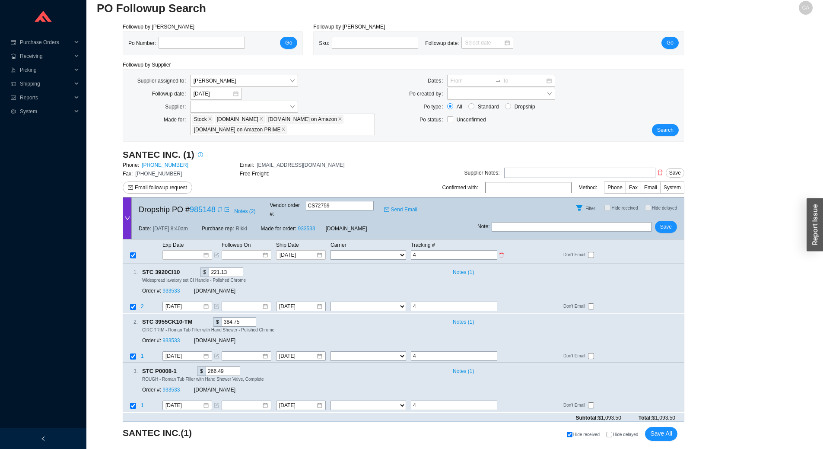
type input "43"
type input "430"
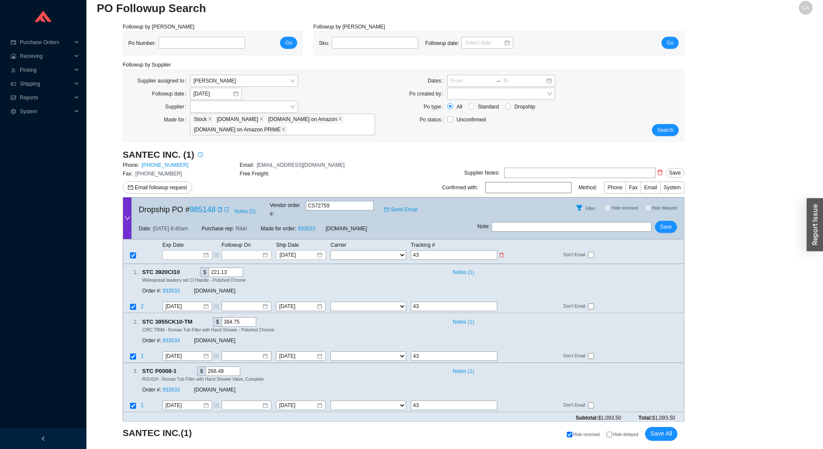
type input "430"
type input "4309"
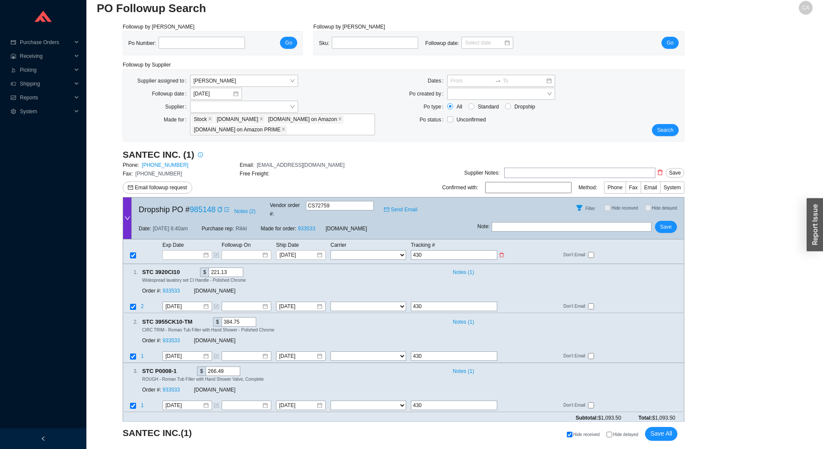
type input "4309"
type input "43090"
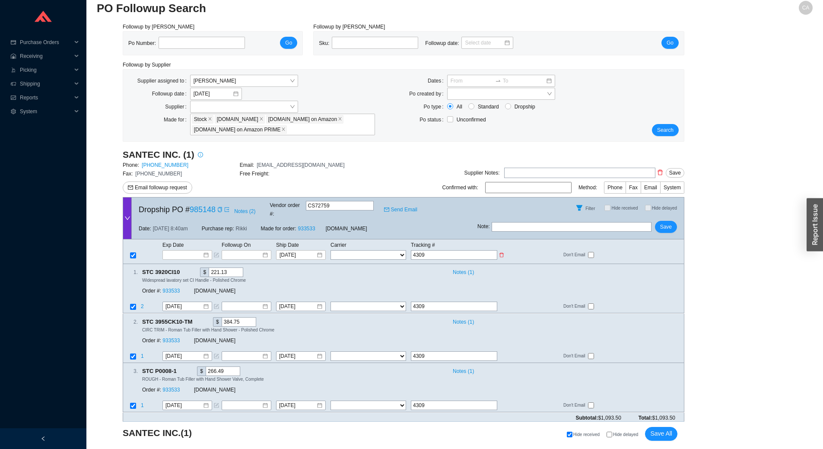
type input "43090"
type input "430908"
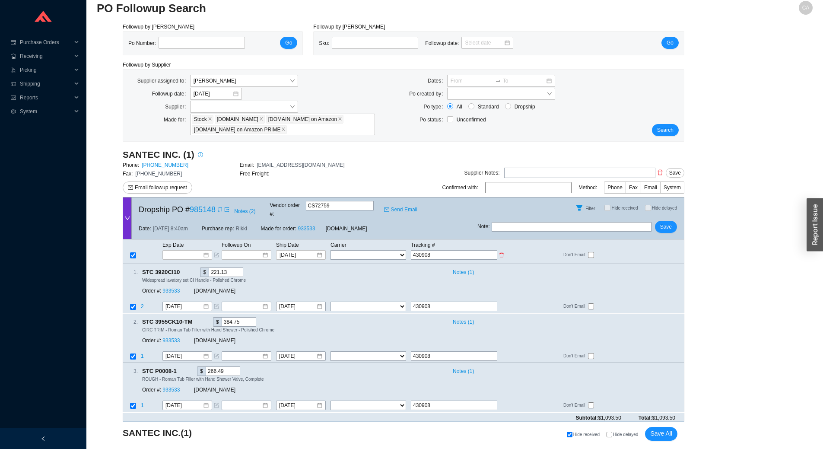
type input "4309081"
type input "43090817"
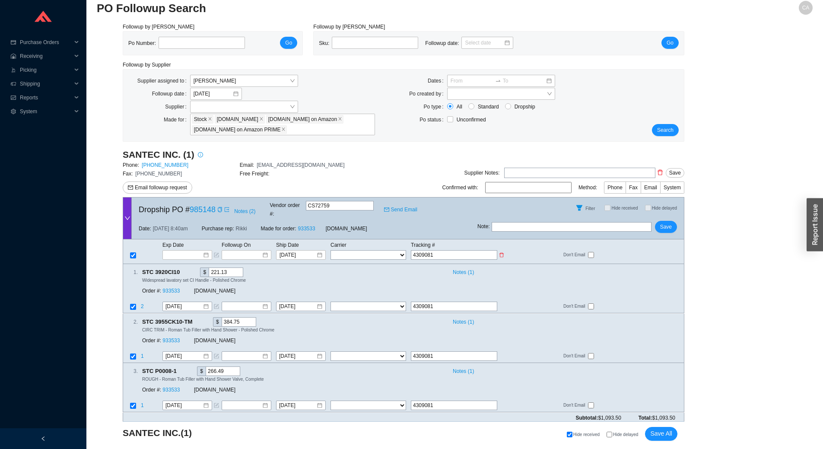
type input "43090817"
type input "430908178"
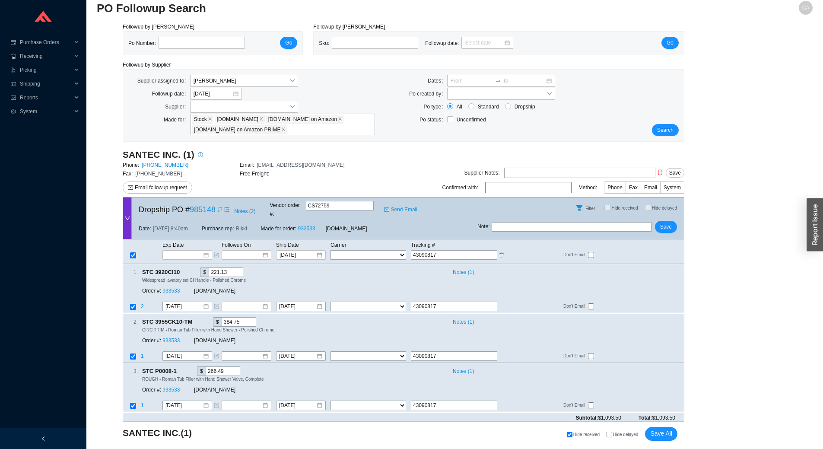
type input "430908178"
type input "4309081786"
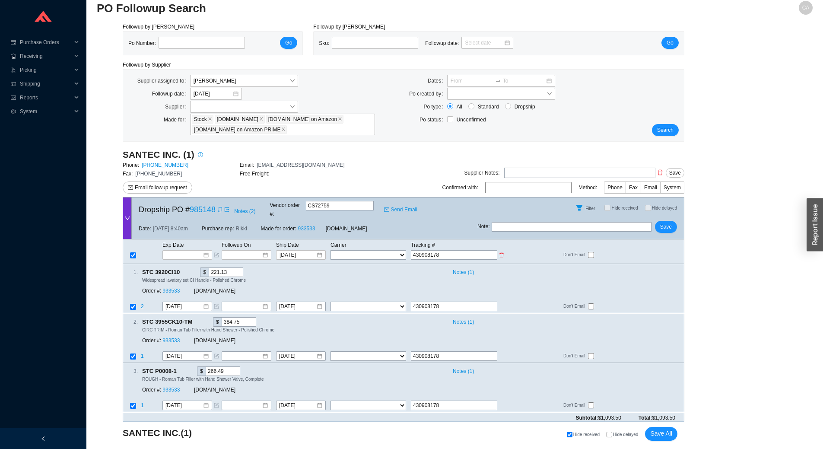
type input "4309081786"
type input "43090817863"
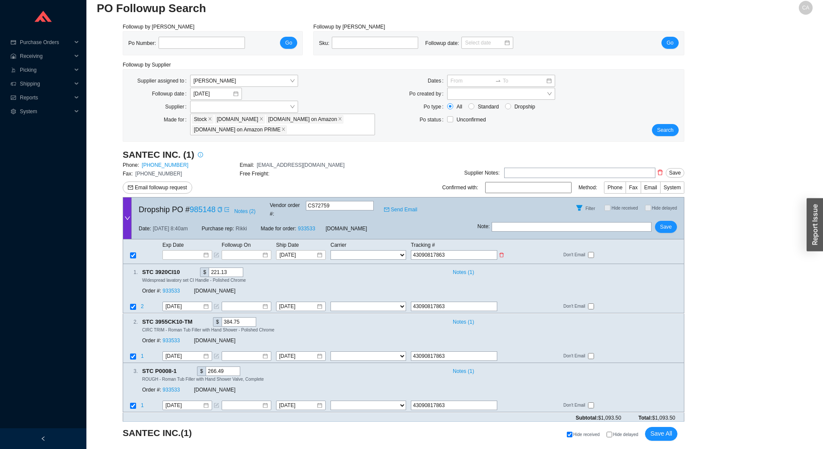
type input "430908178639"
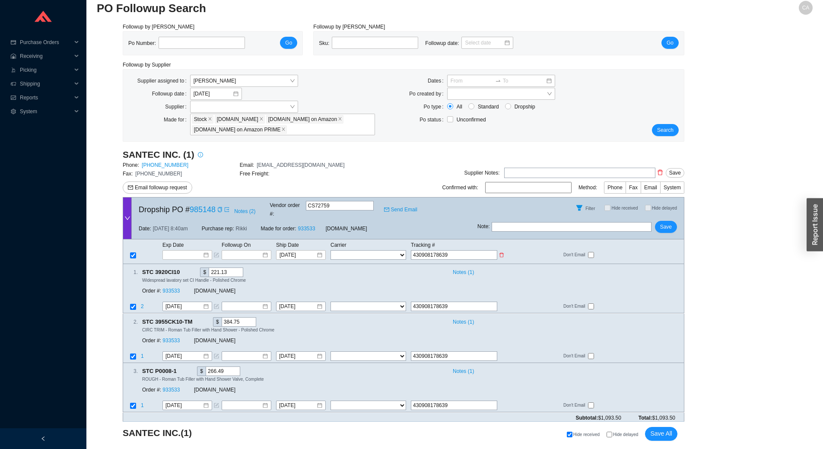
click at [375, 250] on select "FedEx UPS ---------------- 2 Day Transportation INC A&B Freight A. [PERSON_NAME…" at bounding box center [368, 255] width 76 height 10
select select "1"
click at [330, 250] on select "FedEx UPS ---------------- 2 Day Transportation INC A&B Freight A. [PERSON_NAME…" at bounding box center [368, 255] width 76 height 10
select select "1"
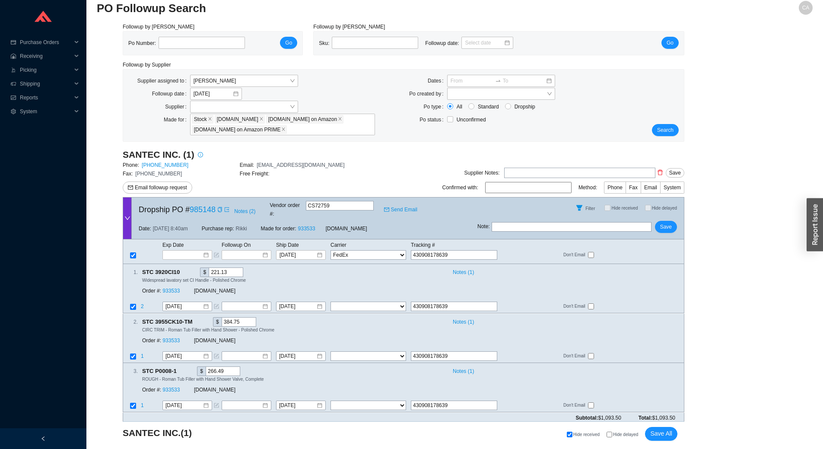
select select "1"
click at [673, 221] on button "Save" at bounding box center [666, 227] width 22 height 12
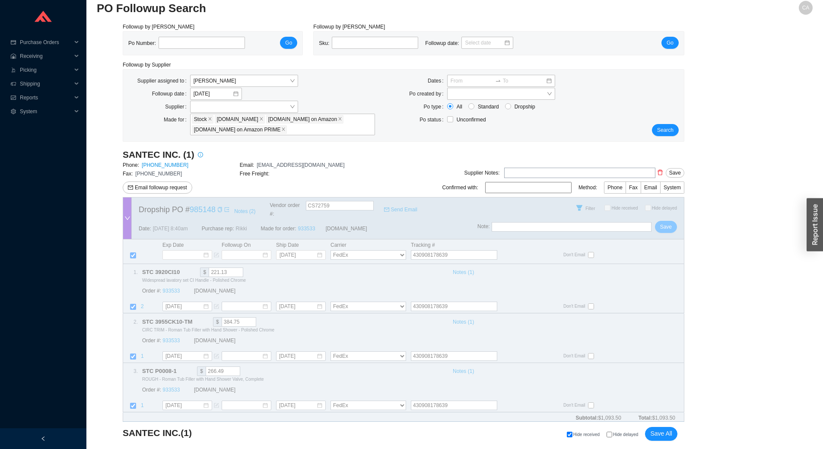
scroll to position [0, 0]
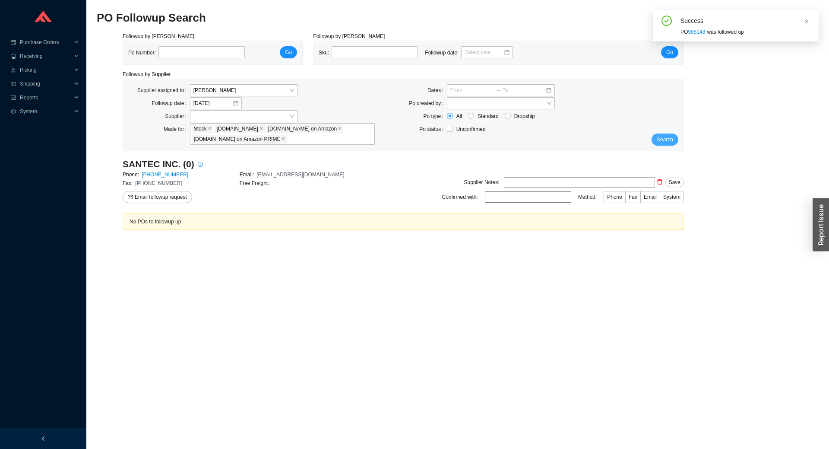
click at [659, 139] on span "Search" at bounding box center [665, 139] width 16 height 9
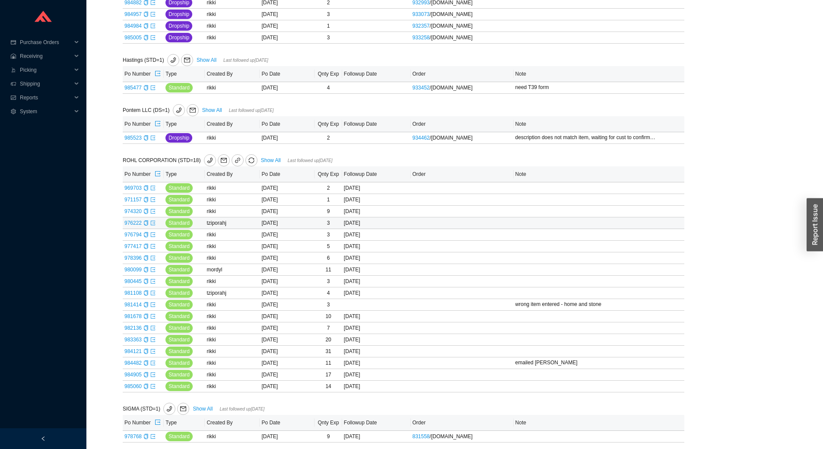
scroll to position [1110, 0]
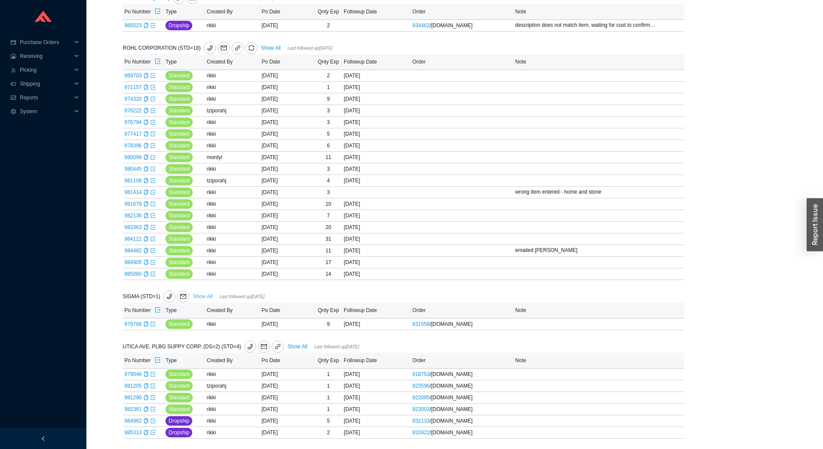
click at [206, 294] on link "Show All" at bounding box center [203, 296] width 20 height 6
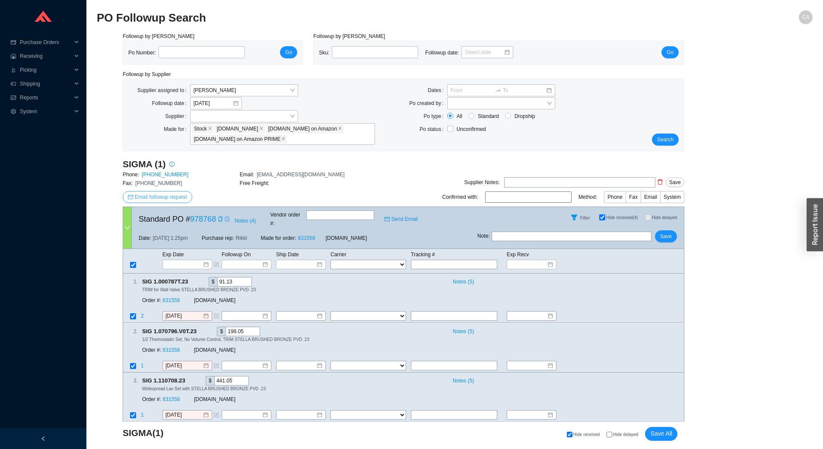
click at [177, 193] on span "Email followup request" at bounding box center [161, 197] width 52 height 9
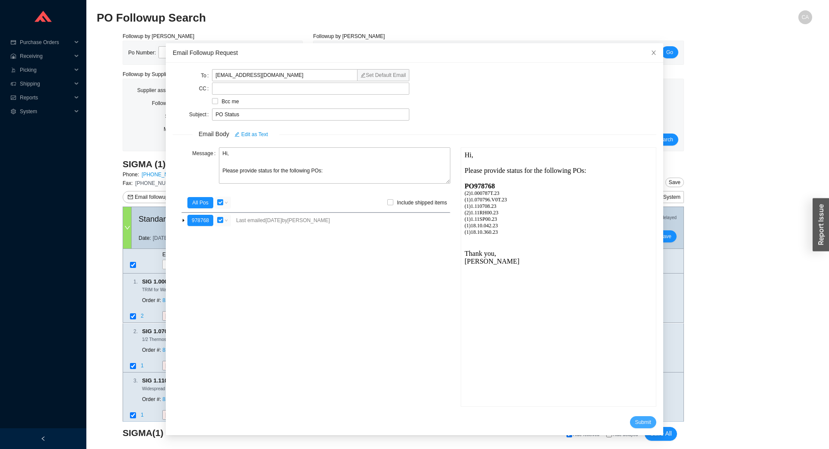
click at [638, 418] on span "Submit" at bounding box center [643, 422] width 16 height 9
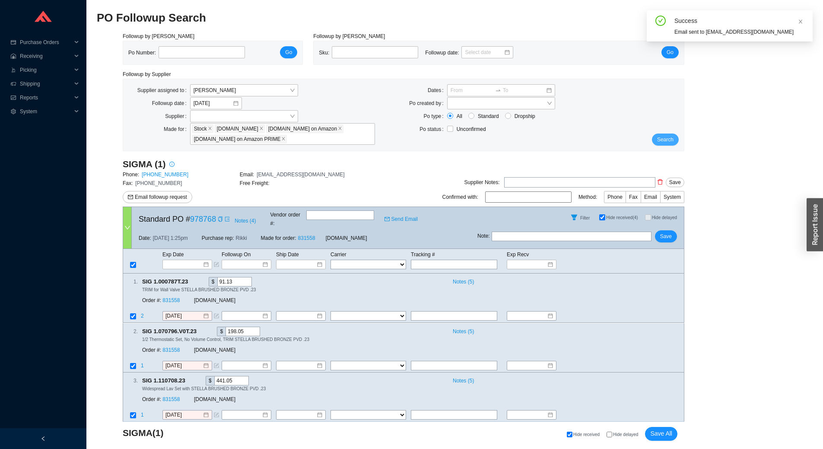
click at [661, 140] on span "Search" at bounding box center [665, 139] width 16 height 9
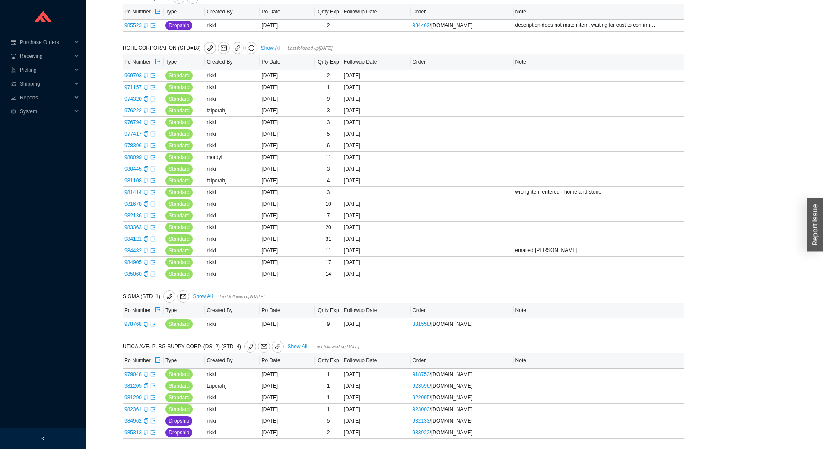
scroll to position [1110, 0]
click at [290, 346] on link "Show All" at bounding box center [297, 346] width 20 height 6
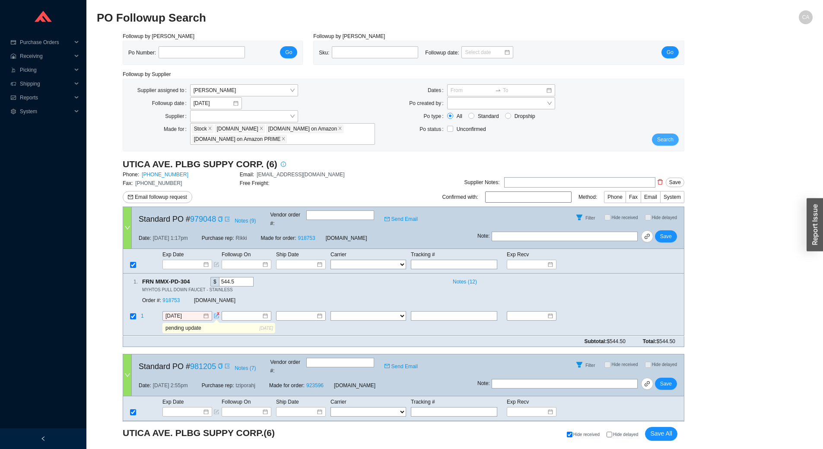
click at [668, 139] on span "Search" at bounding box center [665, 139] width 16 height 9
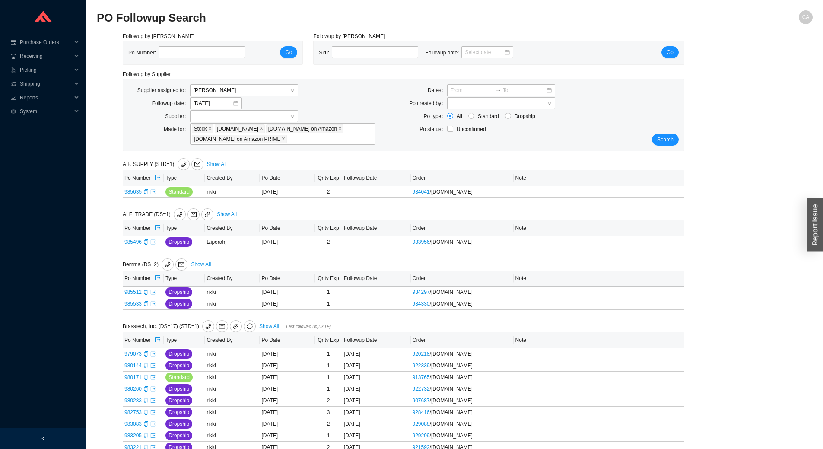
click at [225, 212] on link "Show All" at bounding box center [227, 214] width 20 height 6
